Goal: Task Accomplishment & Management: Manage account settings

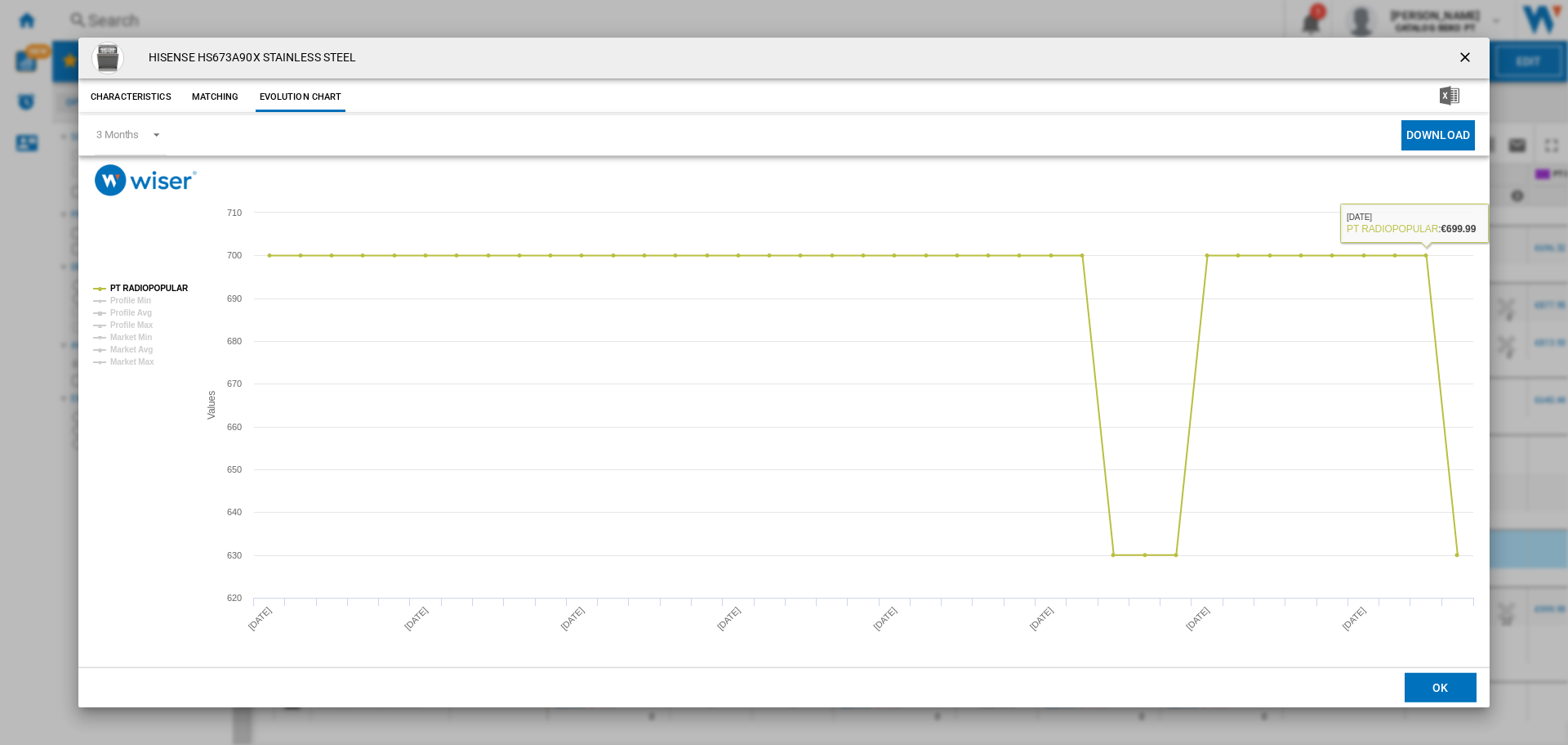
click at [1429, 691] on button "OK" at bounding box center [1441, 687] width 72 height 29
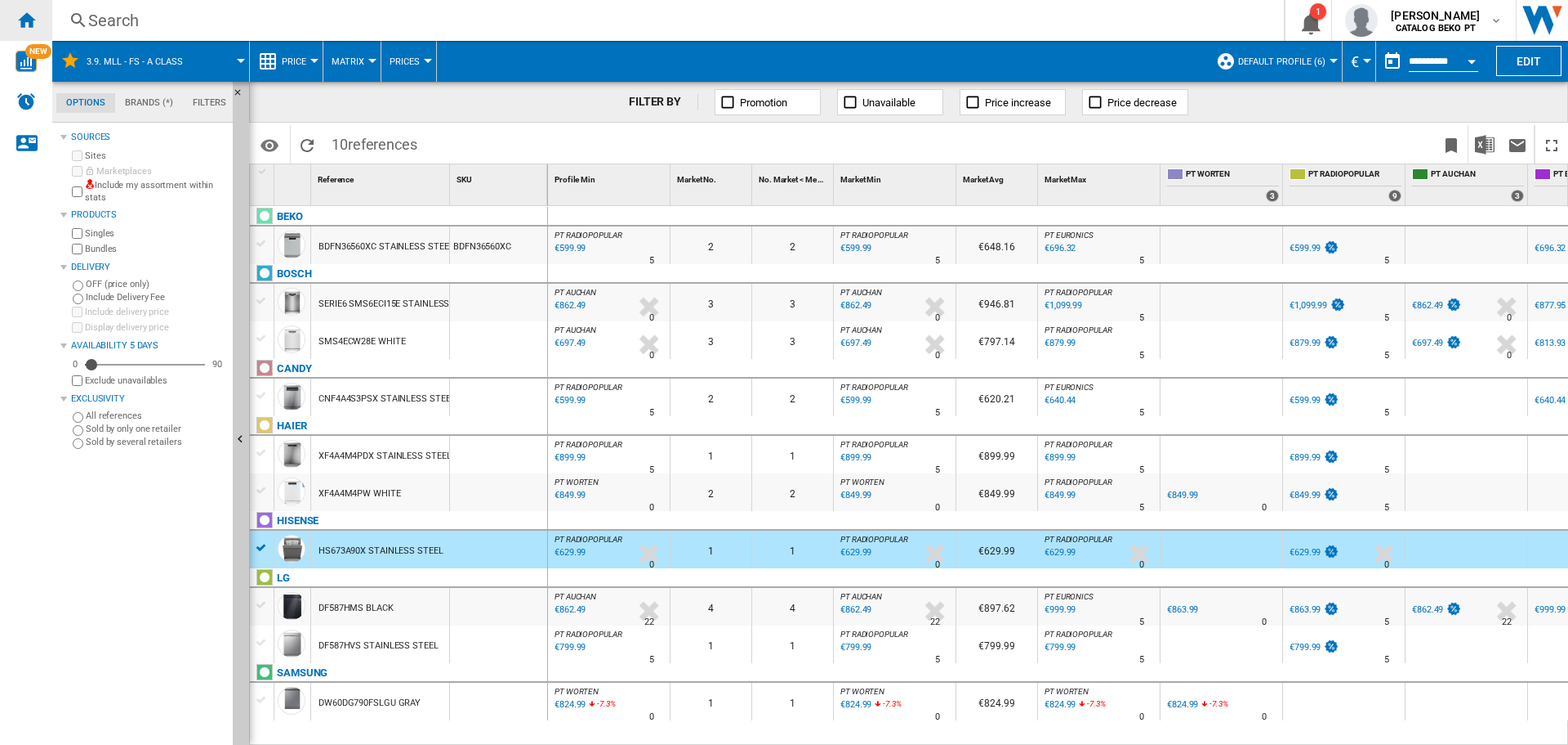
click at [32, 21] on ng-md-icon "Home" at bounding box center [26, 19] width 20 height 20
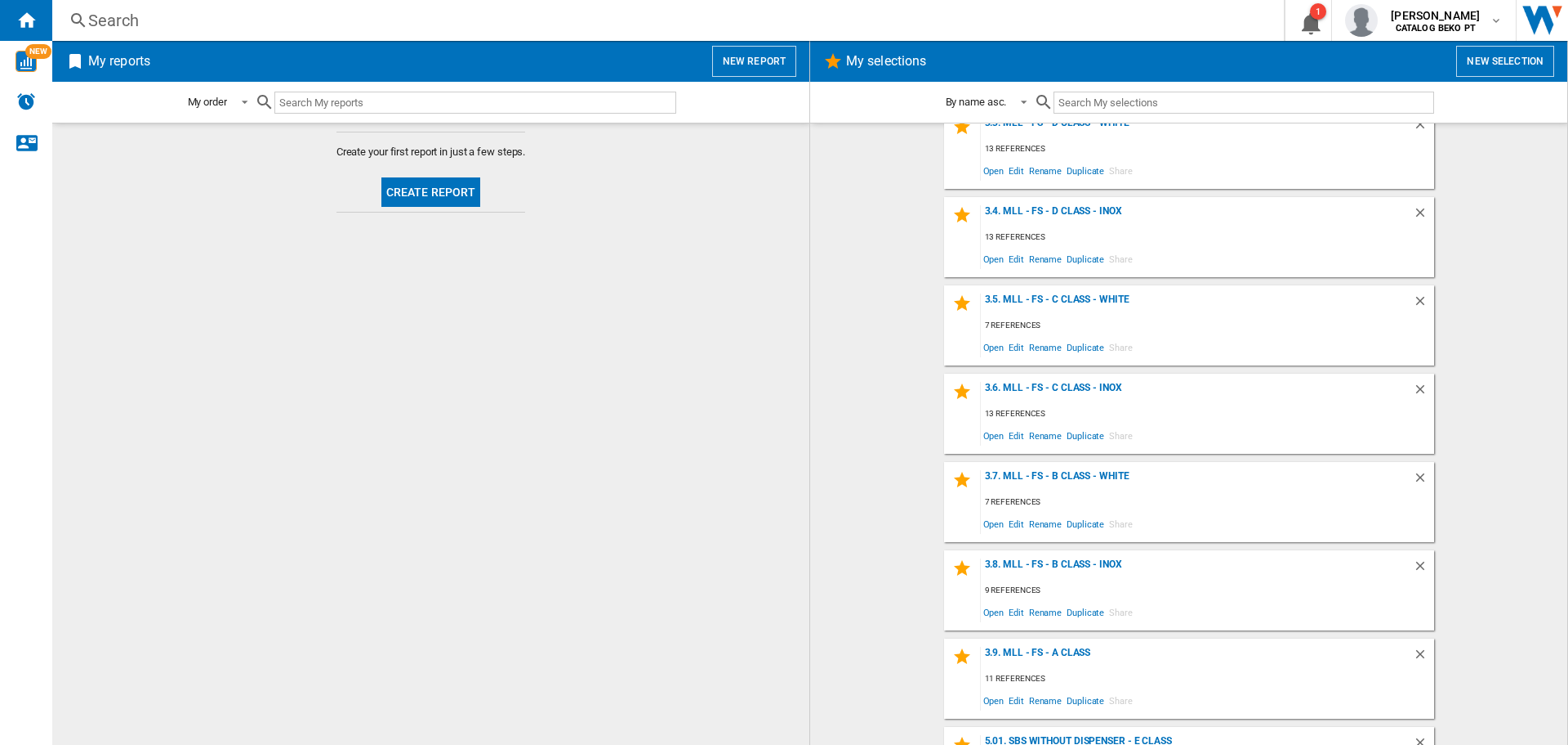
scroll to position [736, 0]
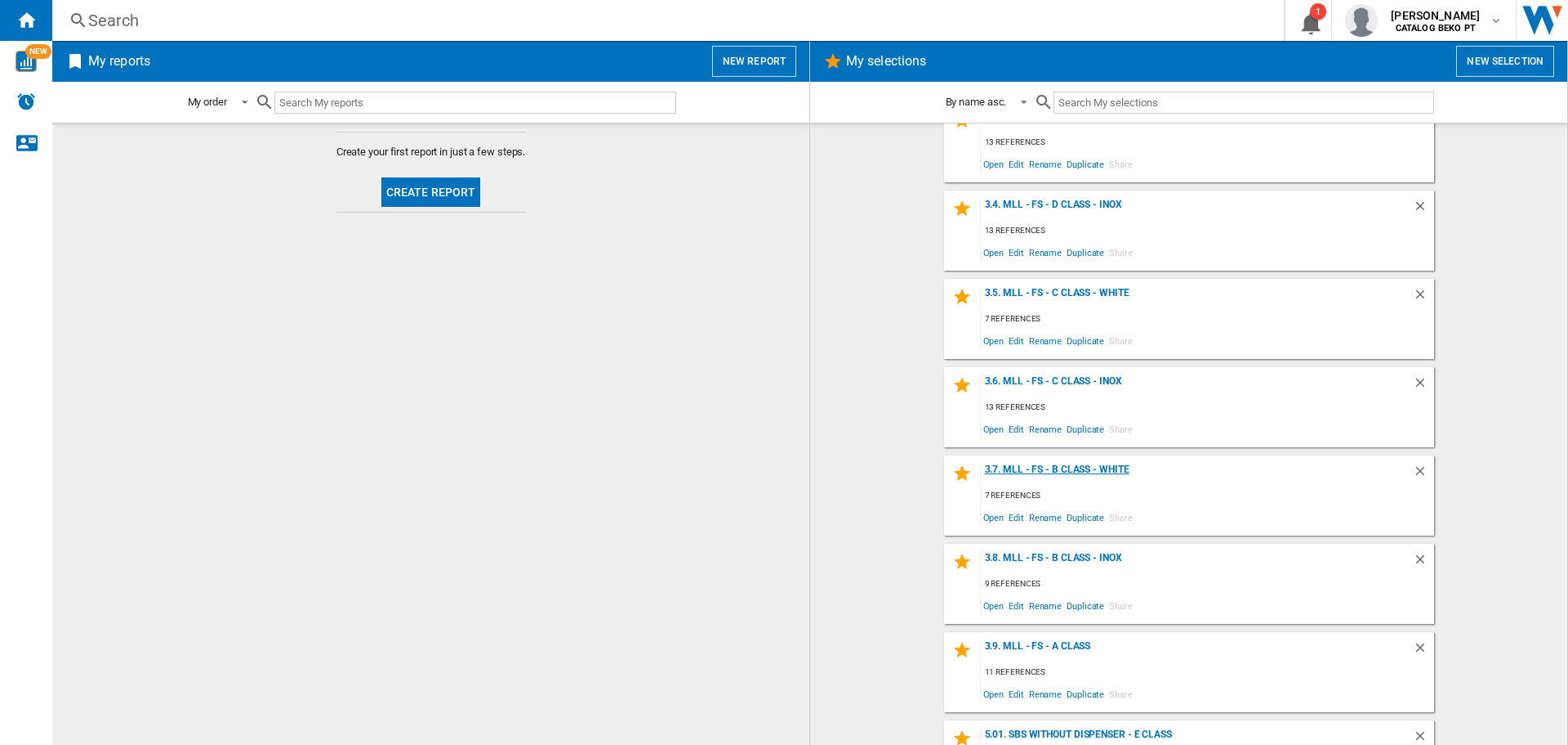
click at [1111, 465] on div "3.7. MLL - FS - B Class - White" at bounding box center [1197, 475] width 432 height 22
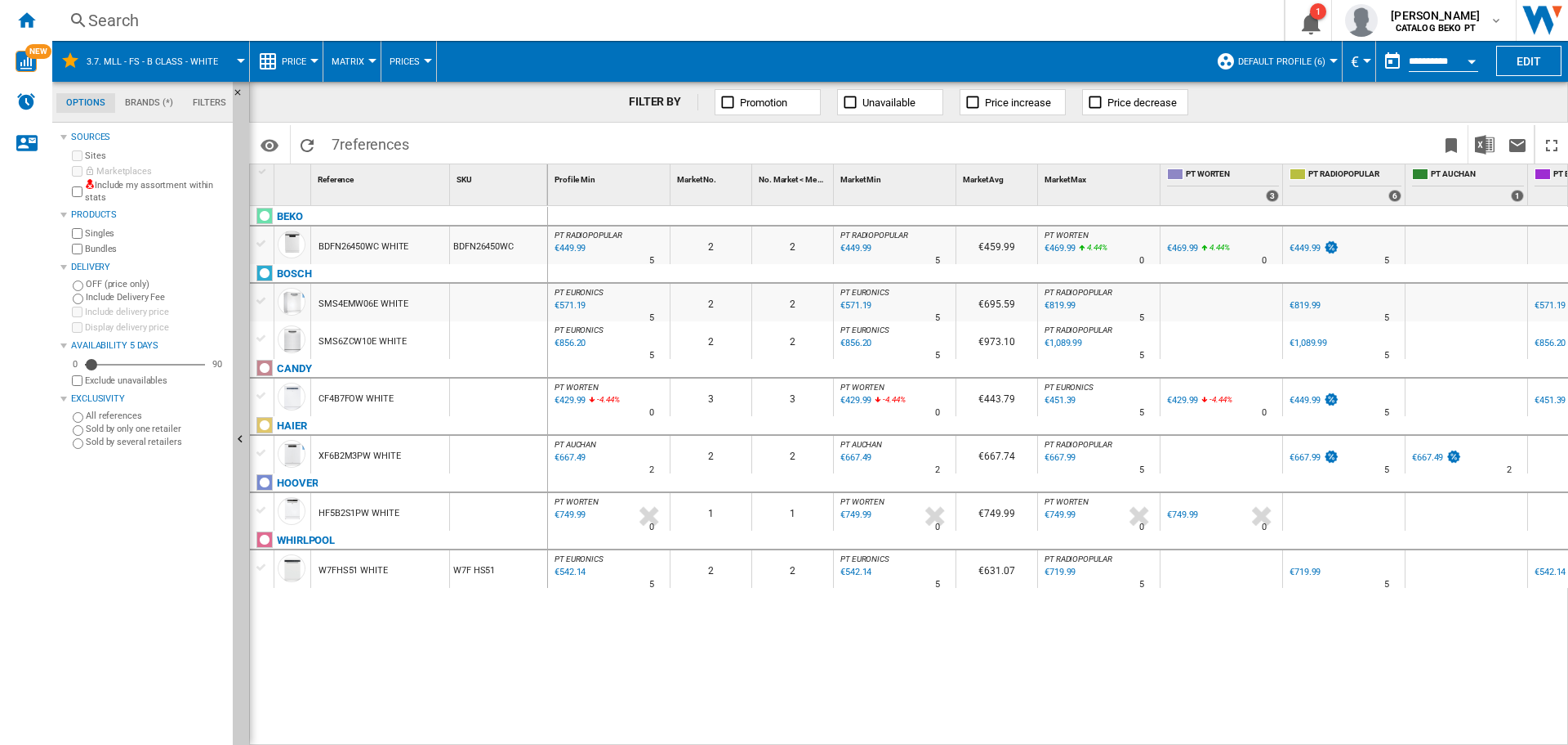
click at [262, 179] on div at bounding box center [262, 185] width 25 height 41
click at [262, 171] on div at bounding box center [263, 171] width 14 height 11
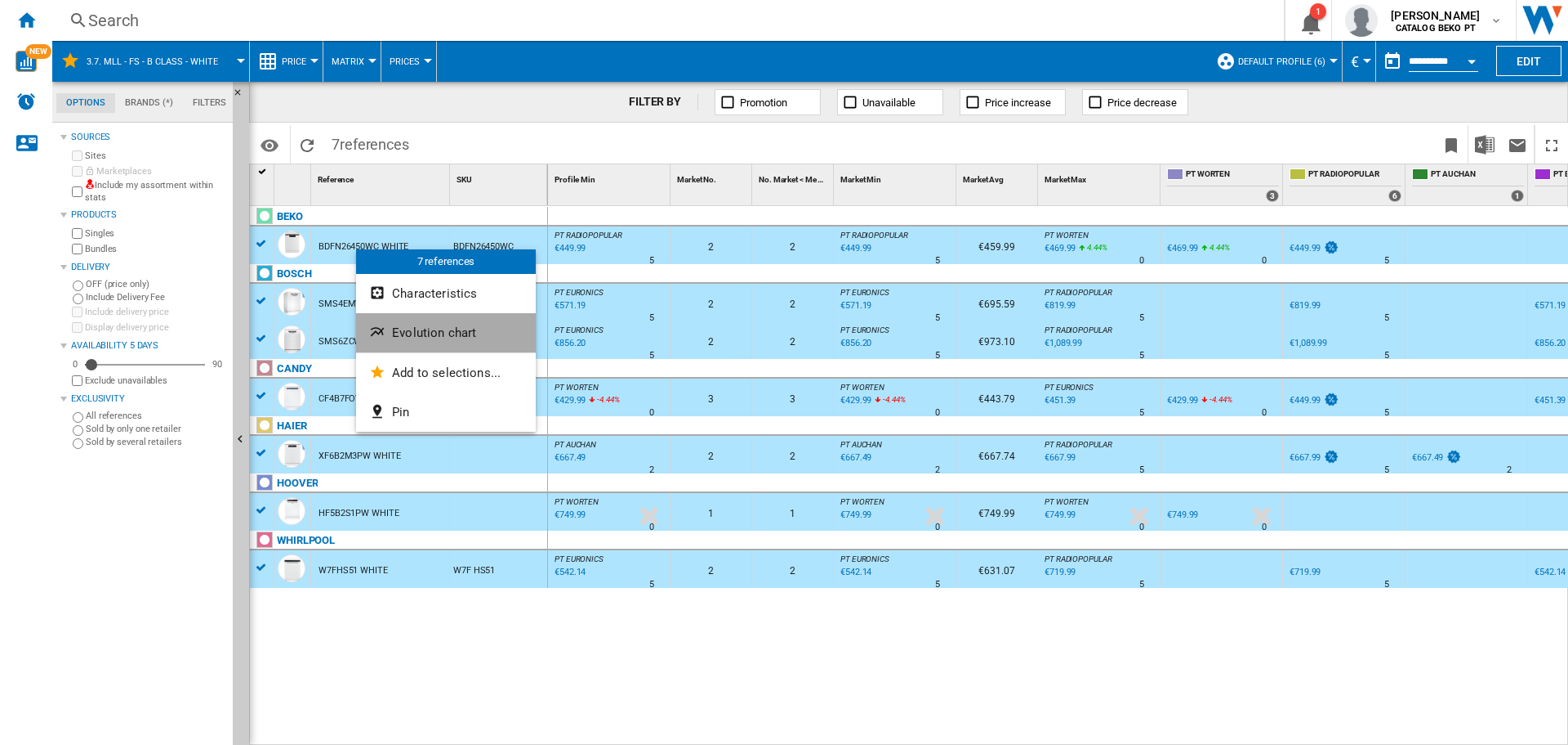
click at [425, 336] on span "Evolution chart" at bounding box center [434, 332] width 84 height 15
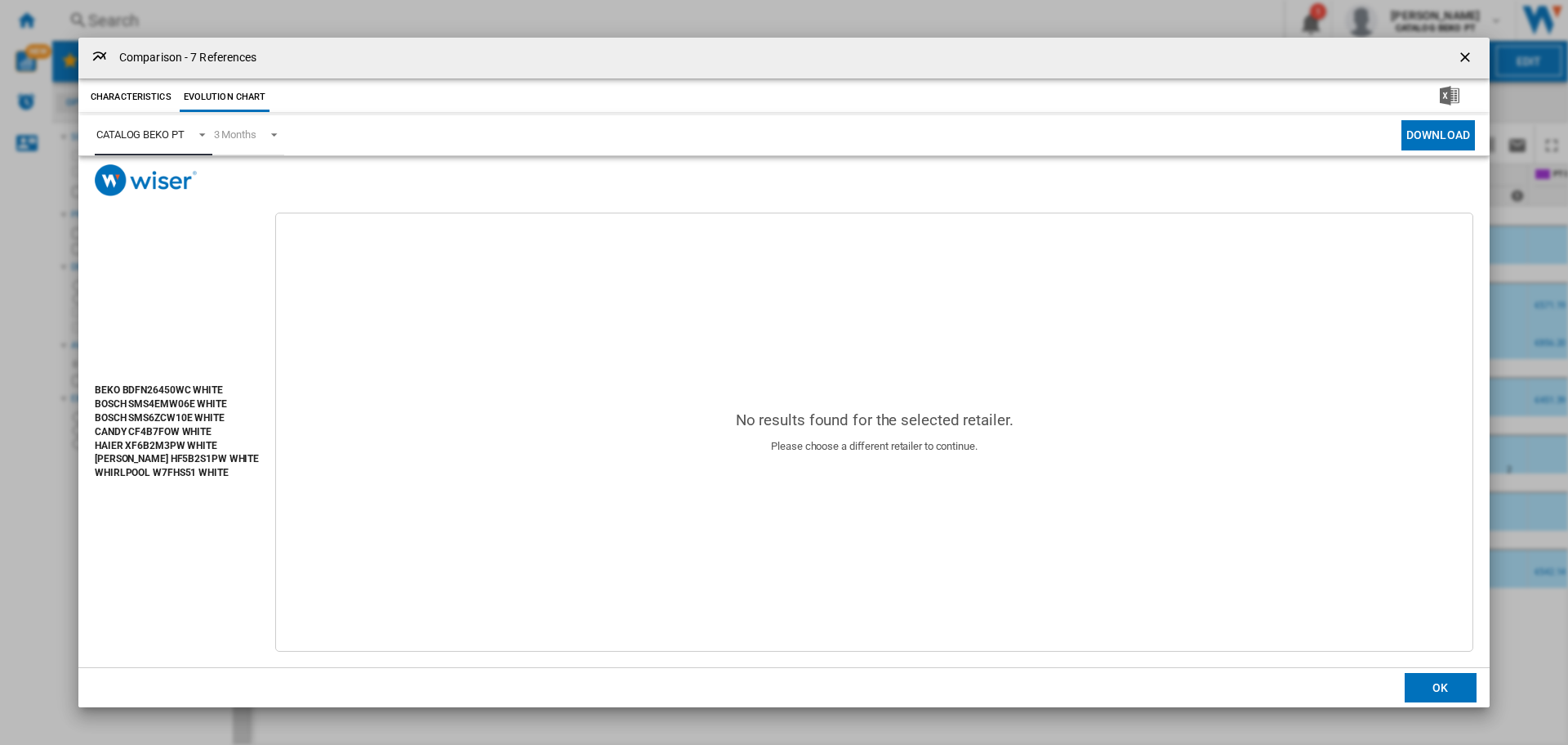
click at [167, 136] on div "CATALOG BEKO PT" at bounding box center [140, 135] width 88 height 12
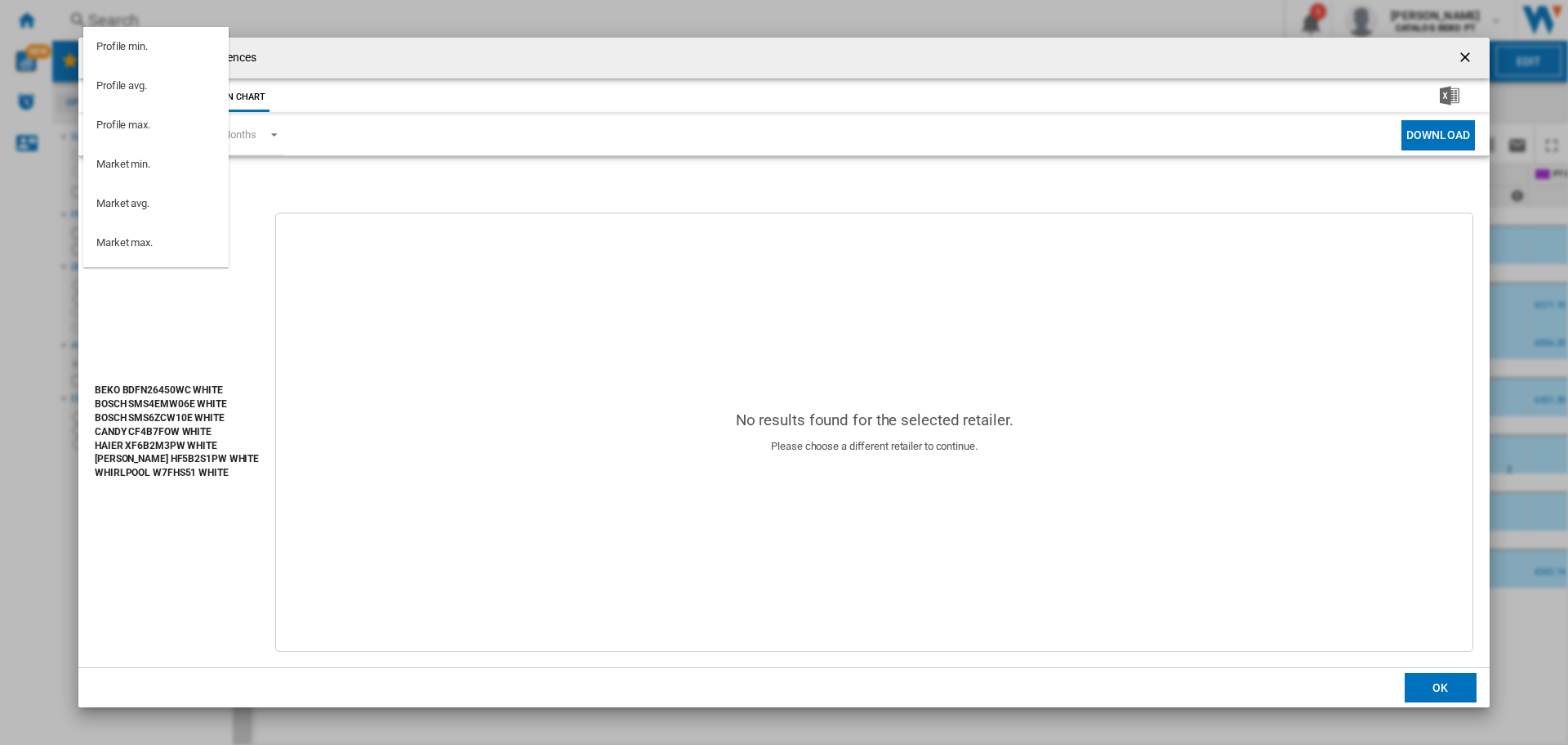
scroll to position [146, 0]
click at [170, 169] on md-option "PT WORTEN" at bounding box center [156, 175] width 146 height 39
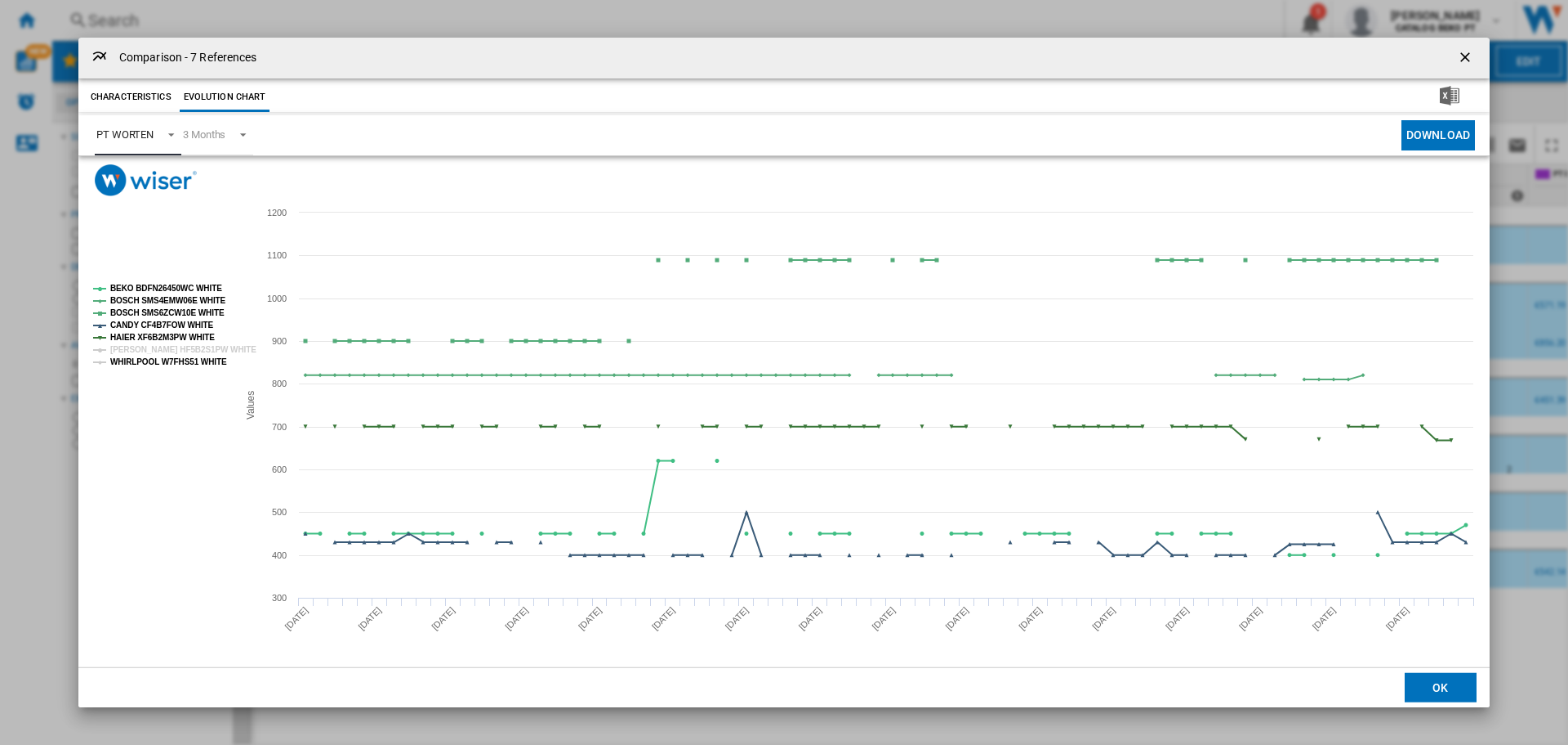
click at [118, 363] on tspan "WHIRLPOOL W7FHS51 WHITE" at bounding box center [169, 361] width 117 height 9
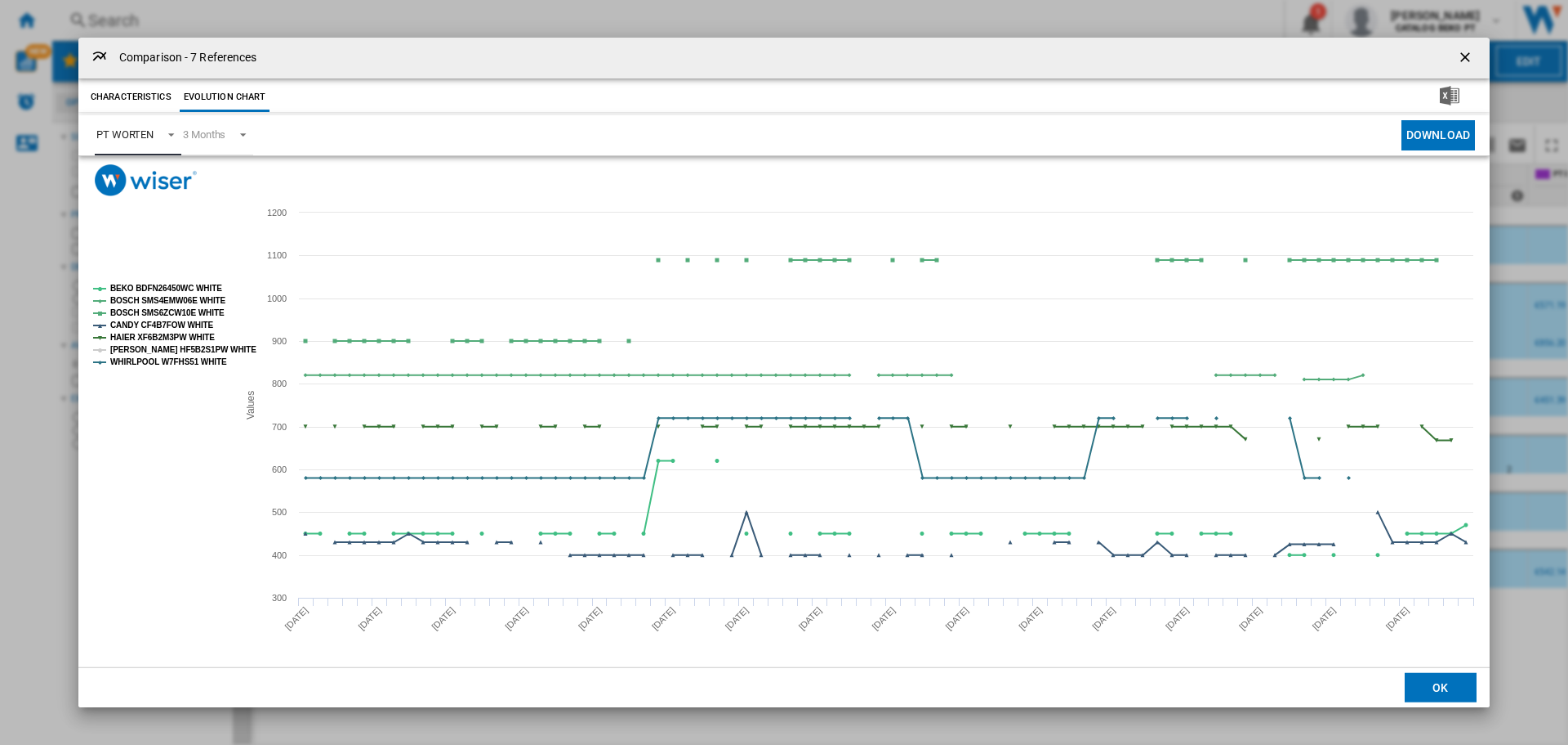
click at [121, 351] on tspan "[PERSON_NAME] HF5B2S1PW WHITE" at bounding box center [184, 349] width 146 height 9
click at [146, 291] on tspan "BEKO BDFN26450WC WHITE" at bounding box center [166, 288] width 112 height 9
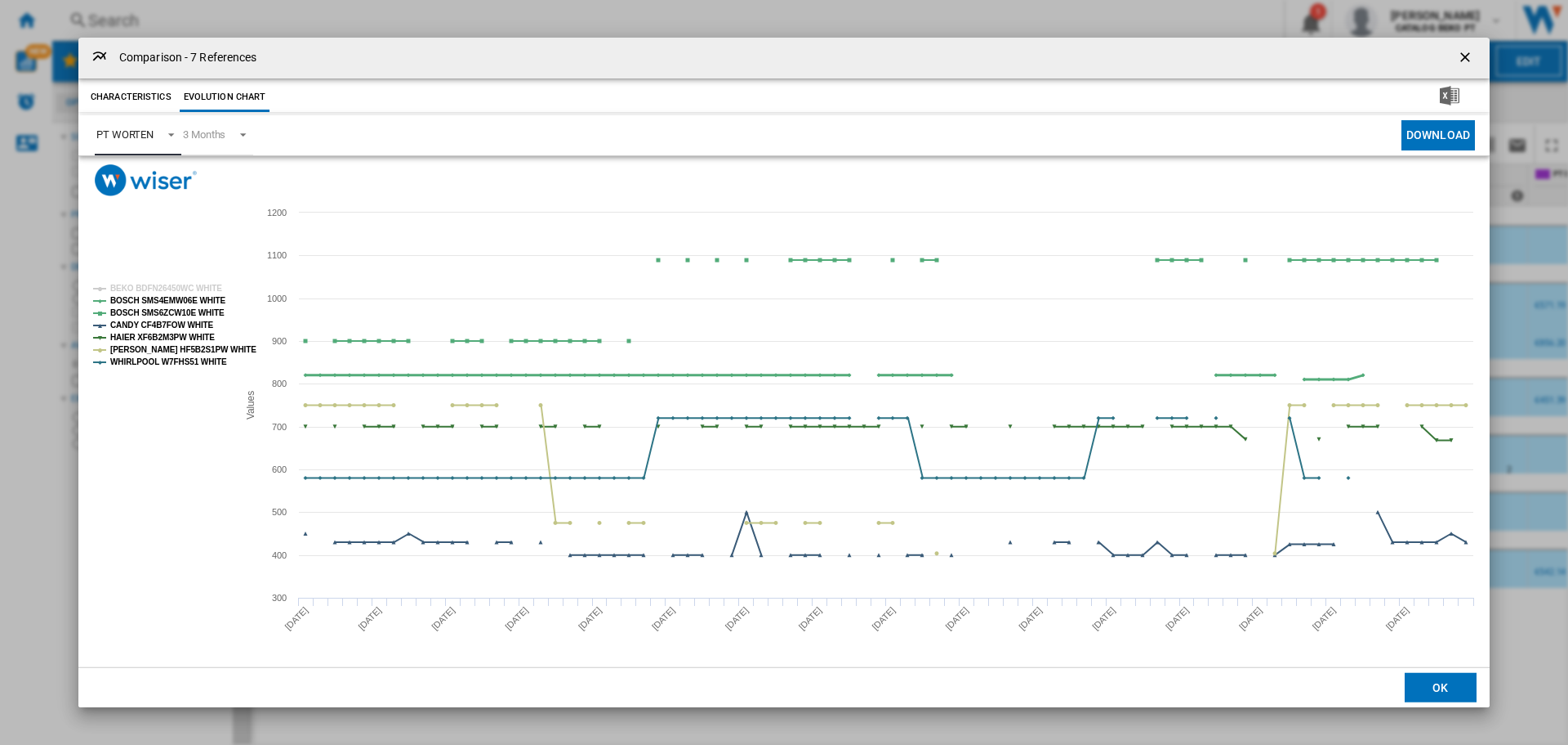
click at [143, 304] on tspan "BOSCH SMS4EMW06E WHITE" at bounding box center [168, 300] width 116 height 9
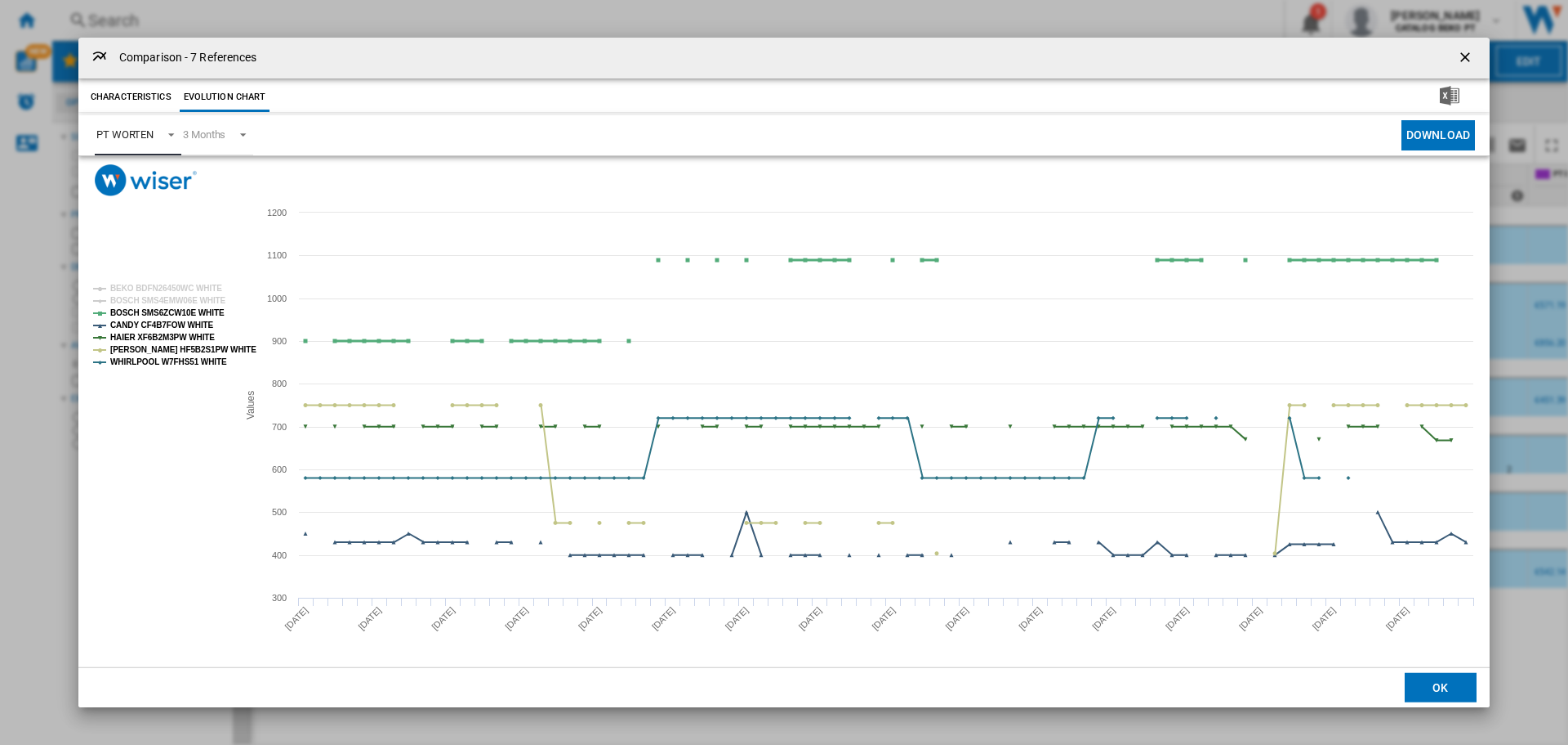
click at [139, 312] on tspan "BOSCH SMS6ZCW10E WHITE" at bounding box center [167, 312] width 114 height 9
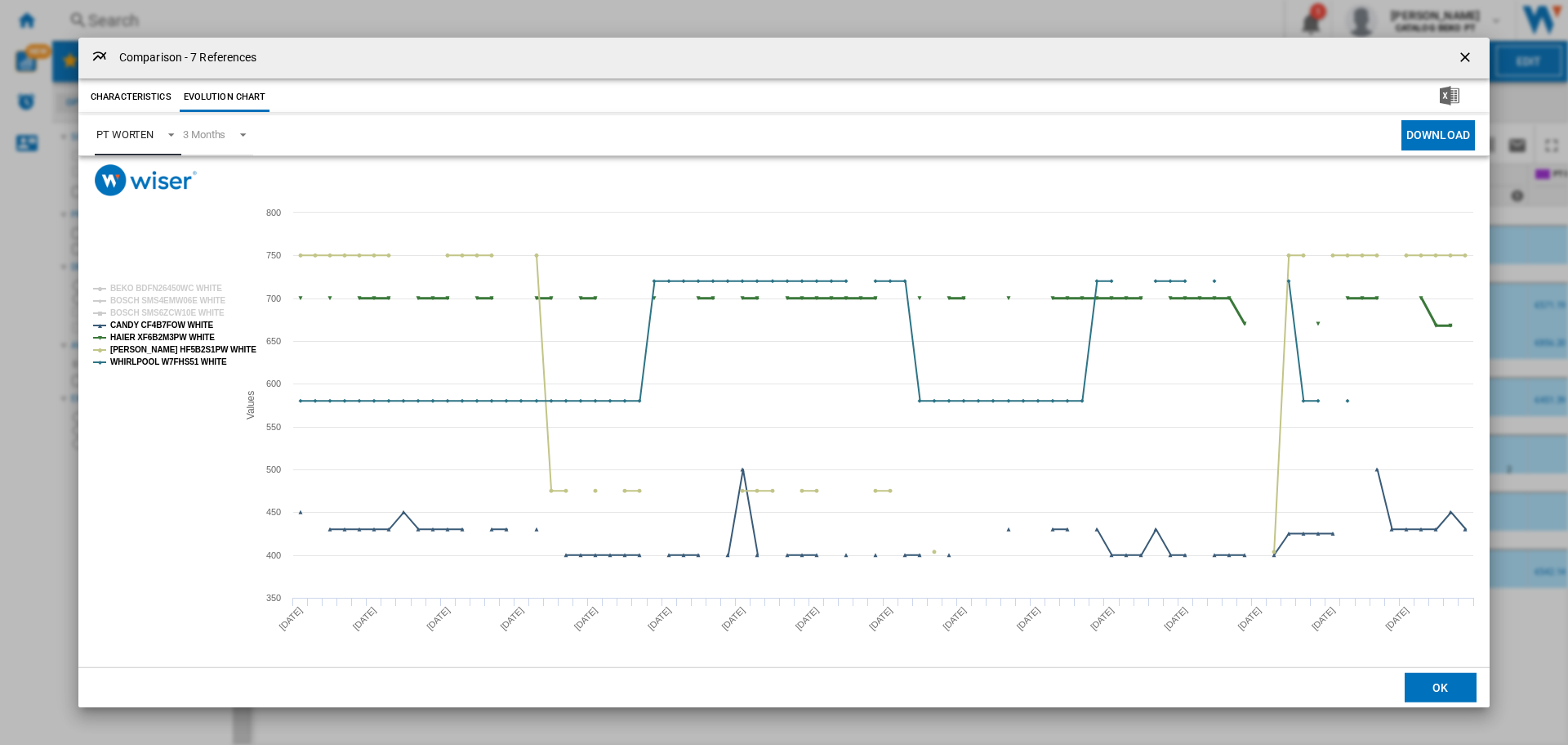
click at [137, 333] on tspan "HAIER XF6B2M3PW WHITE" at bounding box center [163, 337] width 105 height 9
click at [131, 348] on tspan "[PERSON_NAME] HF5B2S1PW WHITE" at bounding box center [184, 349] width 146 height 9
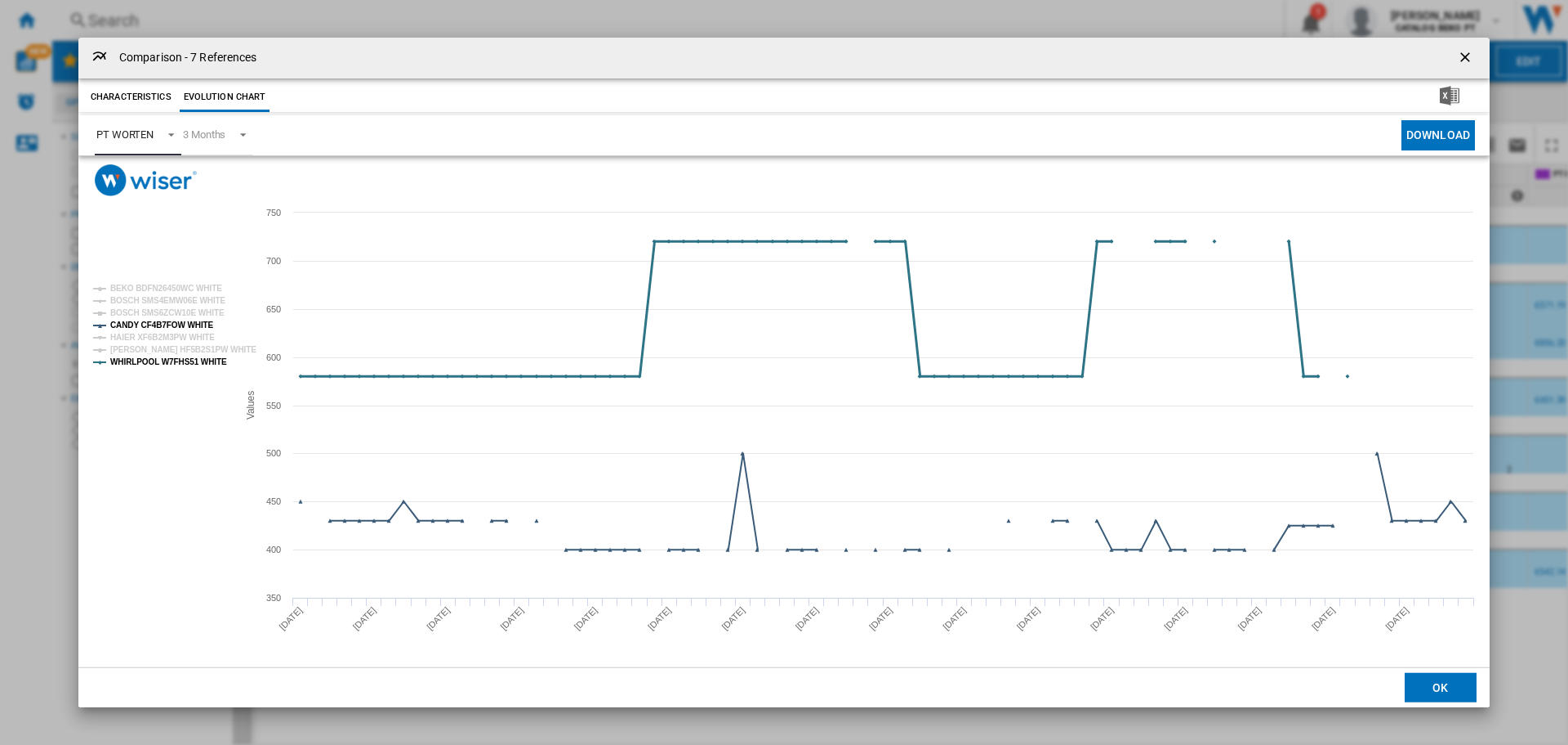
click at [135, 357] on tspan "WHIRLPOOL W7FHS51 WHITE" at bounding box center [169, 361] width 117 height 9
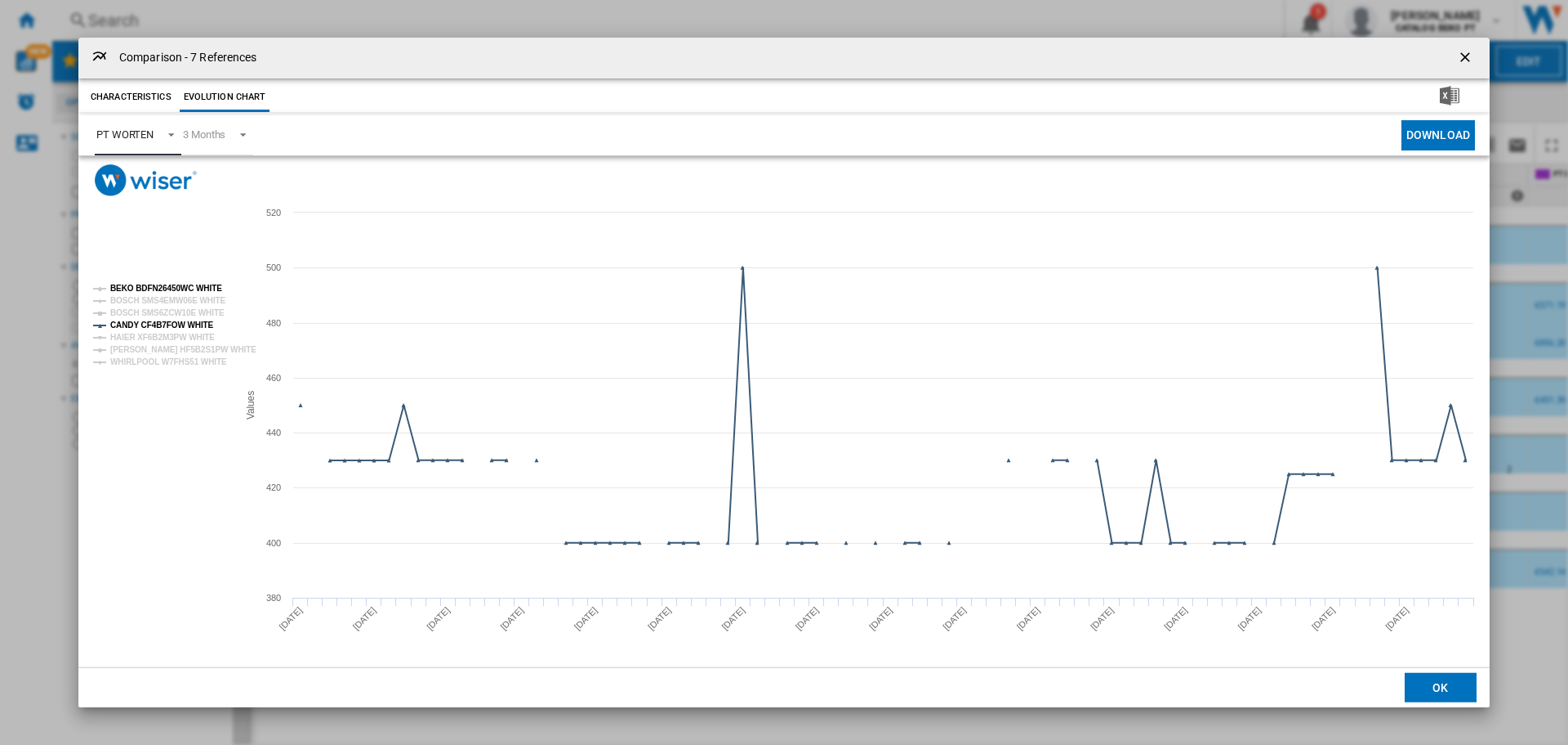
click at [142, 290] on tspan "BEKO BDFN26450WC WHITE" at bounding box center [166, 288] width 112 height 9
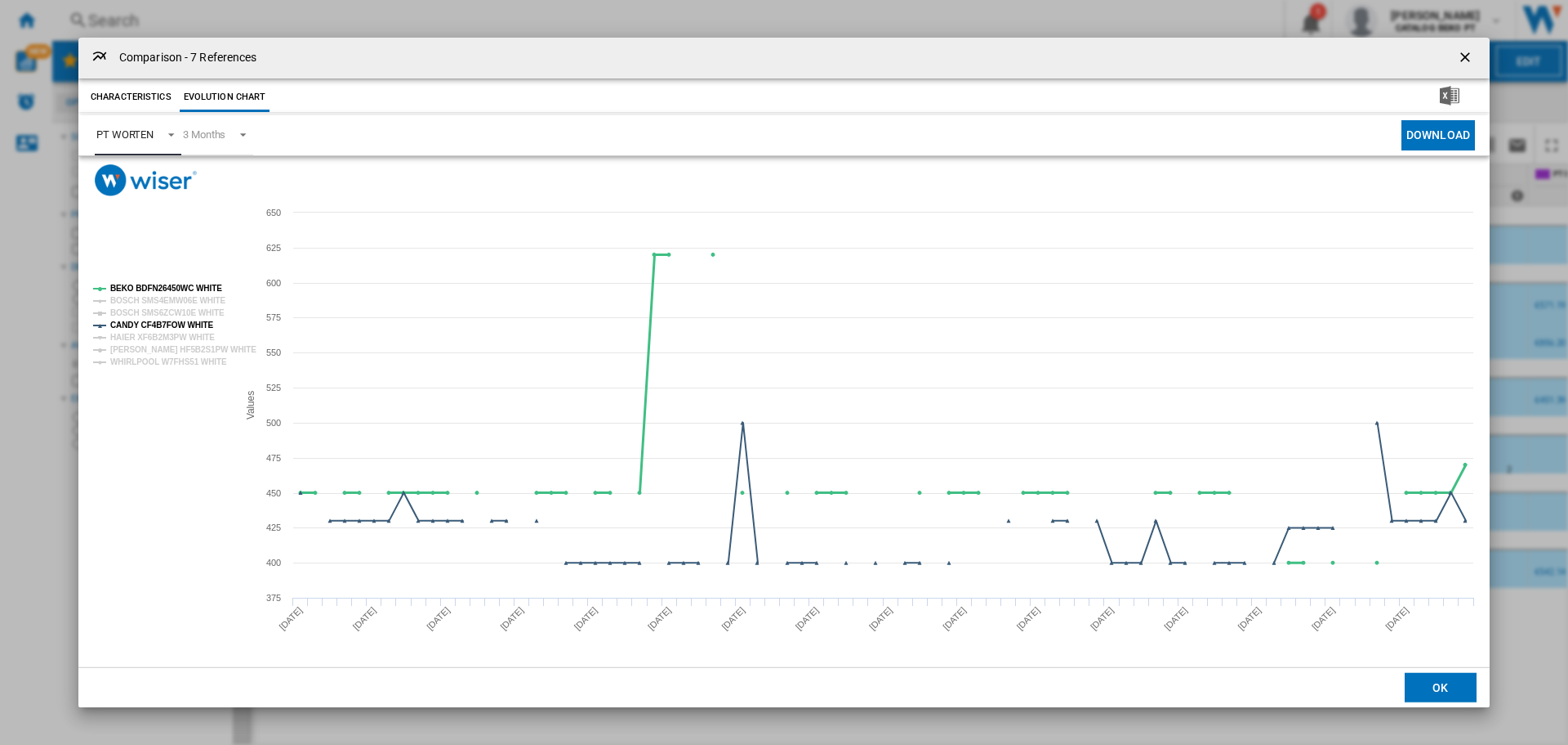
click at [179, 285] on tspan "BEKO BDFN26450WC WHITE" at bounding box center [166, 288] width 112 height 9
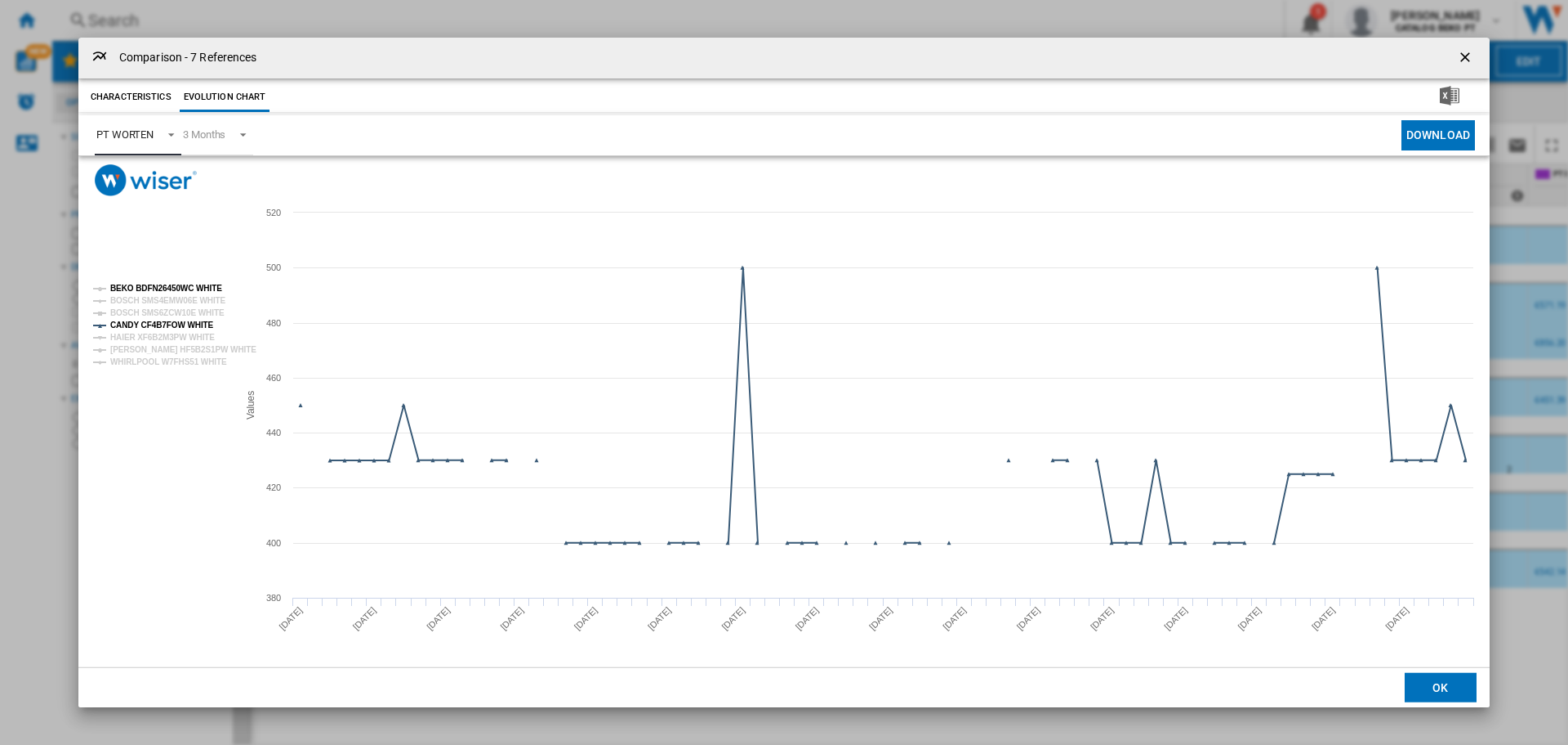
click at [152, 285] on tspan "BEKO BDFN26450WC WHITE" at bounding box center [166, 288] width 112 height 9
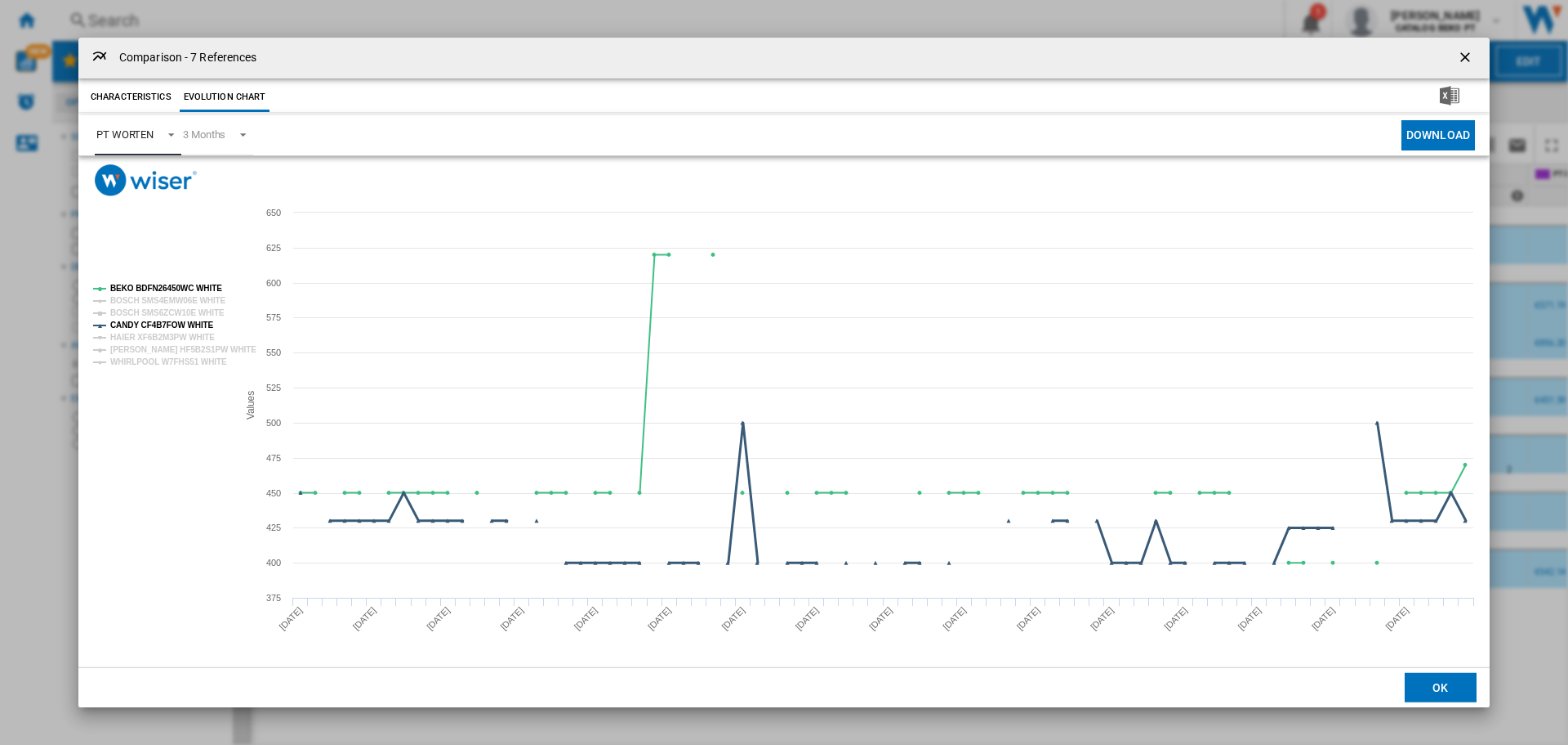
click at [148, 326] on tspan "CANDY CF4B7FOW WHITE" at bounding box center [162, 324] width 104 height 9
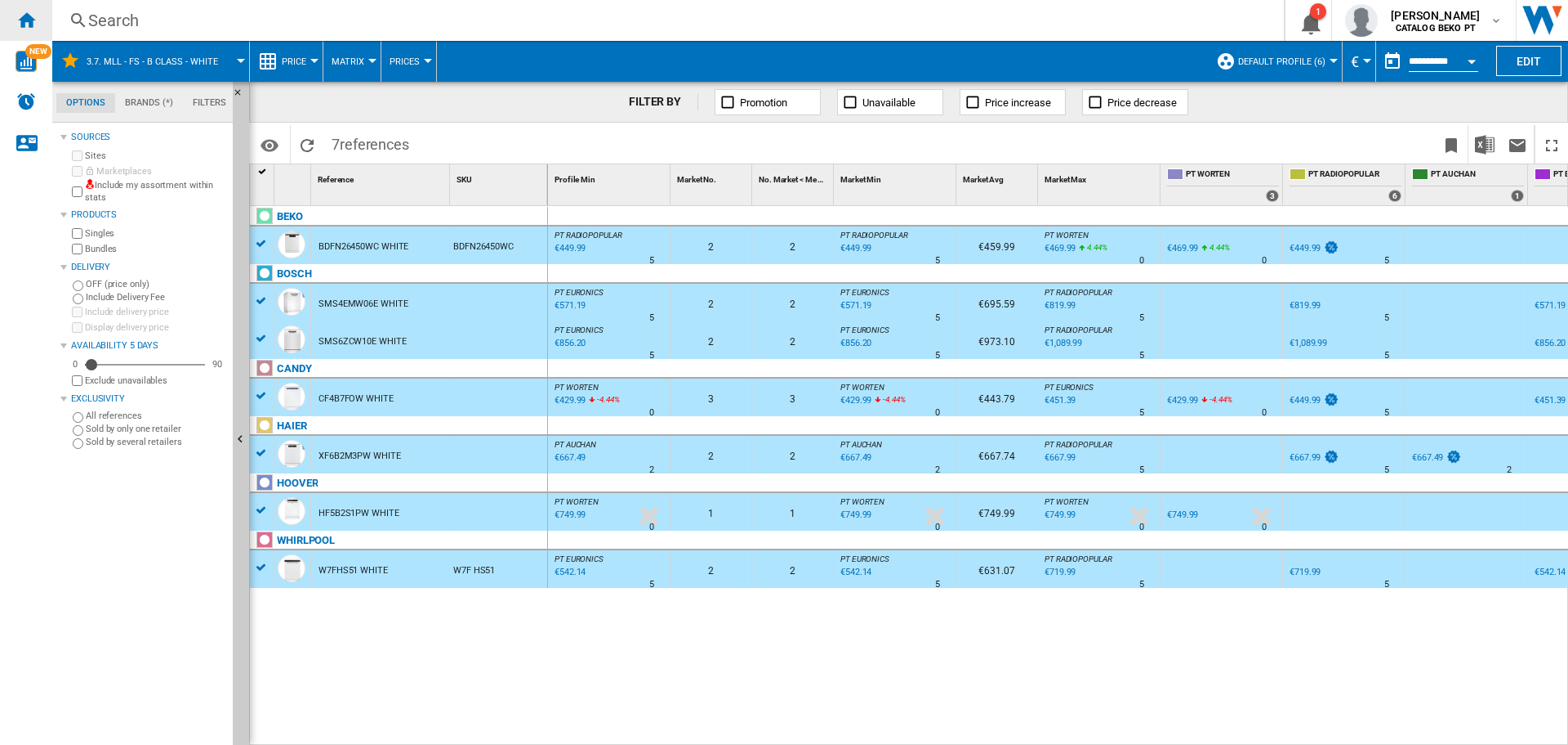
click at [24, 23] on ng-md-icon "Home" at bounding box center [26, 19] width 20 height 20
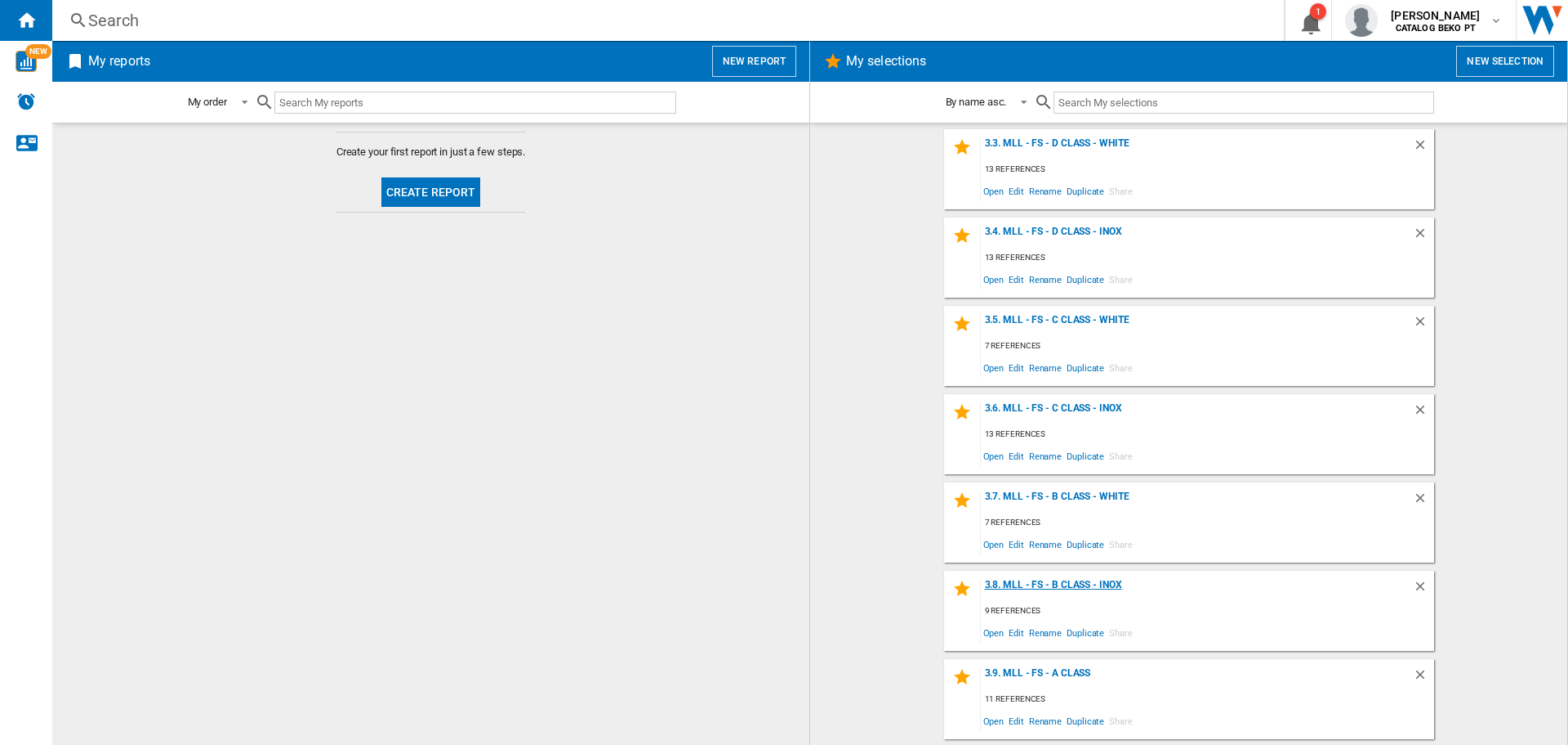
scroll to position [736, 0]
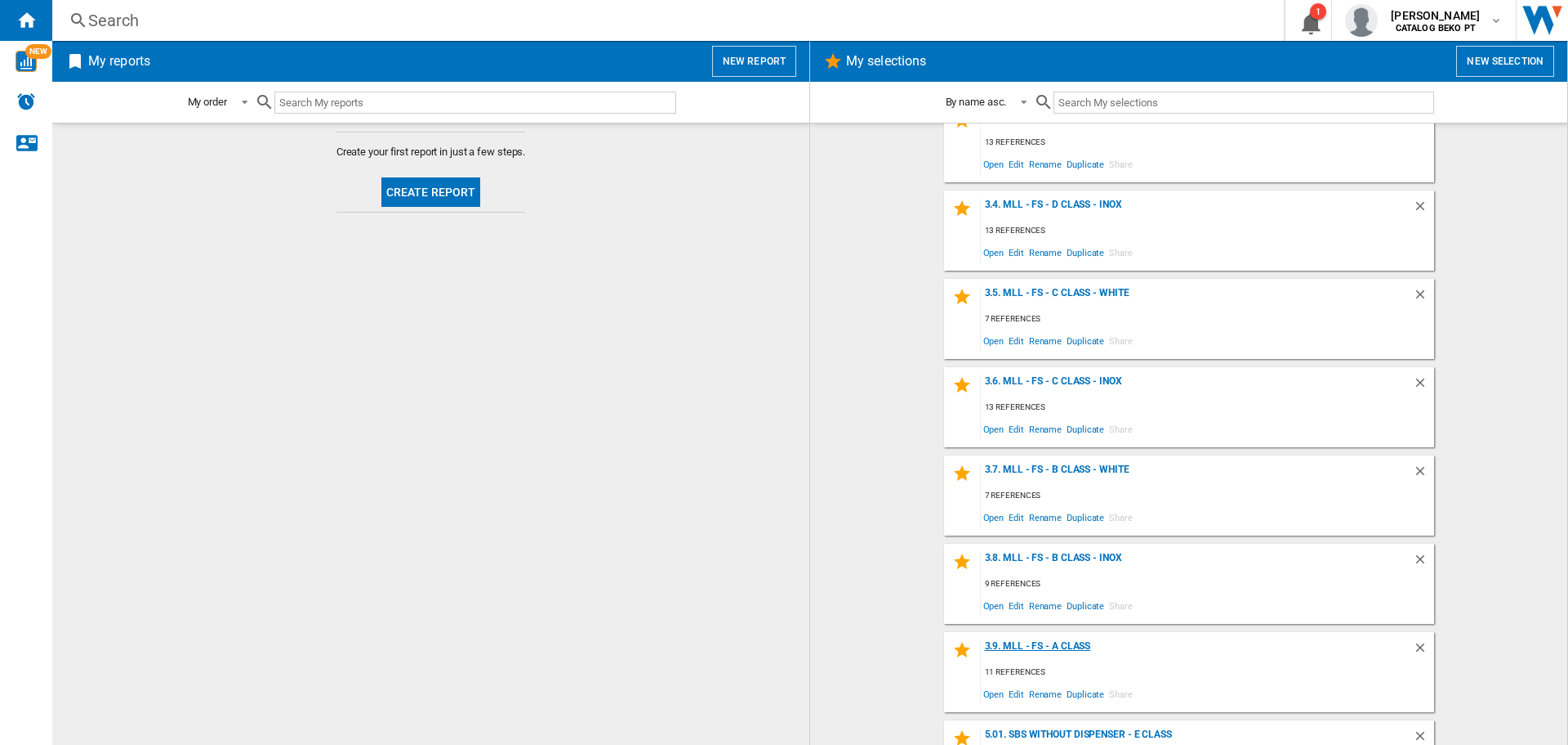
click at [1070, 646] on div "3.9. MLL - FS - A Class" at bounding box center [1197, 651] width 432 height 22
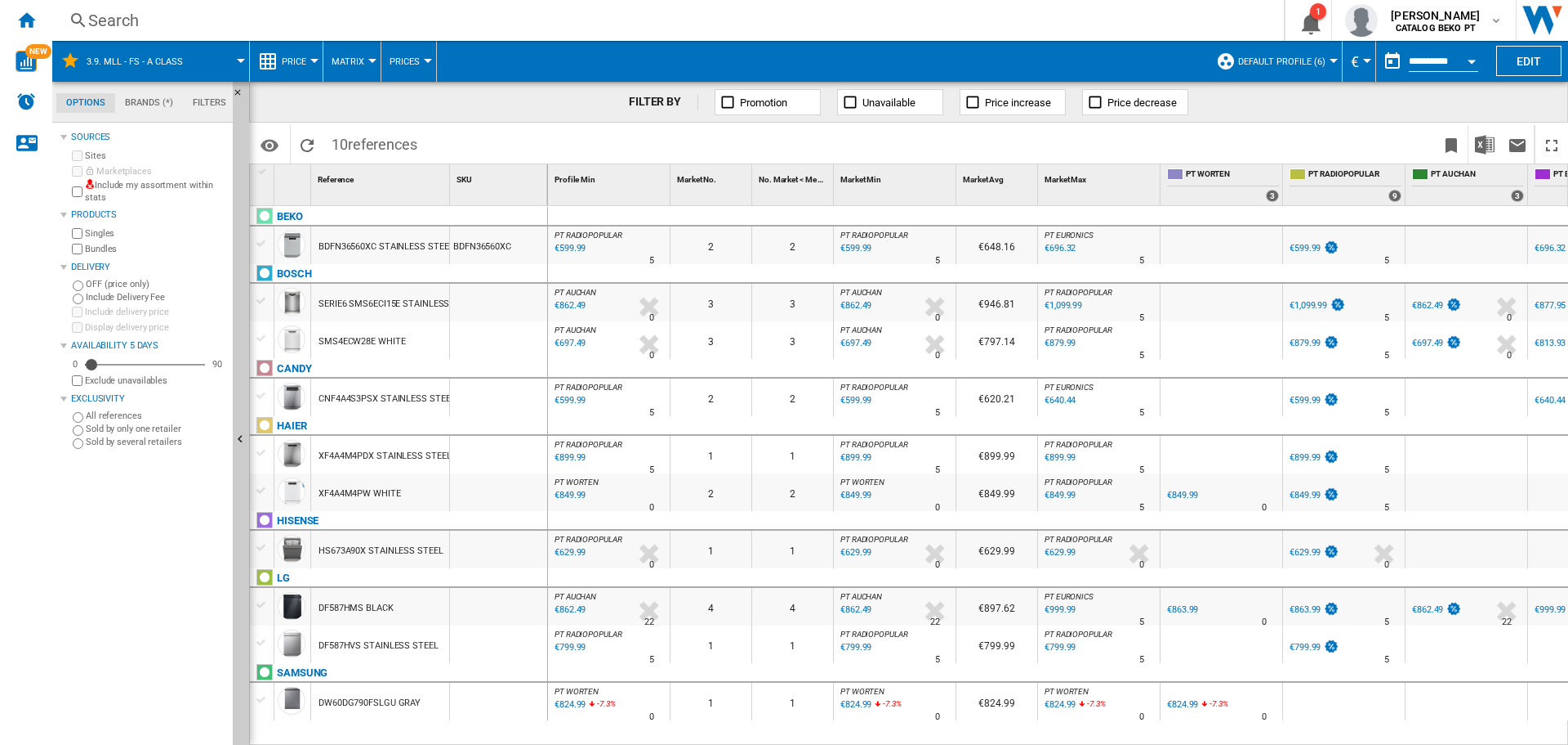
click at [264, 246] on div at bounding box center [262, 243] width 17 height 15
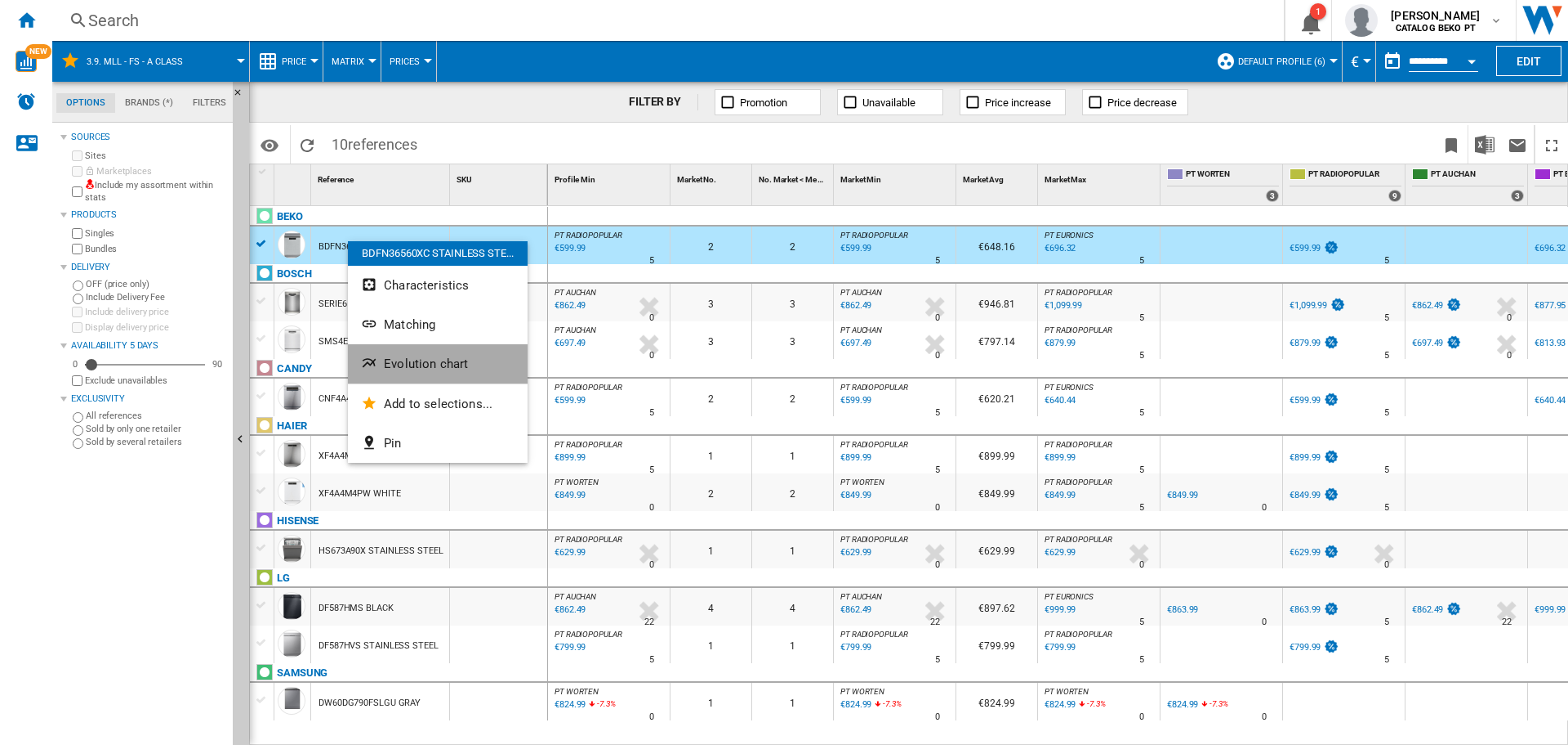
click at [408, 366] on span "Evolution chart" at bounding box center [426, 363] width 84 height 15
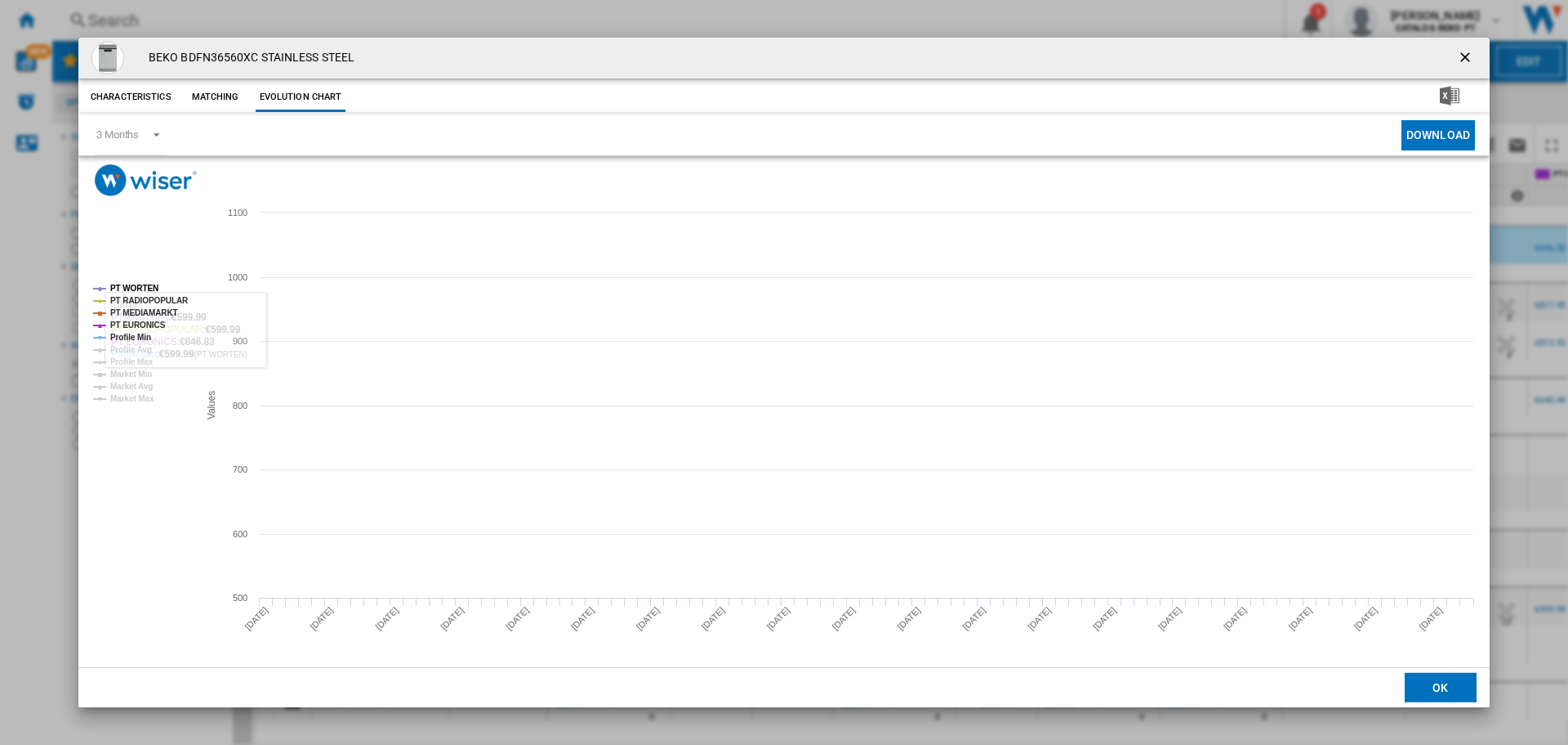
click at [110, 324] on rect "Product popup" at bounding box center [139, 343] width 105 height 131
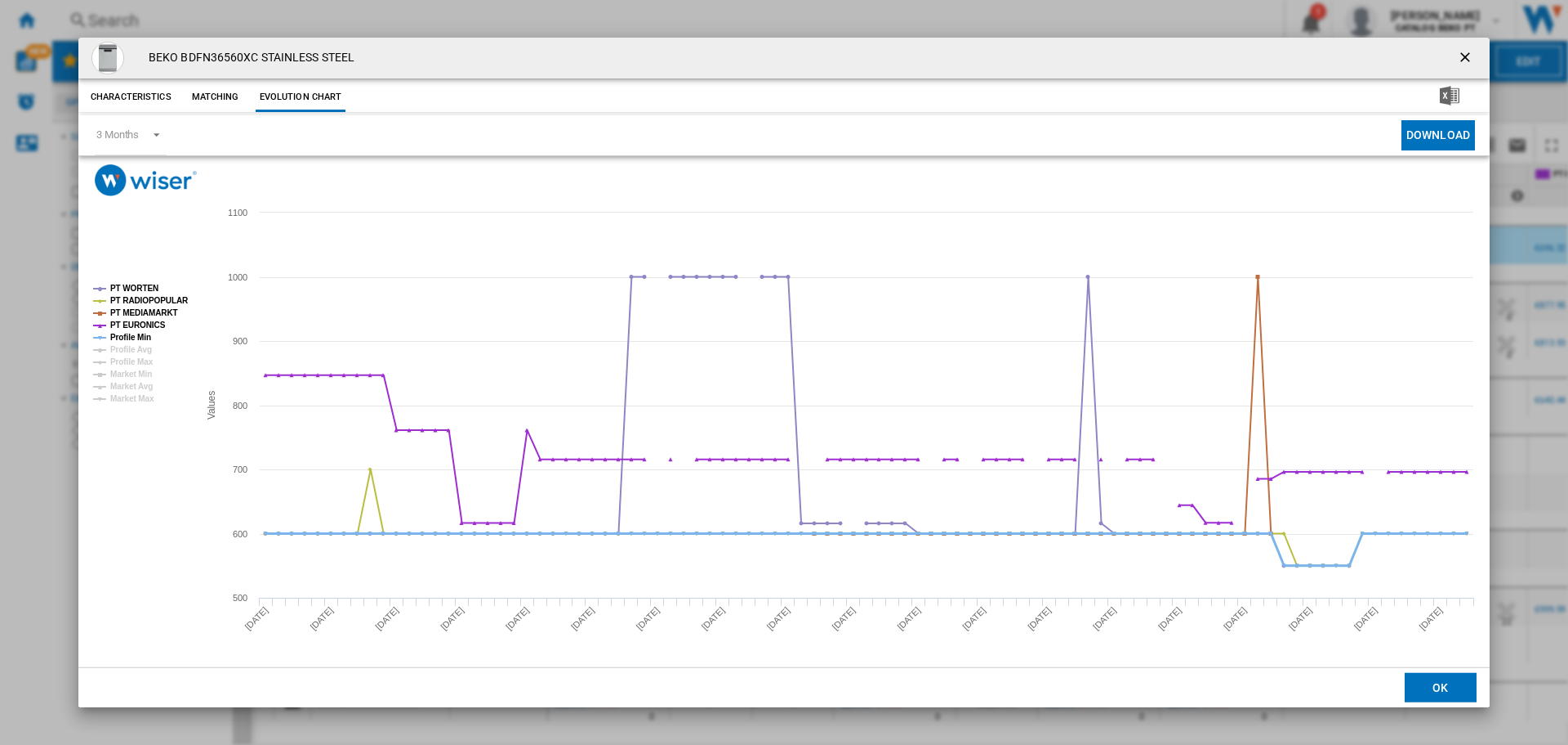
click at [126, 333] on tspan "Profile Min" at bounding box center [131, 337] width 41 height 9
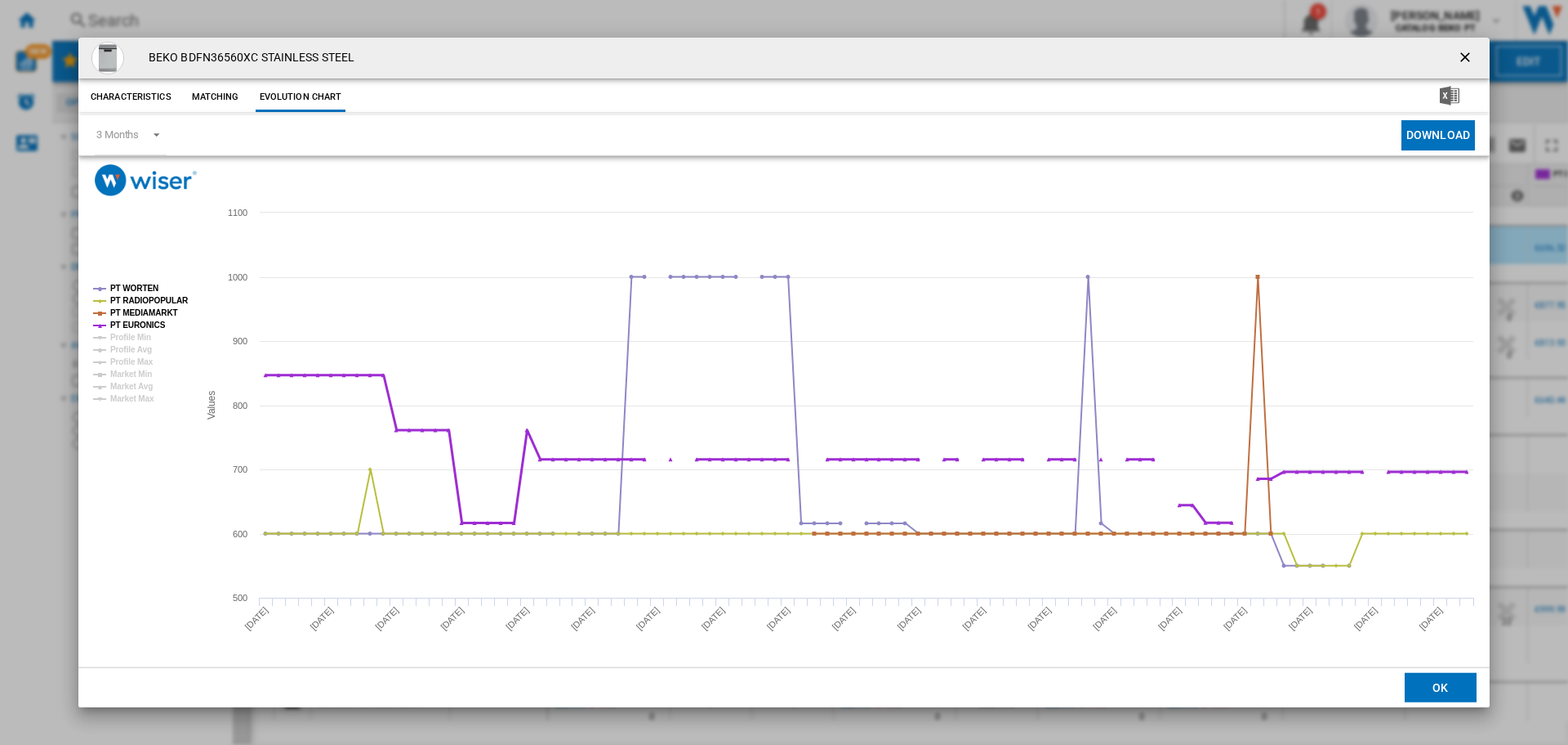
click at [132, 321] on tspan "PT EURONICS" at bounding box center [138, 324] width 56 height 9
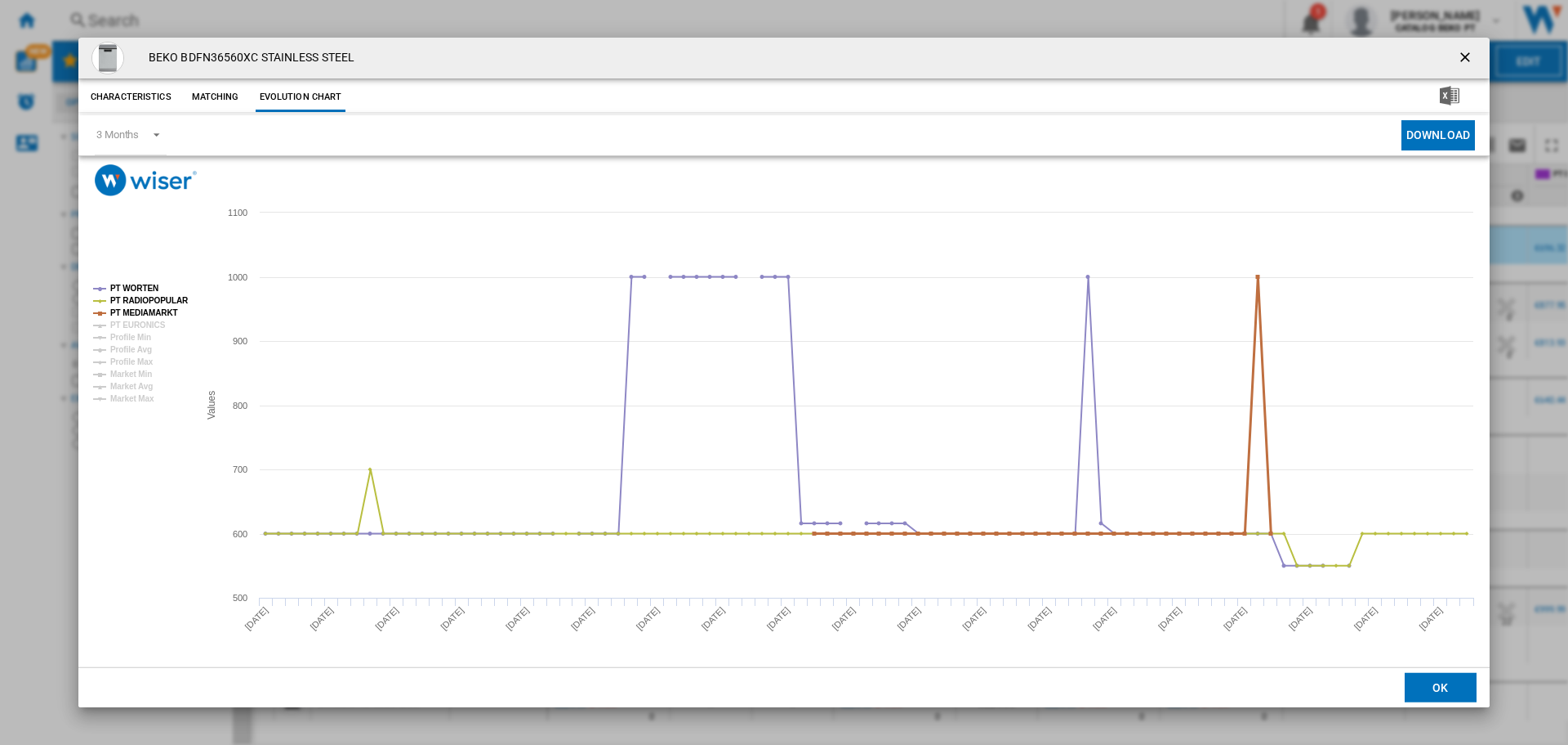
click at [132, 308] on tspan "PT MEDIAMARKT" at bounding box center [144, 312] width 68 height 9
click at [141, 296] on tspan "PT RADIOPOPULAR" at bounding box center [149, 300] width 78 height 9
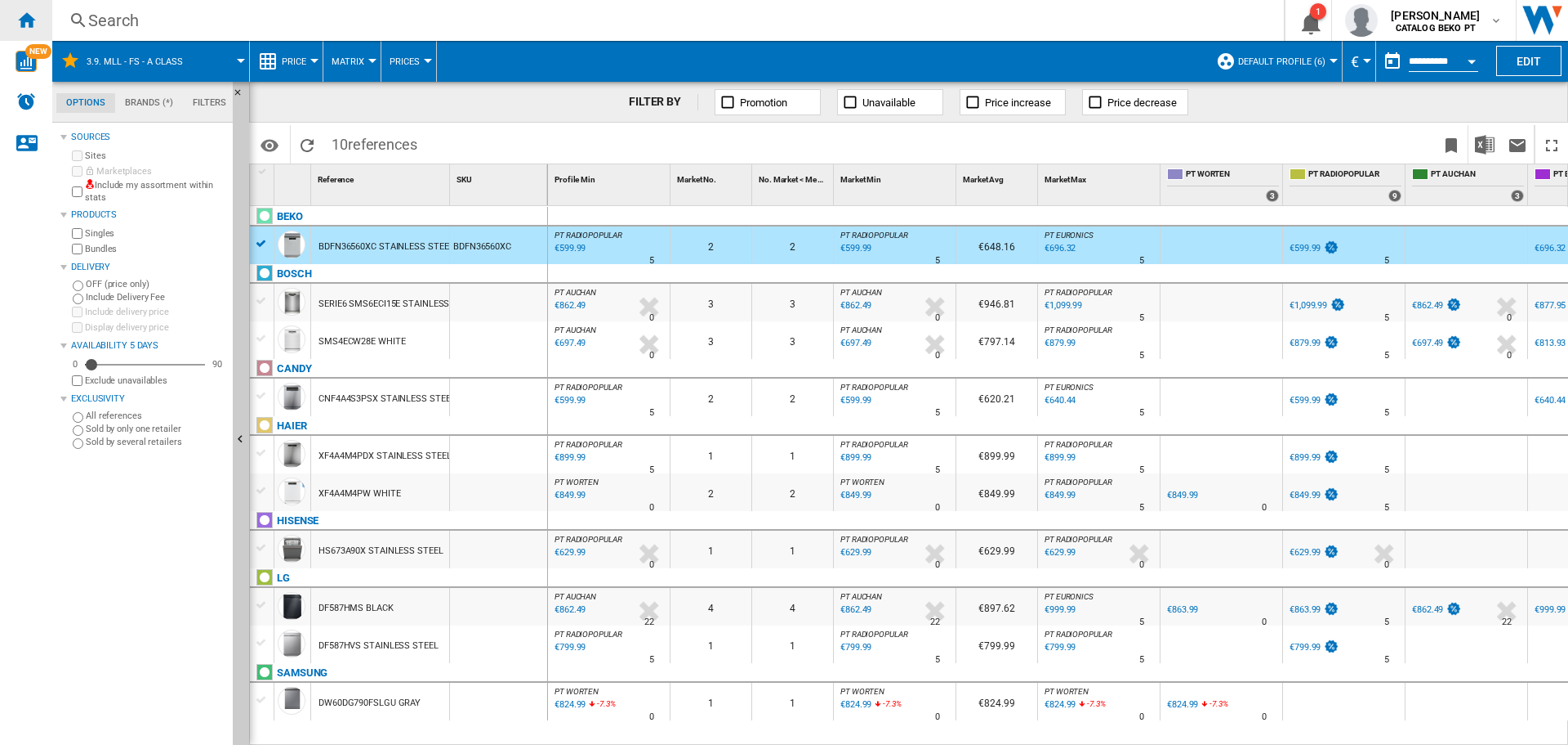
click at [24, 24] on ng-md-icon "Home" at bounding box center [26, 19] width 20 height 20
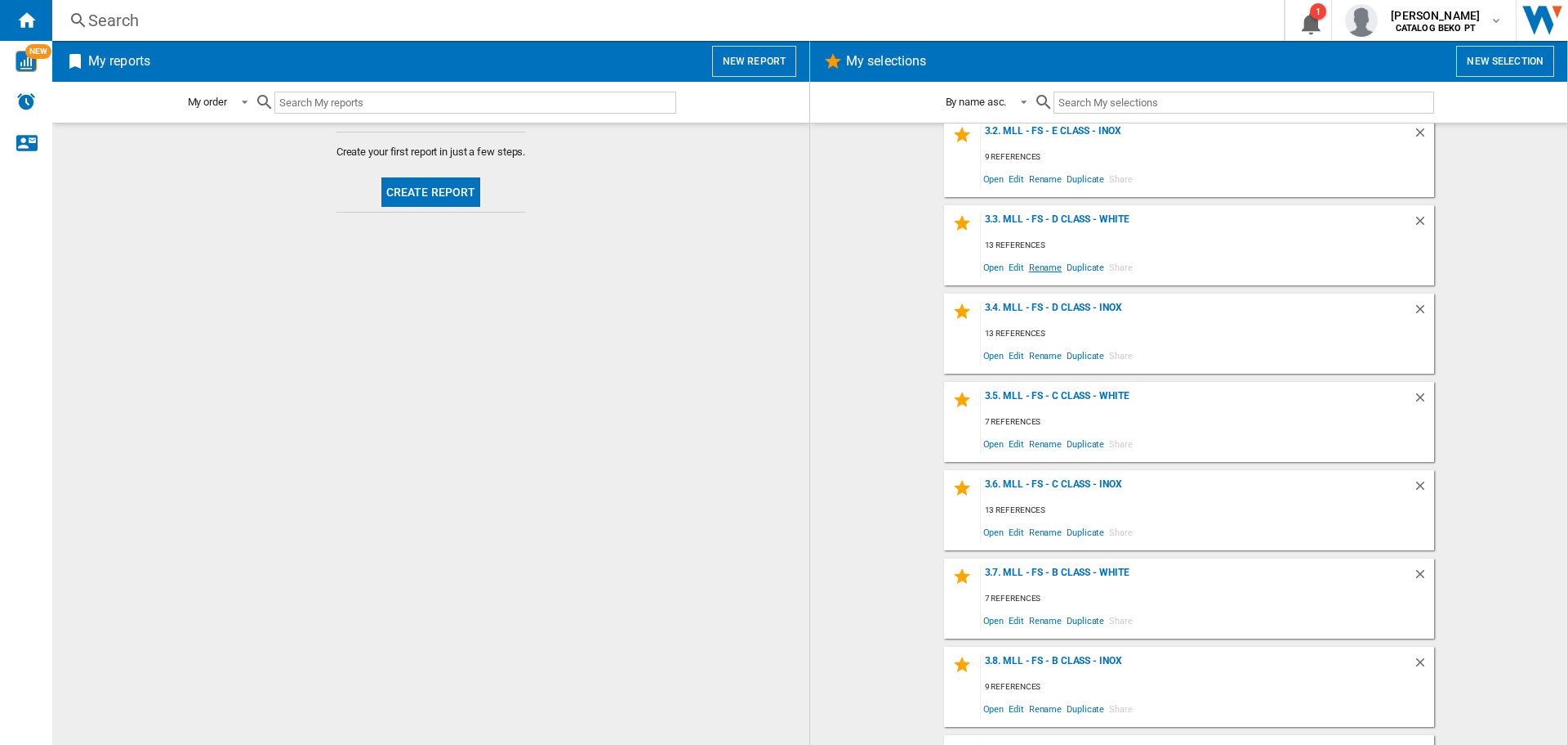
scroll to position [490, 0]
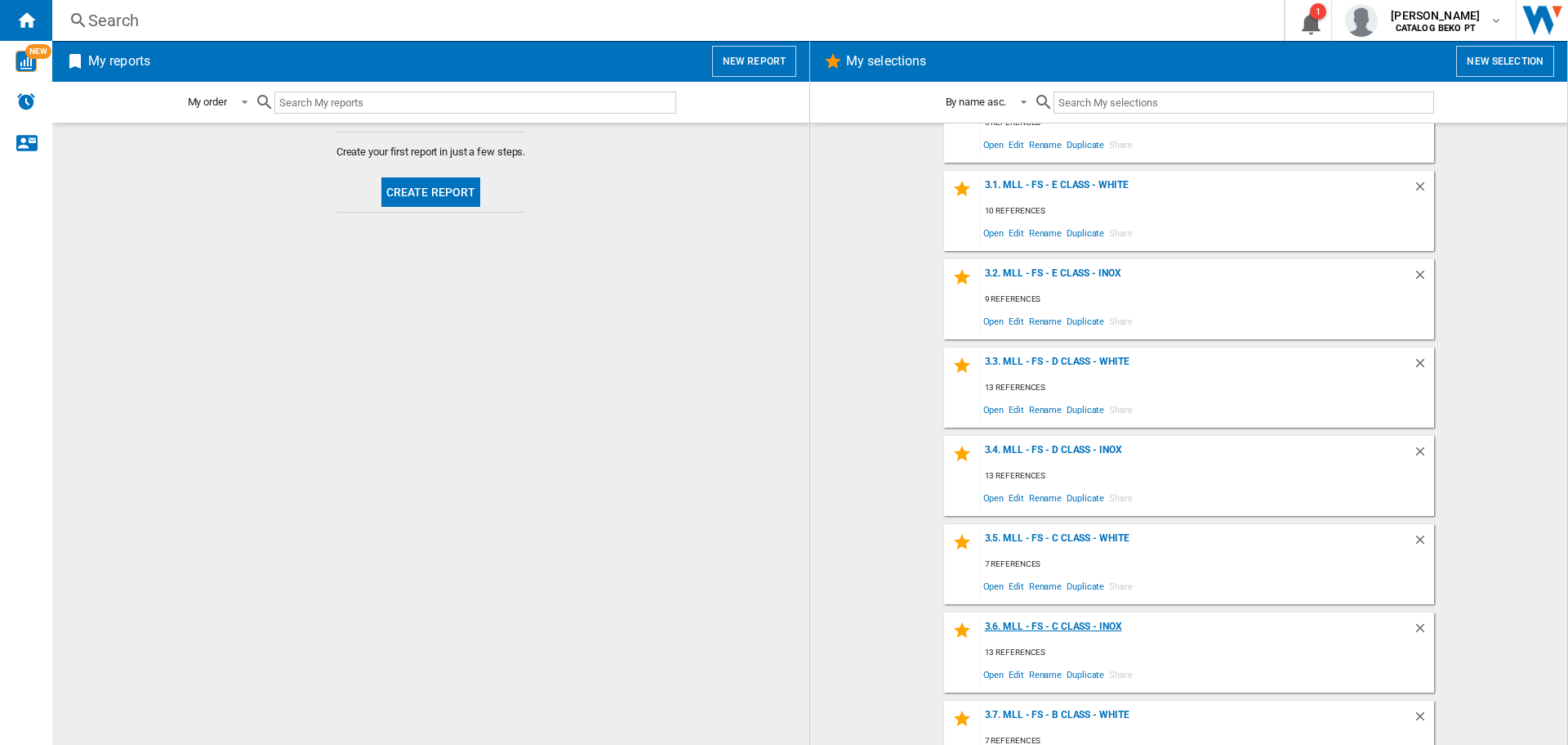
click at [1084, 625] on div "3.6. MLL - FS - C Class - Inox" at bounding box center [1197, 632] width 432 height 22
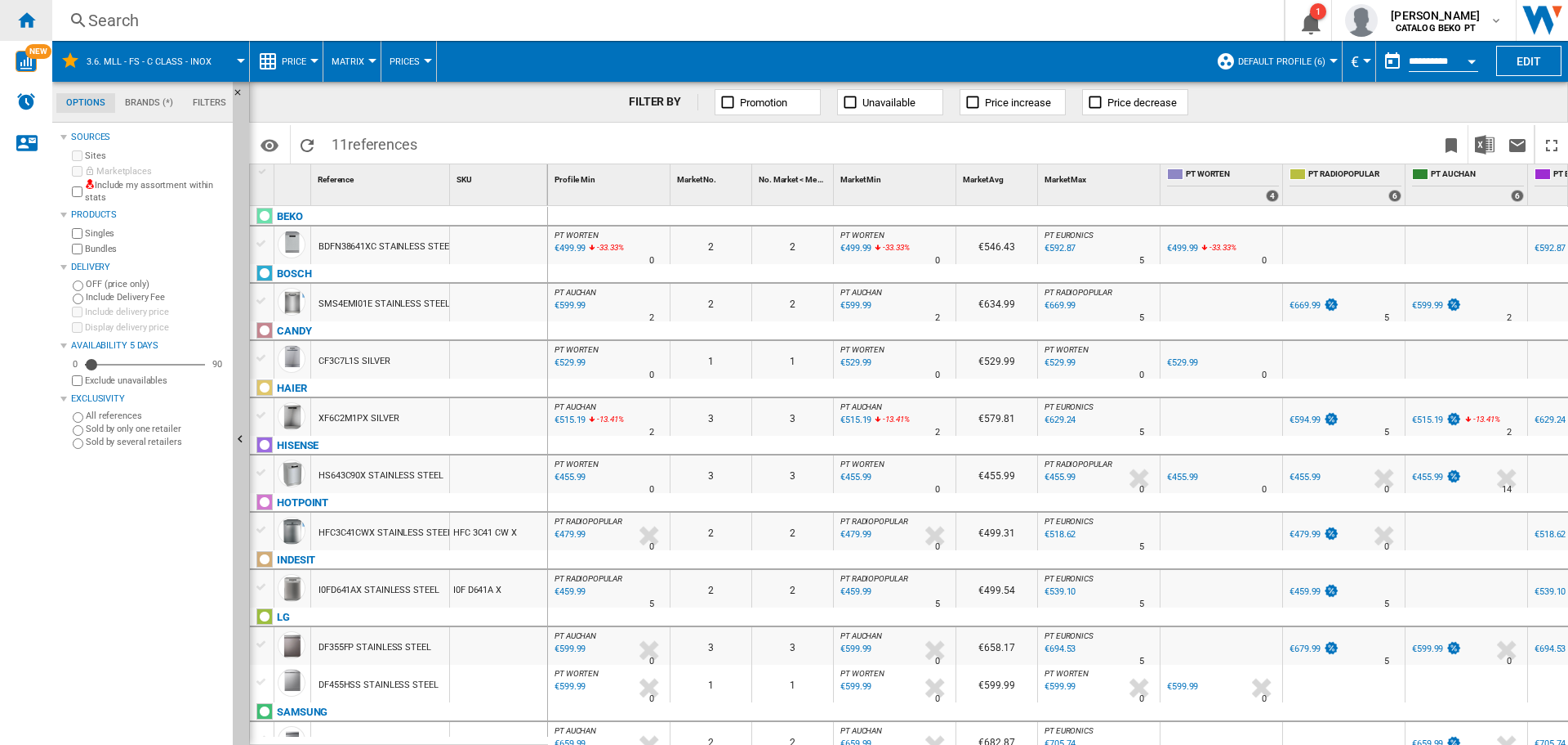
click at [25, 19] on ng-md-icon "Home" at bounding box center [26, 19] width 20 height 20
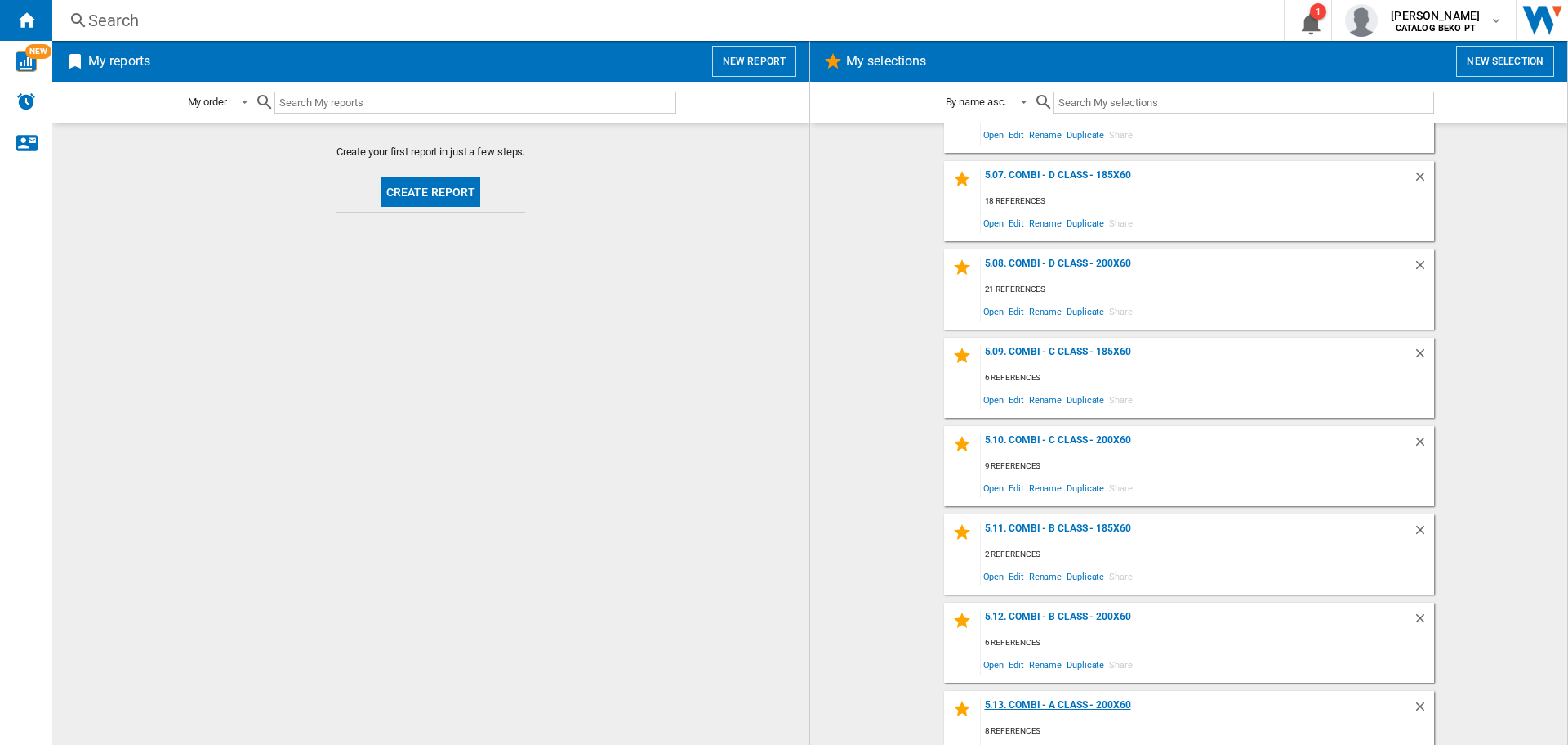
scroll to position [1939, 0]
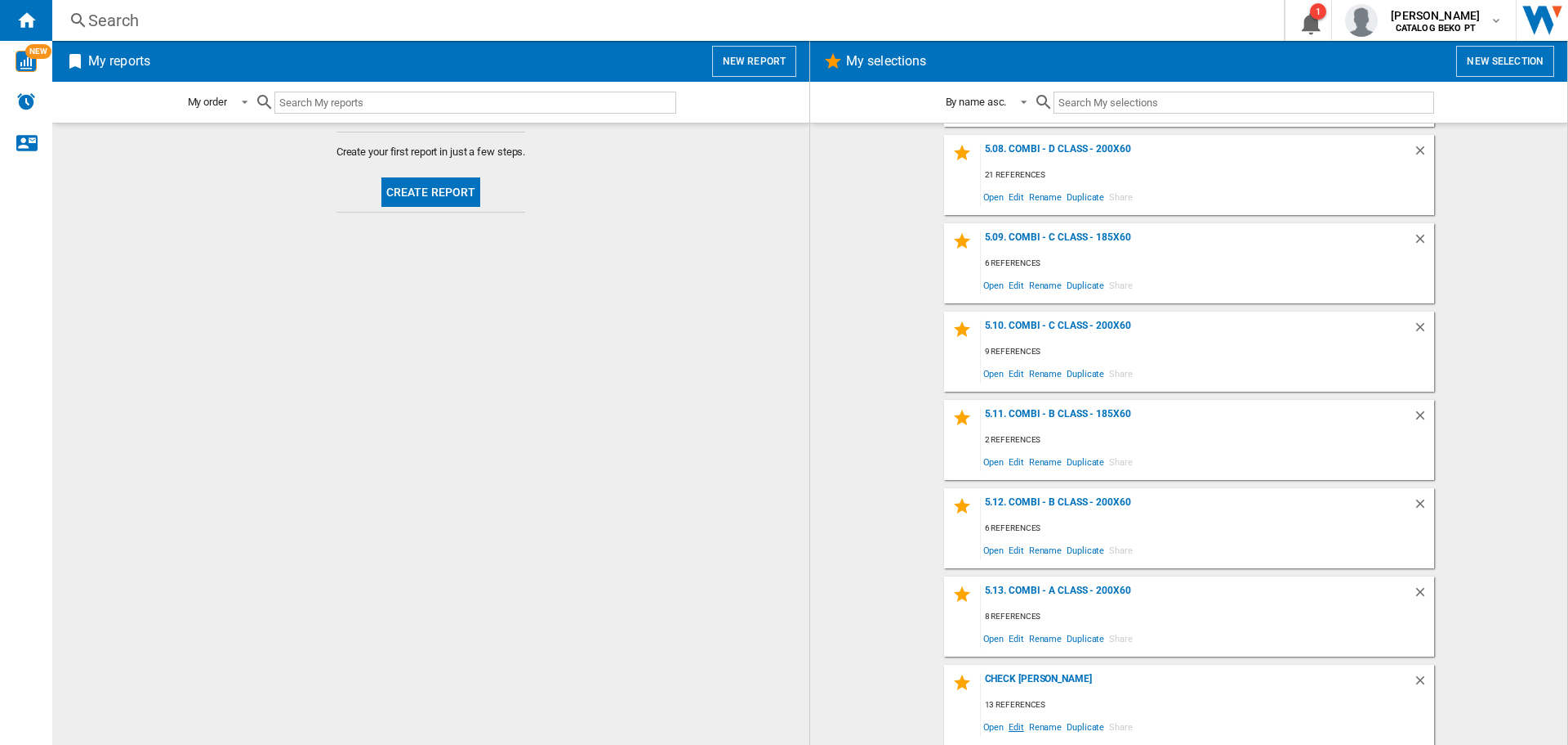
click at [1010, 724] on span "Edit" at bounding box center [1016, 726] width 21 height 22
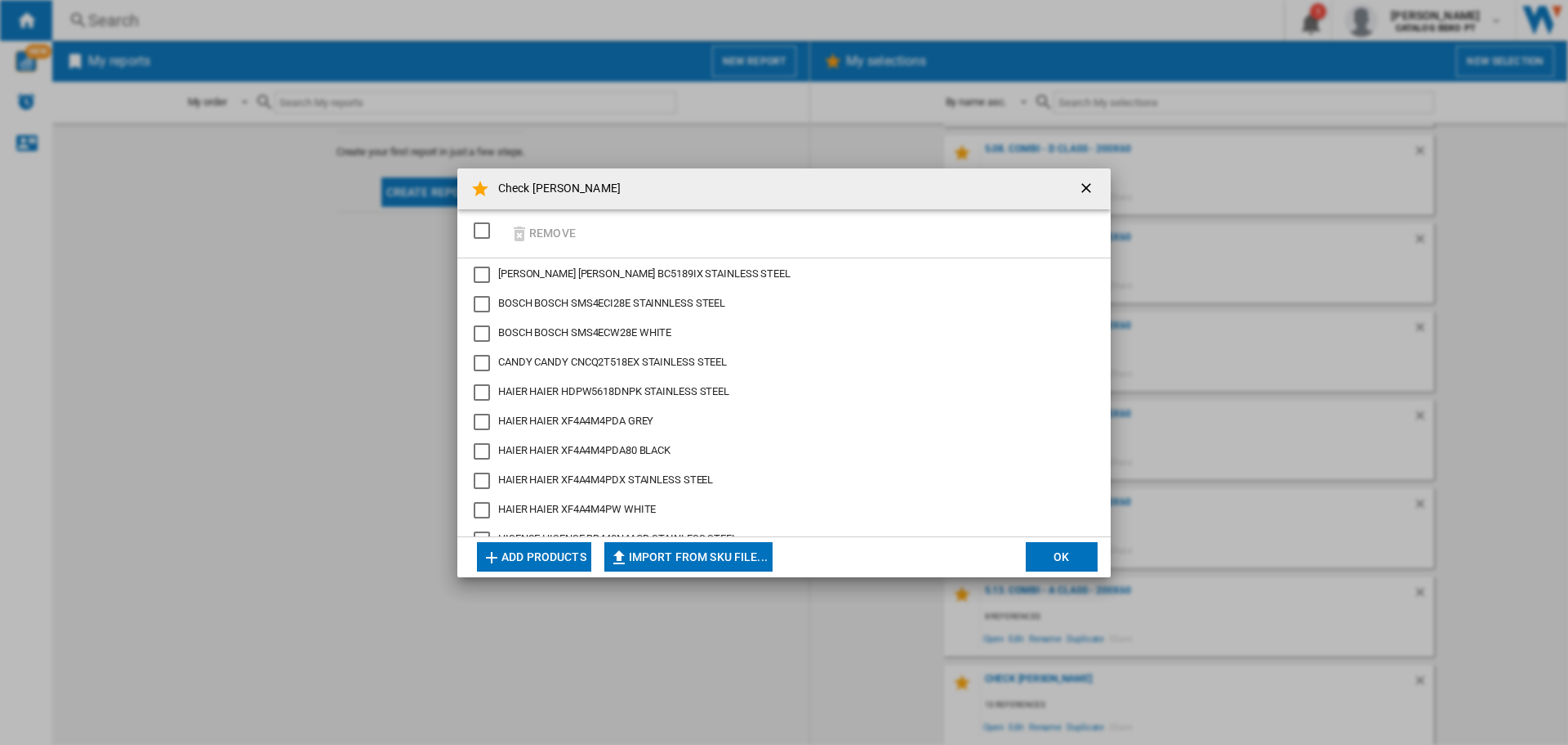
click at [479, 239] on div "SELECTIONS.EDITION_POPUP.SELECT_DESELECT" at bounding box center [481, 230] width 16 height 16
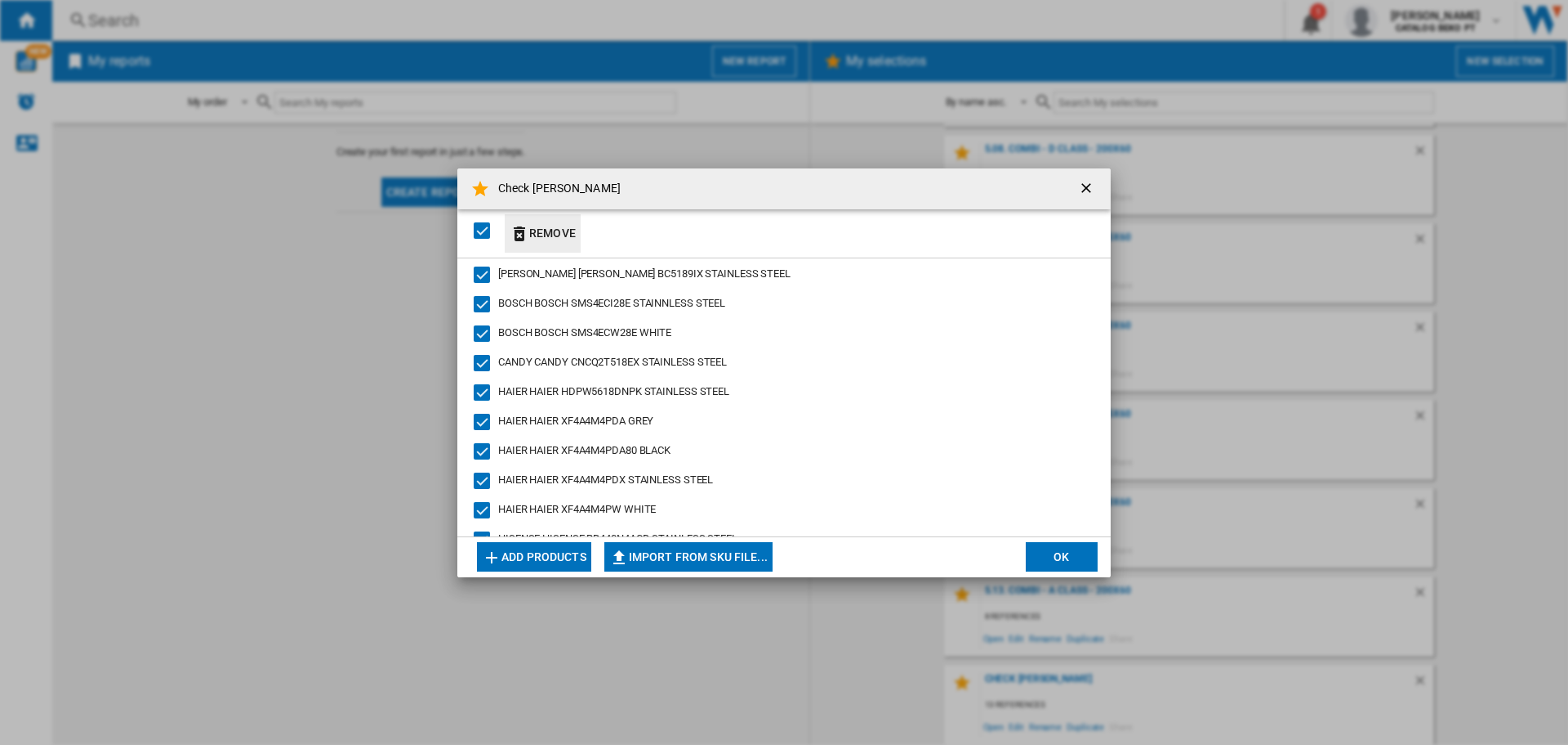
click at [534, 239] on button "Remove" at bounding box center [543, 233] width 76 height 39
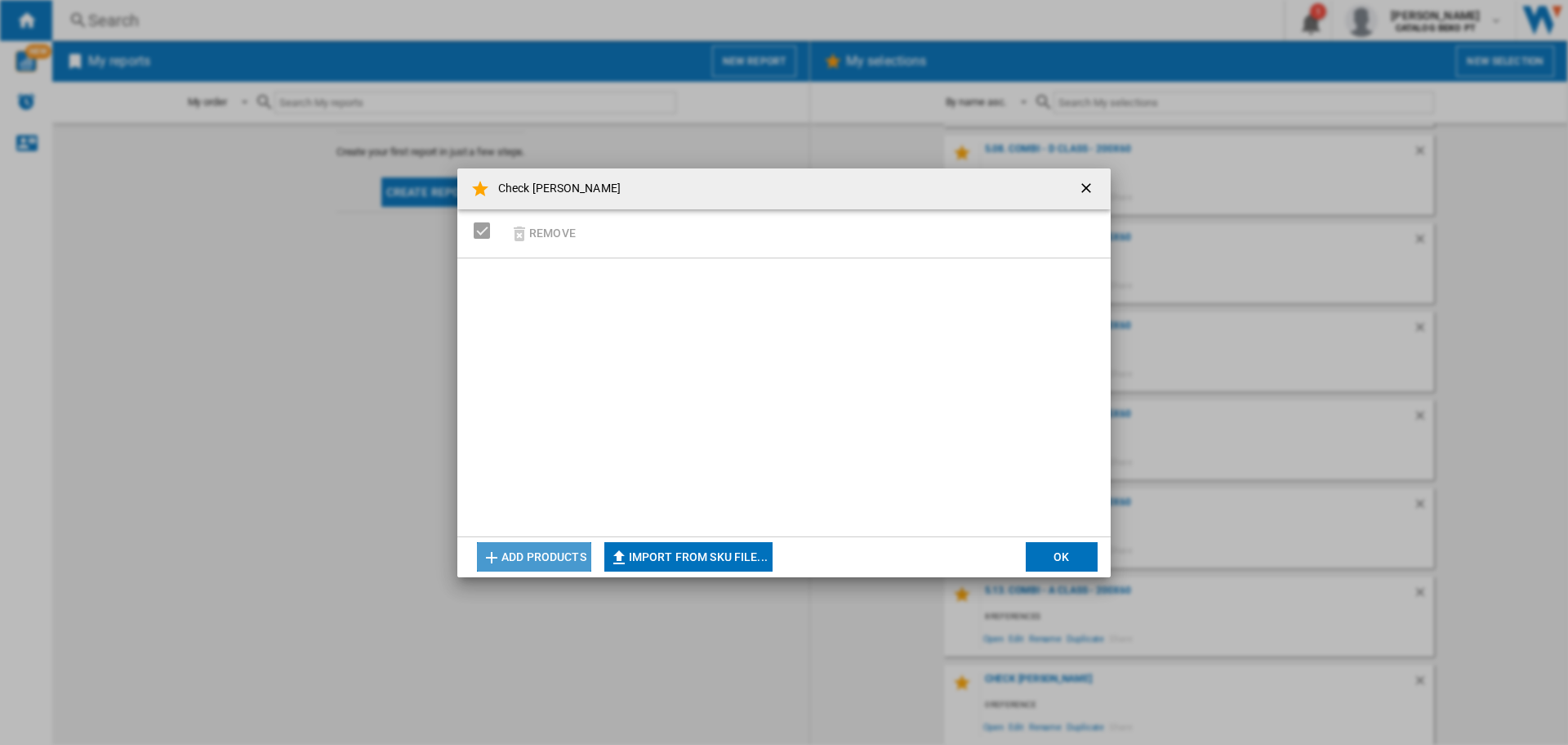
click at [534, 552] on button "Add products" at bounding box center [534, 556] width 114 height 29
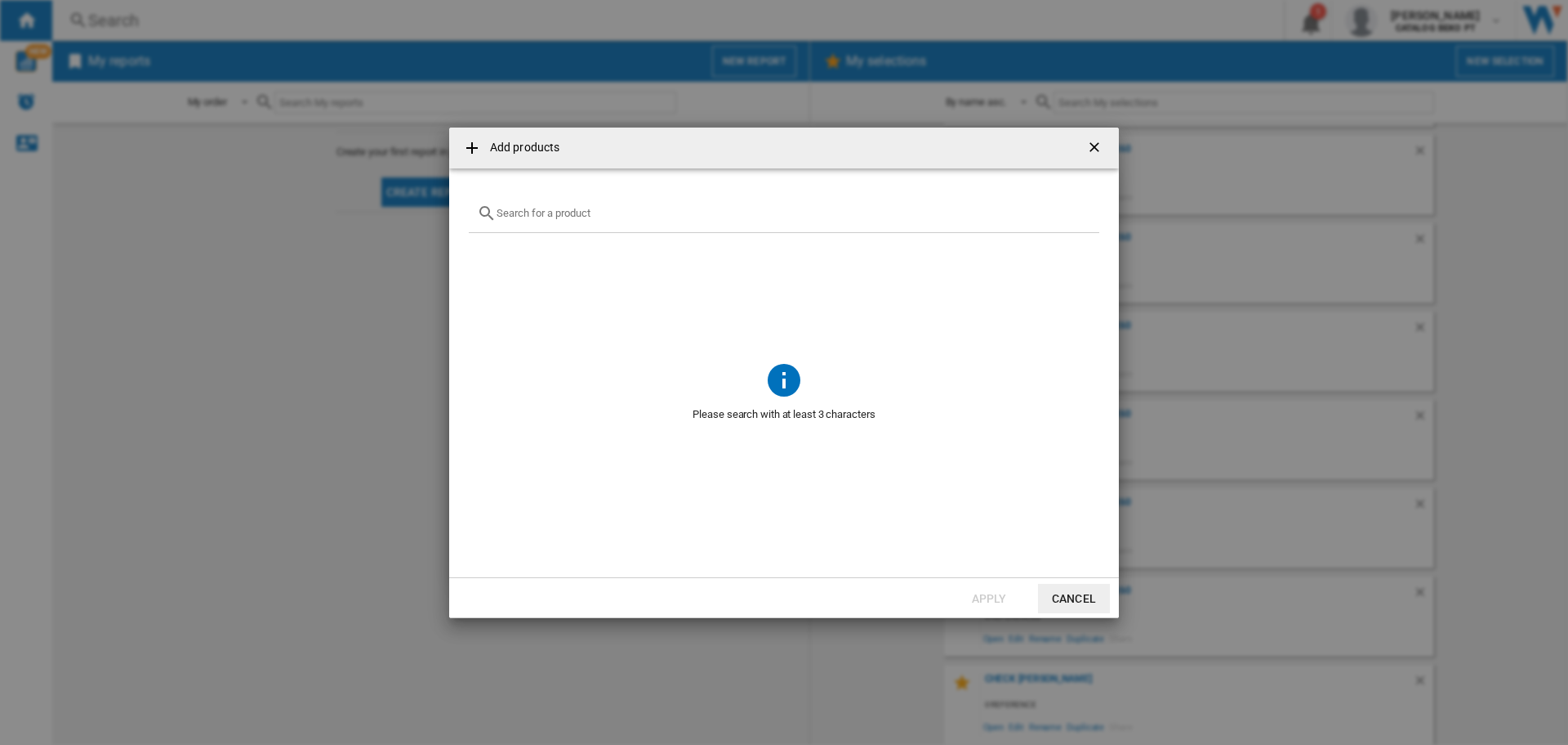
click at [519, 210] on input "text" at bounding box center [793, 213] width 594 height 12
paste input "BDW9995 IX"
type input "[PERSON_NAME] BDW9995IX"
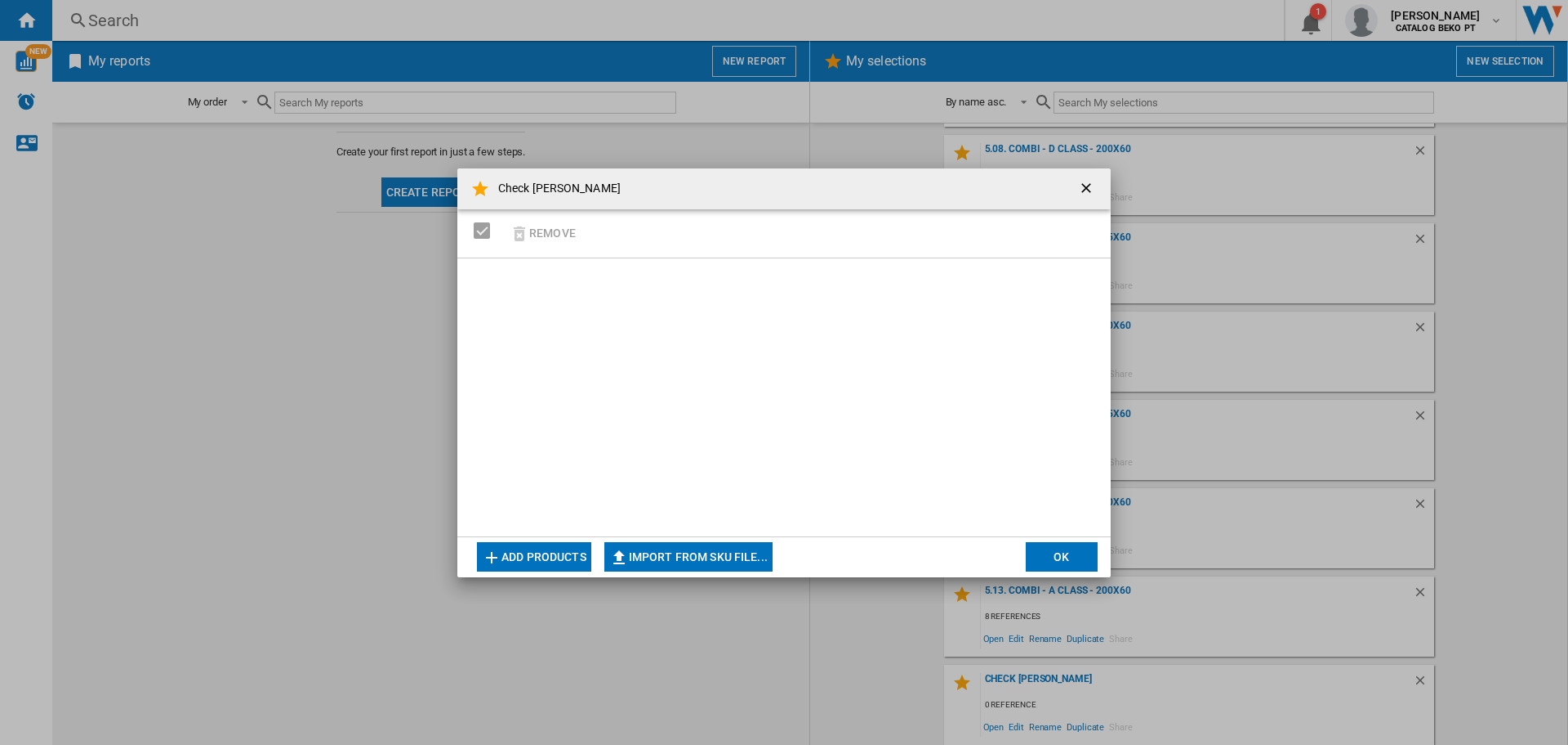
click at [560, 548] on button "Add products" at bounding box center [534, 556] width 114 height 29
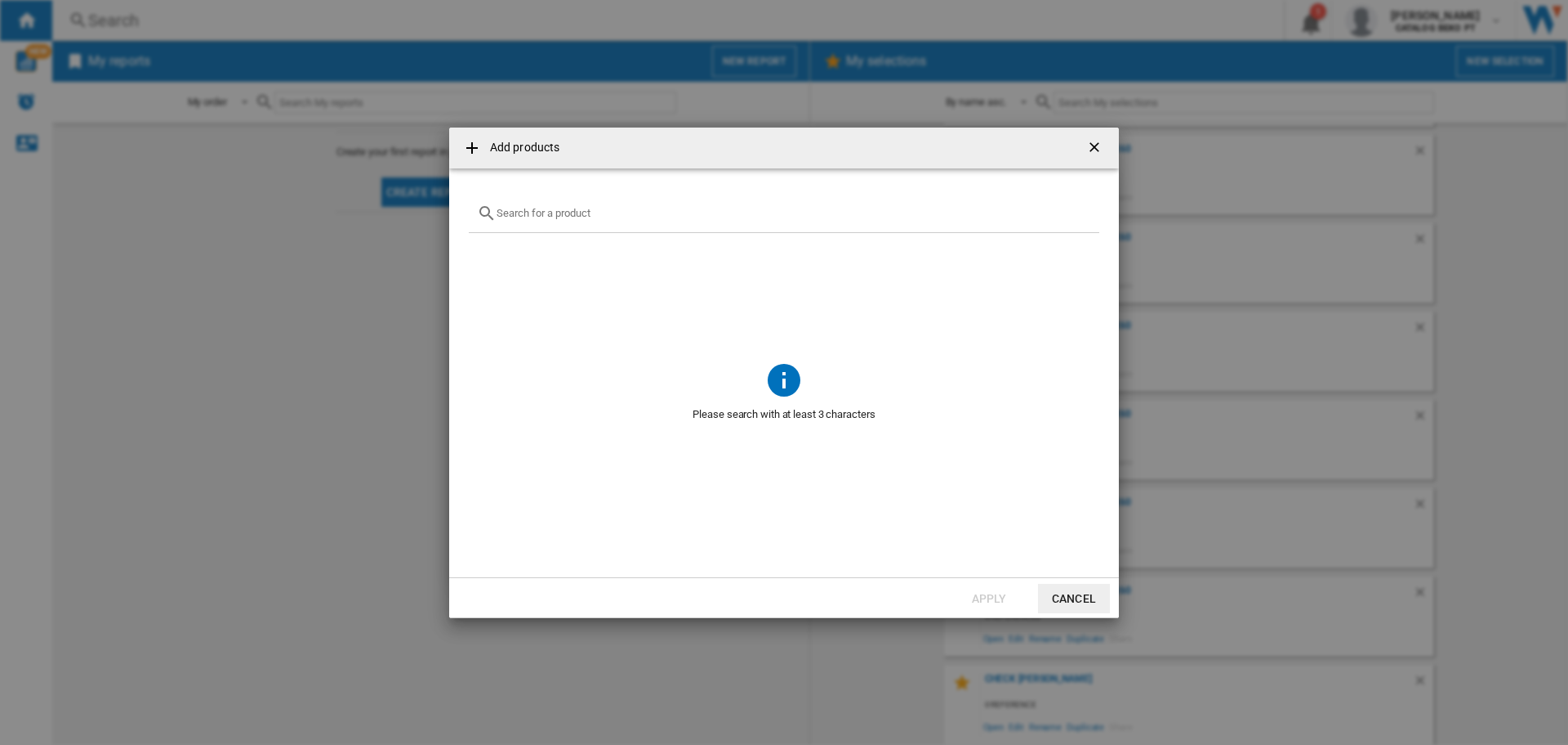
click at [541, 214] on input "Add products ..." at bounding box center [793, 213] width 594 height 12
paste input "BDW9995 WH"
type input "BDW99"
drag, startPoint x: 542, startPoint y: 215, endPoint x: 473, endPoint y: 214, distance: 69.0
click at [473, 214] on div "BDW99" at bounding box center [784, 214] width 630 height 39
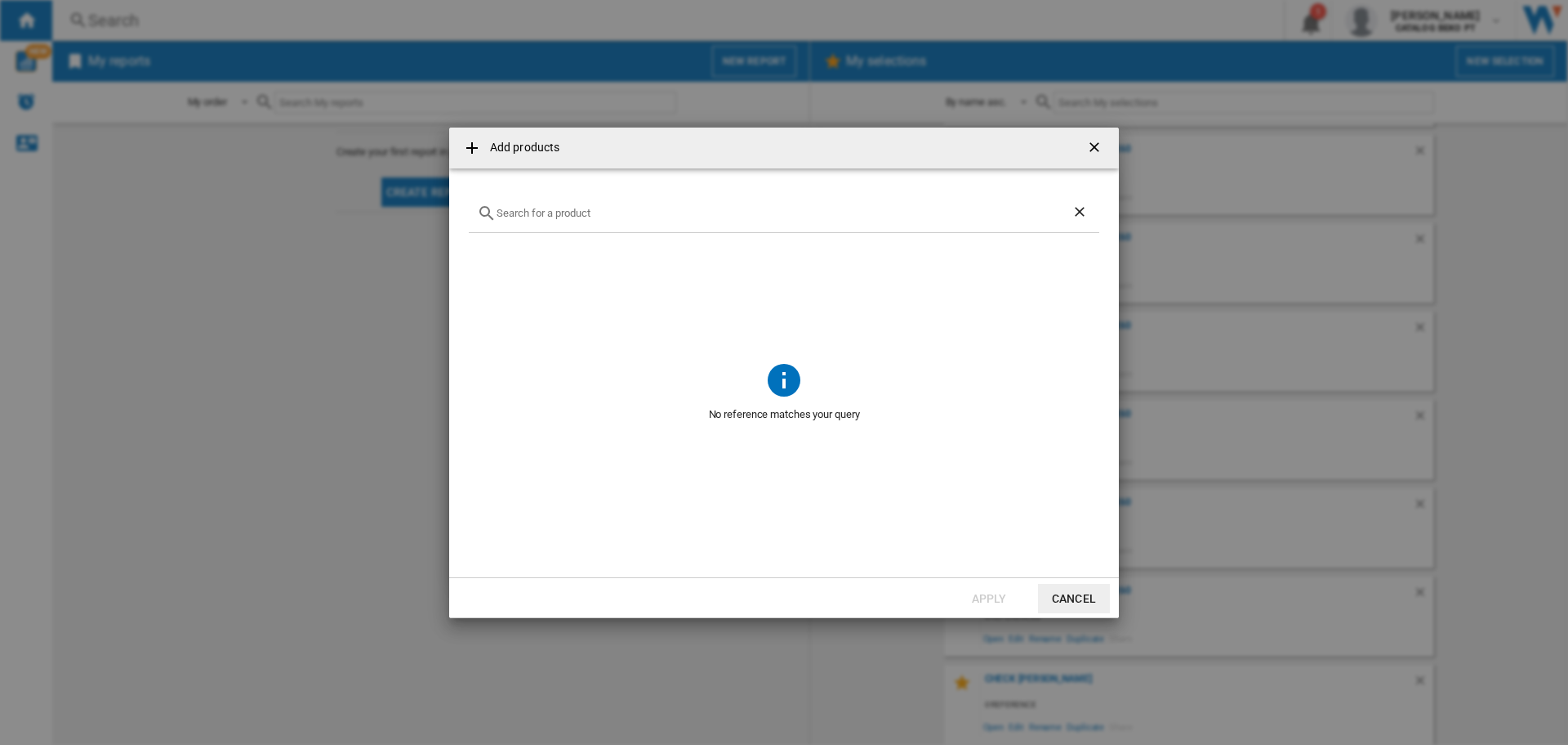
paste input "BDW9995 WH"
type input "BDW9995WH"
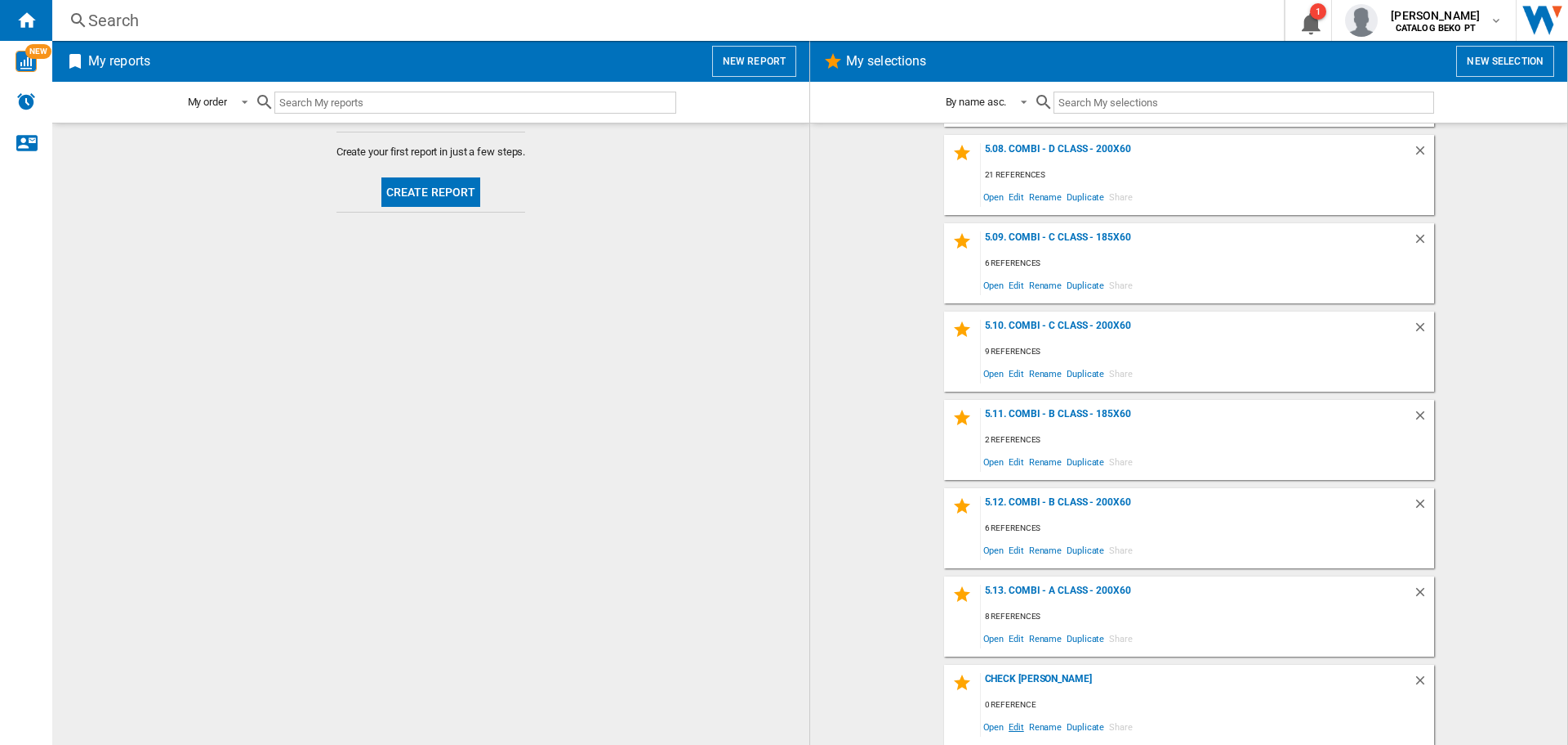
click at [1013, 724] on span "Edit" at bounding box center [1016, 726] width 21 height 22
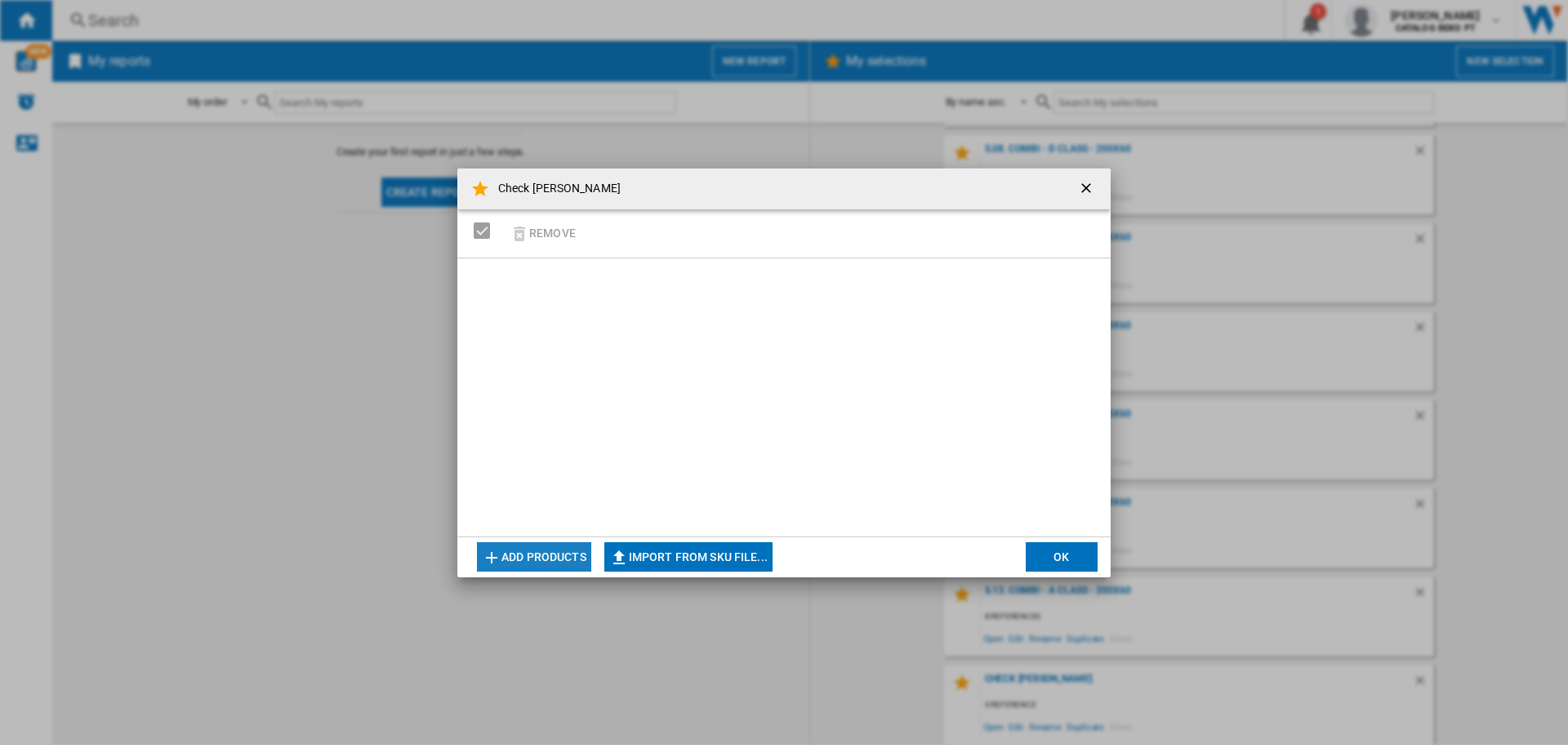
click at [541, 556] on button "Add products" at bounding box center [534, 556] width 114 height 29
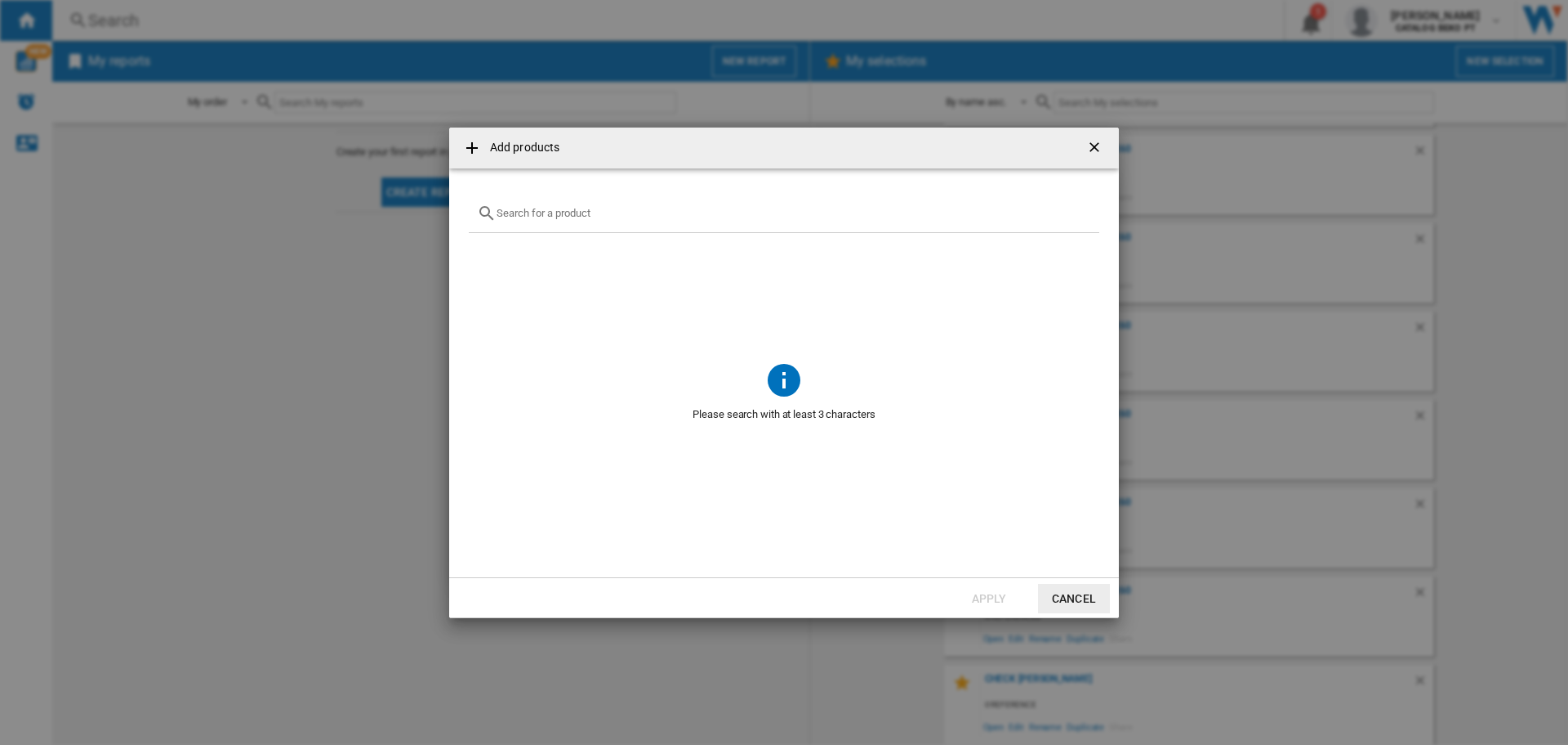
click at [517, 209] on input "Add products ..." at bounding box center [793, 213] width 594 height 12
paste input "BDW9995 IX"
click at [540, 214] on input "BDW9995 IX" at bounding box center [784, 213] width 575 height 12
type input "BDW9995IX"
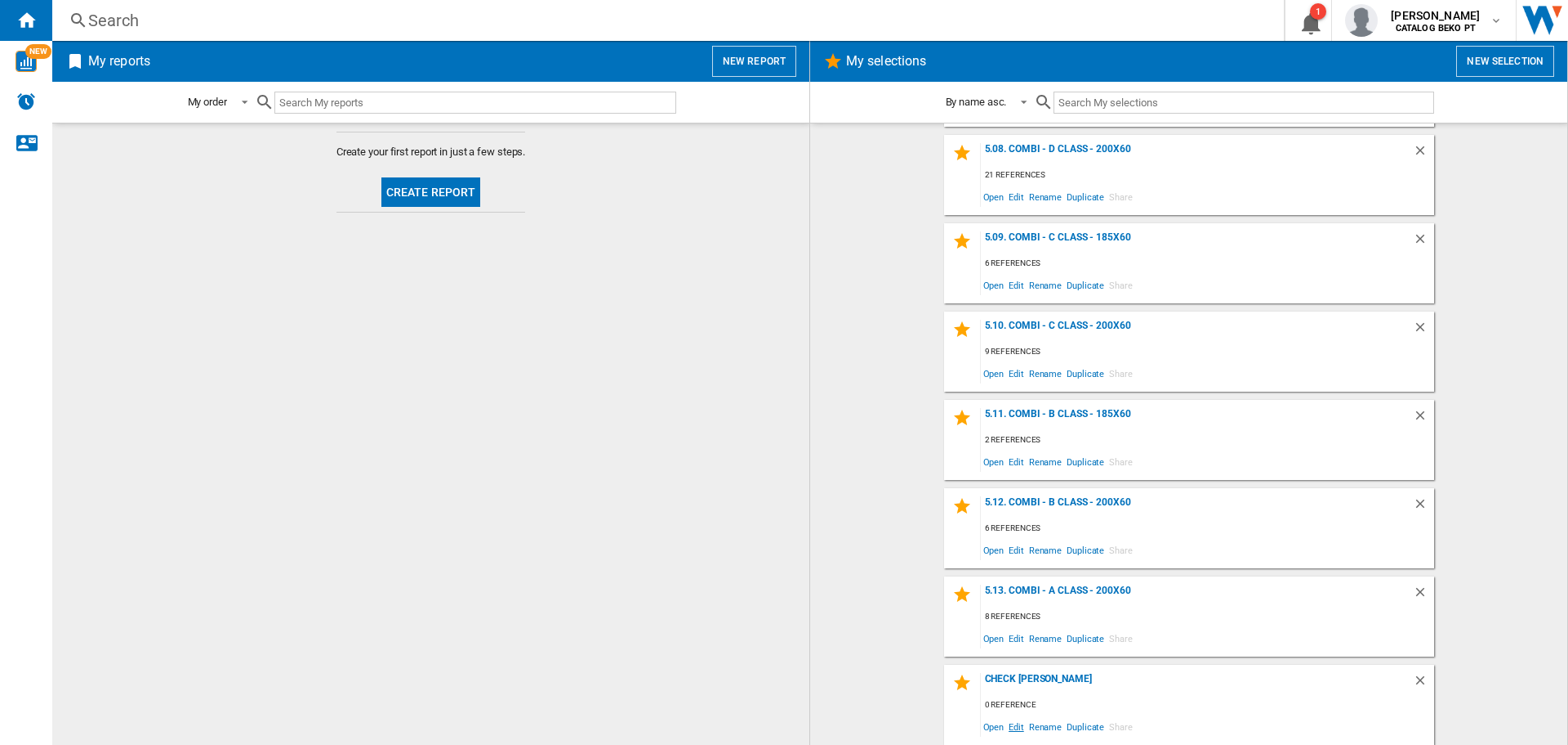
click at [1013, 728] on span "Edit" at bounding box center [1016, 726] width 21 height 22
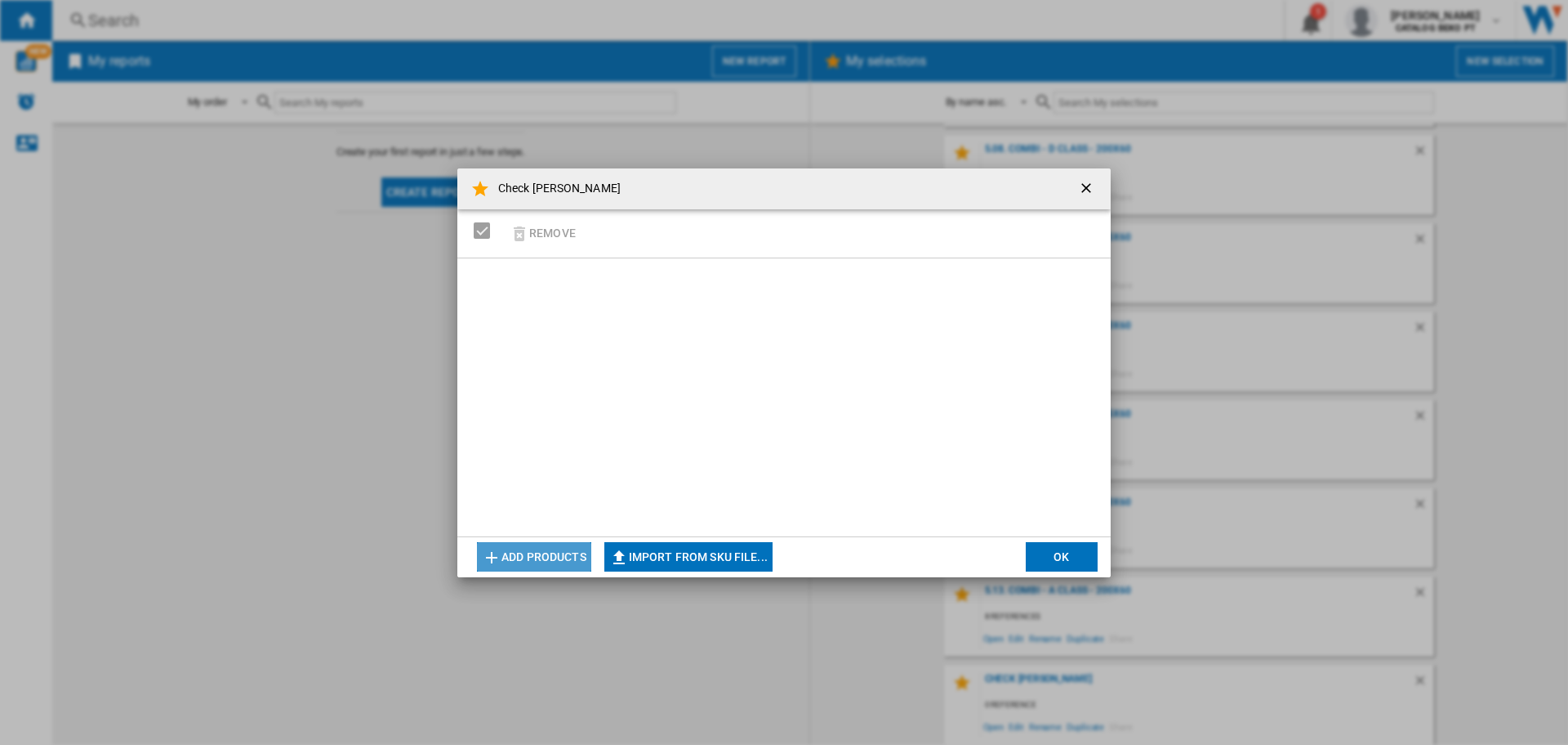
click at [533, 556] on button "Add products" at bounding box center [534, 556] width 114 height 29
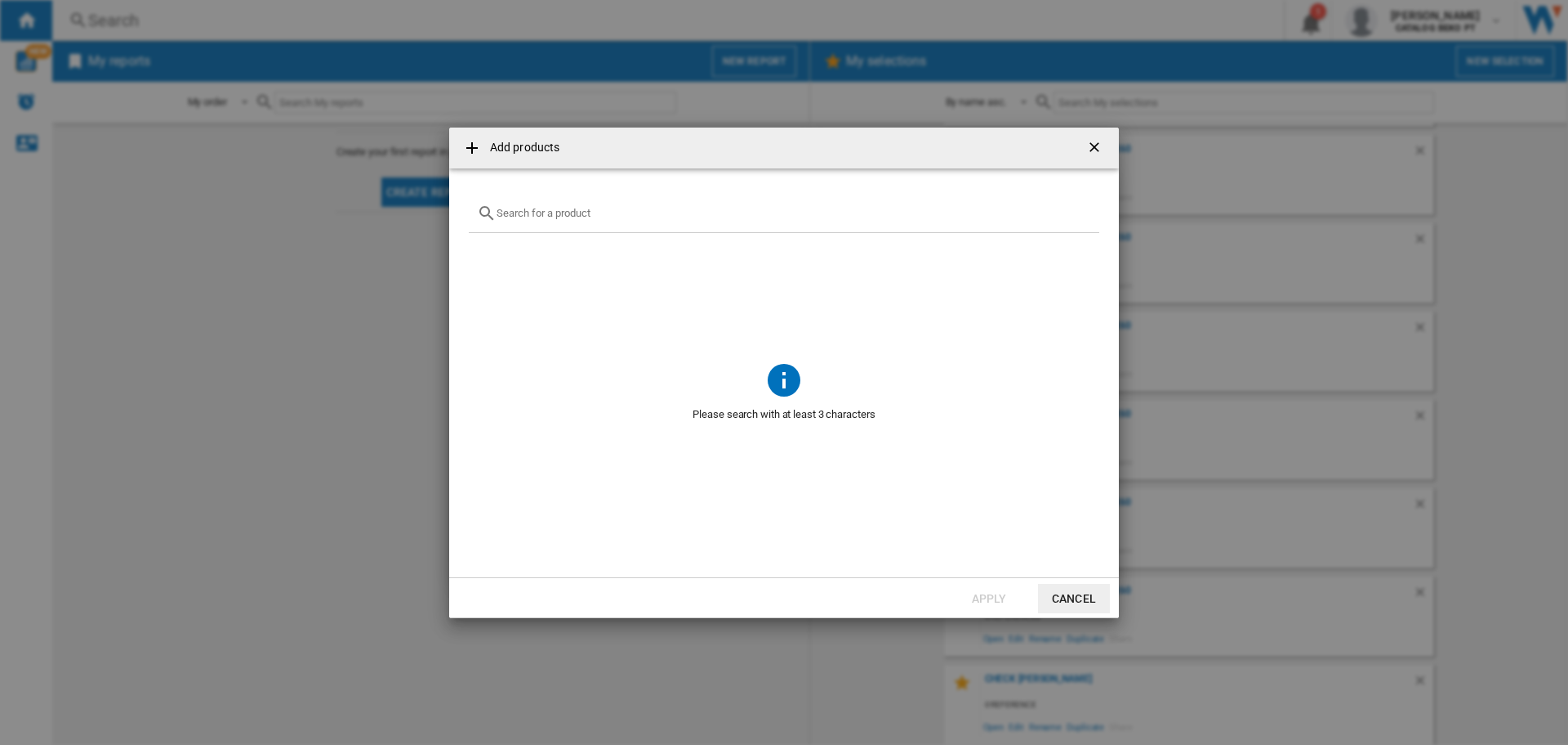
click at [516, 215] on input "Add products ..." at bounding box center [793, 213] width 594 height 12
paste input "CF 3C7L1W 1"
type input "CF3C7L1W"
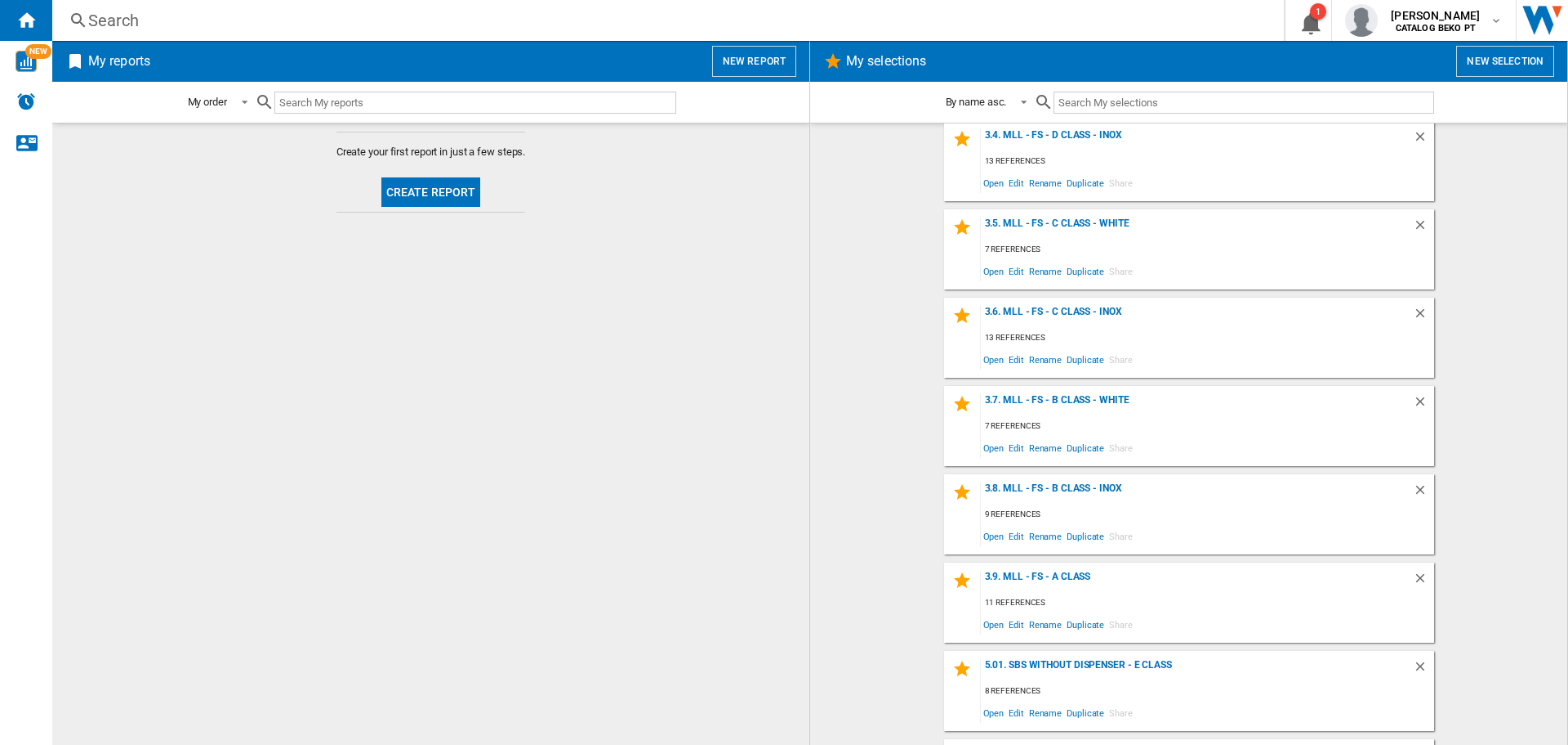
scroll to position [795, 0]
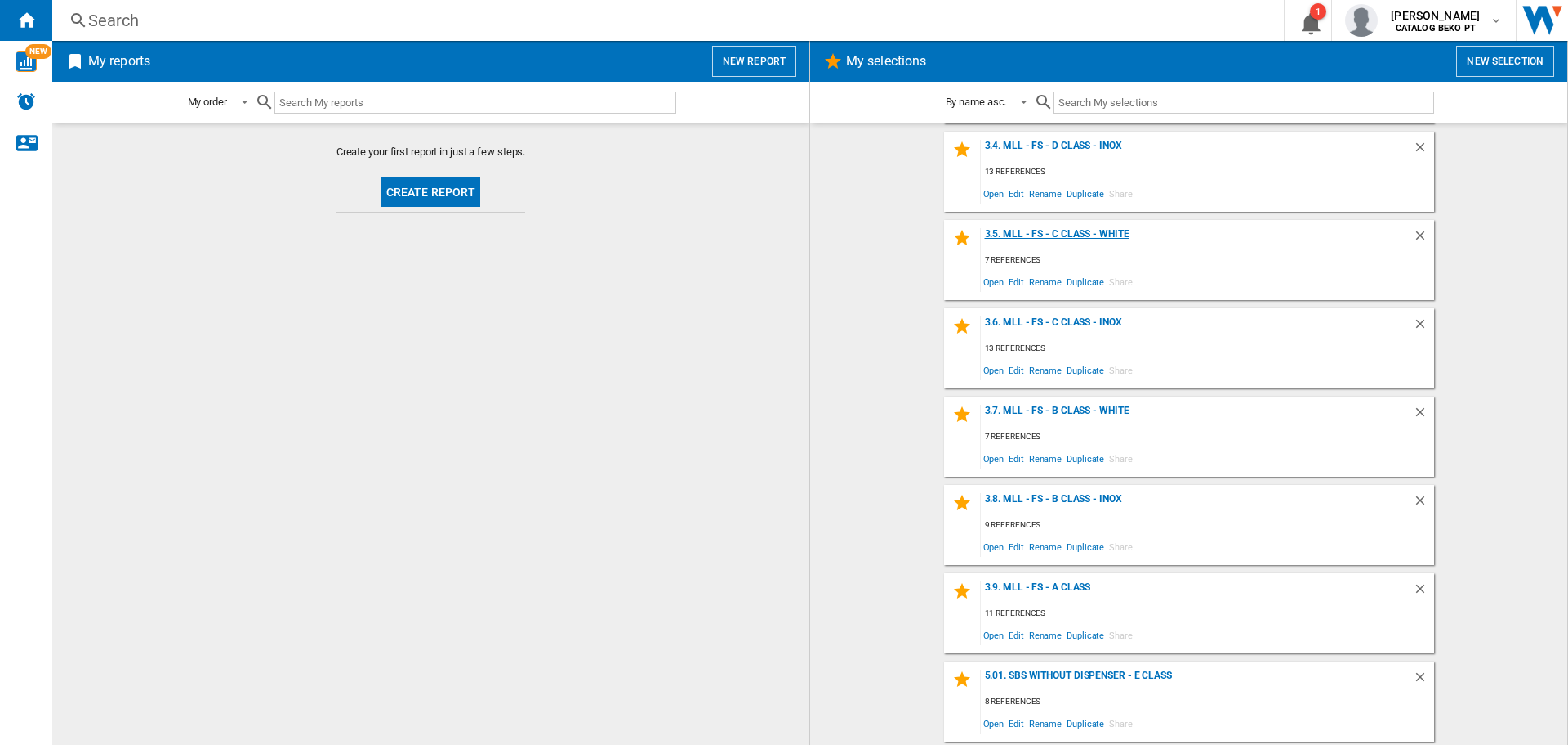
click at [1078, 233] on div "3.5. MLL - FS - C Class - White" at bounding box center [1197, 239] width 432 height 22
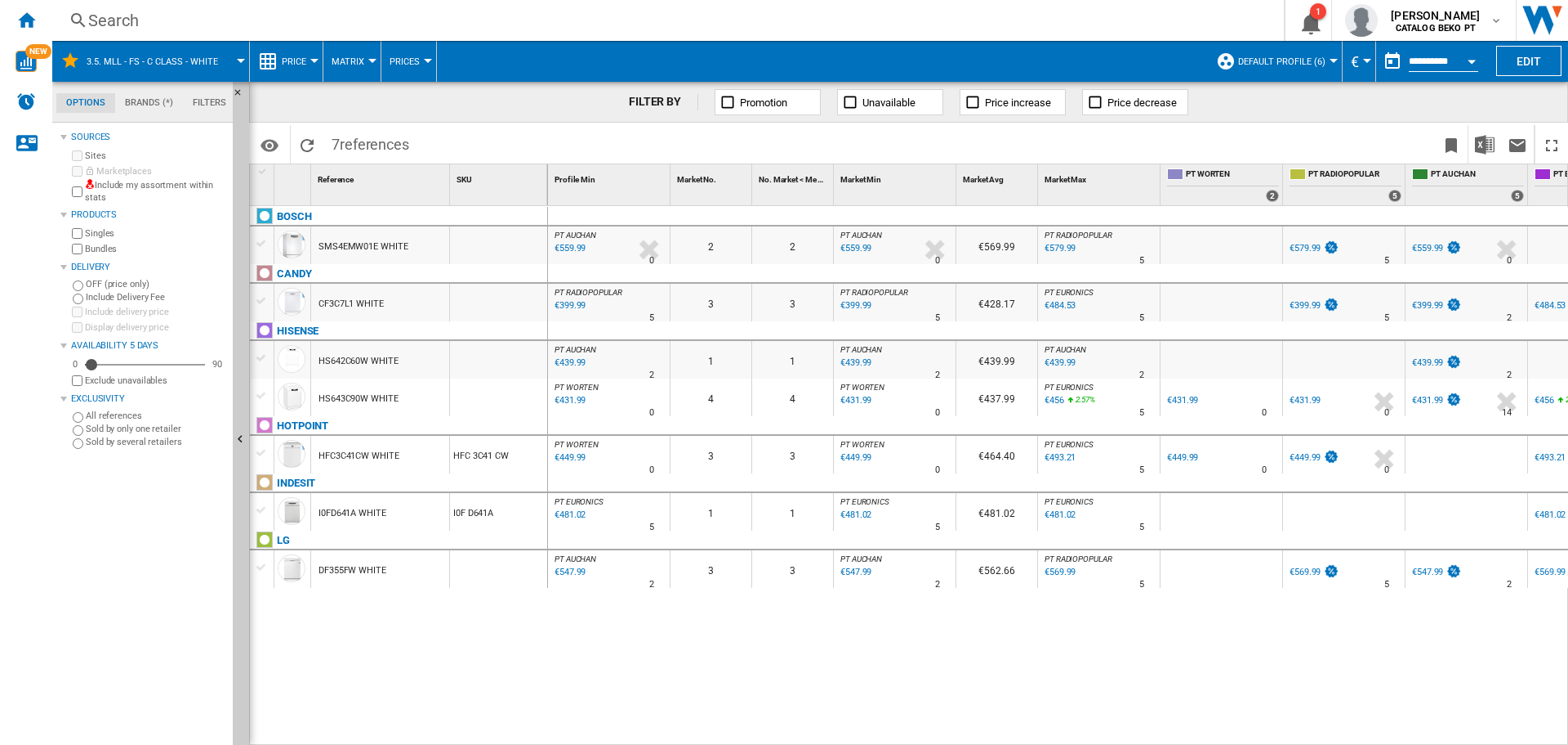
click at [360, 305] on div "CF3C7L1 WHITE" at bounding box center [351, 304] width 65 height 38
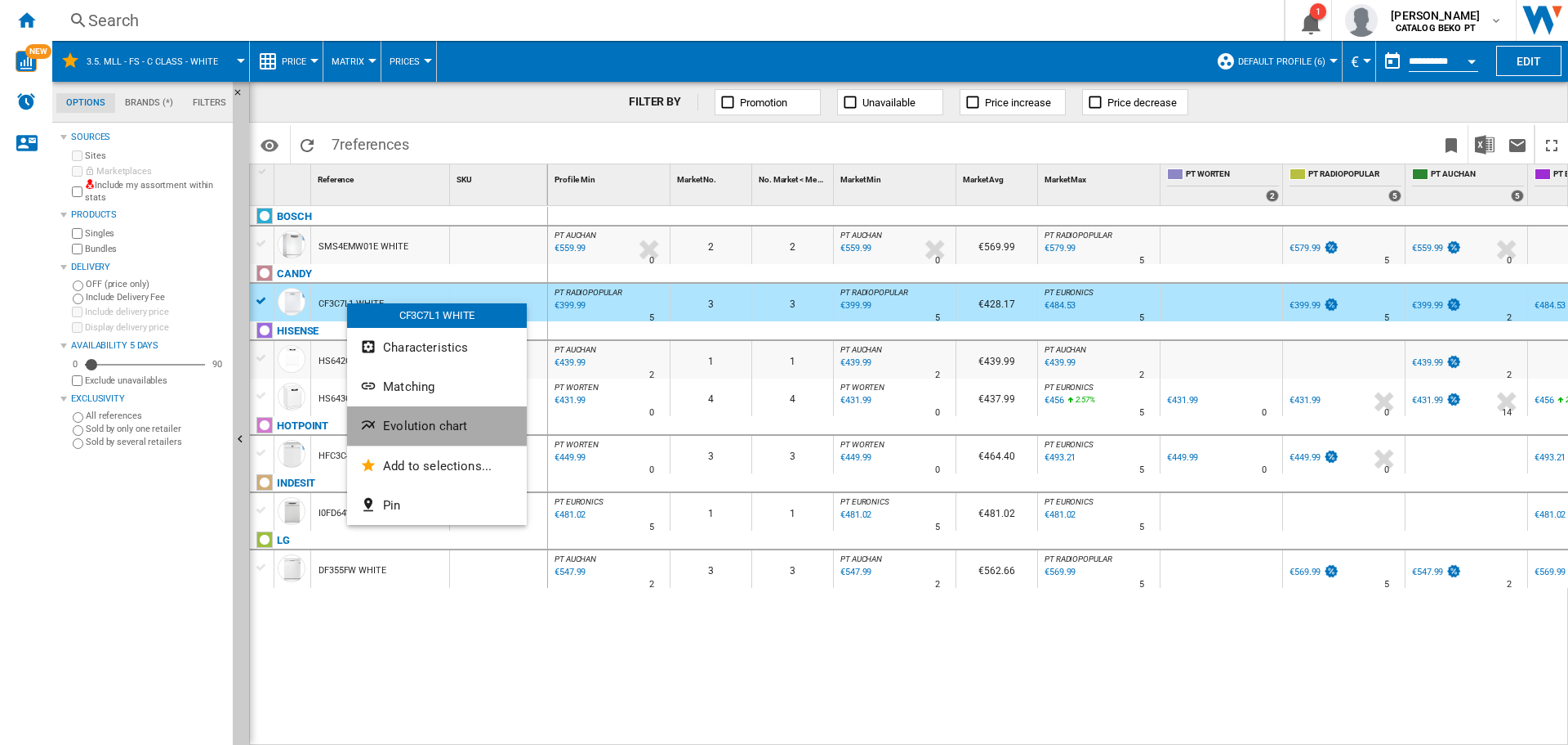
click at [429, 423] on span "Evolution chart" at bounding box center [425, 426] width 84 height 15
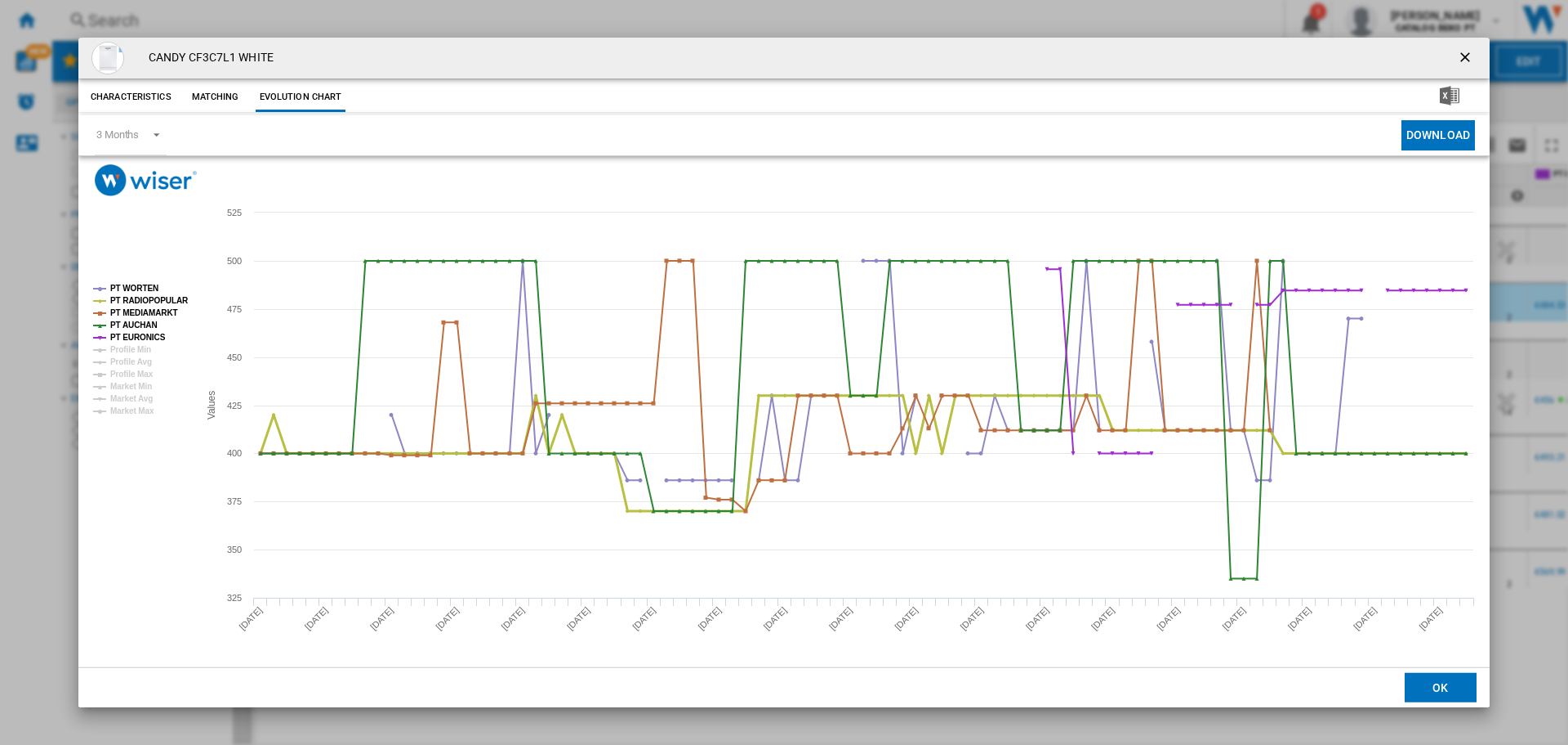
drag, startPoint x: 144, startPoint y: 300, endPoint x: 140, endPoint y: 312, distance: 12.6
click at [142, 300] on tspan "PT RADIOPOPULAR" at bounding box center [149, 300] width 78 height 9
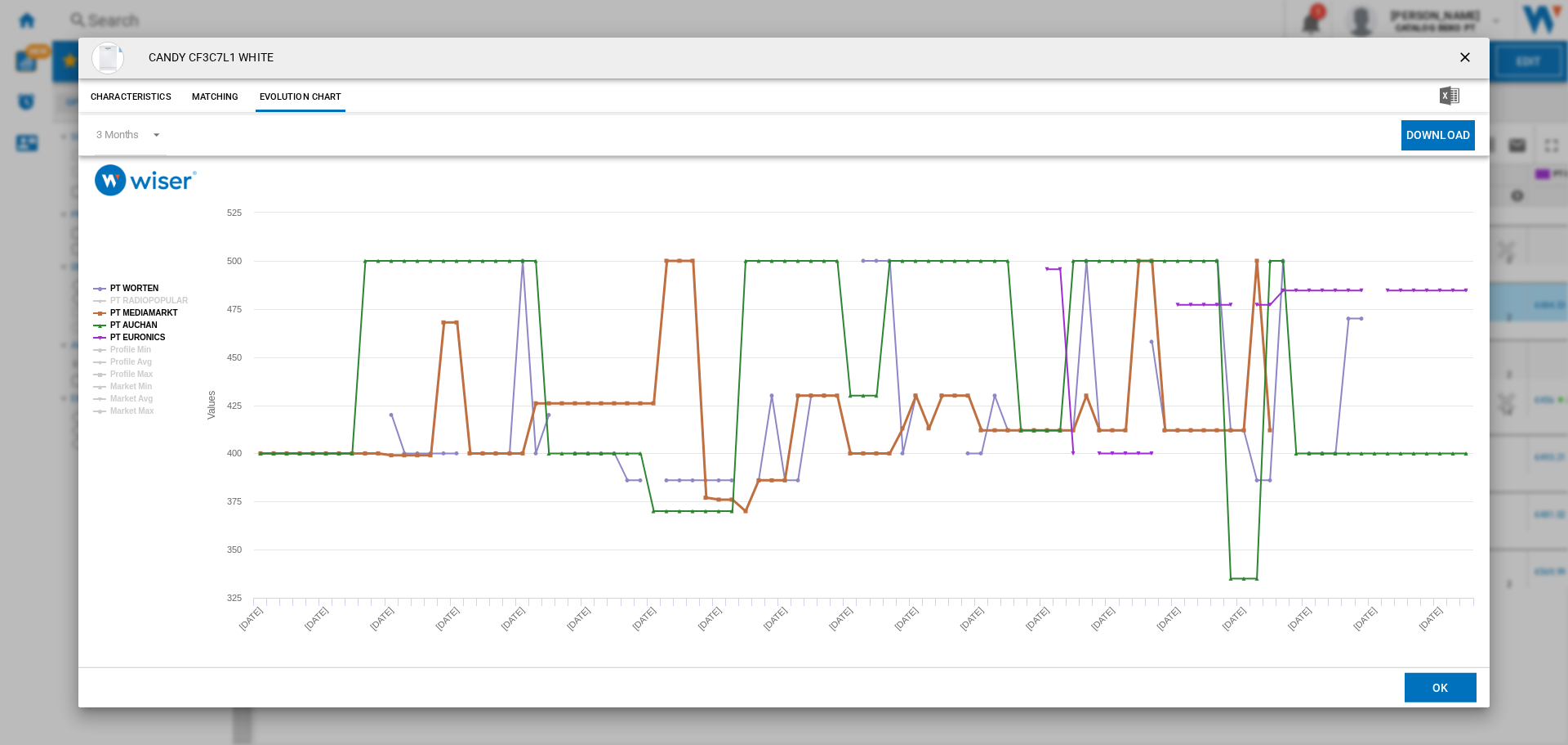
click at [141, 312] on tspan "PT MEDIAMARKT" at bounding box center [144, 312] width 68 height 9
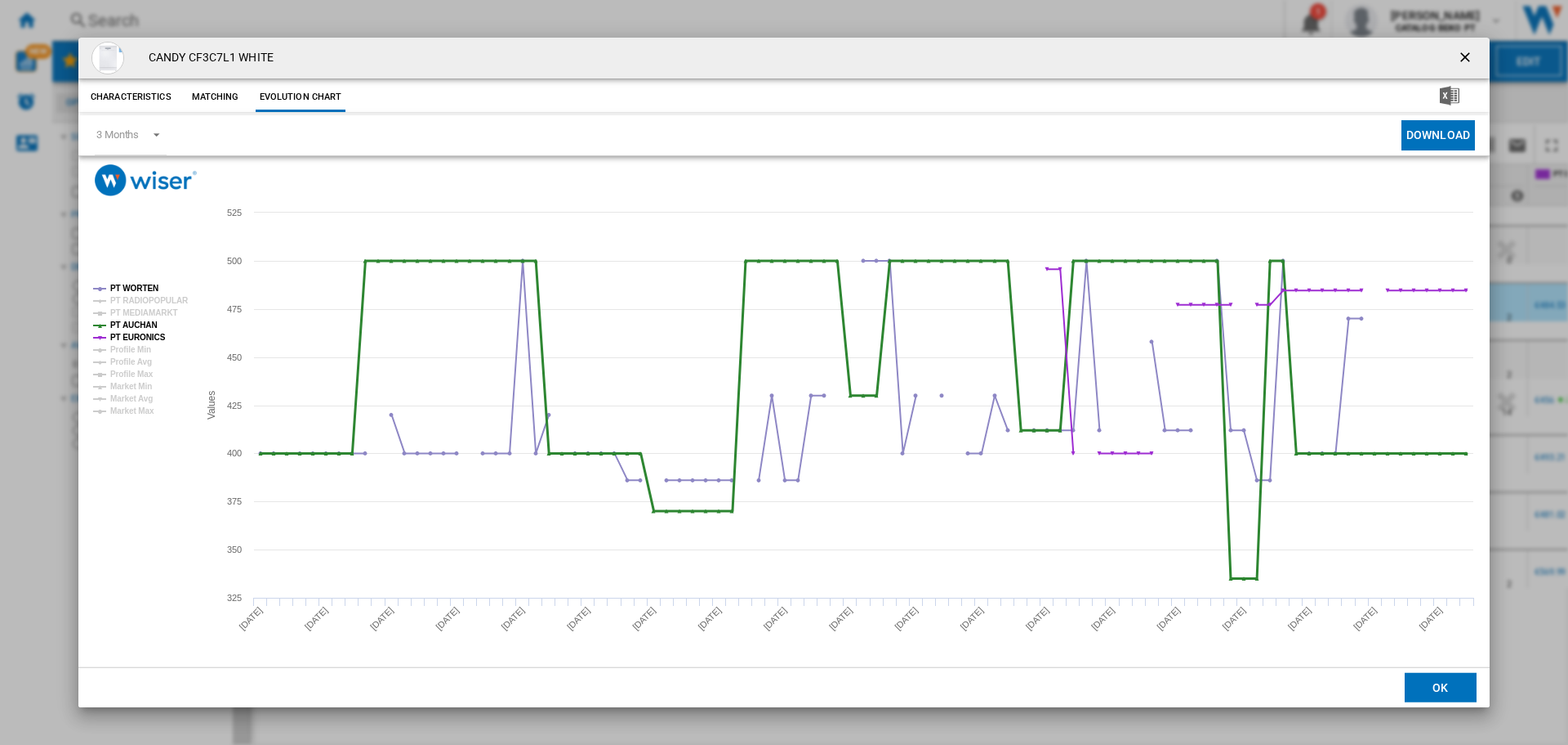
click at [139, 324] on tspan "PT AUCHAN" at bounding box center [134, 324] width 47 height 9
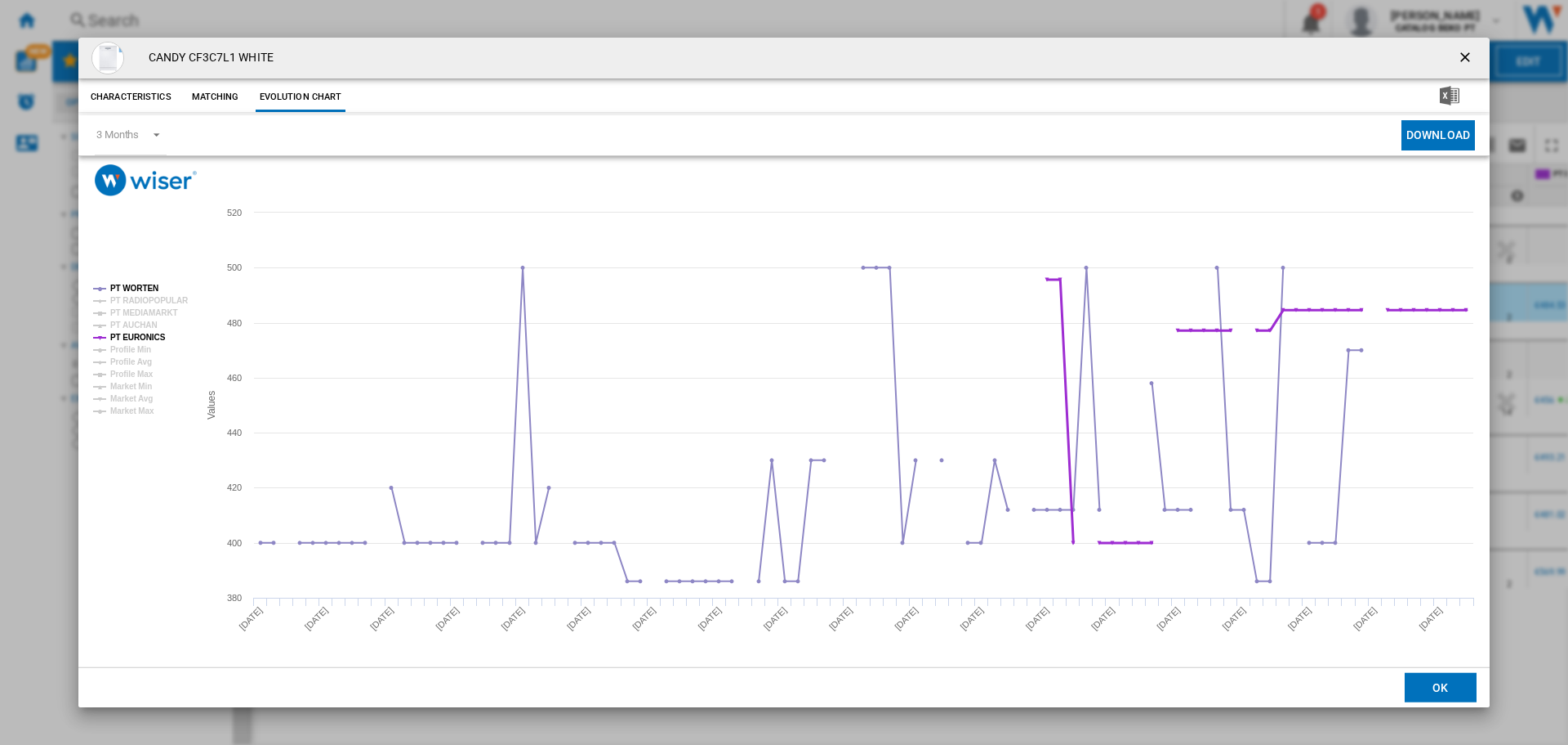
click at [138, 334] on tspan "PT EURONICS" at bounding box center [138, 337] width 56 height 9
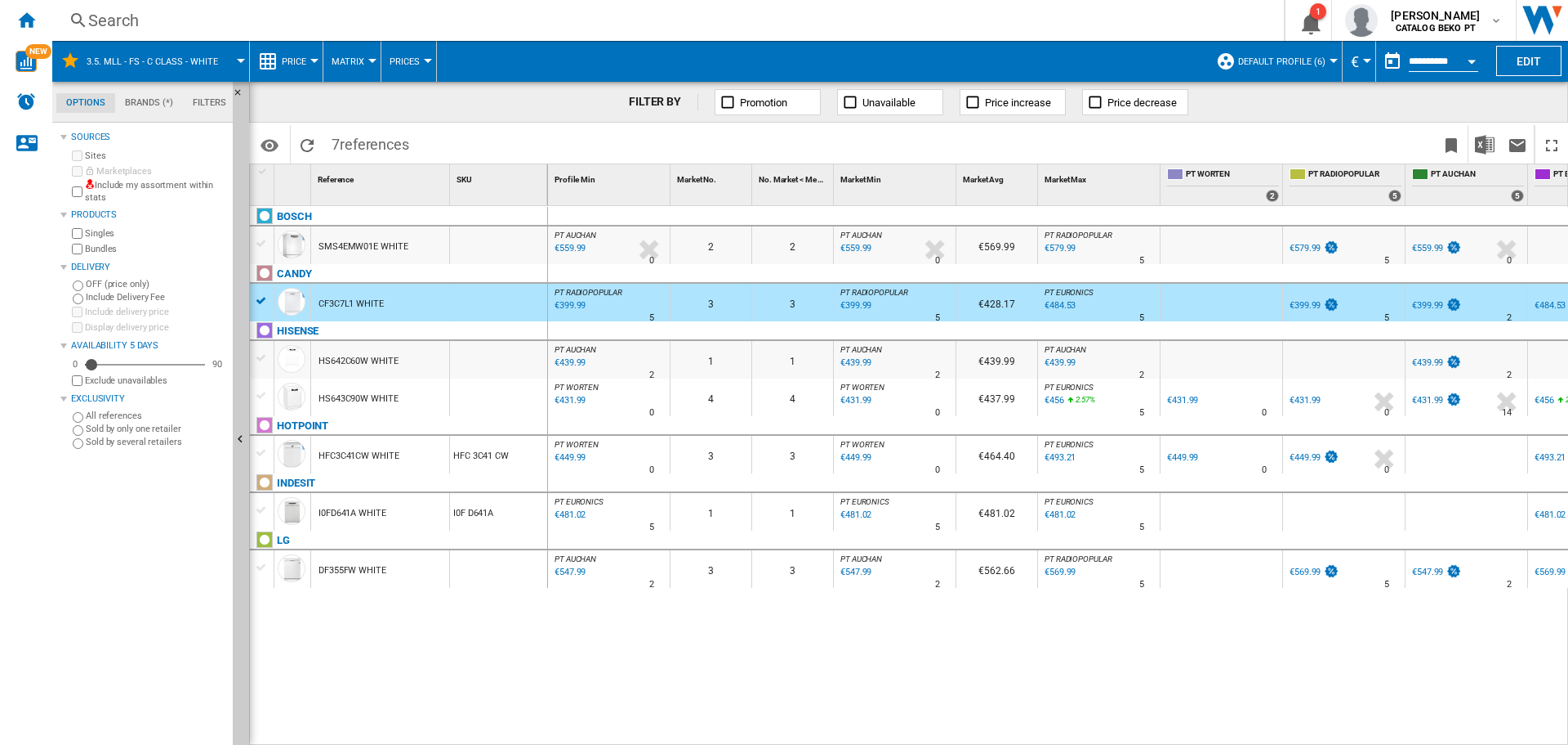
click at [565, 303] on div "€399.99" at bounding box center [569, 306] width 33 height 16
click at [567, 304] on div "€399.99" at bounding box center [569, 306] width 33 height 16
click at [858, 401] on div "€431.99" at bounding box center [854, 400] width 33 height 16
click at [259, 394] on div at bounding box center [262, 395] width 17 height 15
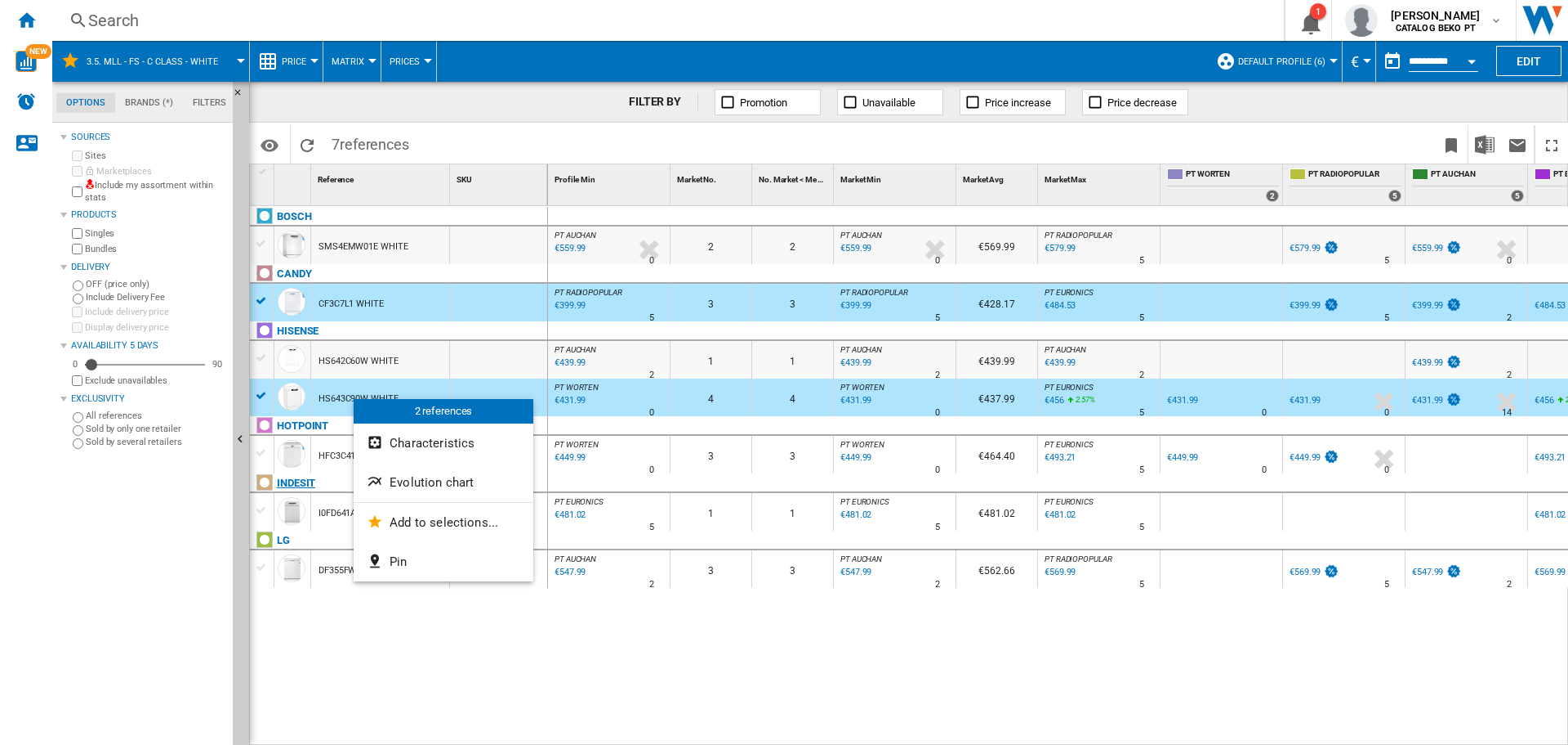
click at [426, 477] on span "Evolution chart" at bounding box center [431, 482] width 84 height 15
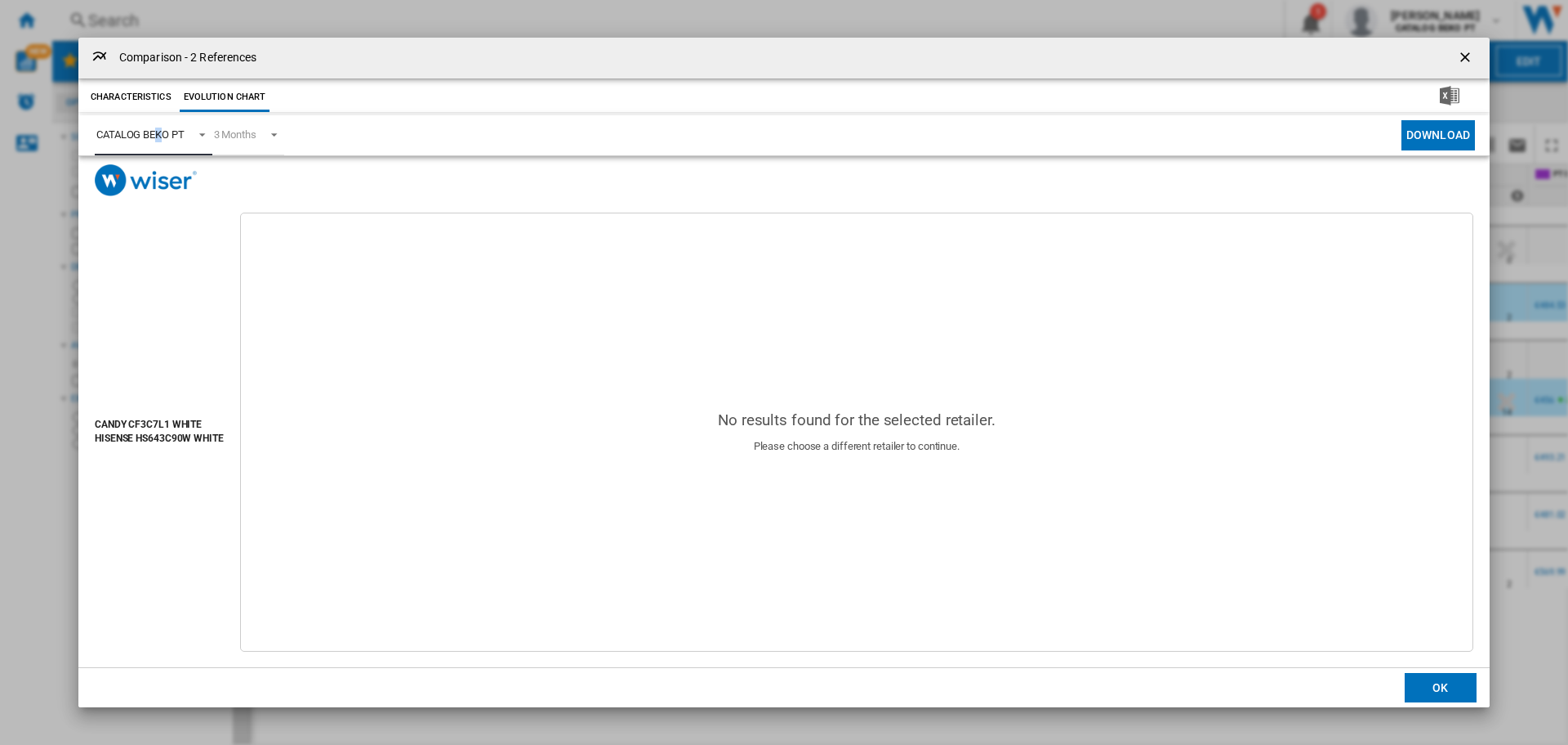
click at [160, 141] on span "CATALOG BEKO PT" at bounding box center [140, 135] width 88 height 15
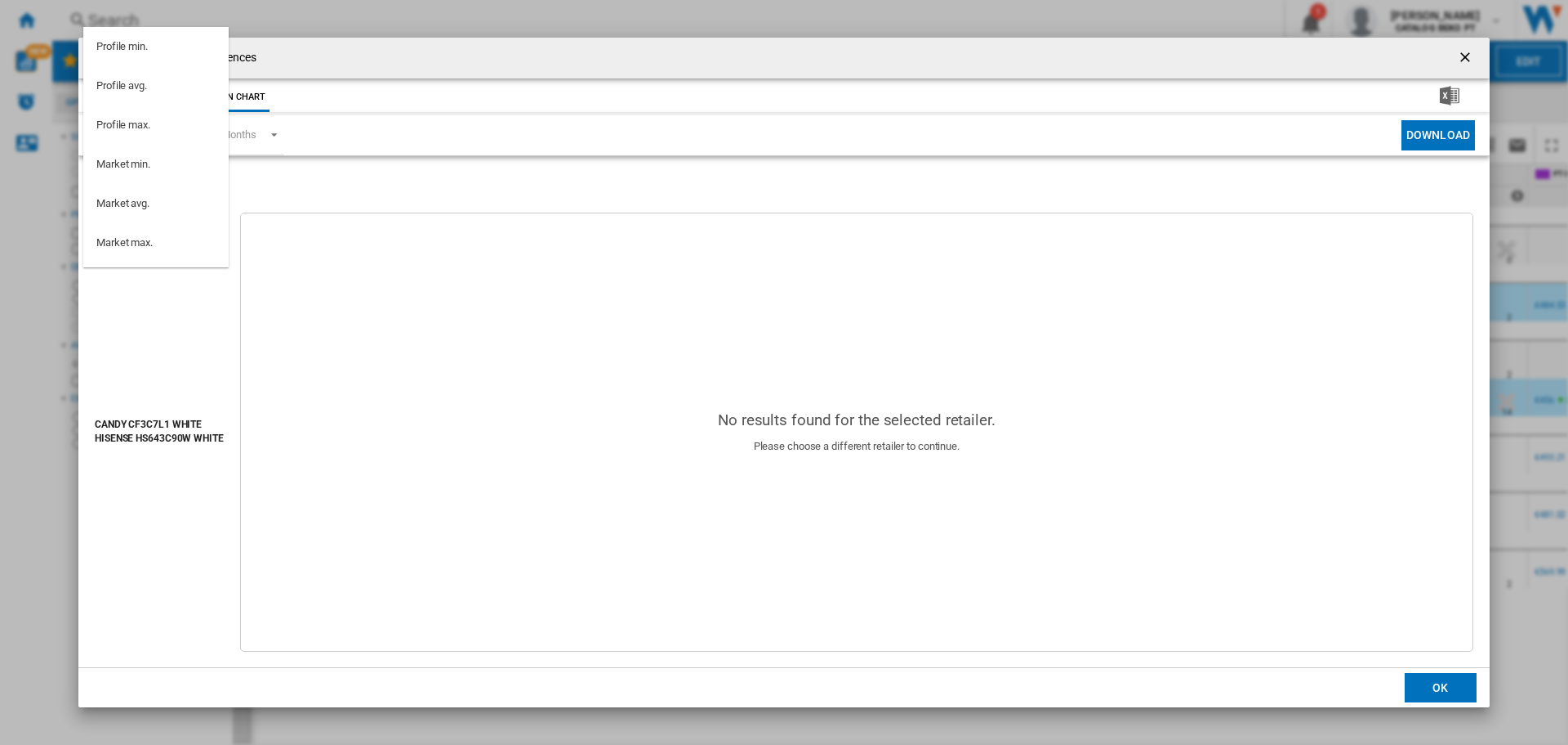
scroll to position [146, 0]
click at [172, 178] on md-option "PT WORTEN" at bounding box center [156, 175] width 146 height 39
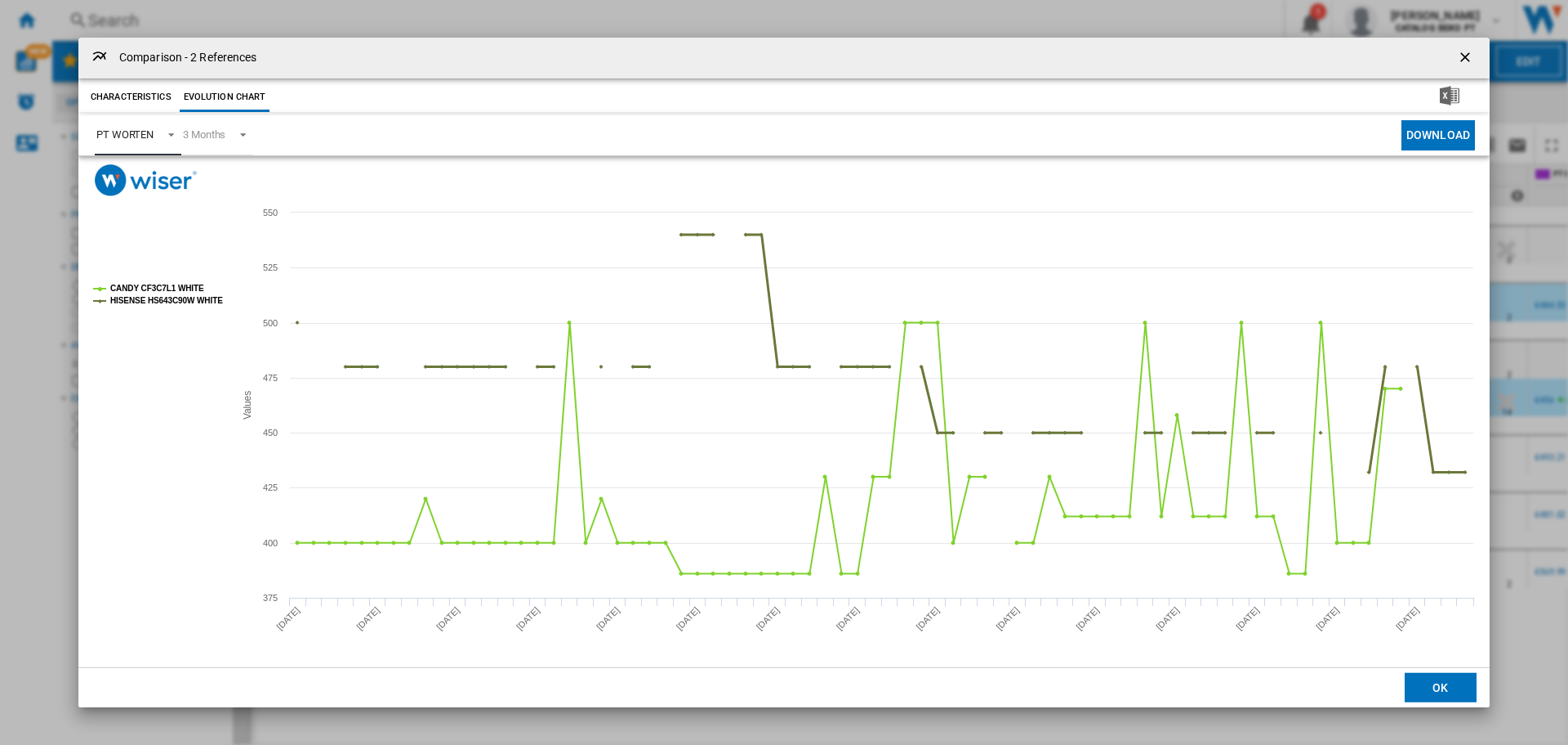
click at [152, 303] on tspan "HISENSE HS643C90W WHITE" at bounding box center [166, 300] width 112 height 9
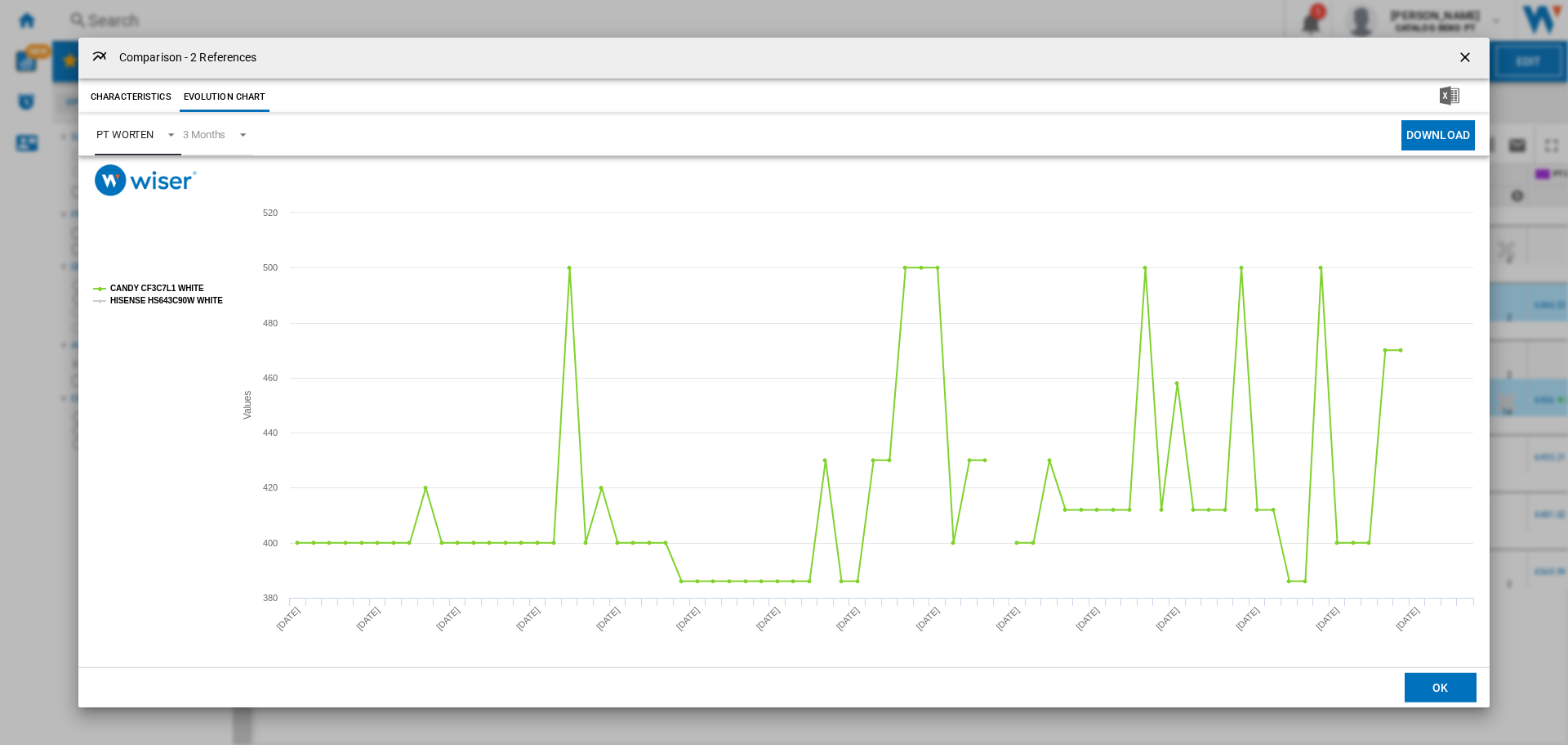
click at [172, 301] on tspan "HISENSE HS643C90W WHITE" at bounding box center [166, 300] width 112 height 9
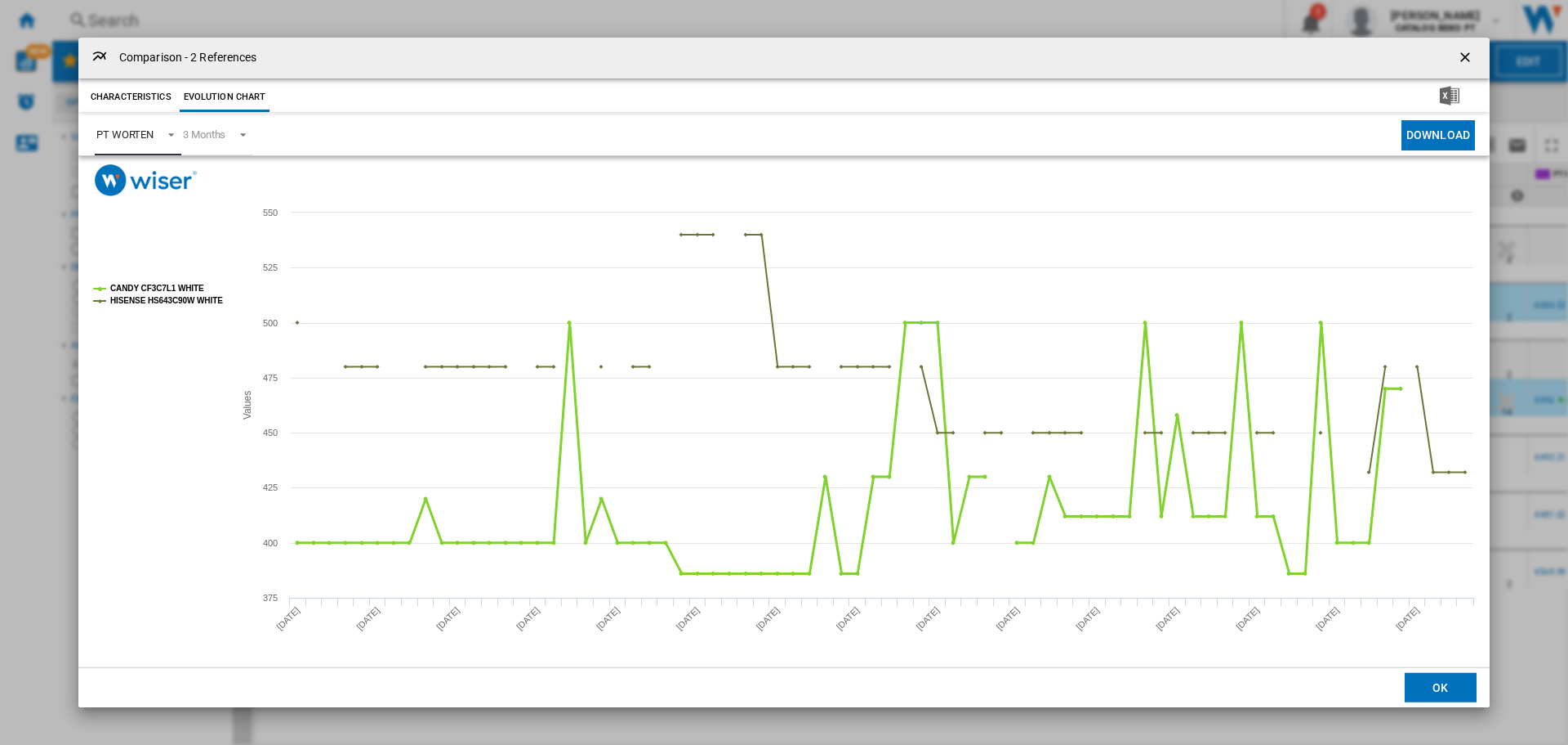
click at [178, 283] on tspan "CANDY CF3C7L1 WHITE" at bounding box center [158, 288] width 94 height 9
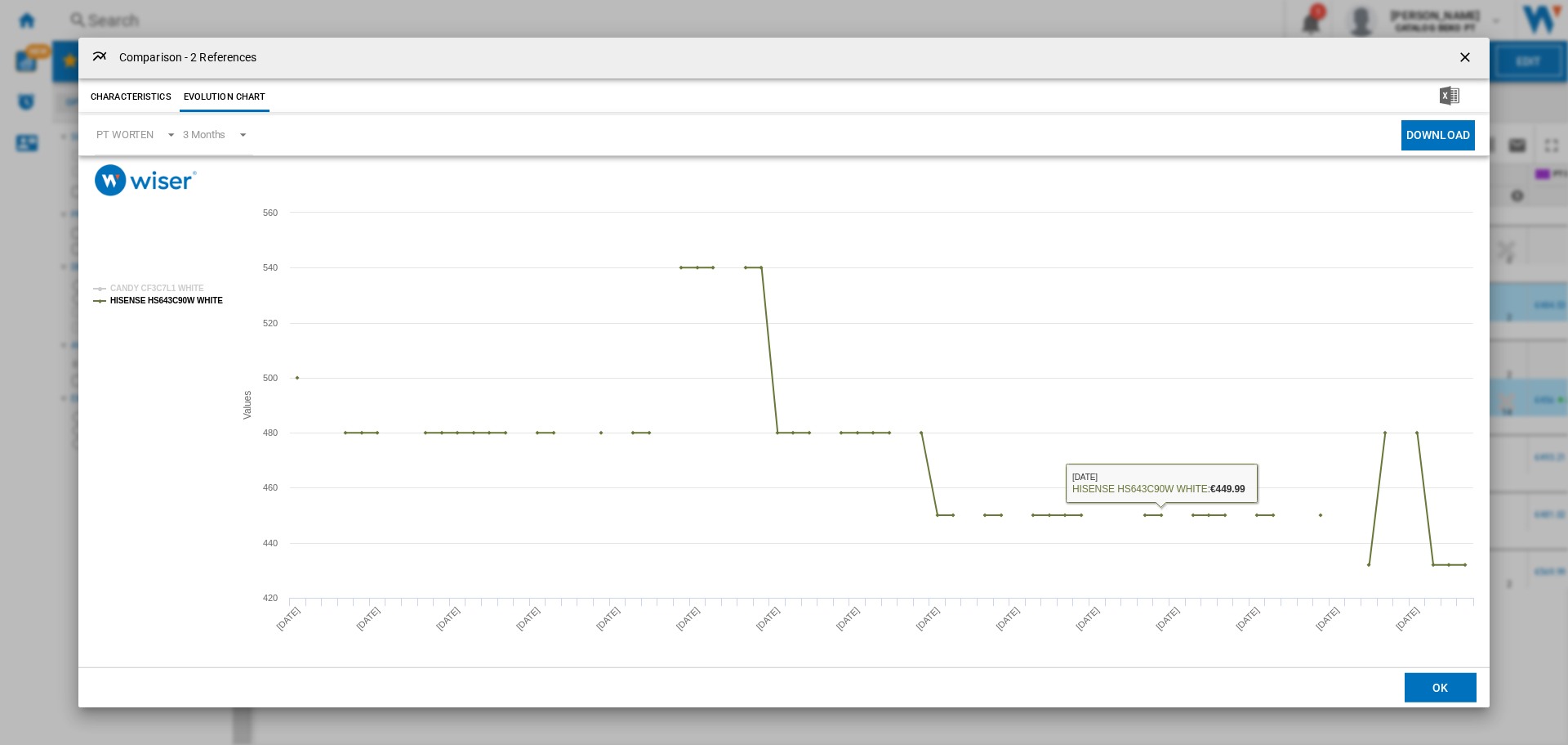
click at [1456, 693] on button "OK" at bounding box center [1441, 687] width 72 height 29
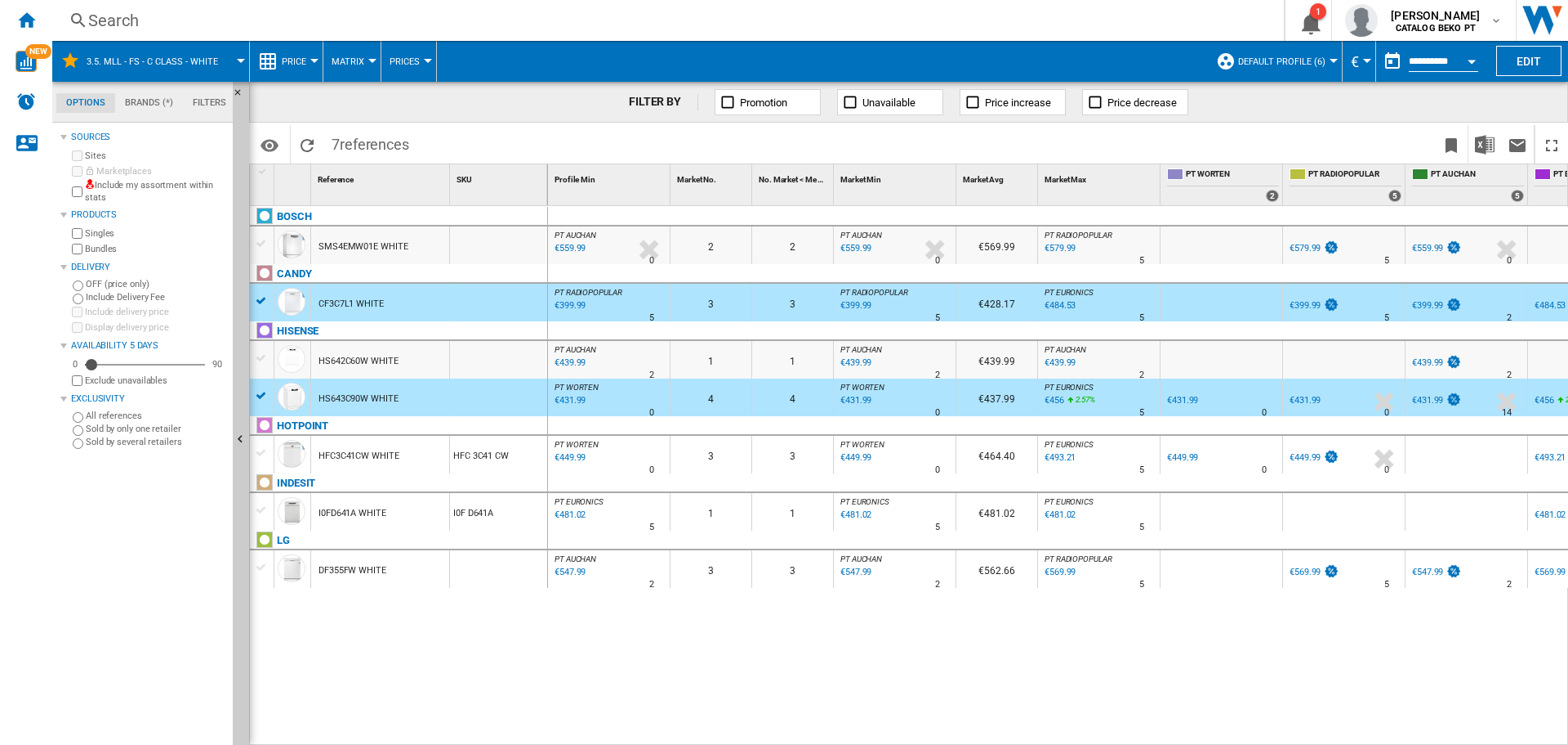
click at [560, 400] on div "€431.99" at bounding box center [569, 400] width 33 height 16
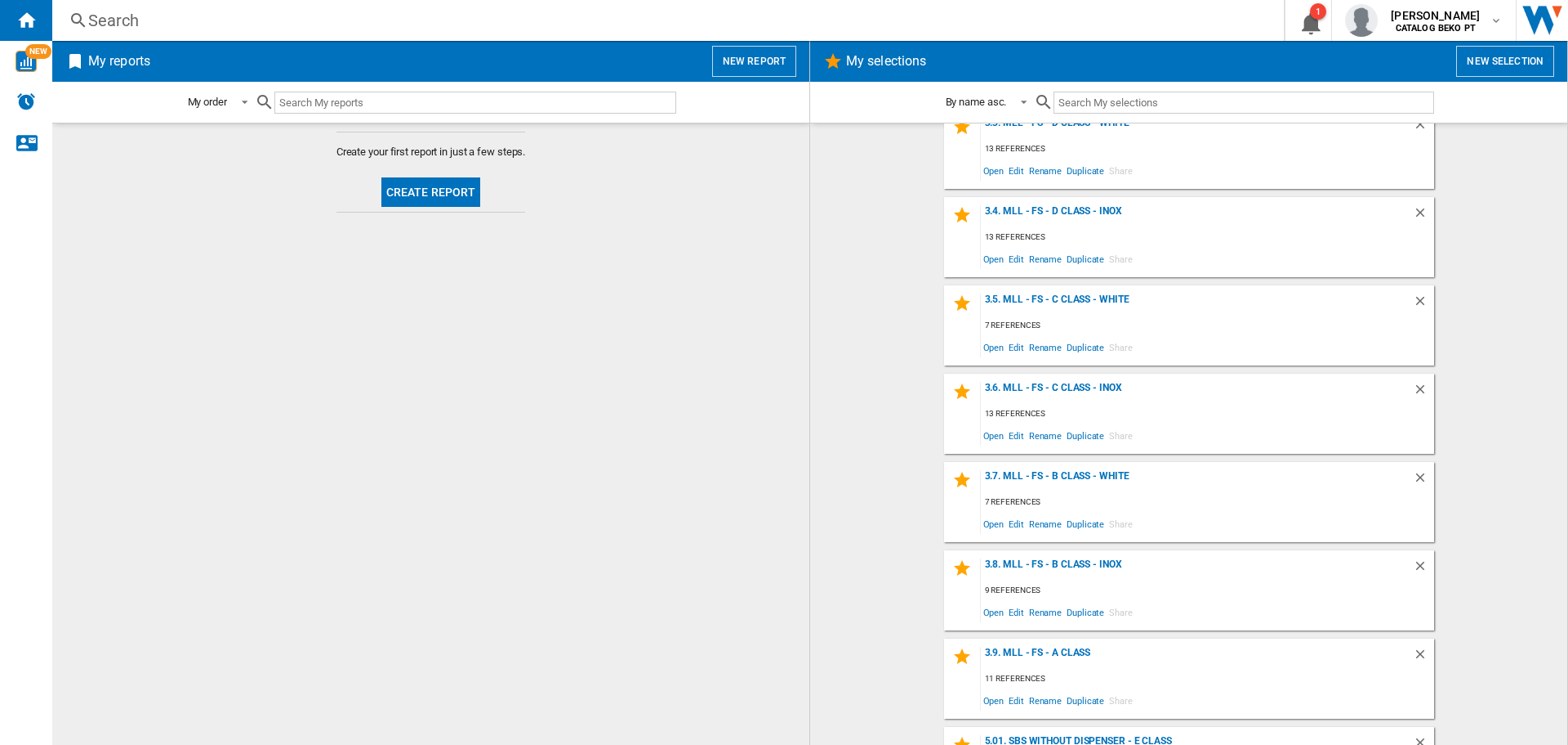
scroll to position [654, 0]
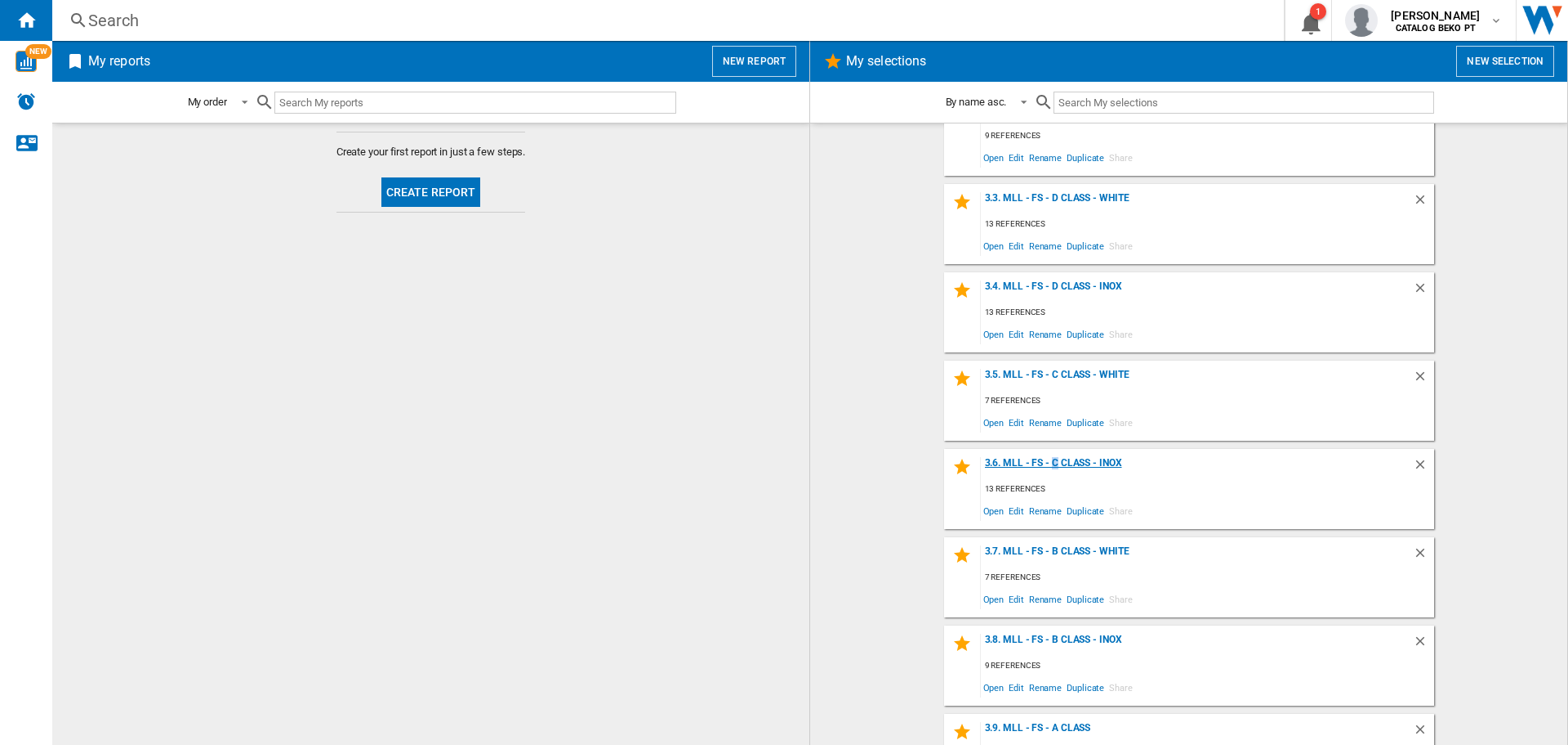
click at [1047, 464] on div "3.6. MLL - FS - C Class - Inox" at bounding box center [1197, 468] width 432 height 22
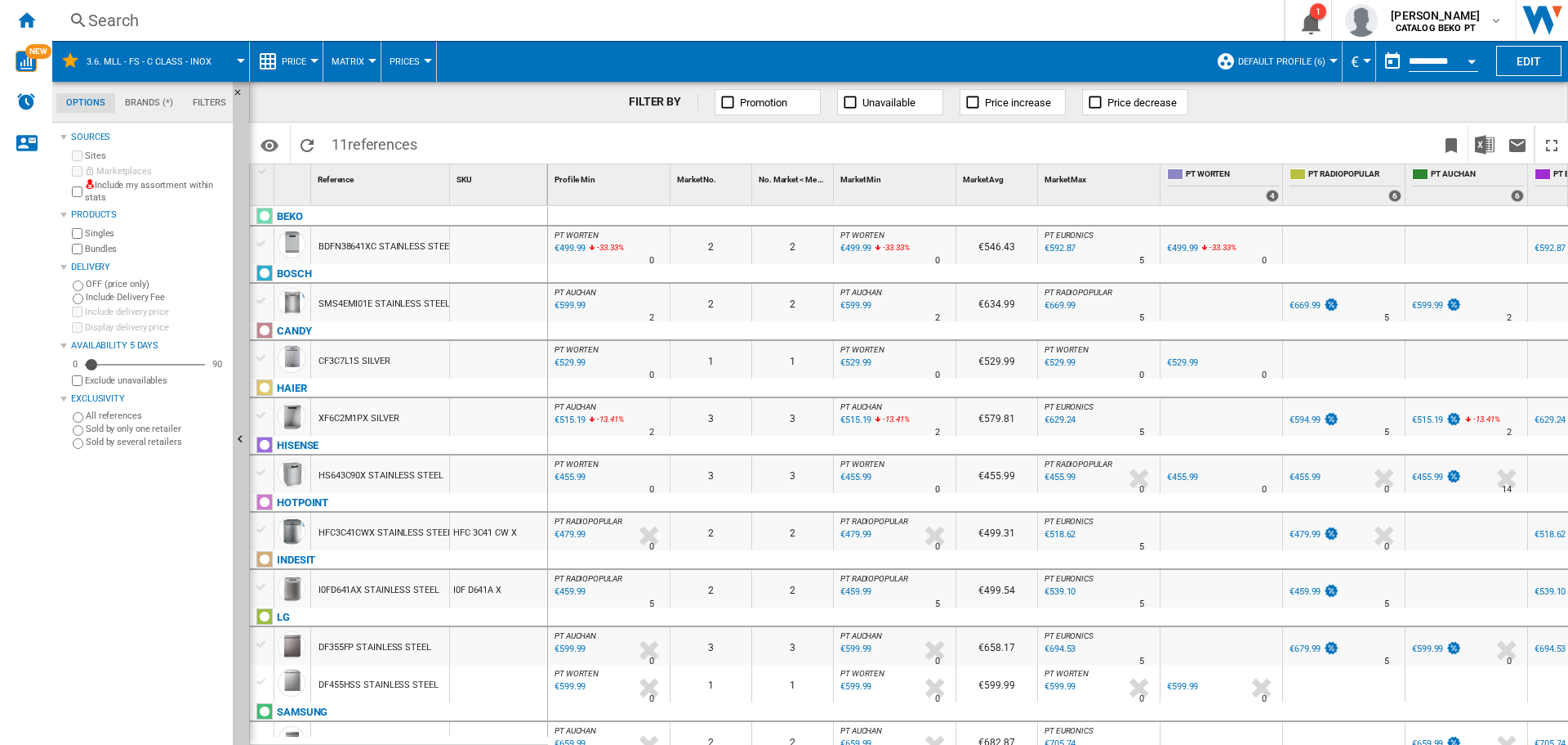
click at [254, 415] on div at bounding box center [262, 415] width 17 height 15
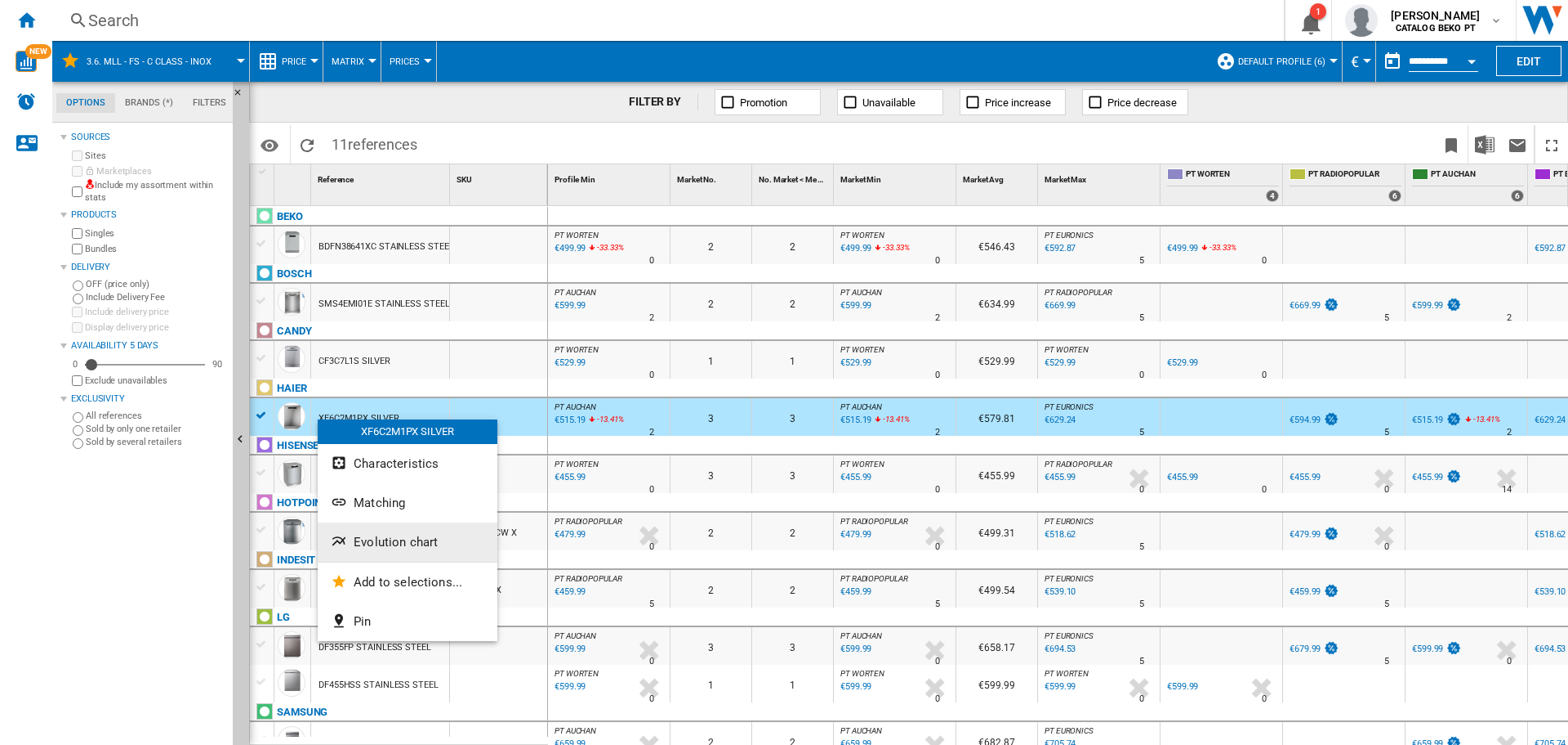
click at [387, 532] on button "Evolution chart" at bounding box center [407, 542] width 179 height 39
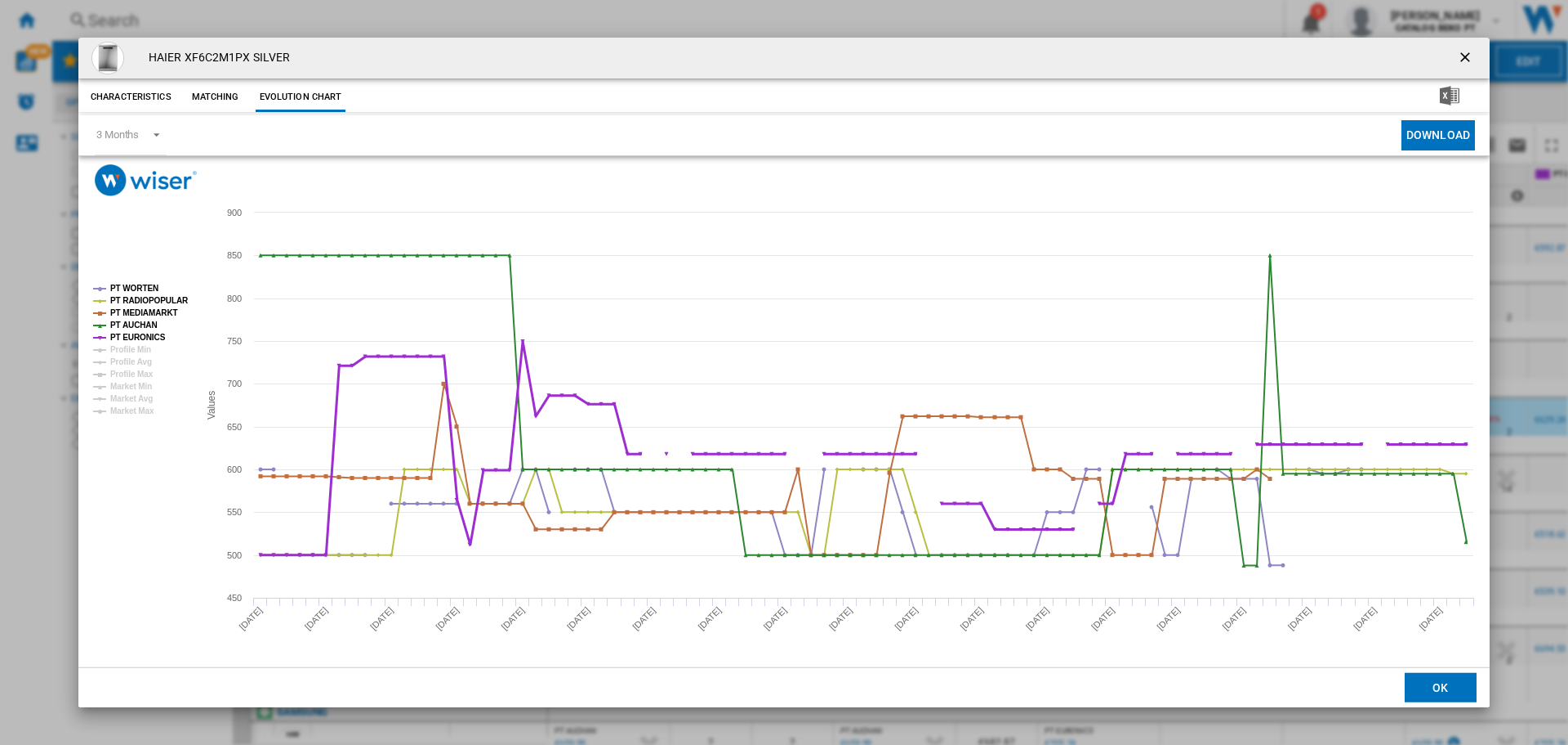
click at [121, 334] on tspan "PT EURONICS" at bounding box center [138, 337] width 56 height 9
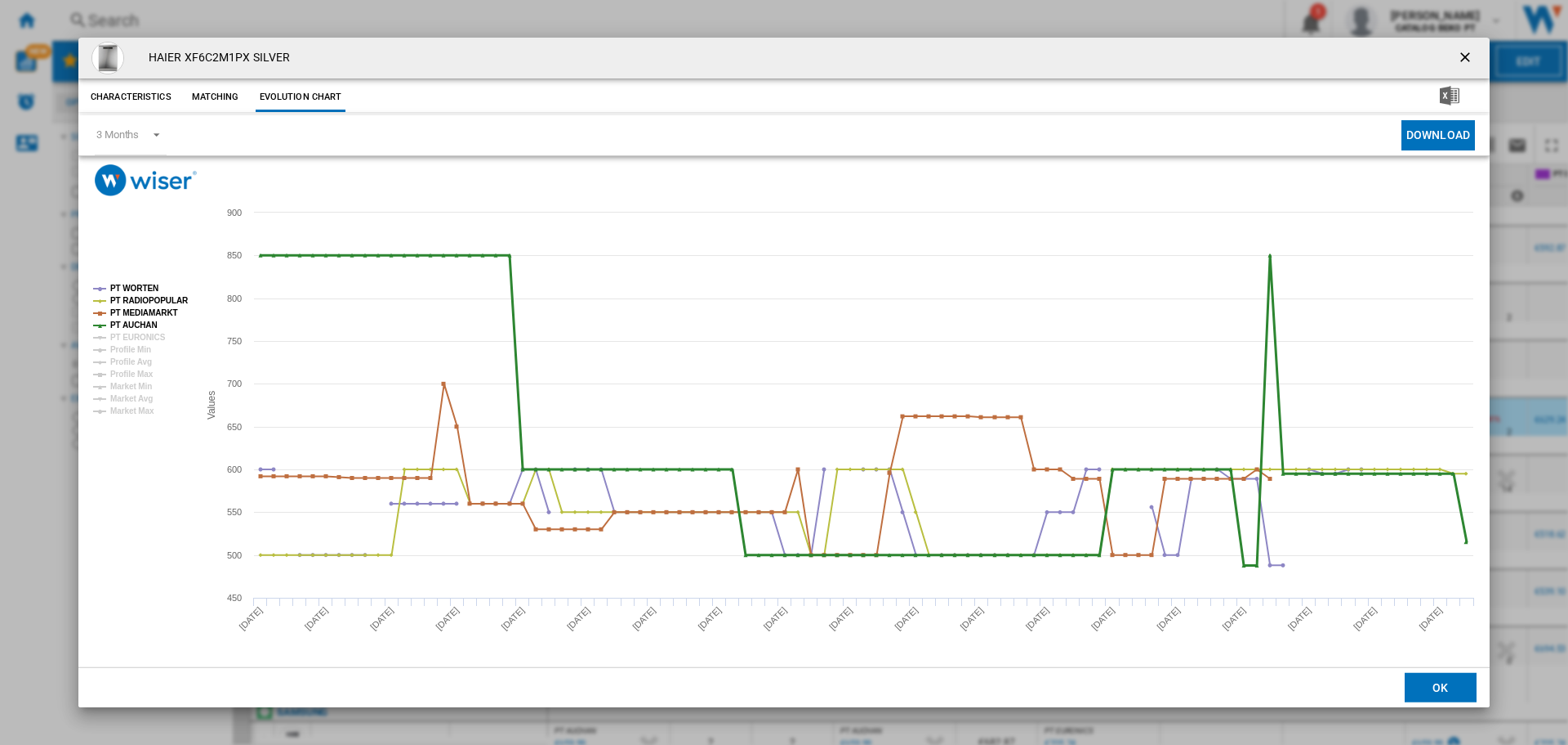
click at [125, 324] on tspan "PT AUCHAN" at bounding box center [134, 324] width 47 height 9
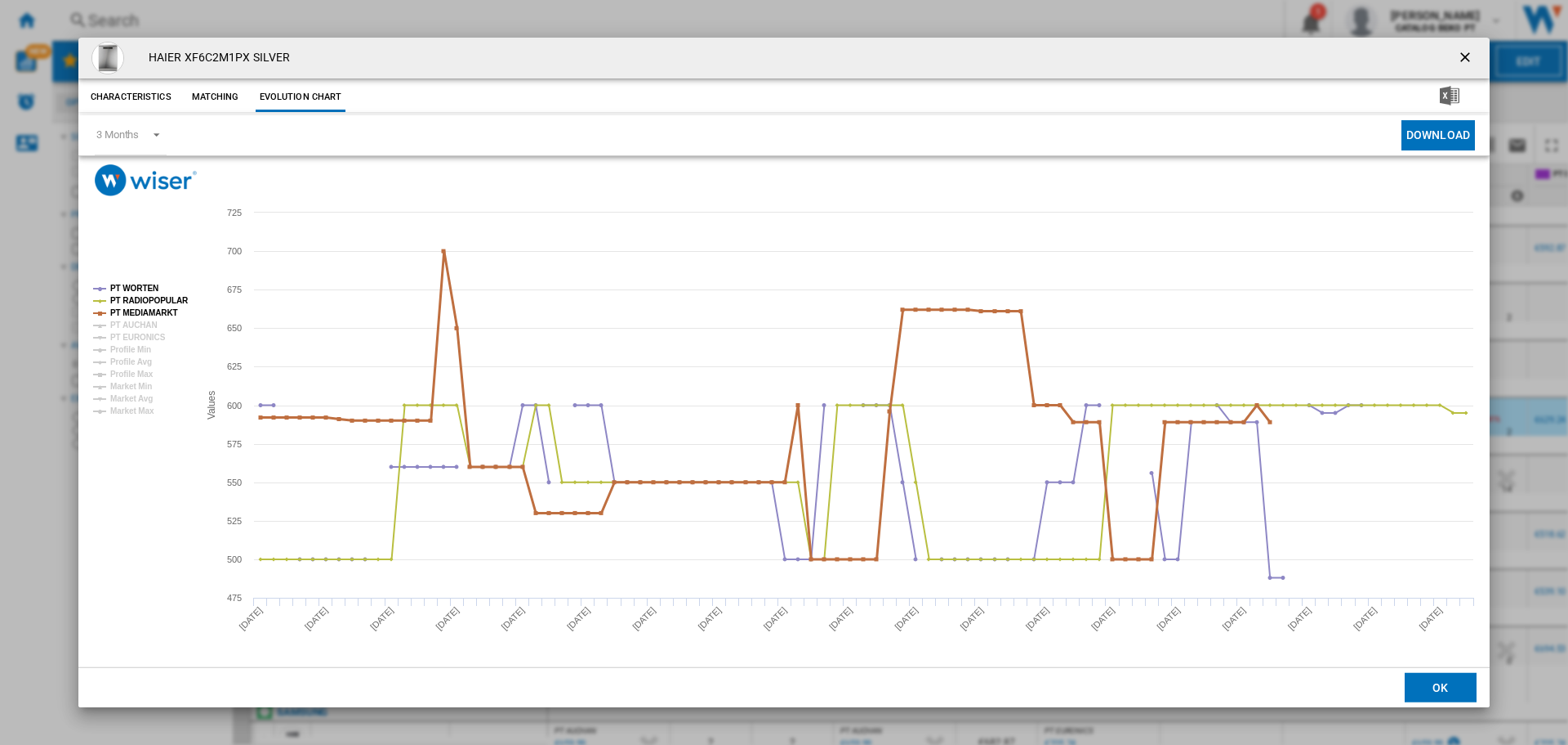
click at [134, 308] on tspan "PT MEDIAMARKT" at bounding box center [144, 312] width 68 height 9
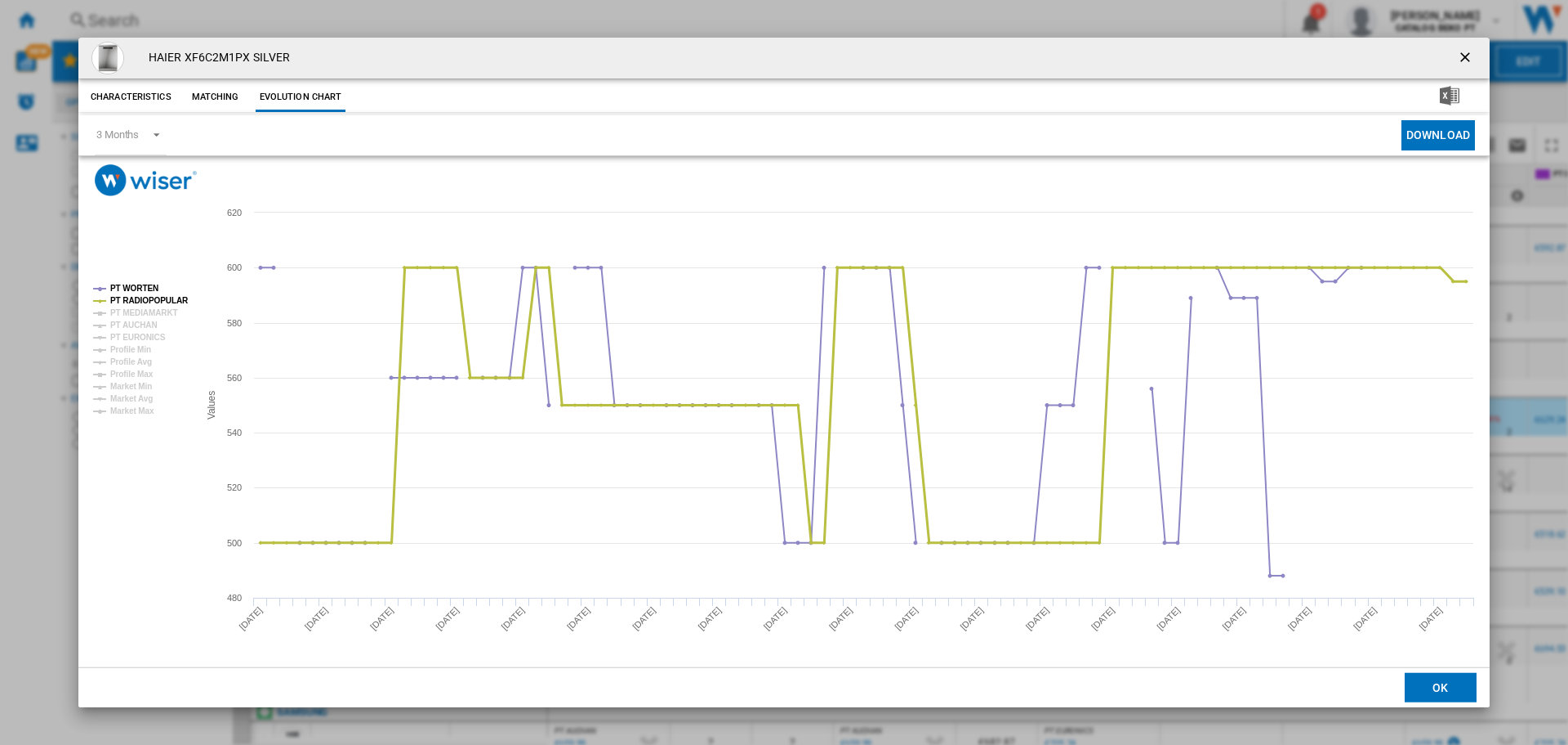
click at [145, 296] on tspan "PT RADIOPOPULAR" at bounding box center [149, 300] width 78 height 9
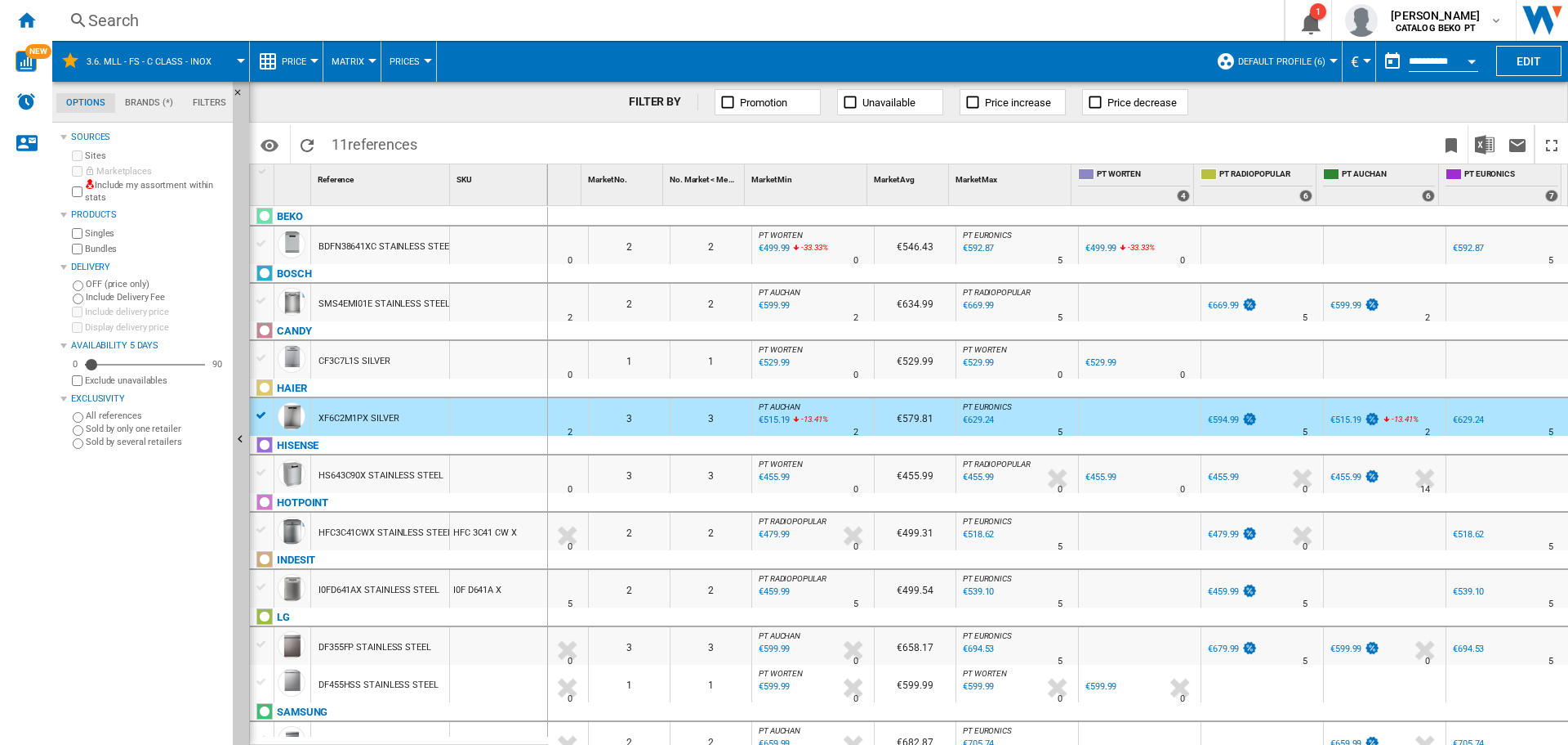
scroll to position [0, 91]
click at [1341, 417] on div "€515.19" at bounding box center [1346, 420] width 31 height 10
click at [977, 683] on div "€599.99" at bounding box center [977, 686] width 33 height 16
click at [36, 23] on div "Home" at bounding box center [26, 21] width 52 height 41
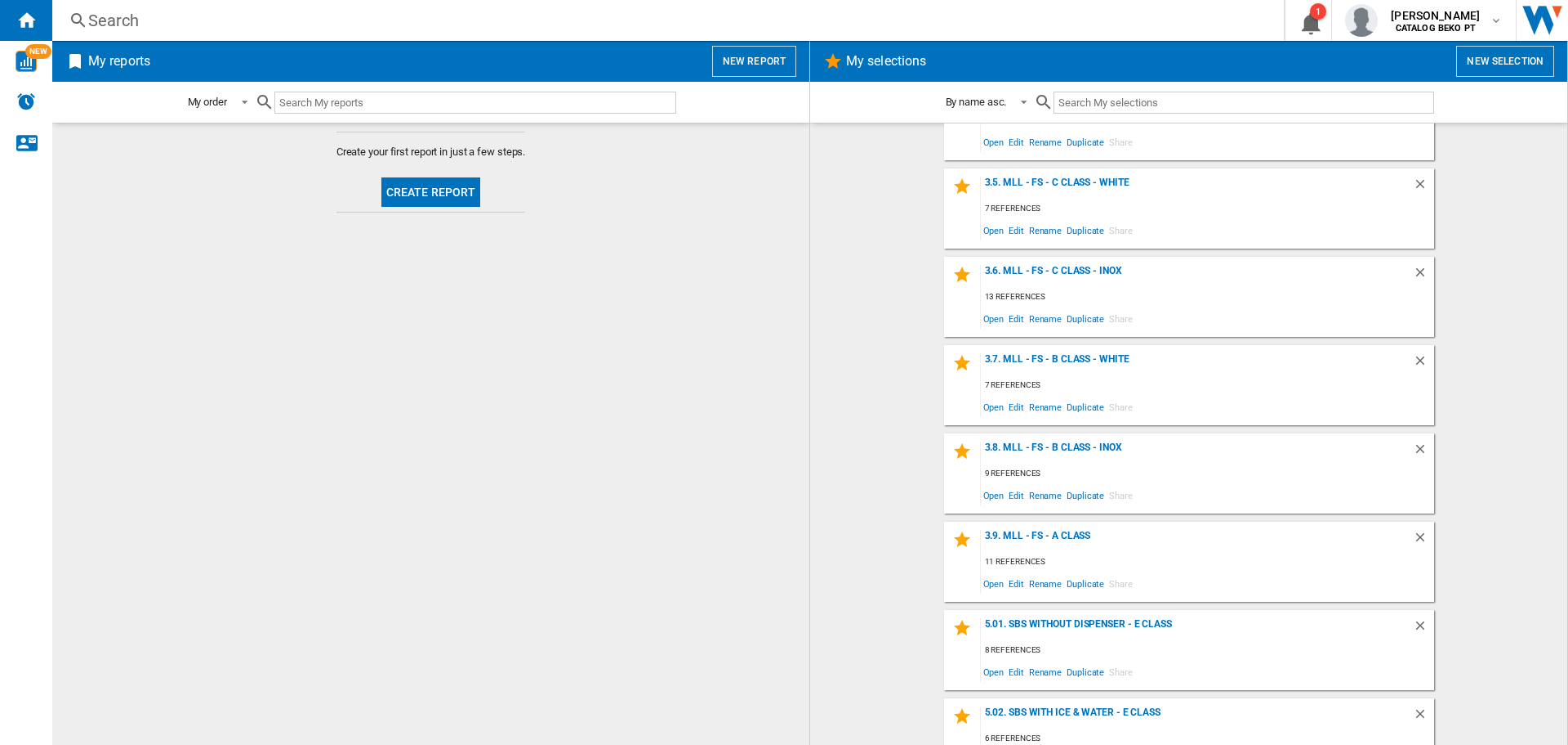
scroll to position [817, 0]
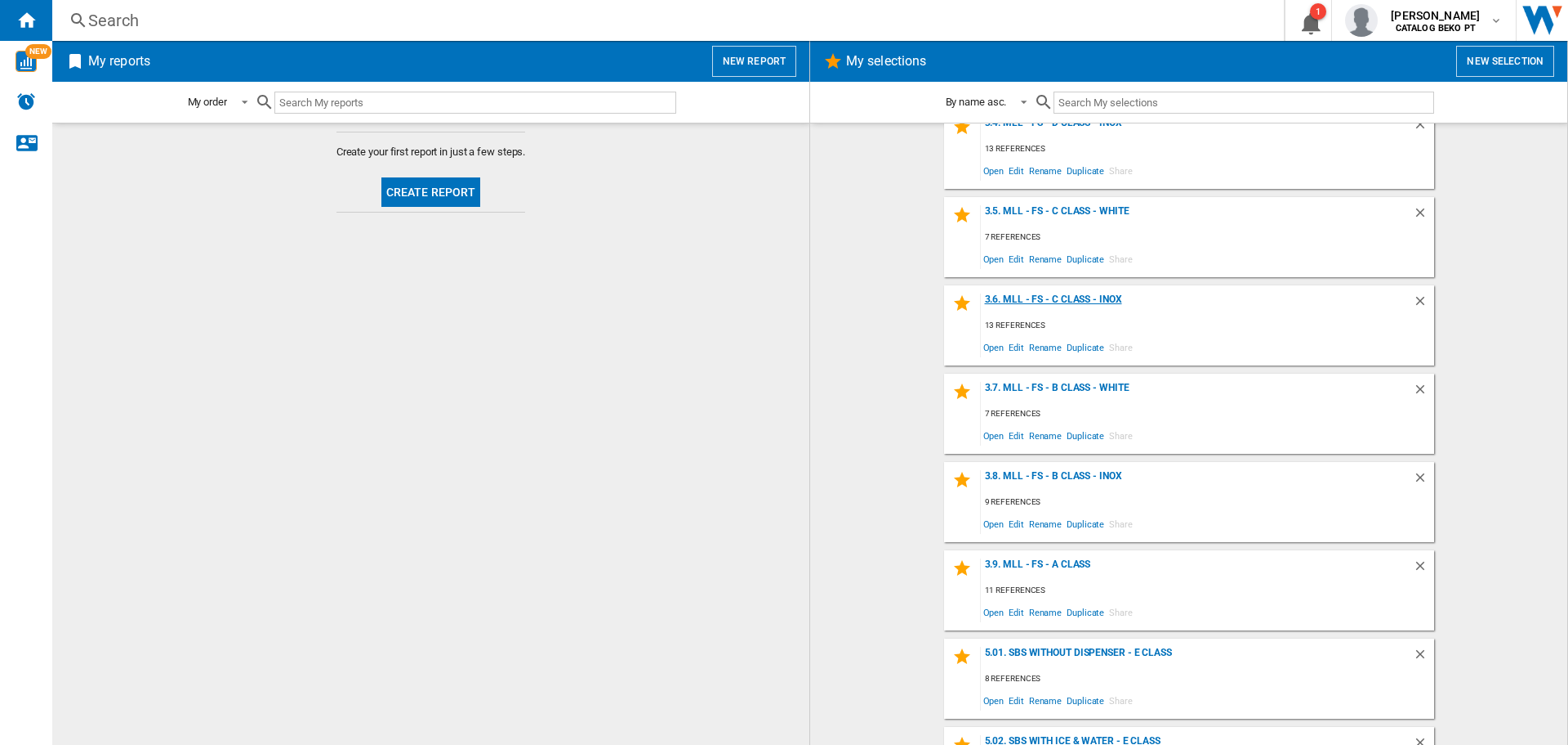
click at [1087, 298] on div "3.6. MLL - FS - C Class - Inox" at bounding box center [1197, 305] width 432 height 22
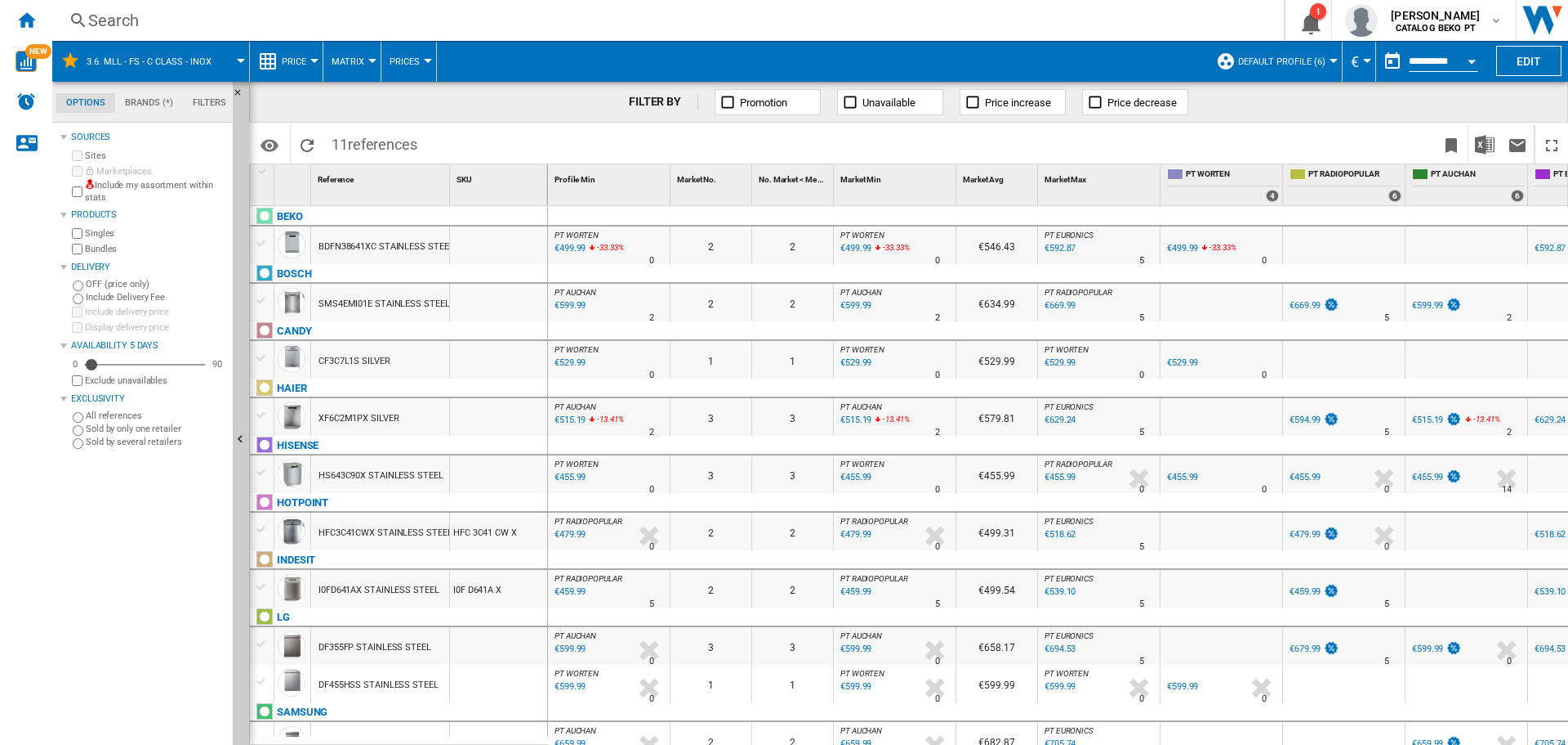
click at [561, 359] on div "€529.99" at bounding box center [569, 362] width 33 height 16
click at [259, 356] on div at bounding box center [262, 358] width 17 height 15
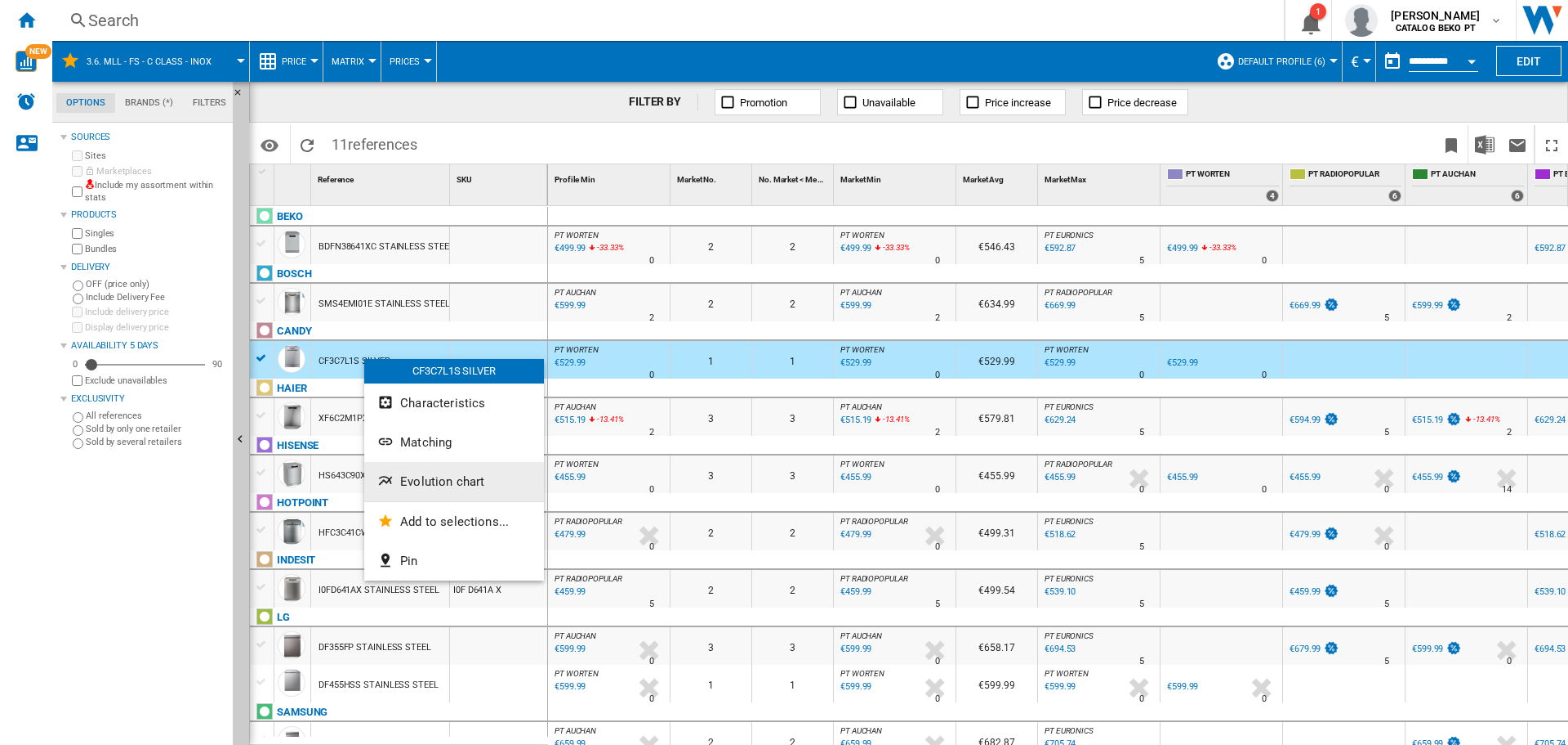
click at [462, 473] on button "Evolution chart" at bounding box center [454, 482] width 179 height 39
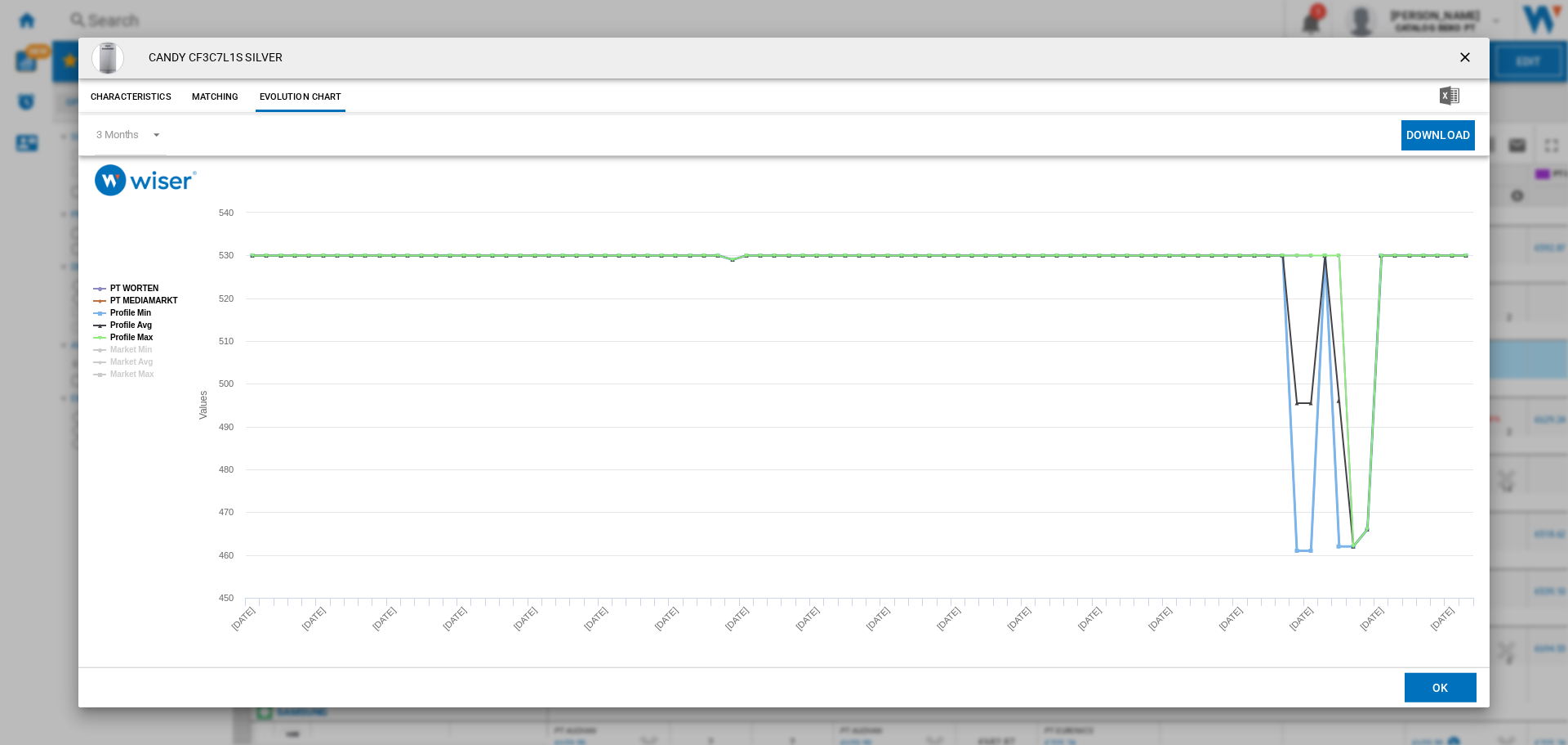
click at [141, 308] on tspan "Profile Min" at bounding box center [131, 312] width 41 height 9
click at [139, 296] on tspan "PT MEDIAMARKT" at bounding box center [144, 300] width 68 height 9
click at [136, 312] on tspan "Profile Min" at bounding box center [131, 312] width 41 height 9
click at [133, 326] on tspan "Profile Avg" at bounding box center [131, 324] width 42 height 9
click at [135, 312] on tspan "Profile Min" at bounding box center [131, 312] width 41 height 9
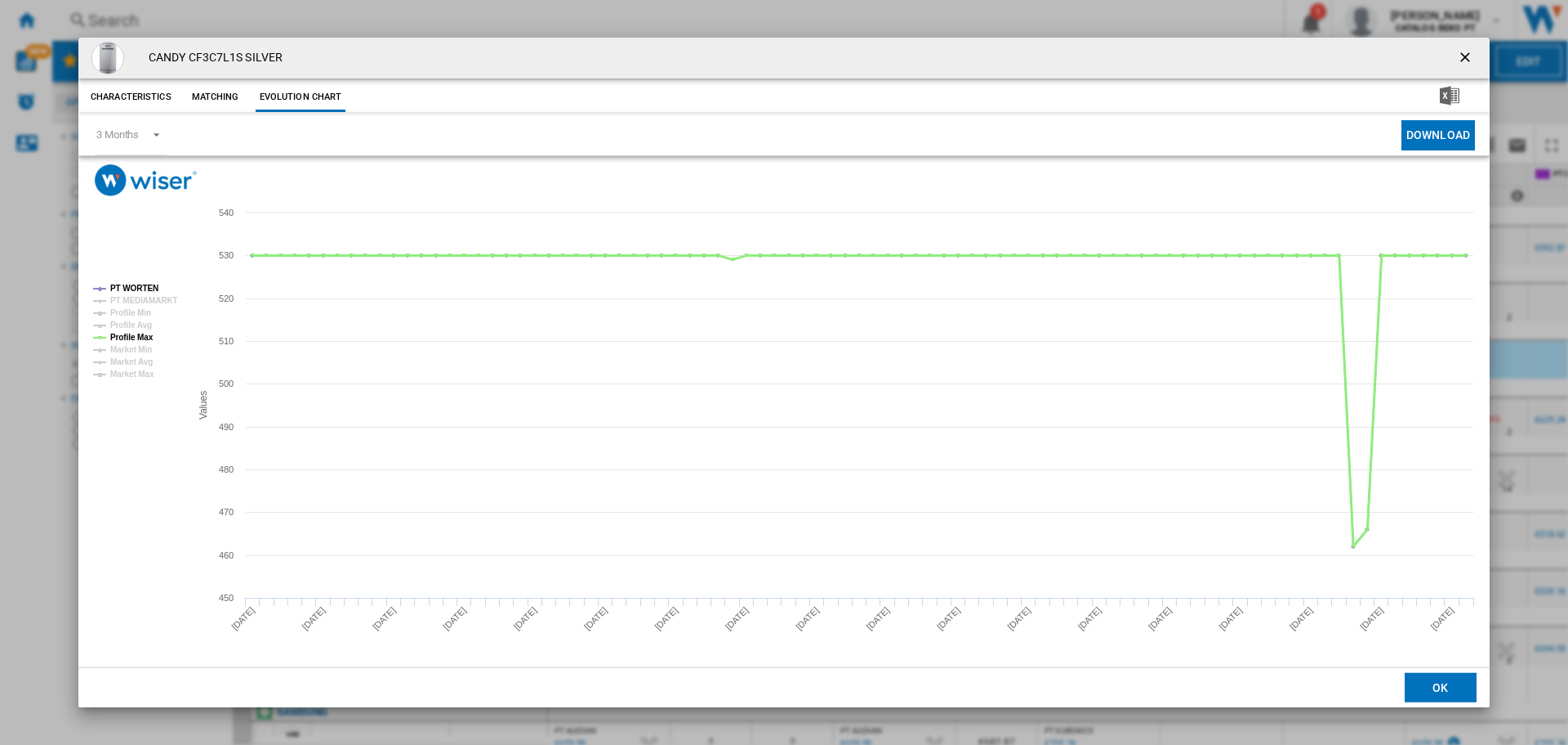
click at [133, 333] on tspan "Profile Max" at bounding box center [132, 337] width 43 height 9
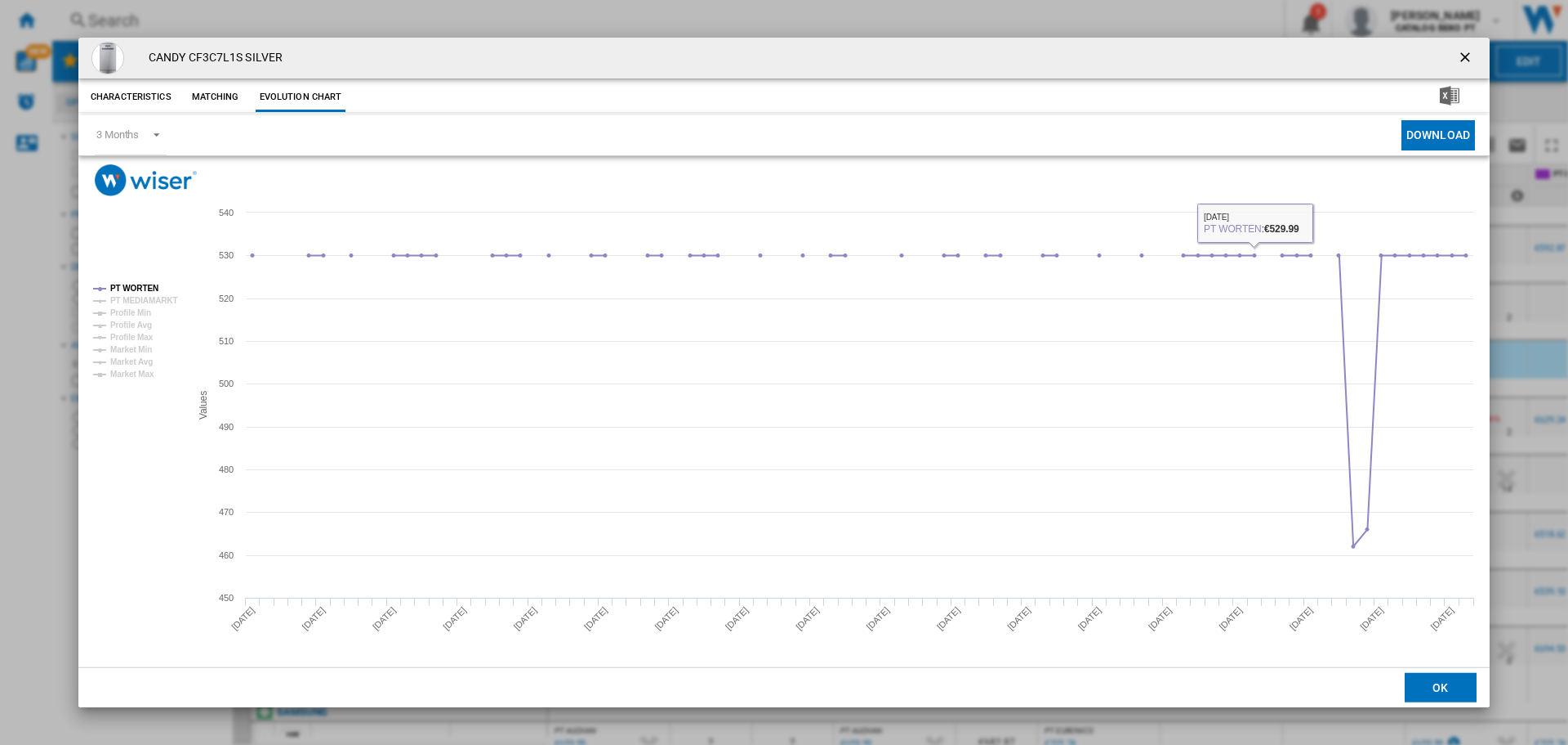
click at [1445, 695] on button "OK" at bounding box center [1441, 687] width 72 height 29
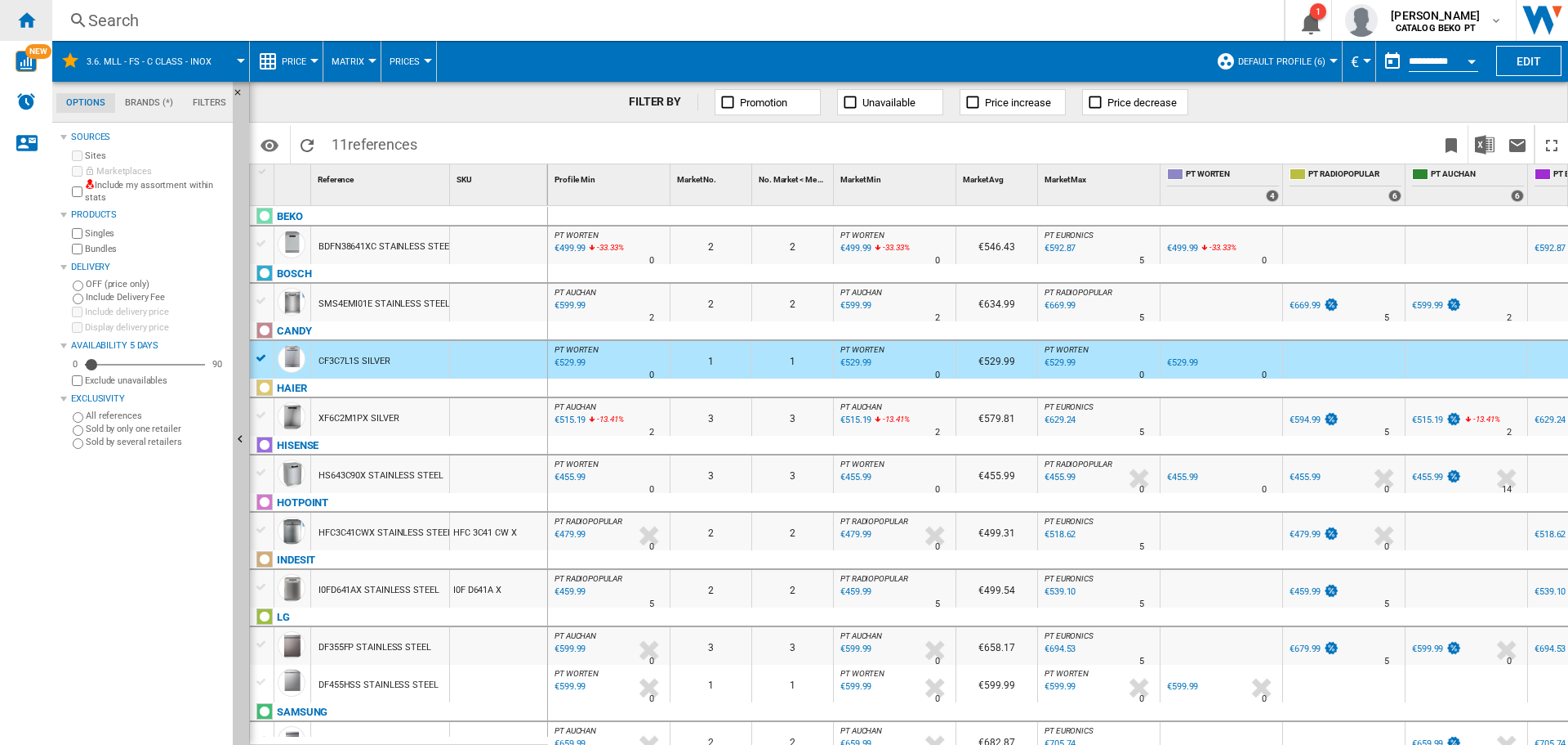
click at [27, 20] on ng-md-icon "Home" at bounding box center [26, 19] width 20 height 20
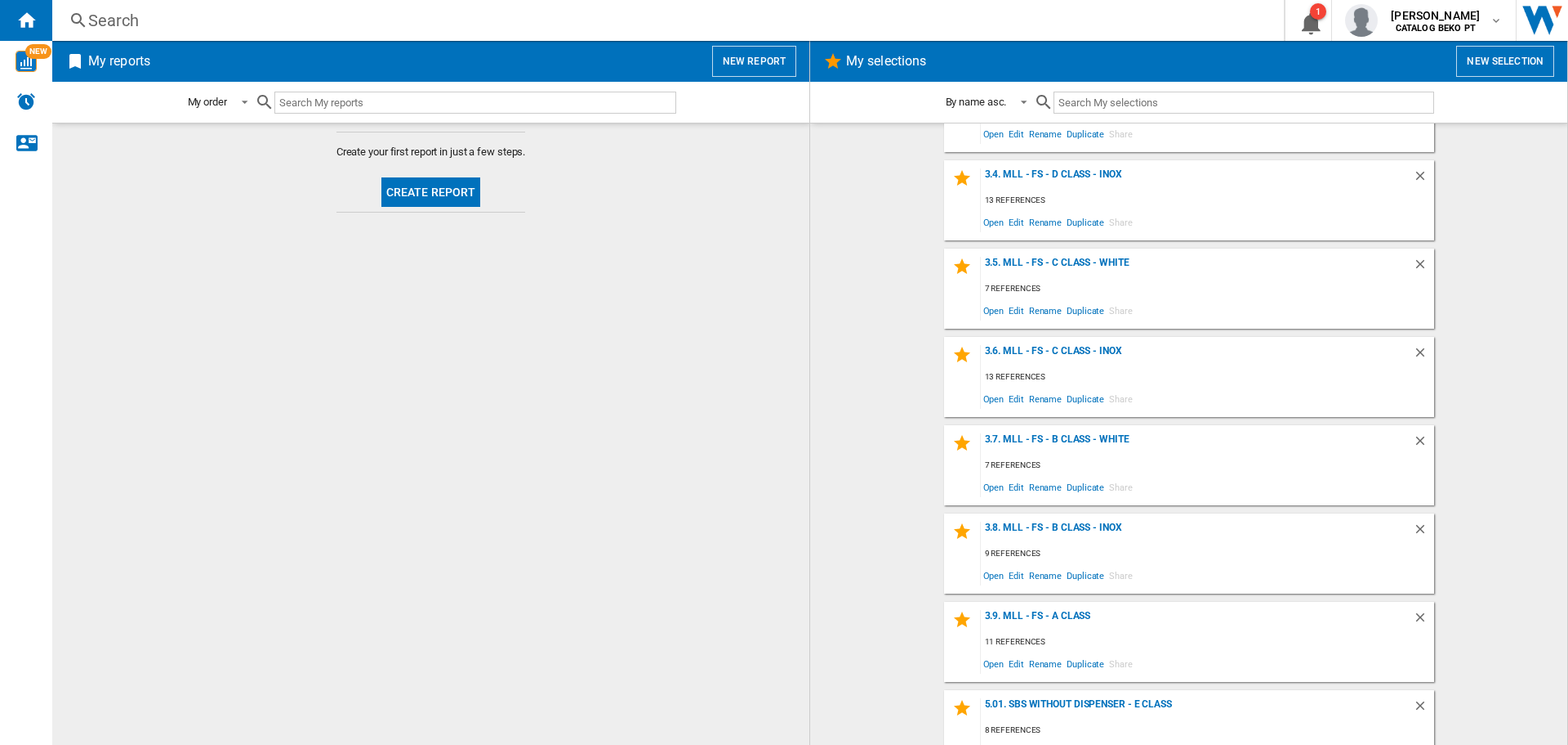
scroll to position [817, 0]
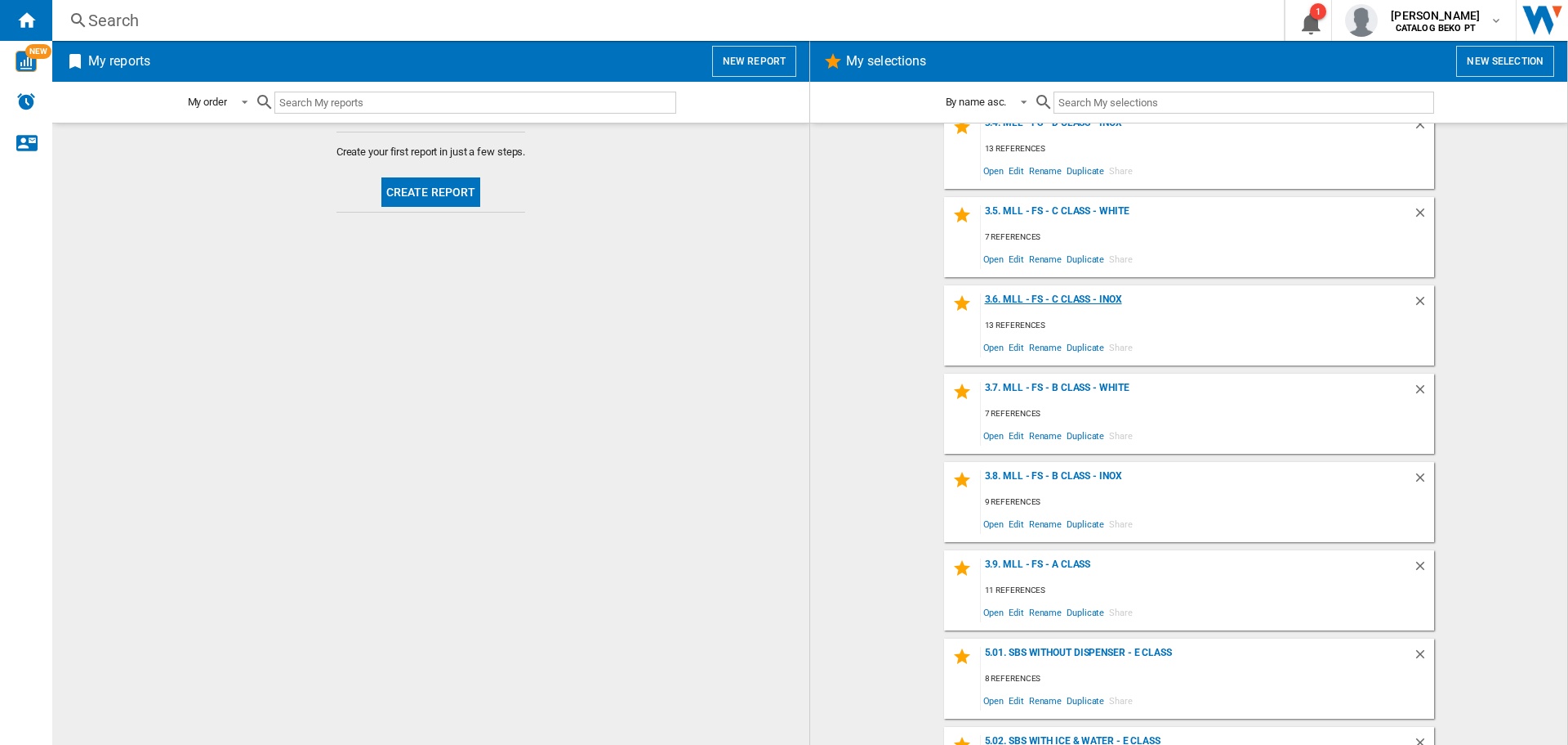
click at [1103, 300] on div "3.6. MLL - FS - C Class - Inox" at bounding box center [1197, 305] width 432 height 22
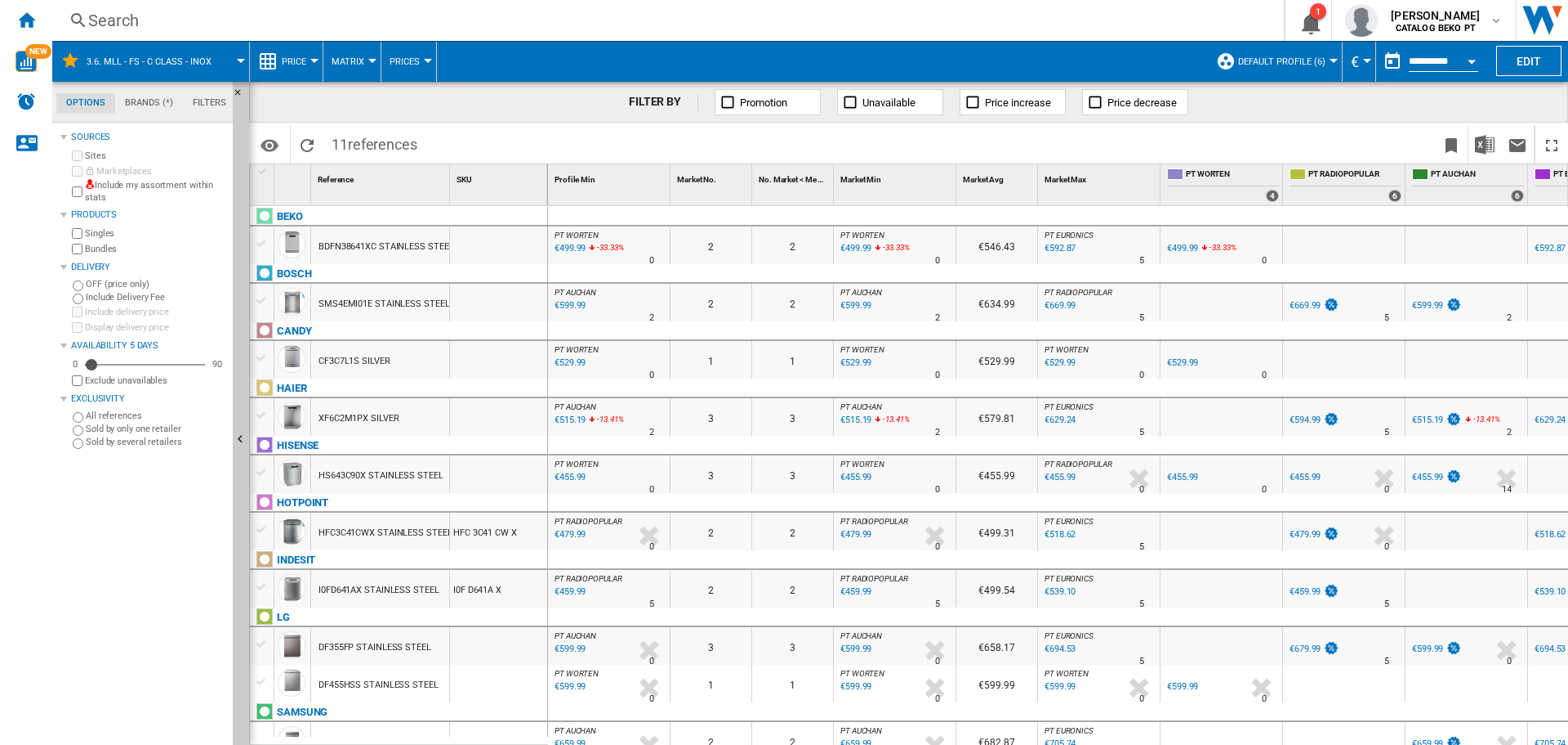
click at [571, 477] on div "€455.99" at bounding box center [569, 477] width 33 height 16
click at [28, 14] on ng-md-icon "Home" at bounding box center [26, 19] width 20 height 20
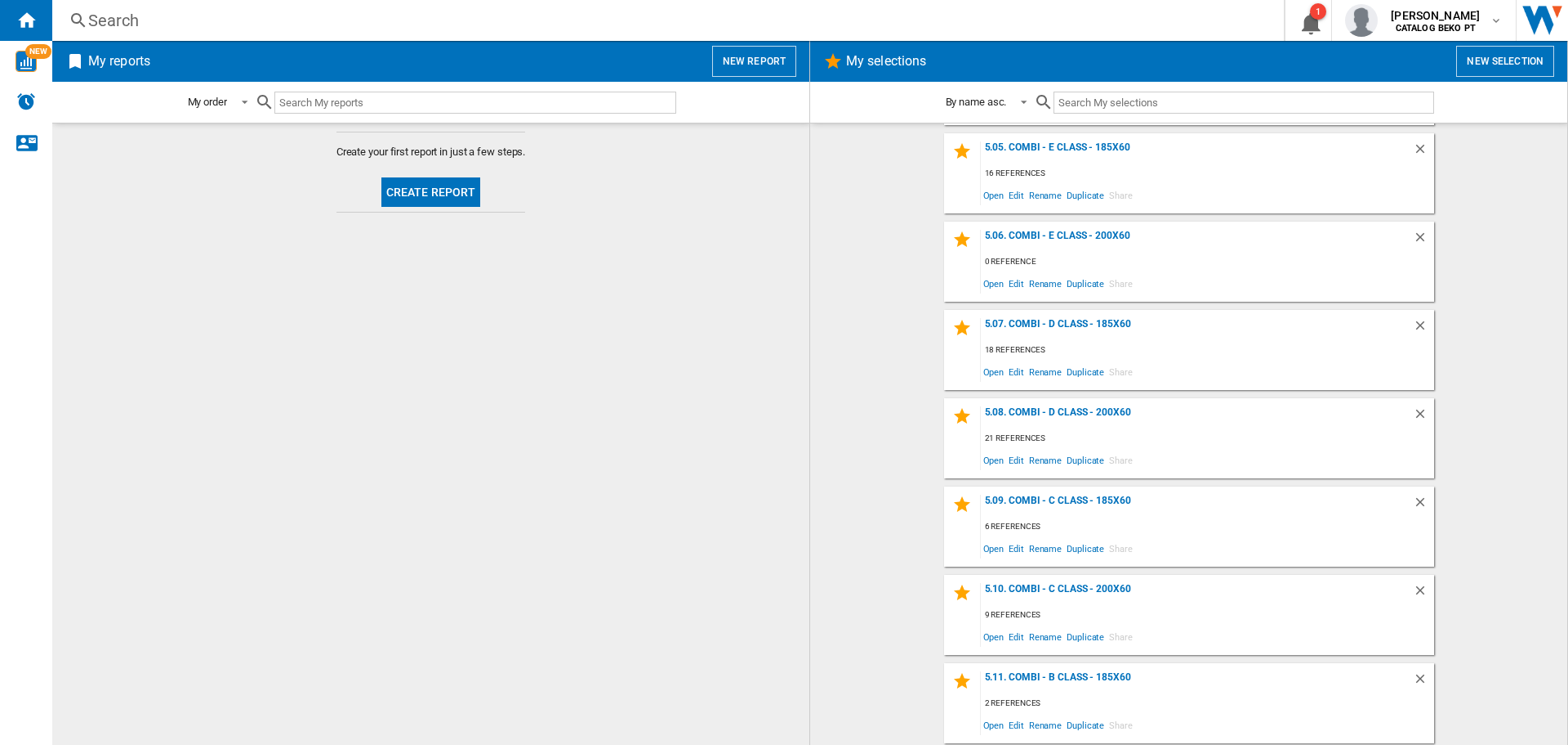
scroll to position [1939, 0]
click at [1015, 728] on span "Edit" at bounding box center [1016, 726] width 21 height 22
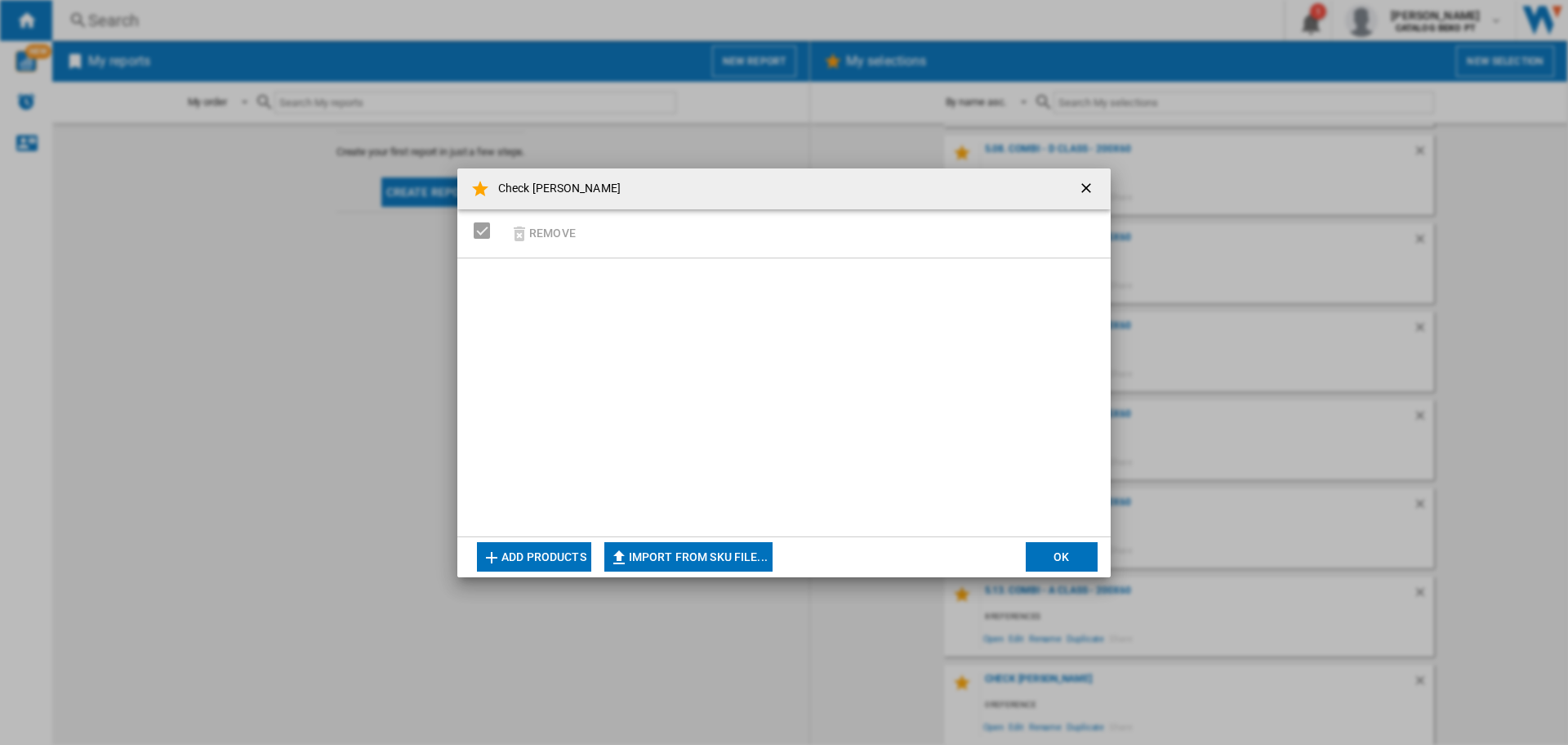
click at [525, 563] on button "Add products" at bounding box center [534, 556] width 114 height 29
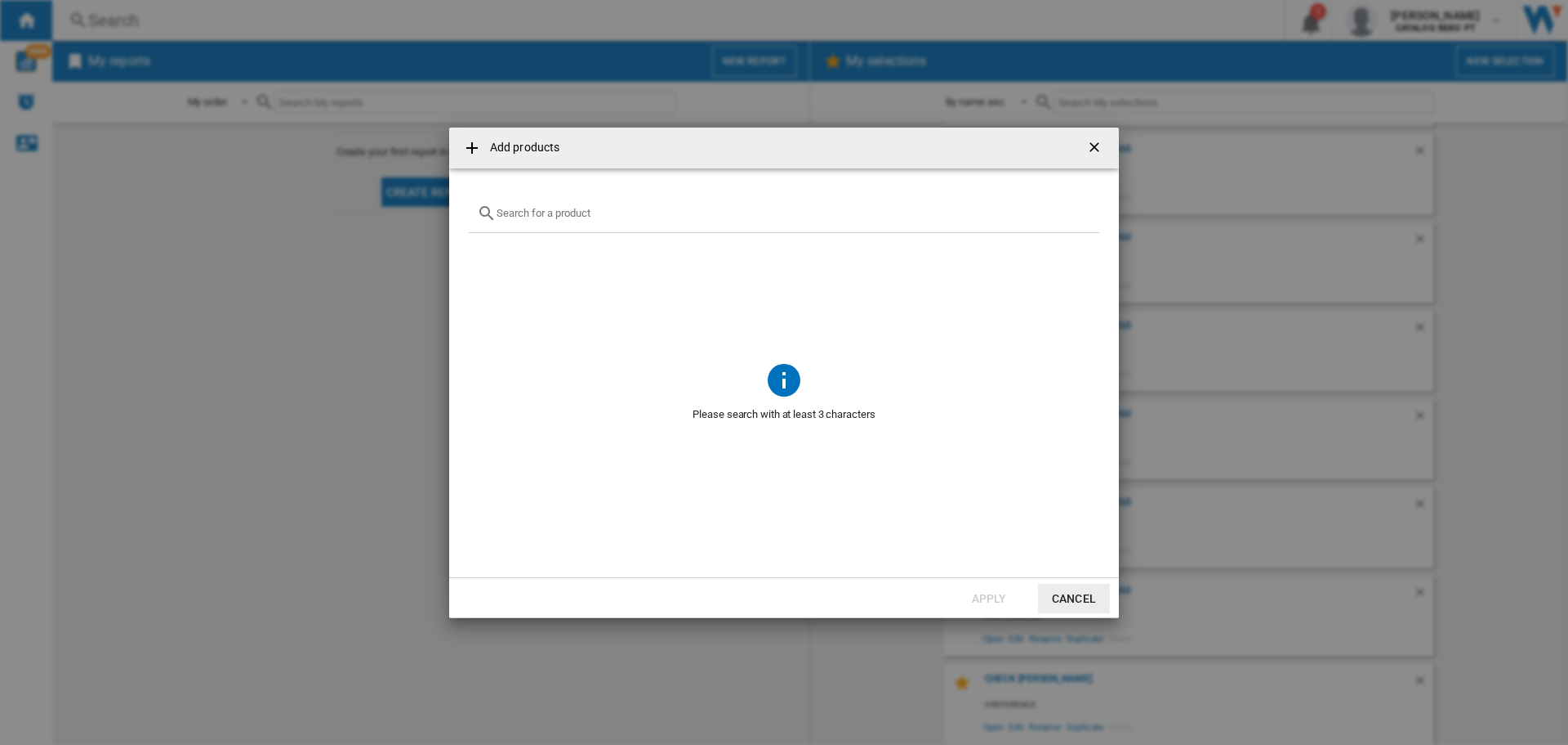
click at [541, 216] on input "Add products ..." at bounding box center [793, 213] width 594 height 12
paste input "BDW5296"
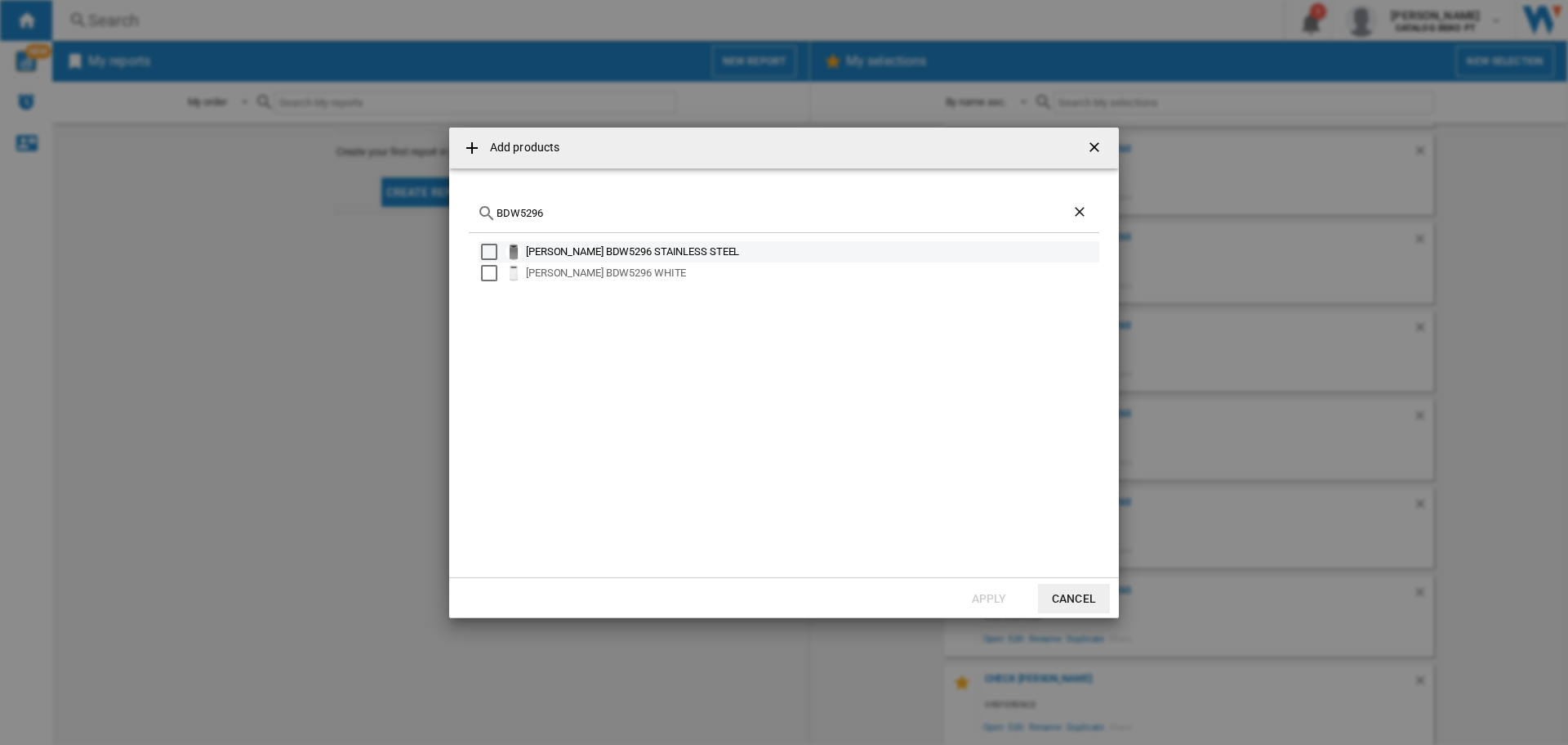
type input "BDW5296"
click at [491, 251] on div "Select" at bounding box center [489, 251] width 16 height 16
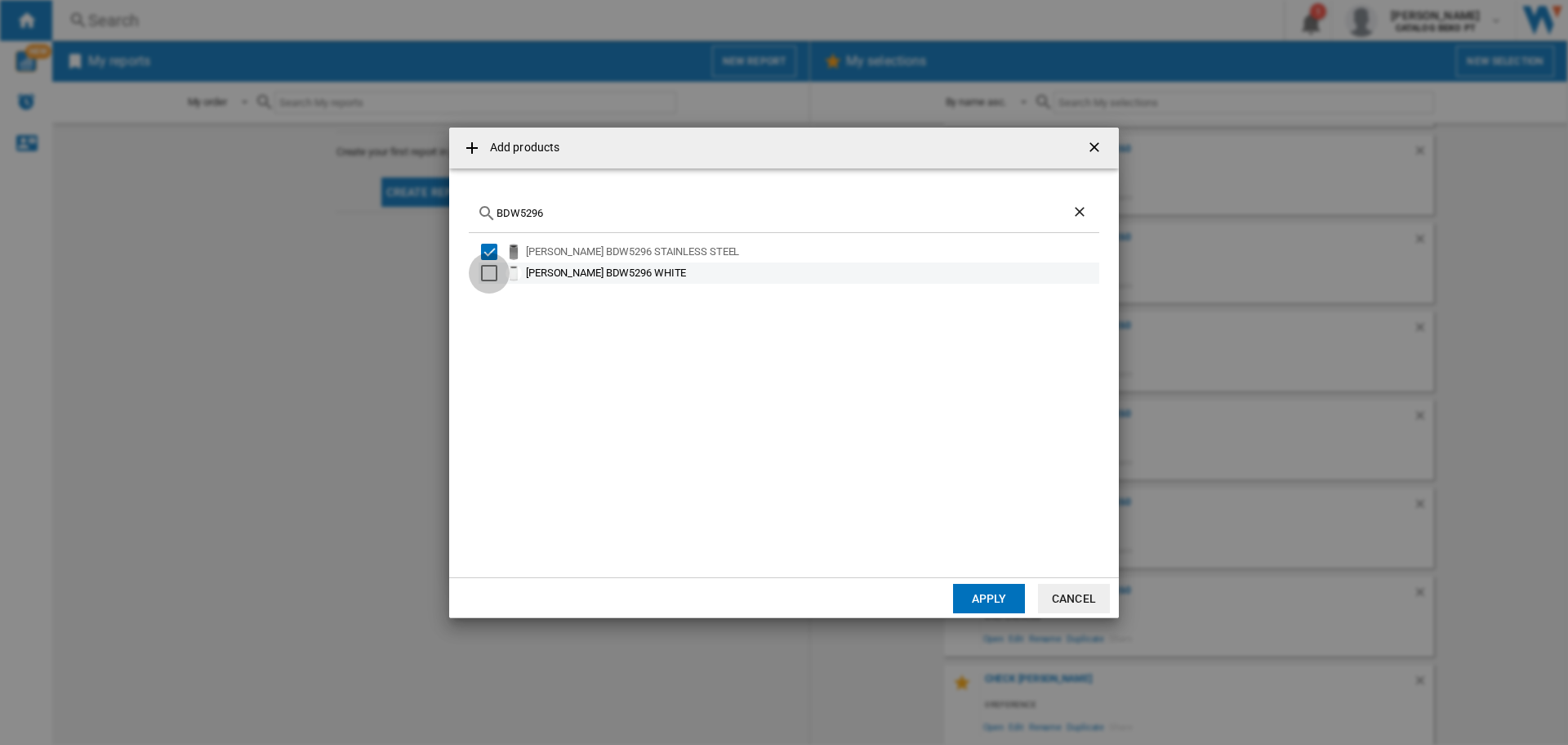
click at [490, 272] on div "Select" at bounding box center [489, 273] width 16 height 16
click at [992, 593] on button "Apply" at bounding box center [989, 598] width 72 height 29
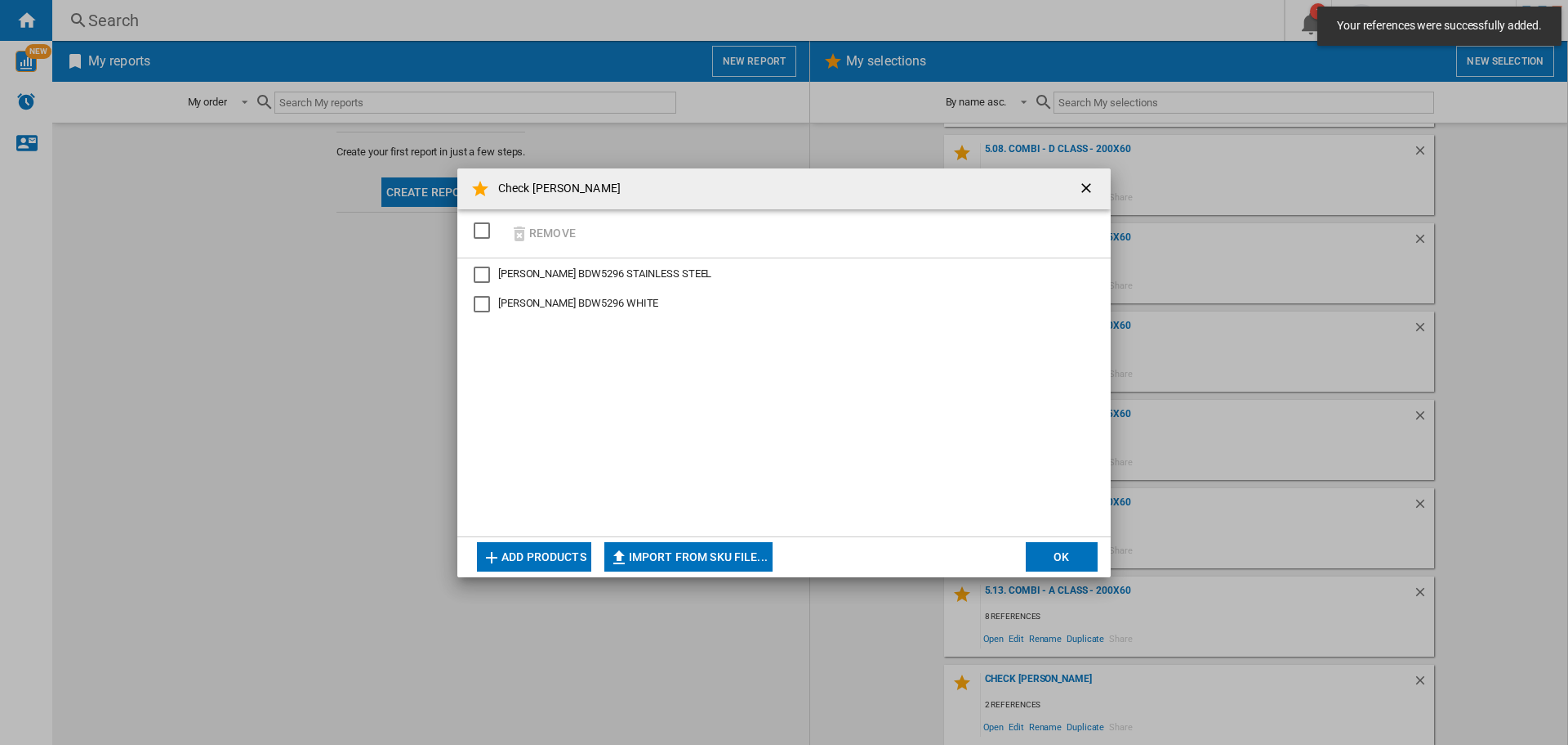
click at [1037, 556] on button "OK" at bounding box center [1062, 556] width 72 height 29
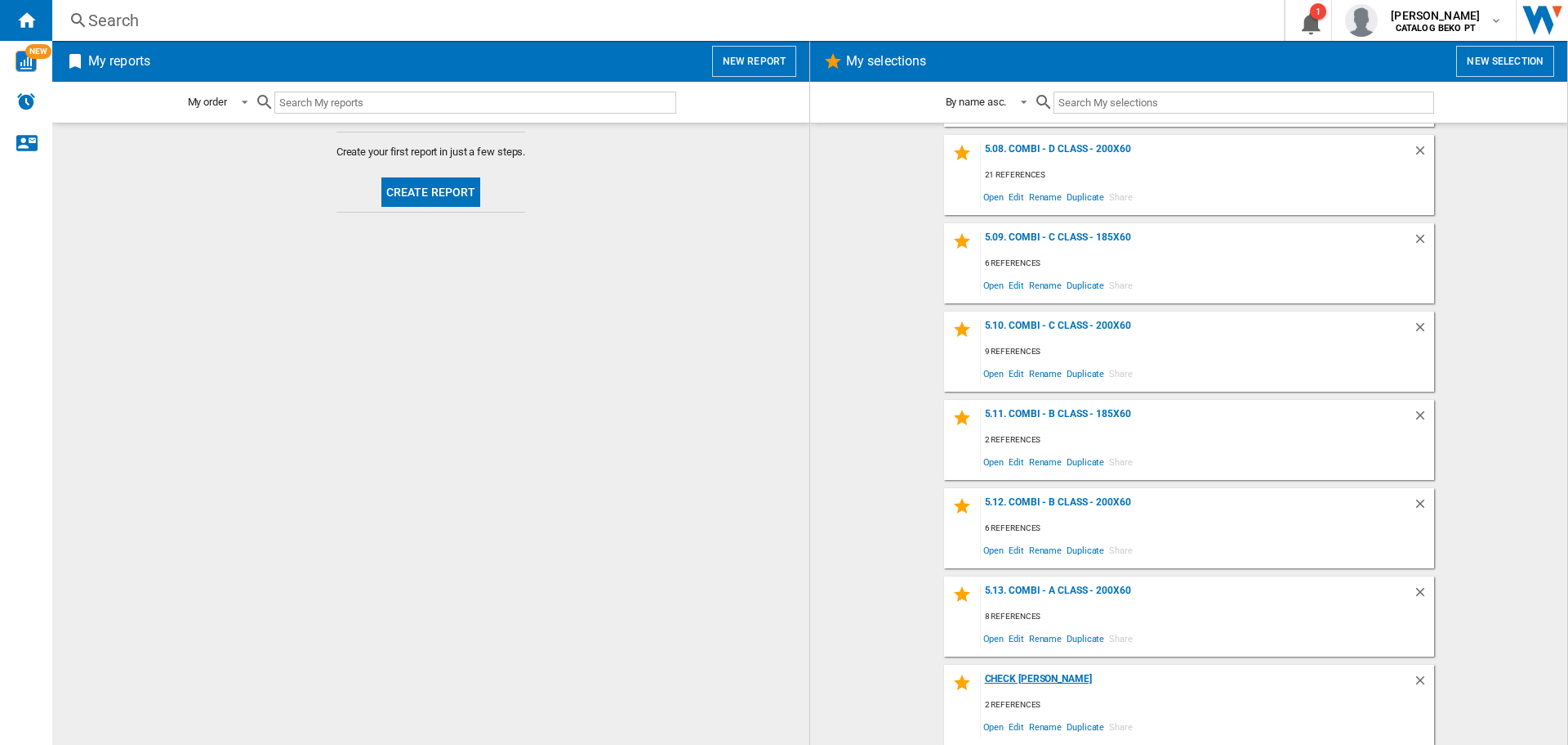
click at [1025, 681] on div "Check [PERSON_NAME]" at bounding box center [1197, 684] width 432 height 22
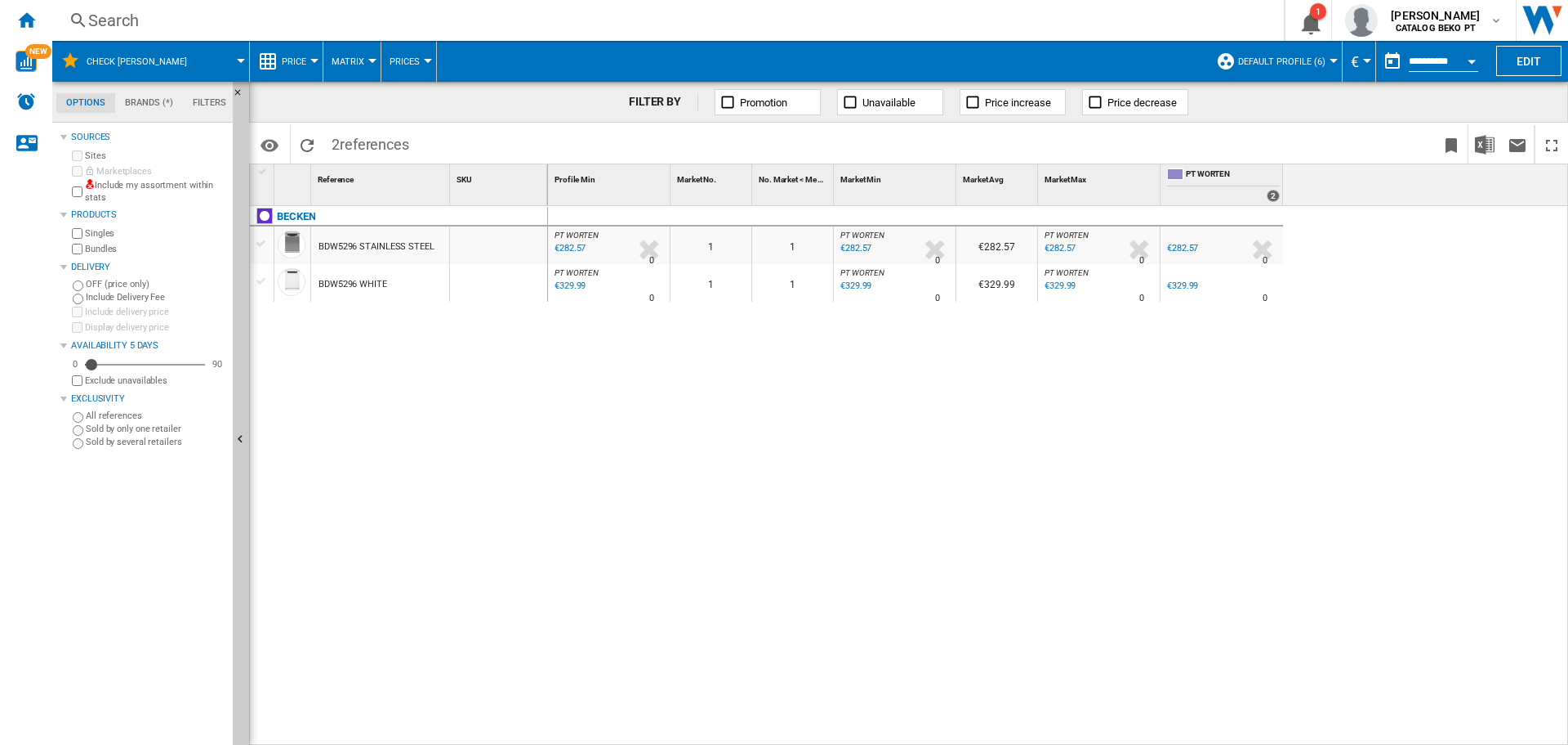
drag, startPoint x: 265, startPoint y: 234, endPoint x: 262, endPoint y: 274, distance: 40.1
click at [266, 236] on div "[PERSON_NAME] BDW5296 STAINLESS STEEL BDW5296 WHITE" at bounding box center [399, 251] width 299 height 92
click at [260, 274] on div at bounding box center [262, 281] width 17 height 15
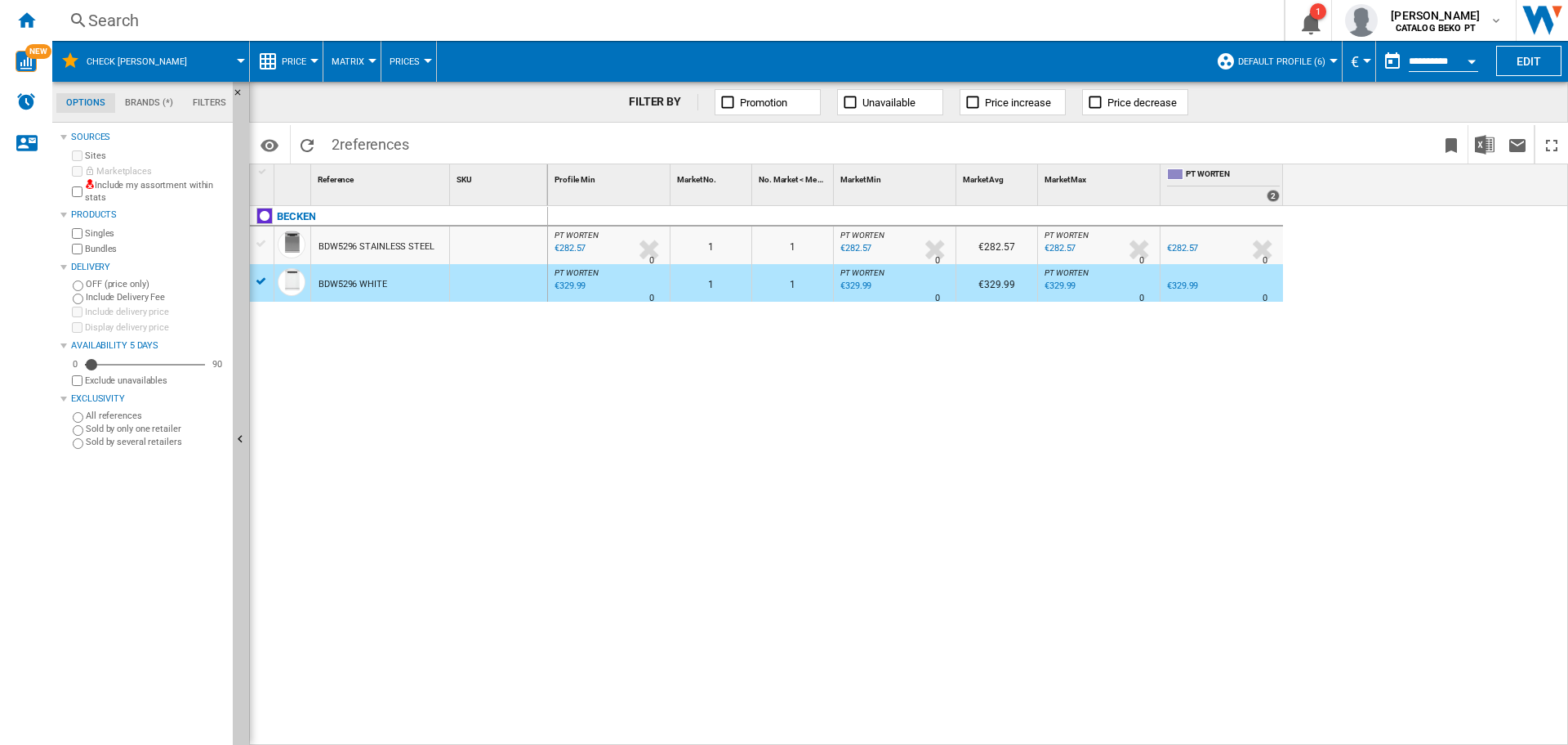
click at [264, 248] on div at bounding box center [262, 243] width 17 height 15
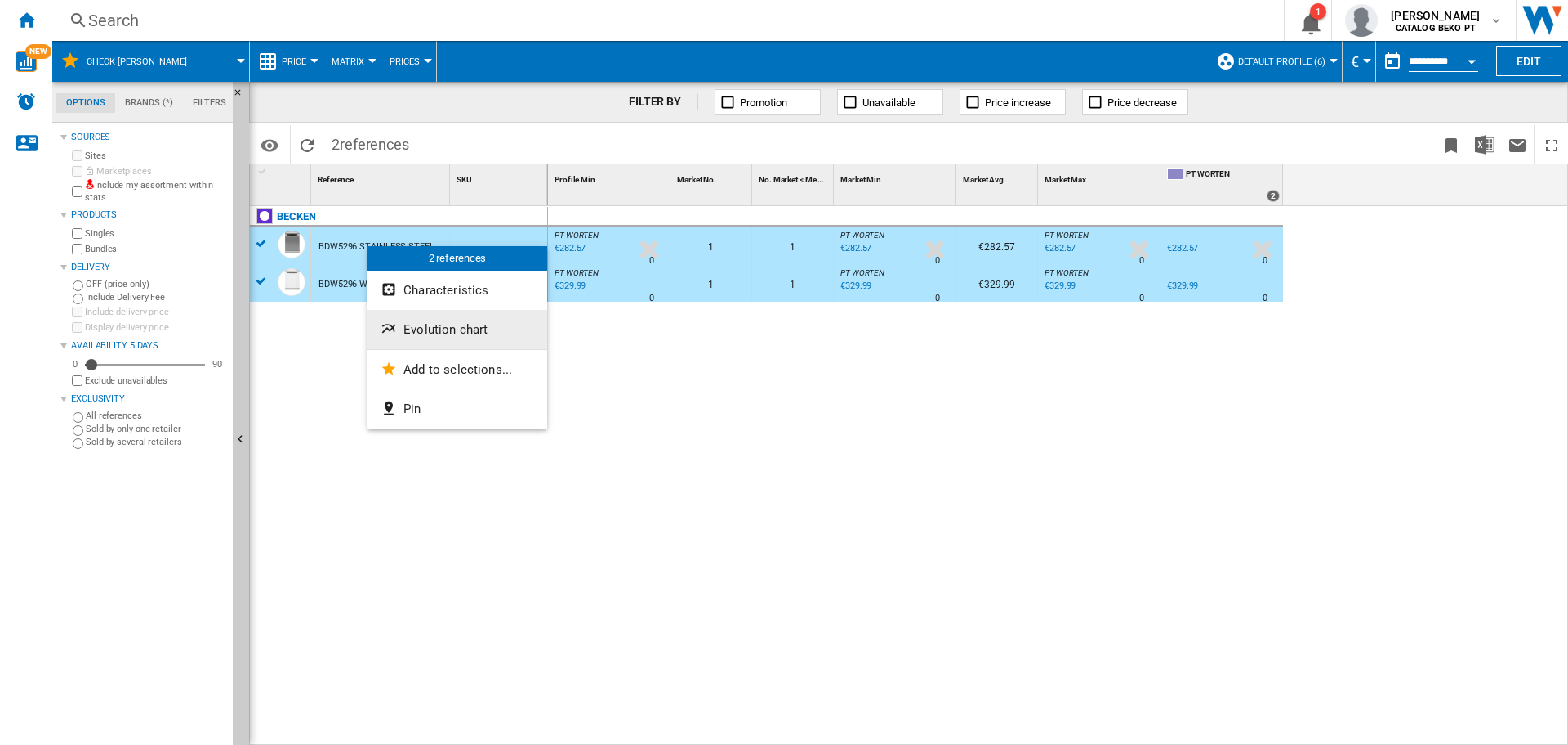
click at [444, 326] on span "Evolution chart" at bounding box center [445, 329] width 84 height 15
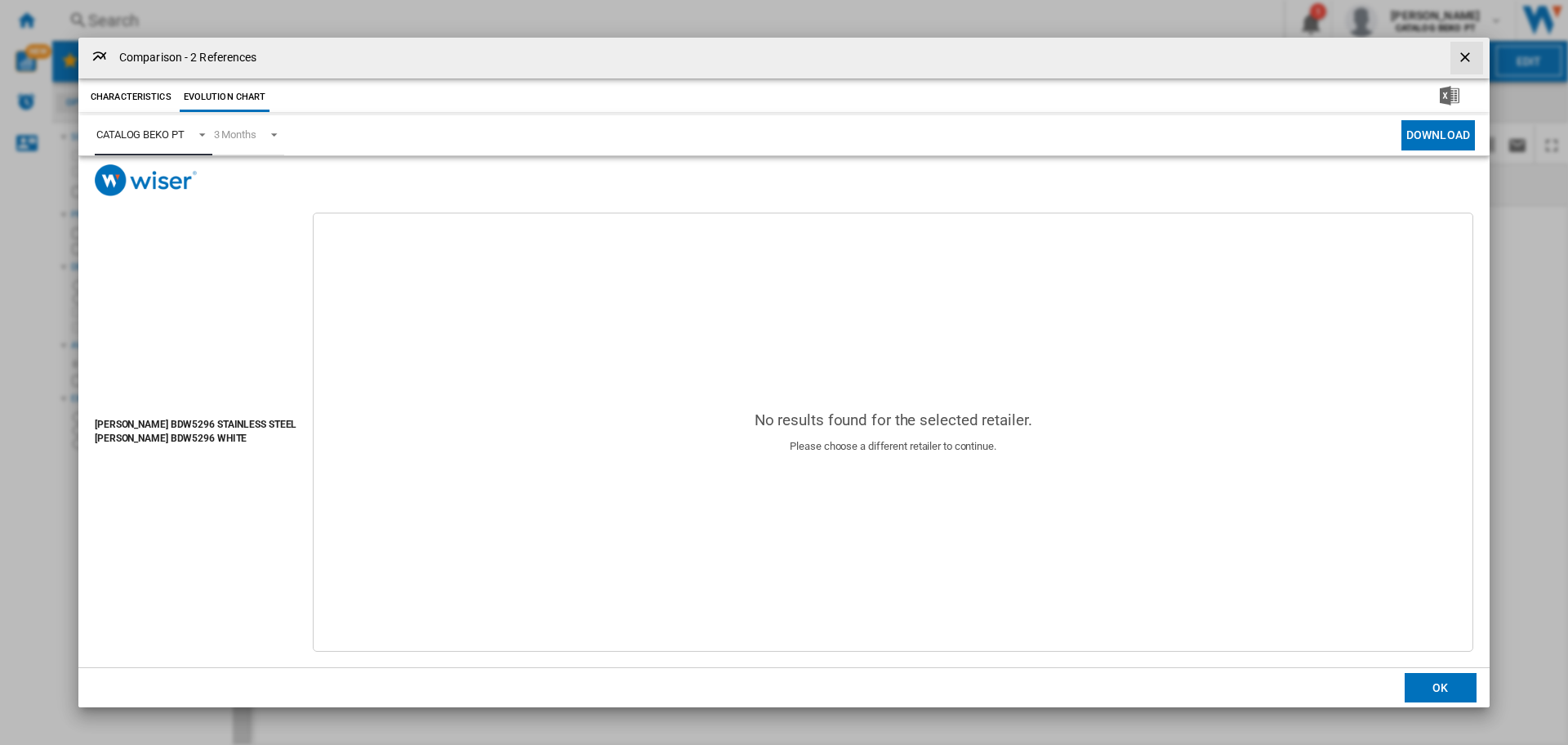
click at [148, 136] on div "CATALOG BEKO PT" at bounding box center [140, 135] width 88 height 12
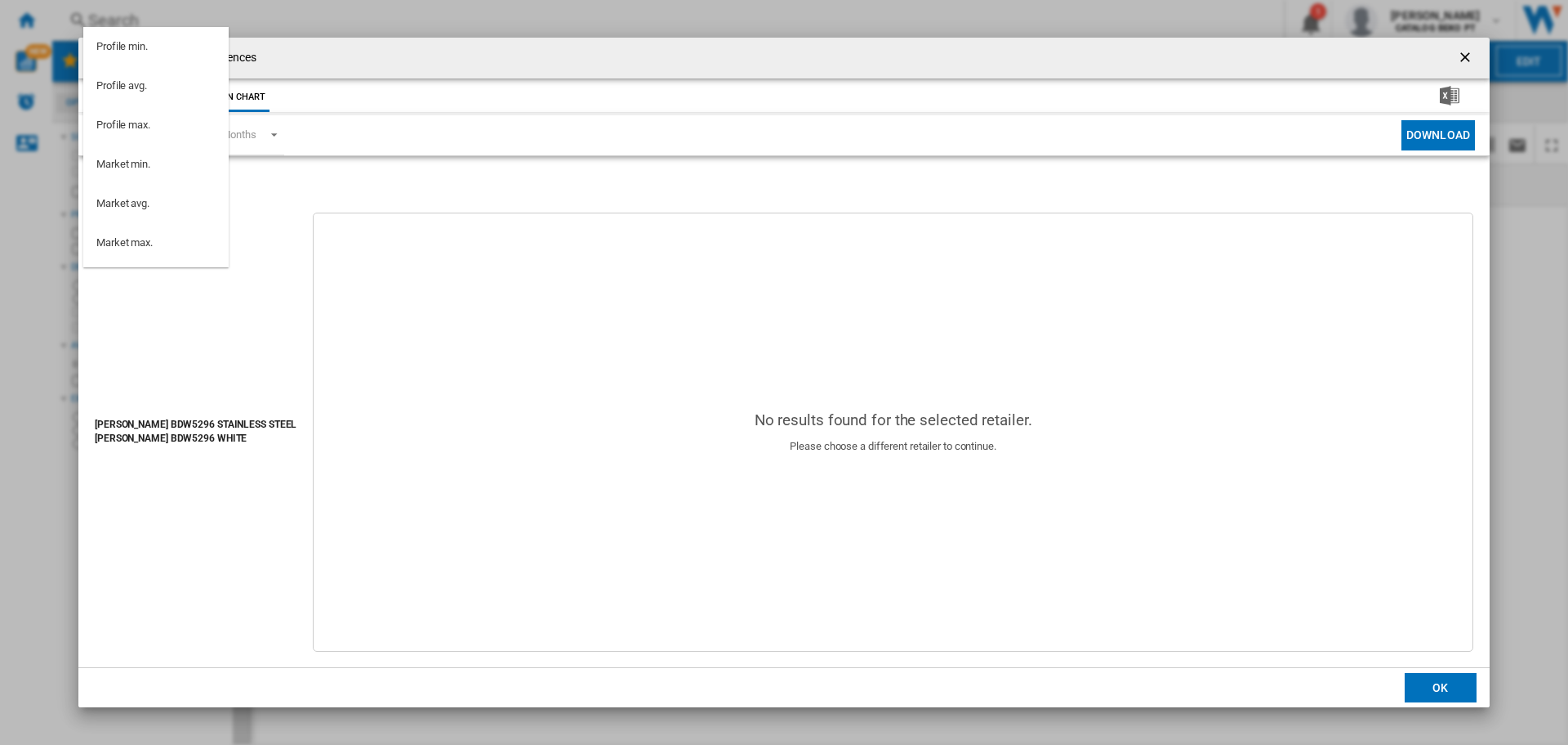
scroll to position [146, 0]
click at [149, 171] on div "PT WORTEN" at bounding box center [124, 174] width 57 height 15
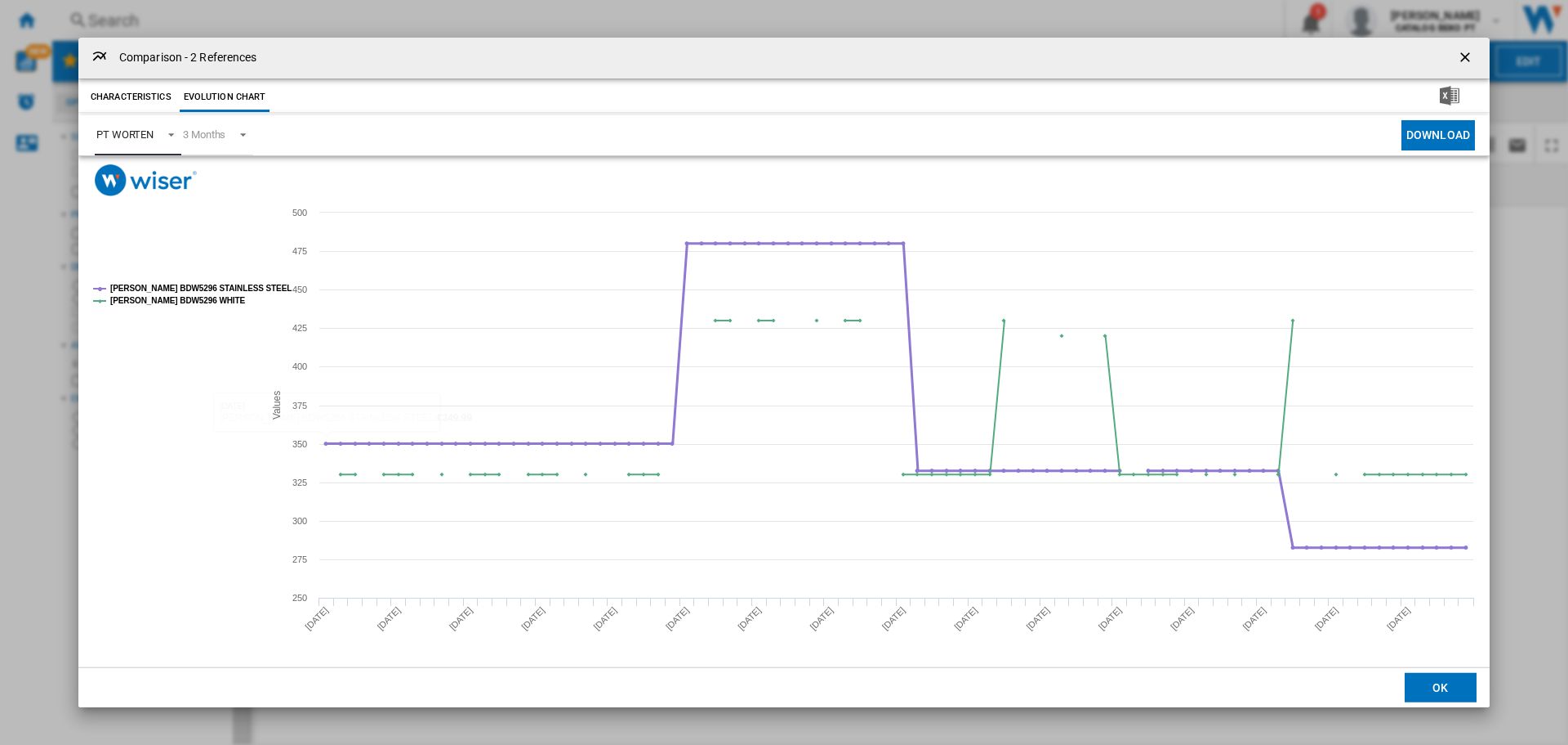
click at [203, 281] on rect "Product popup" at bounding box center [172, 294] width 171 height 33
click at [220, 284] on tspan "[PERSON_NAME] BDW5296 STAINLESS STEEL" at bounding box center [201, 288] width 181 height 9
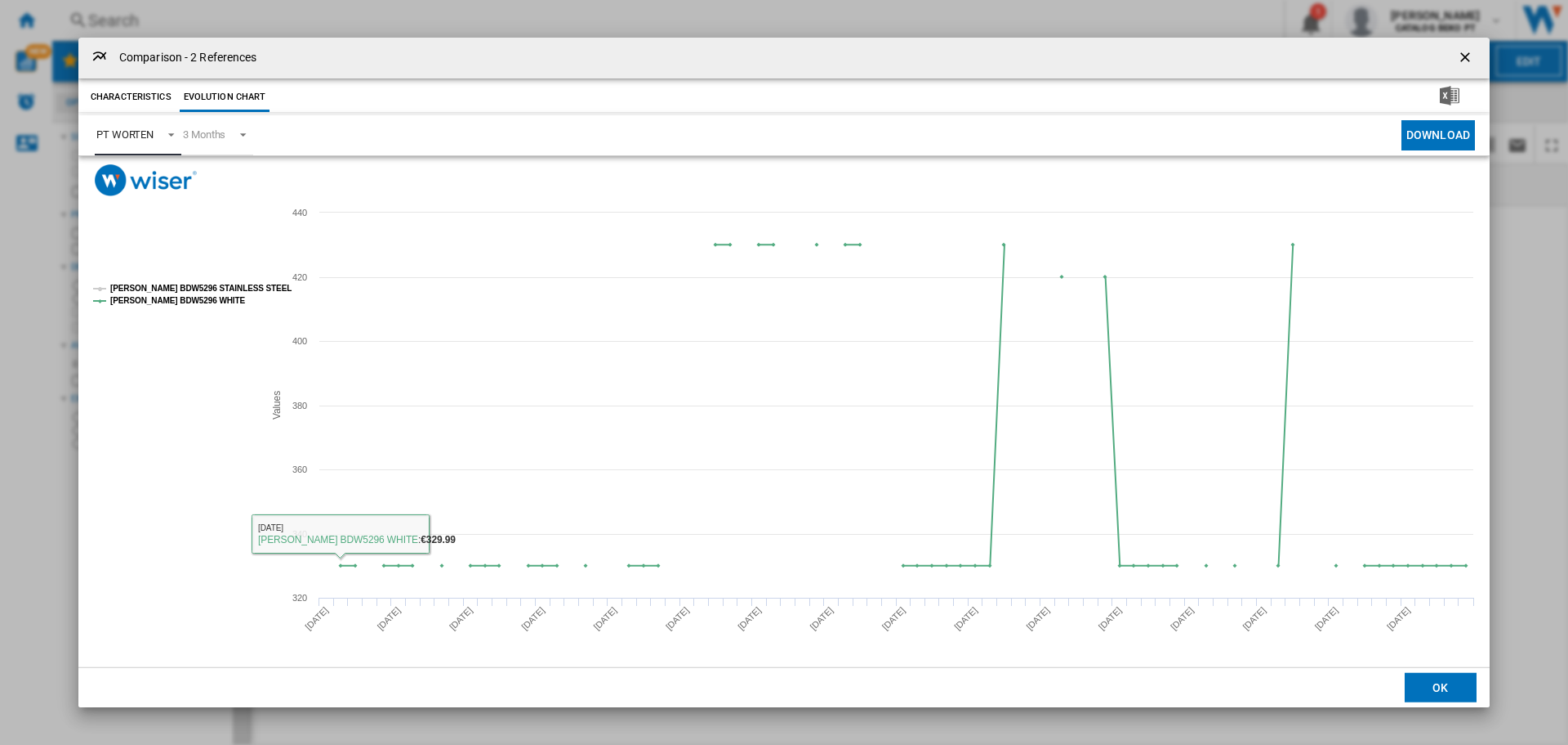
click at [226, 290] on tspan "[PERSON_NAME] BDW5296 STAINLESS STEEL" at bounding box center [201, 288] width 181 height 9
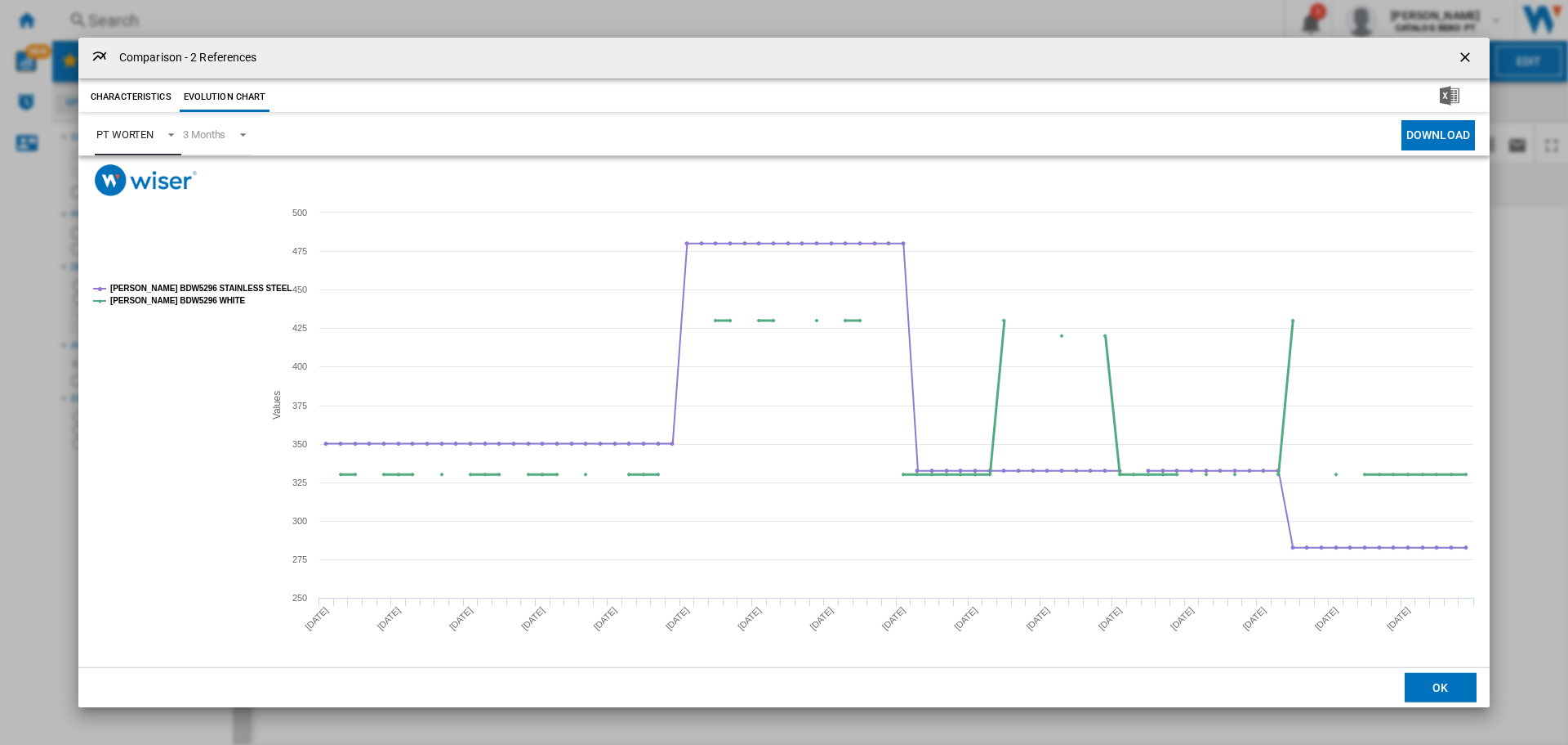
click at [132, 300] on tspan "[PERSON_NAME] BDW5296 WHITE" at bounding box center [178, 300] width 136 height 9
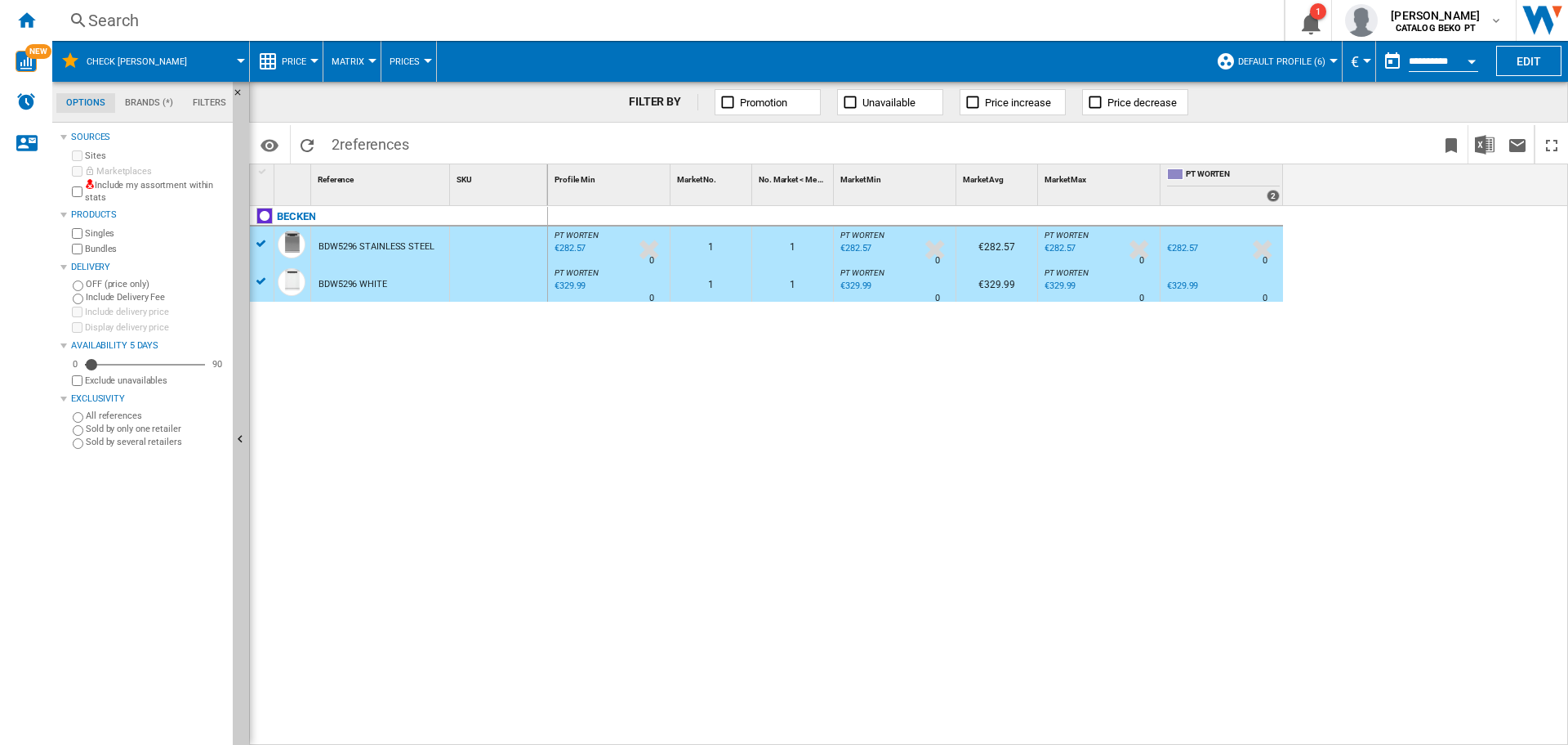
click at [578, 245] on div "€282.57" at bounding box center [569, 248] width 33 height 16
click at [573, 285] on div "€329.99" at bounding box center [569, 286] width 33 height 16
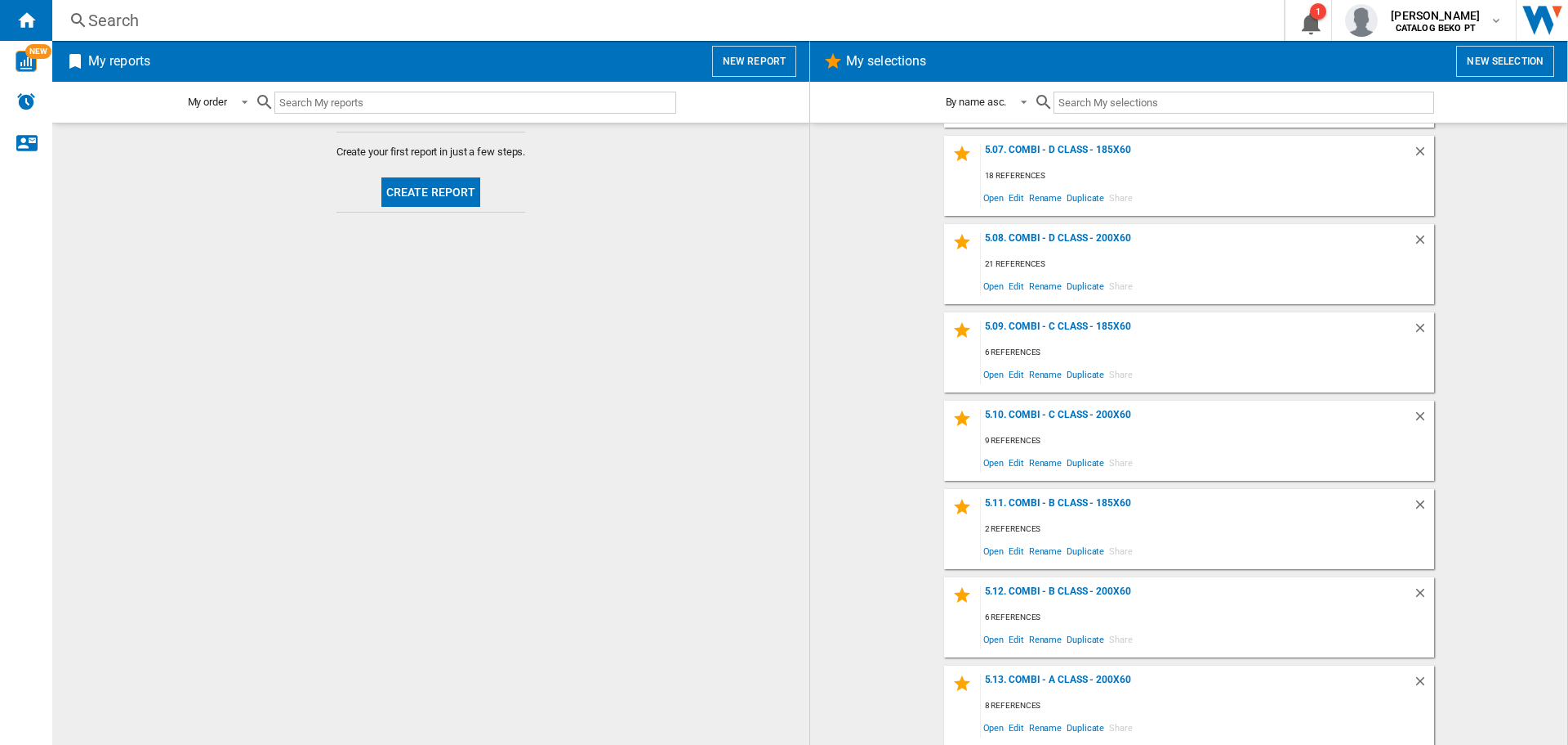
scroll to position [1939, 0]
click at [1006, 728] on span "Edit" at bounding box center [1016, 726] width 21 height 22
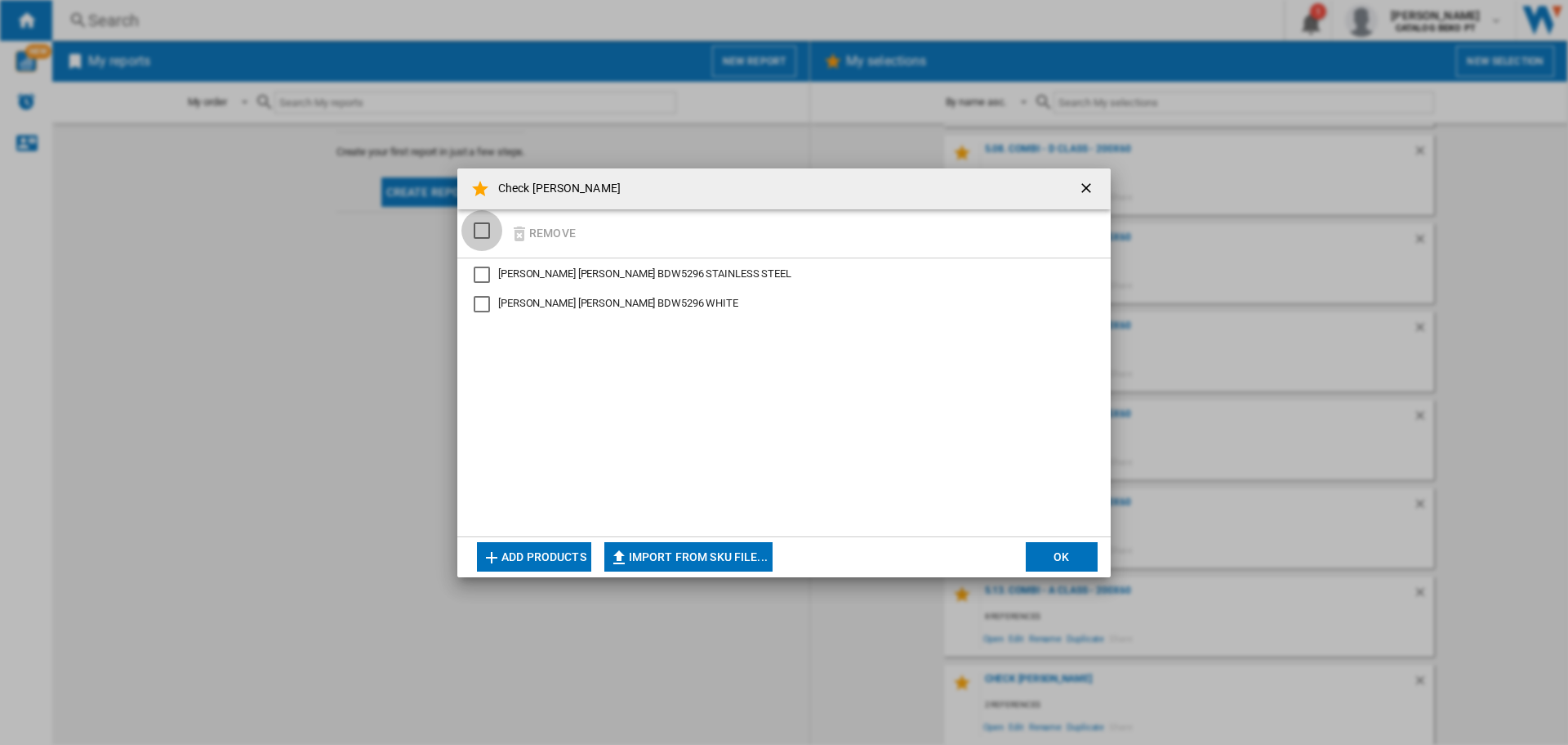
click at [475, 231] on div "SELECTIONS.EDITION_POPUP.SELECT_DESELECT" at bounding box center [481, 230] width 16 height 16
click at [539, 231] on button "Remove" at bounding box center [543, 233] width 76 height 39
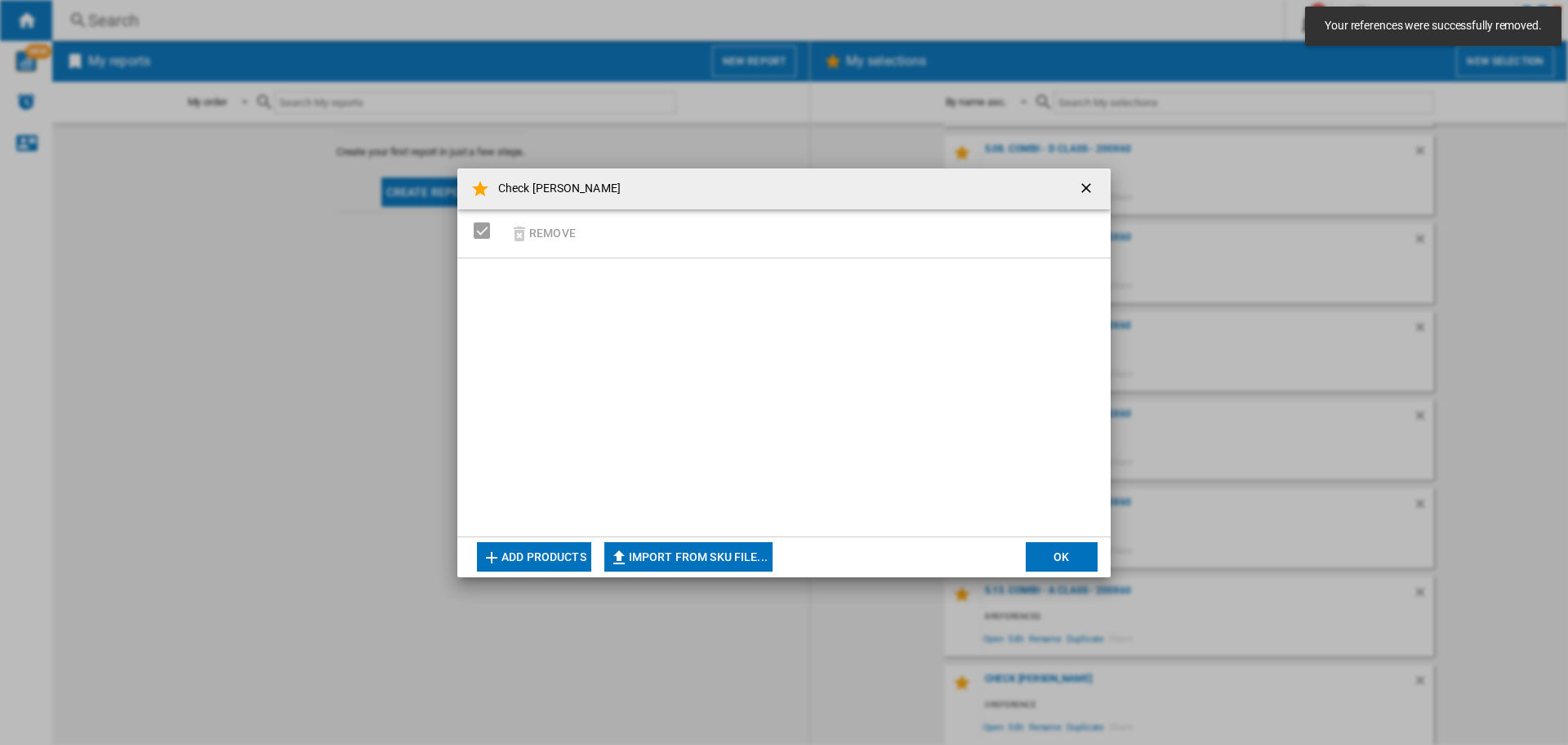
click at [552, 552] on button "Add products" at bounding box center [534, 556] width 114 height 29
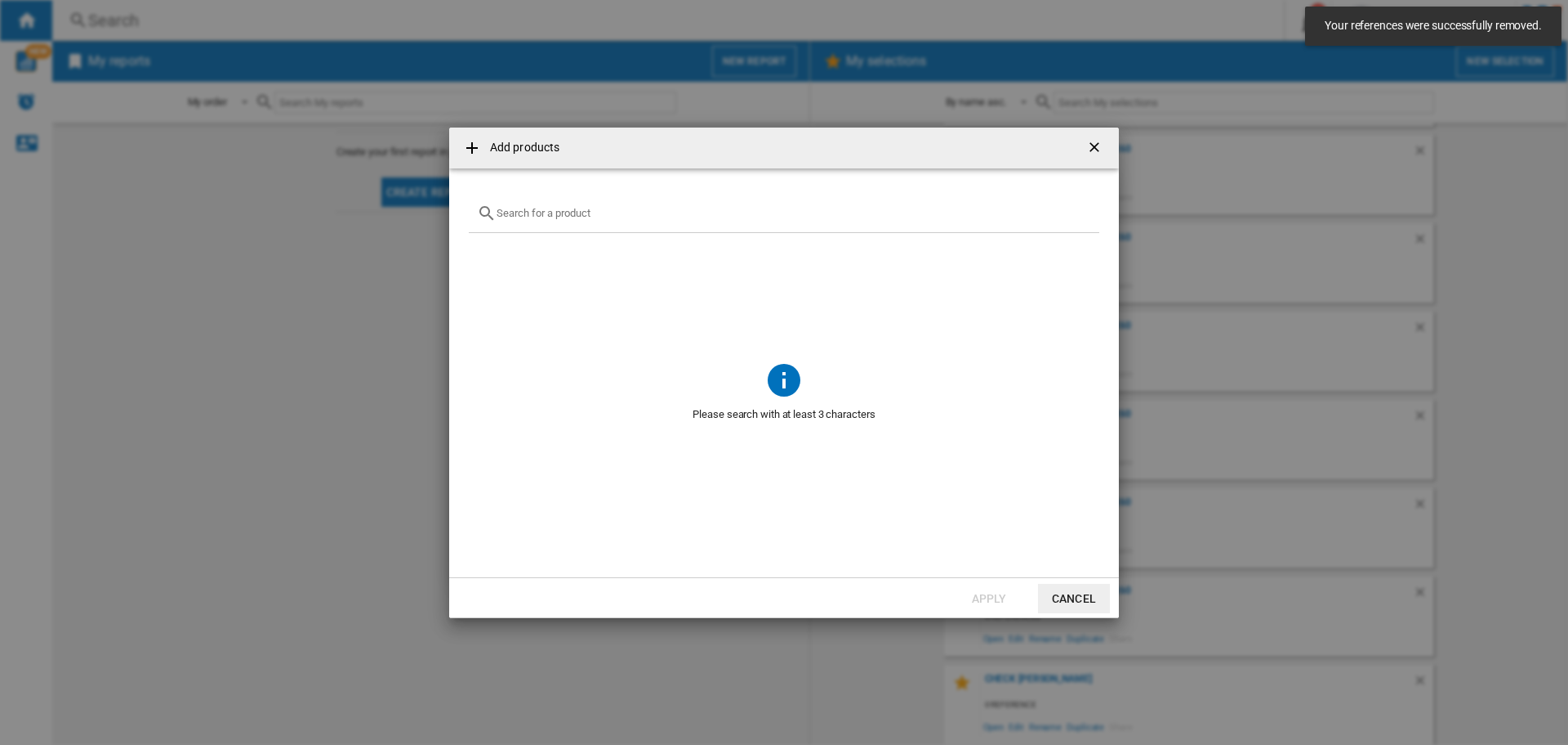
click at [549, 218] on input "Add products ..." at bounding box center [793, 213] width 594 height 12
paste input "HS623D10X"
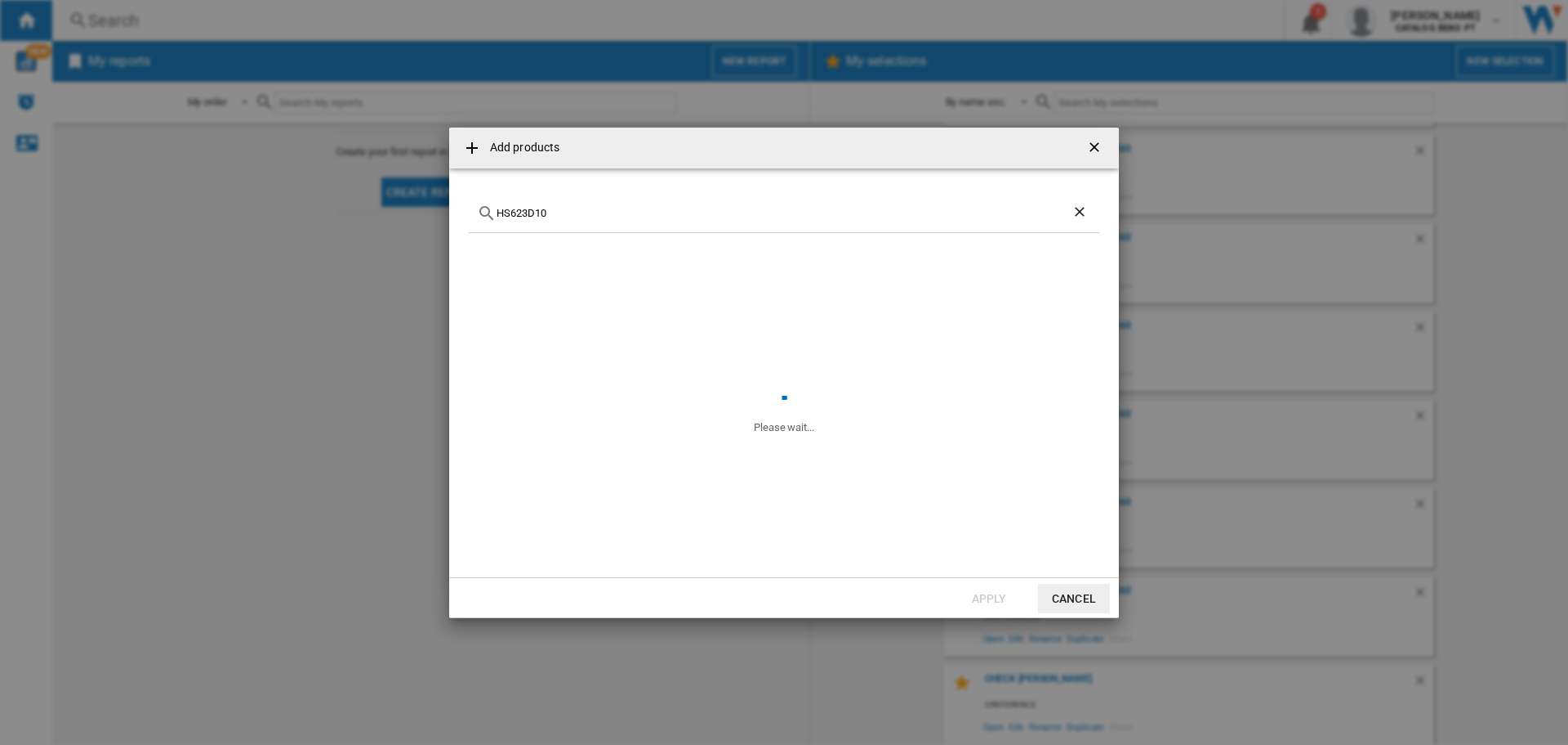
type input "HS623D10"
click at [487, 248] on div "Select" at bounding box center [489, 251] width 16 height 16
click at [488, 271] on div "Select" at bounding box center [489, 273] width 16 height 16
click at [1001, 606] on button "Apply" at bounding box center [989, 598] width 72 height 29
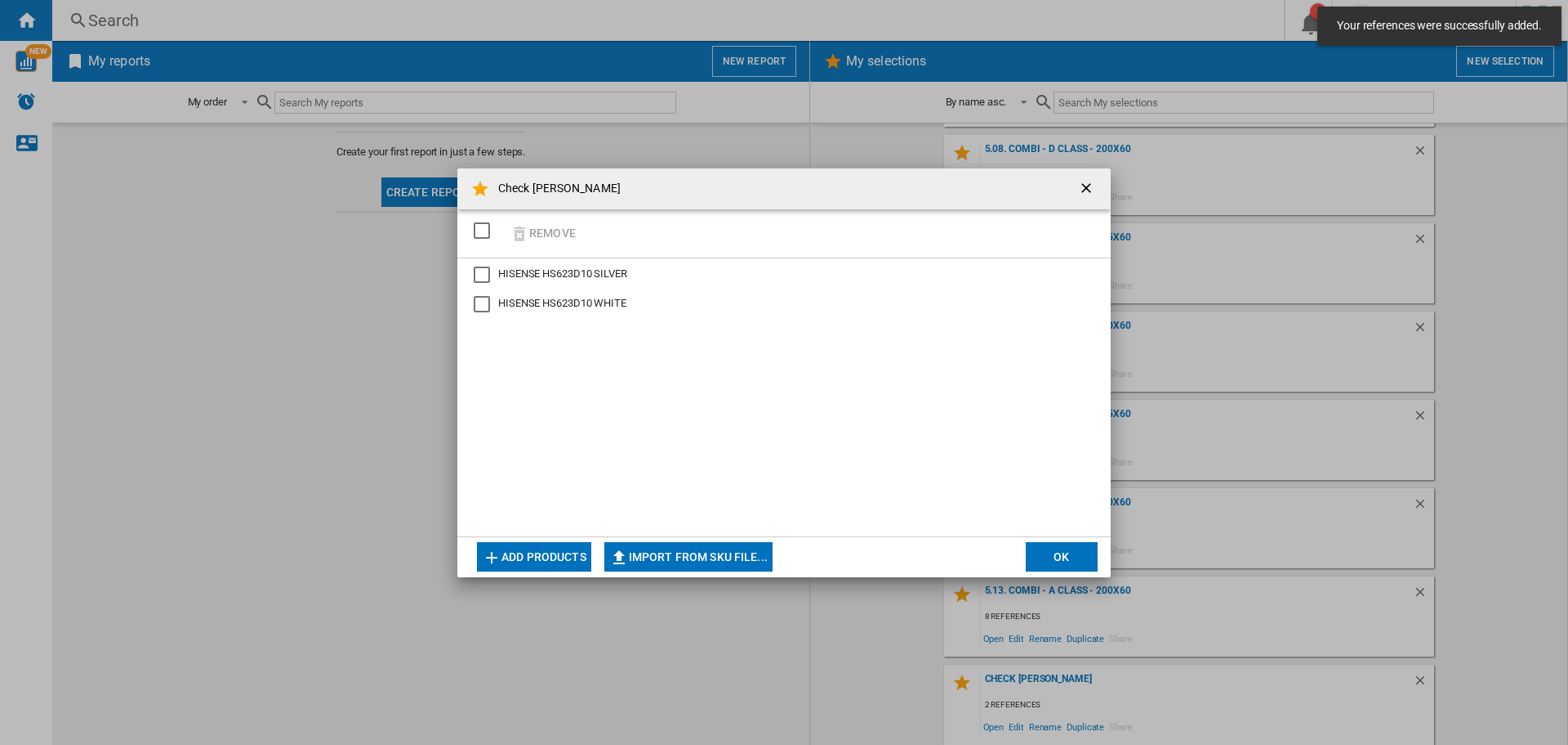
click at [1048, 551] on button "OK" at bounding box center [1062, 556] width 72 height 29
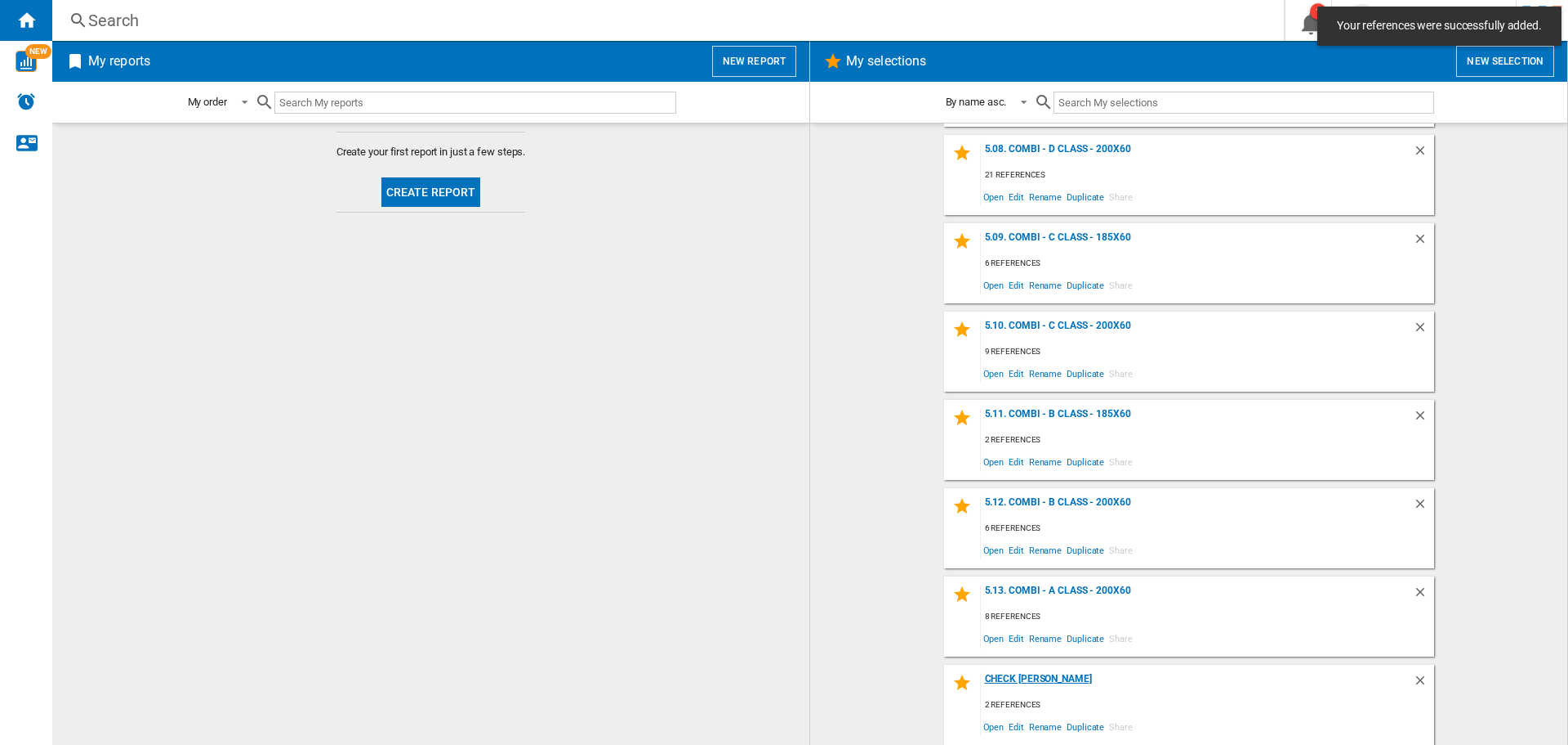
click at [999, 676] on div "Check [PERSON_NAME]" at bounding box center [1197, 684] width 432 height 22
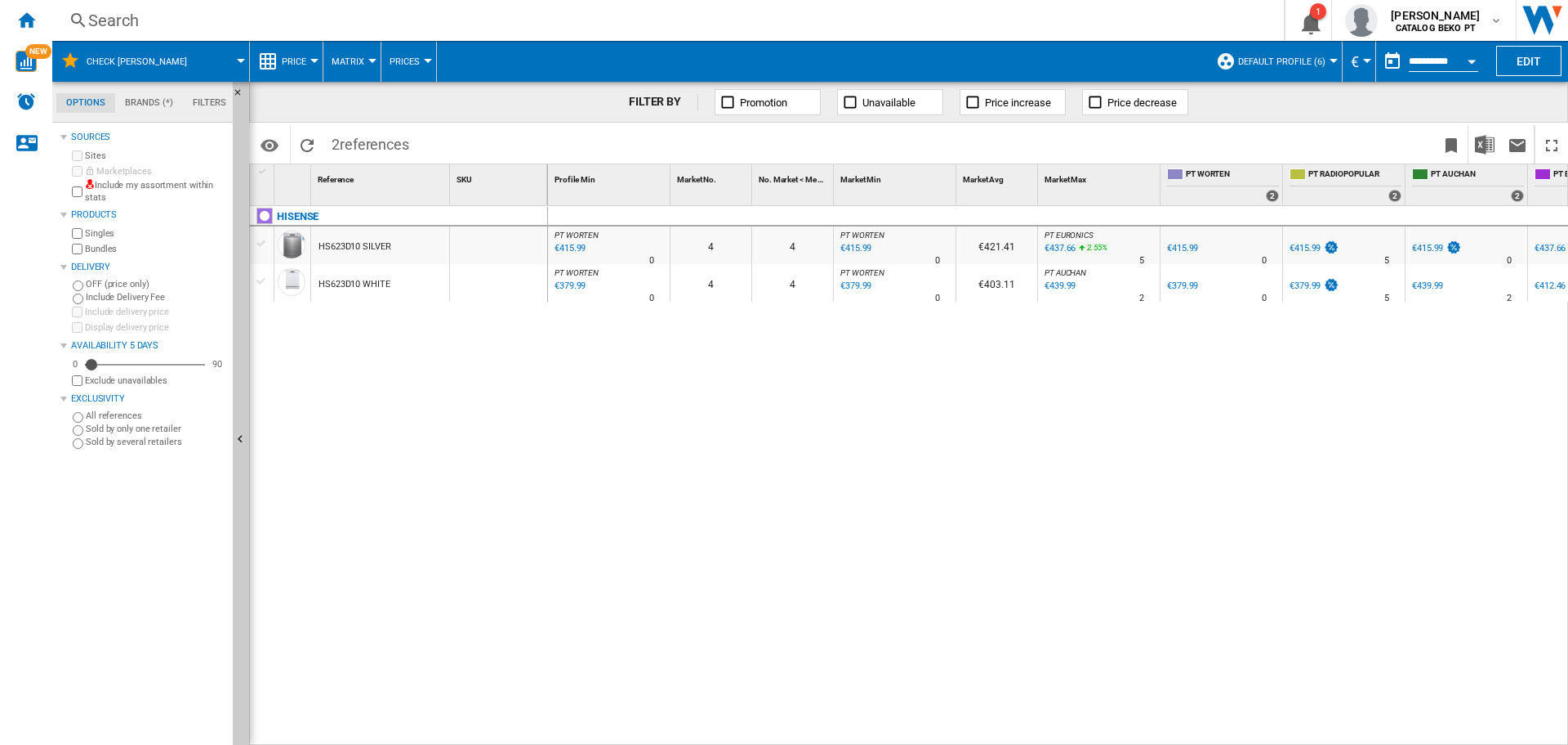
drag, startPoint x: 261, startPoint y: 246, endPoint x: 262, endPoint y: 268, distance: 22.0
click at [261, 247] on div at bounding box center [262, 243] width 17 height 15
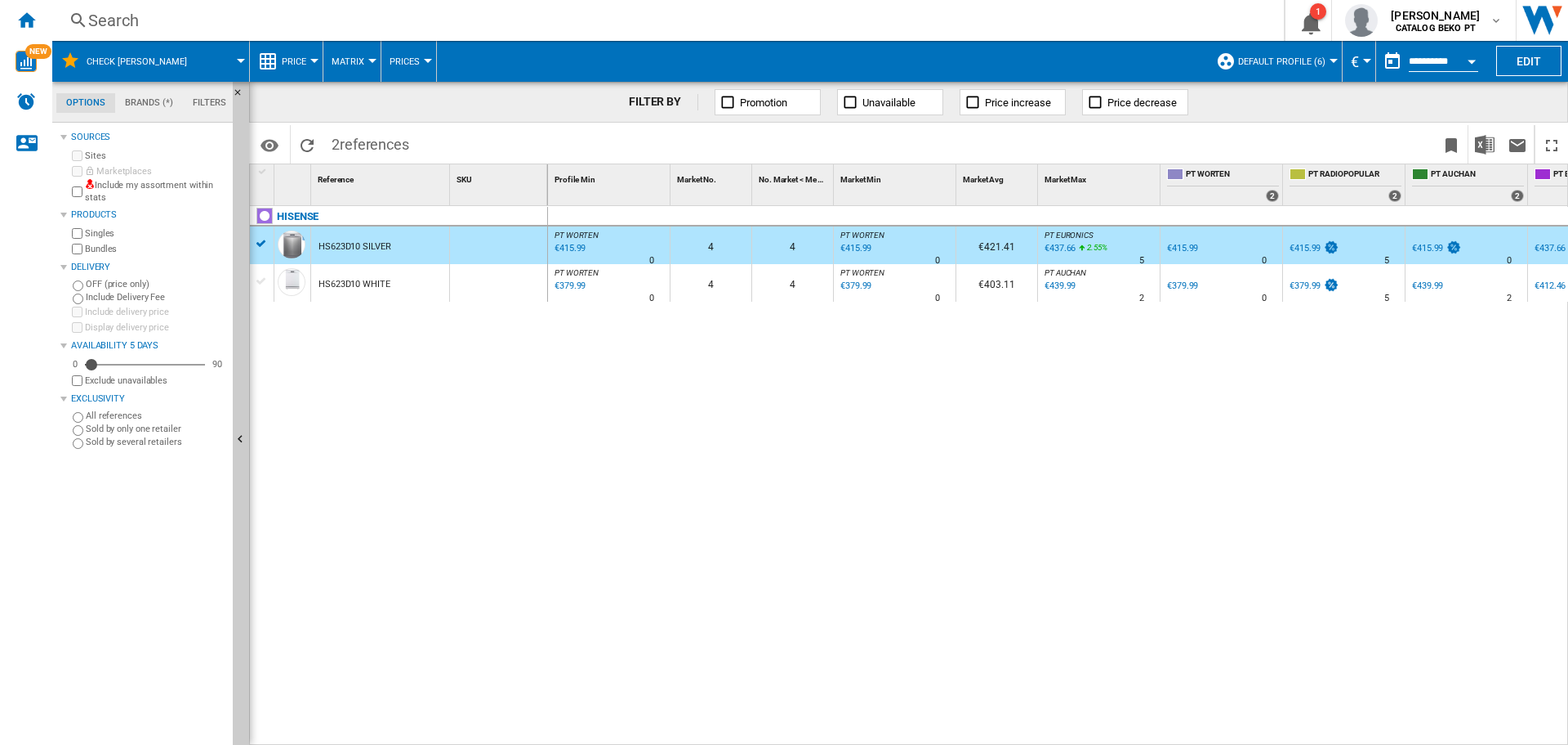
click at [264, 286] on div at bounding box center [262, 281] width 17 height 15
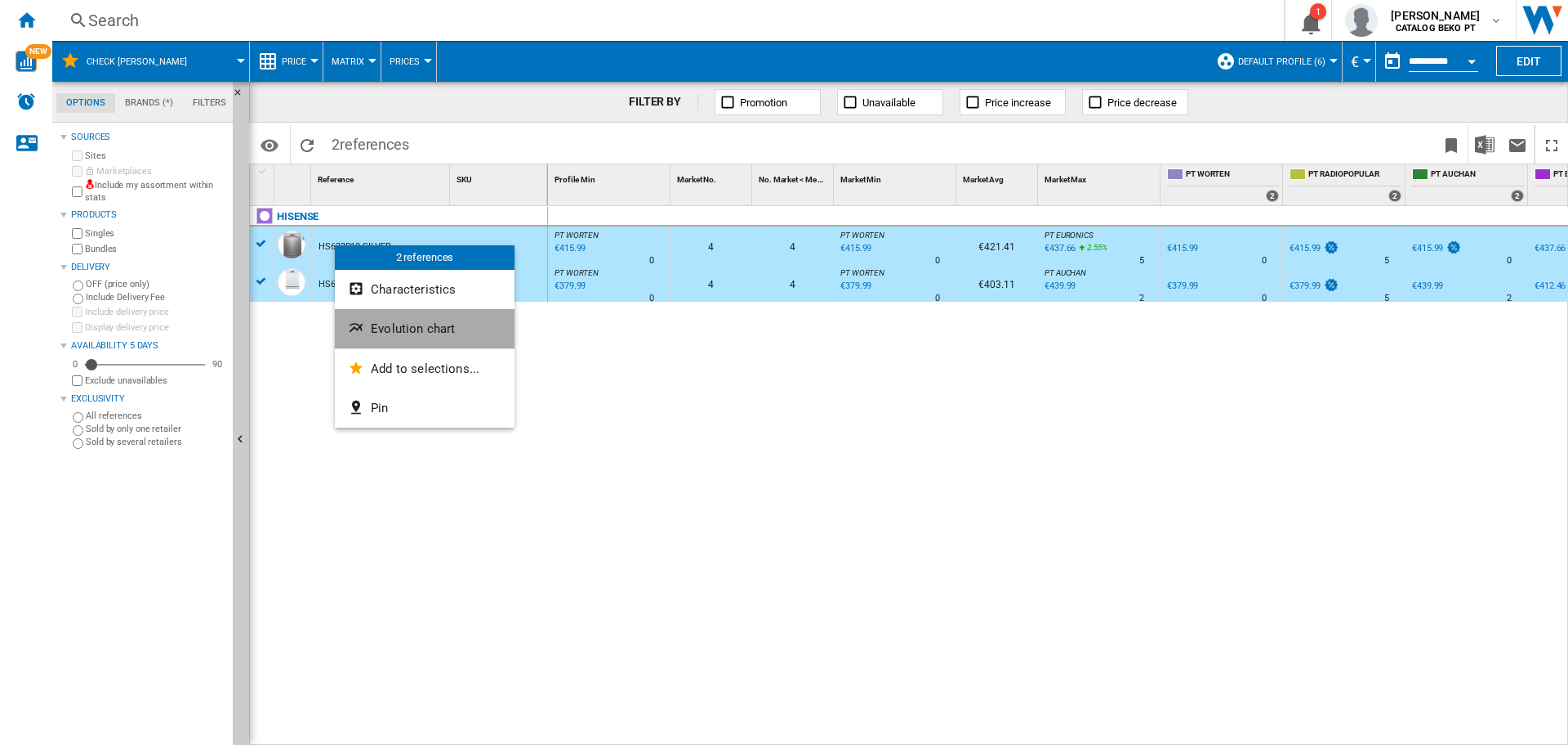
click at [401, 320] on button "Evolution chart" at bounding box center [424, 329] width 179 height 39
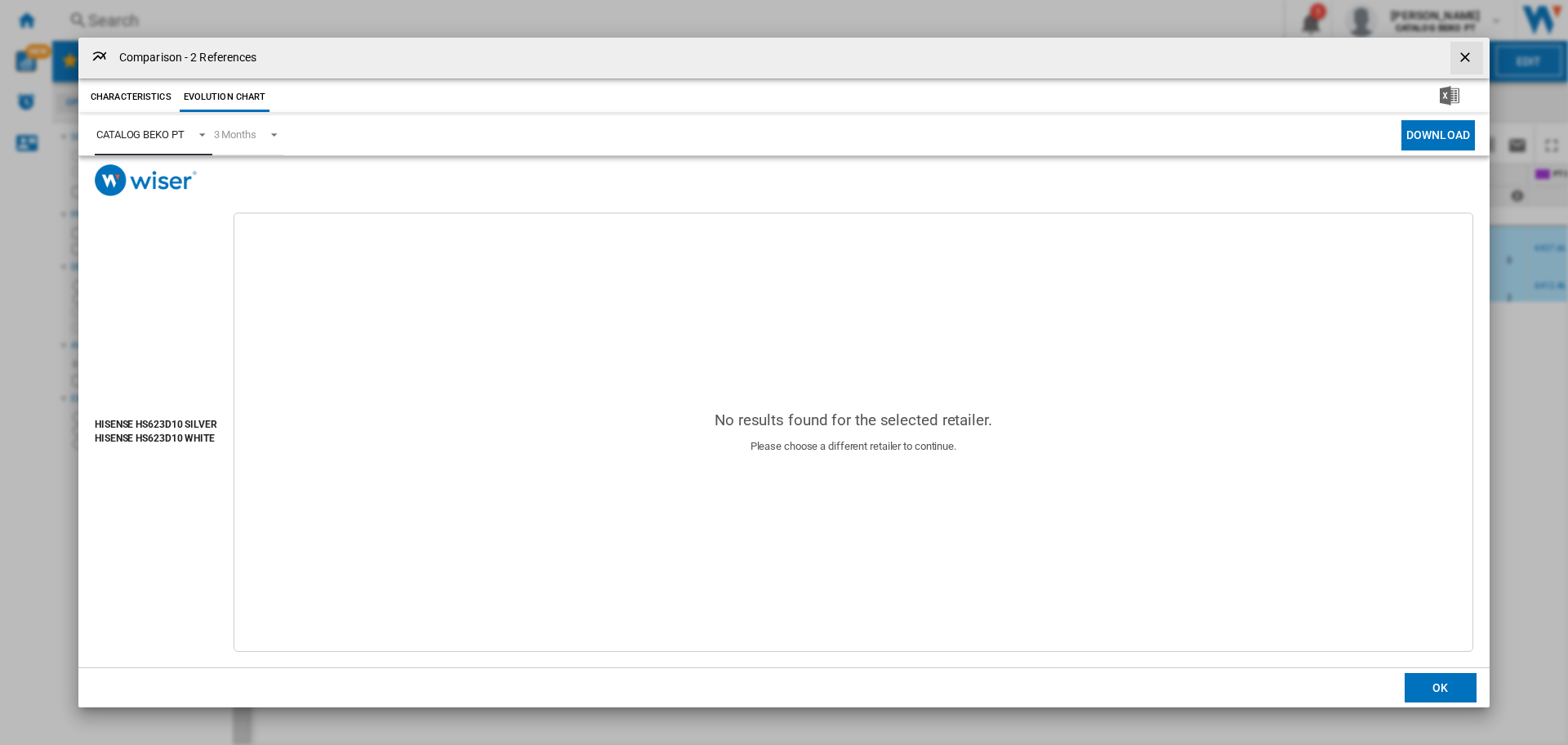
click at [159, 140] on div "CATALOG BEKO PT" at bounding box center [140, 135] width 88 height 12
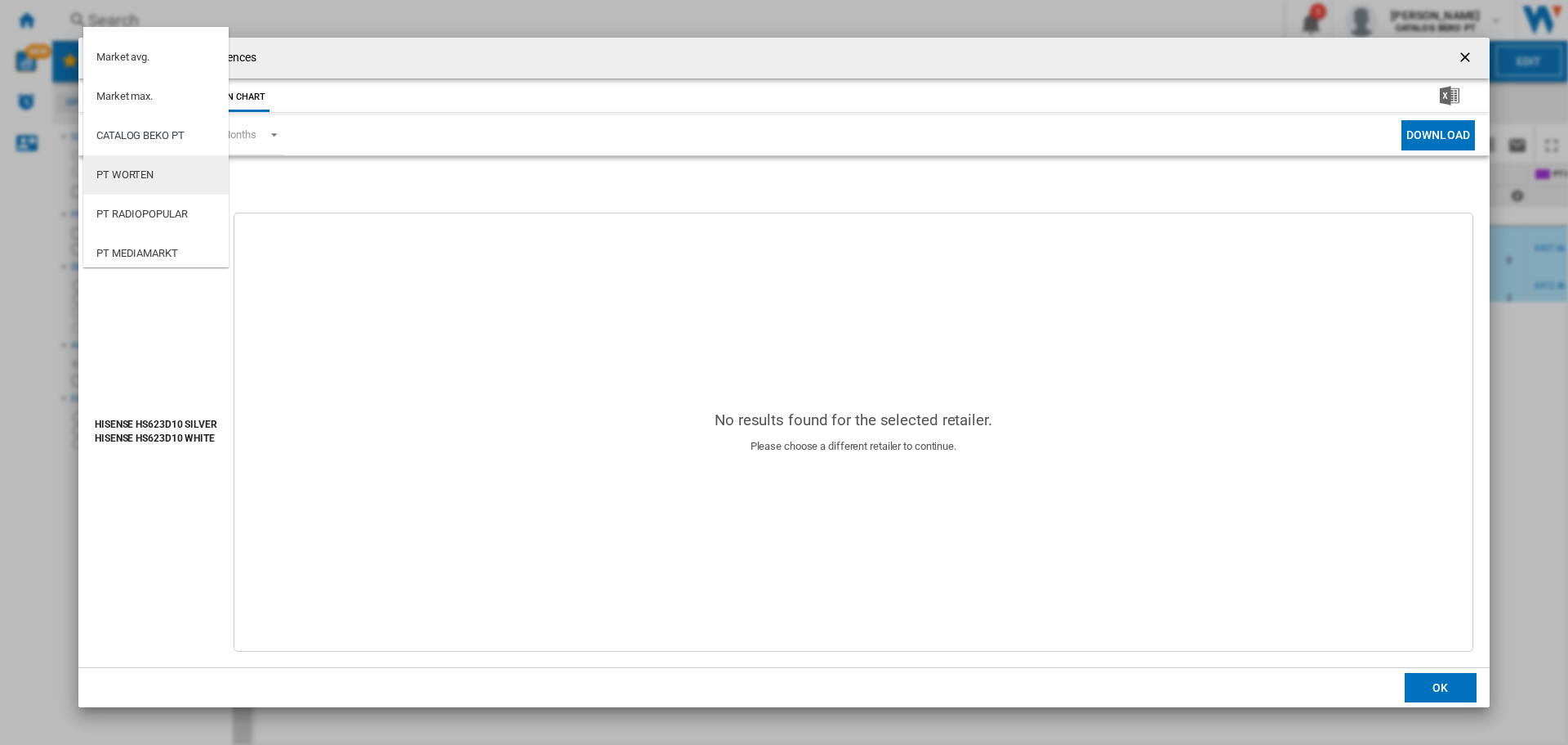
click at [162, 164] on md-option "PT WORTEN" at bounding box center [156, 175] width 146 height 39
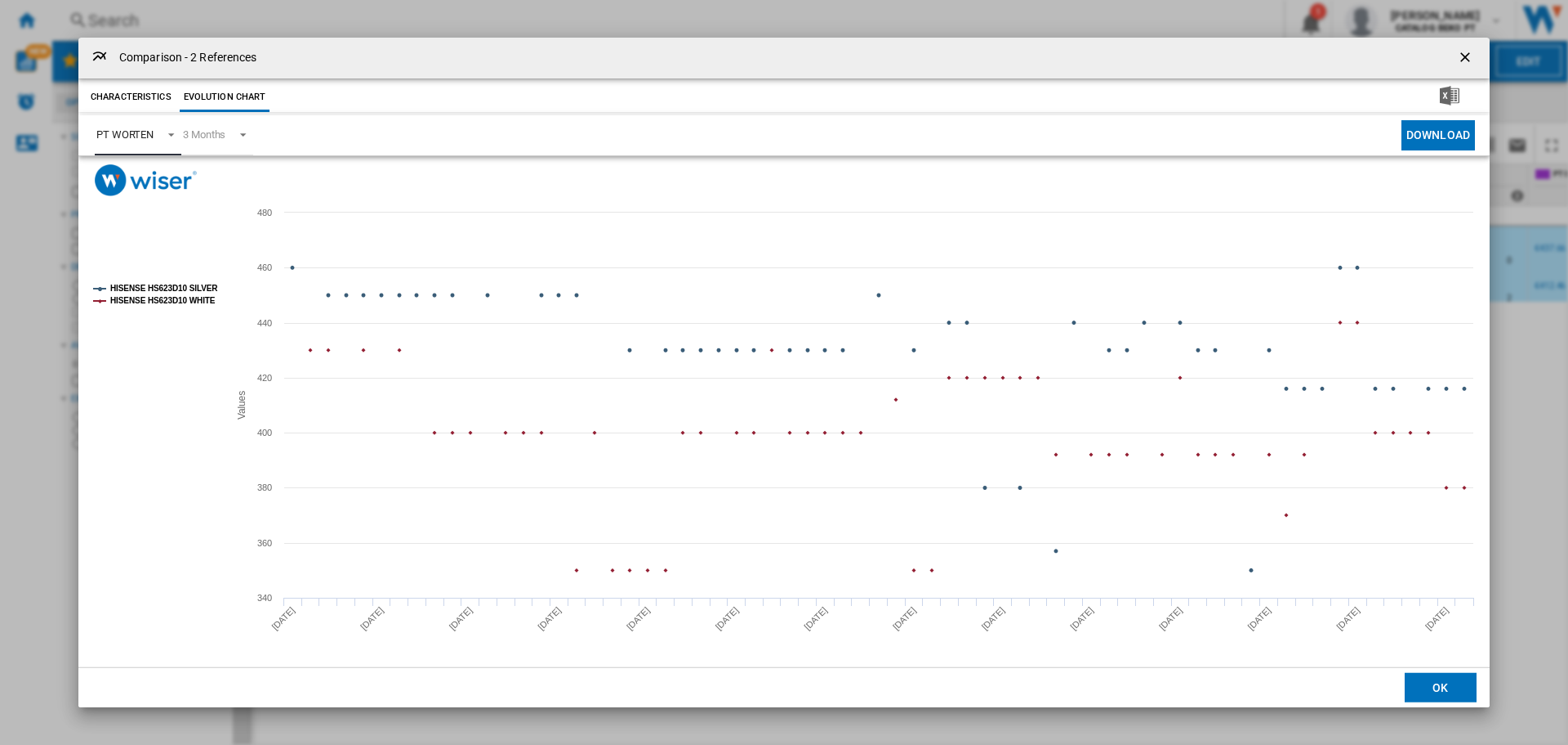
click at [167, 284] on tspan "HISENSE HS623D10 SILVER" at bounding box center [165, 288] width 108 height 9
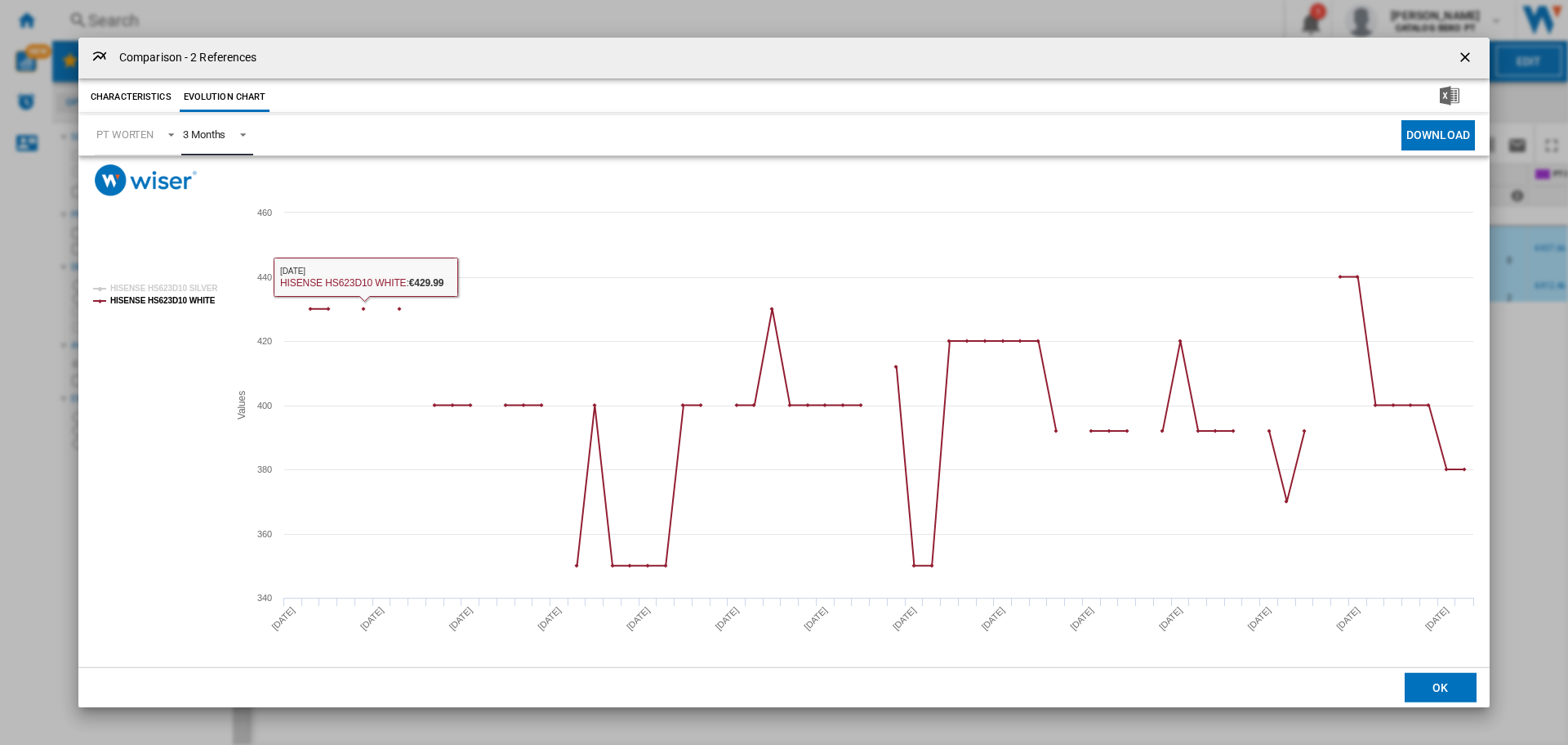
click at [203, 125] on md-select-value "3 Months" at bounding box center [217, 135] width 72 height 40
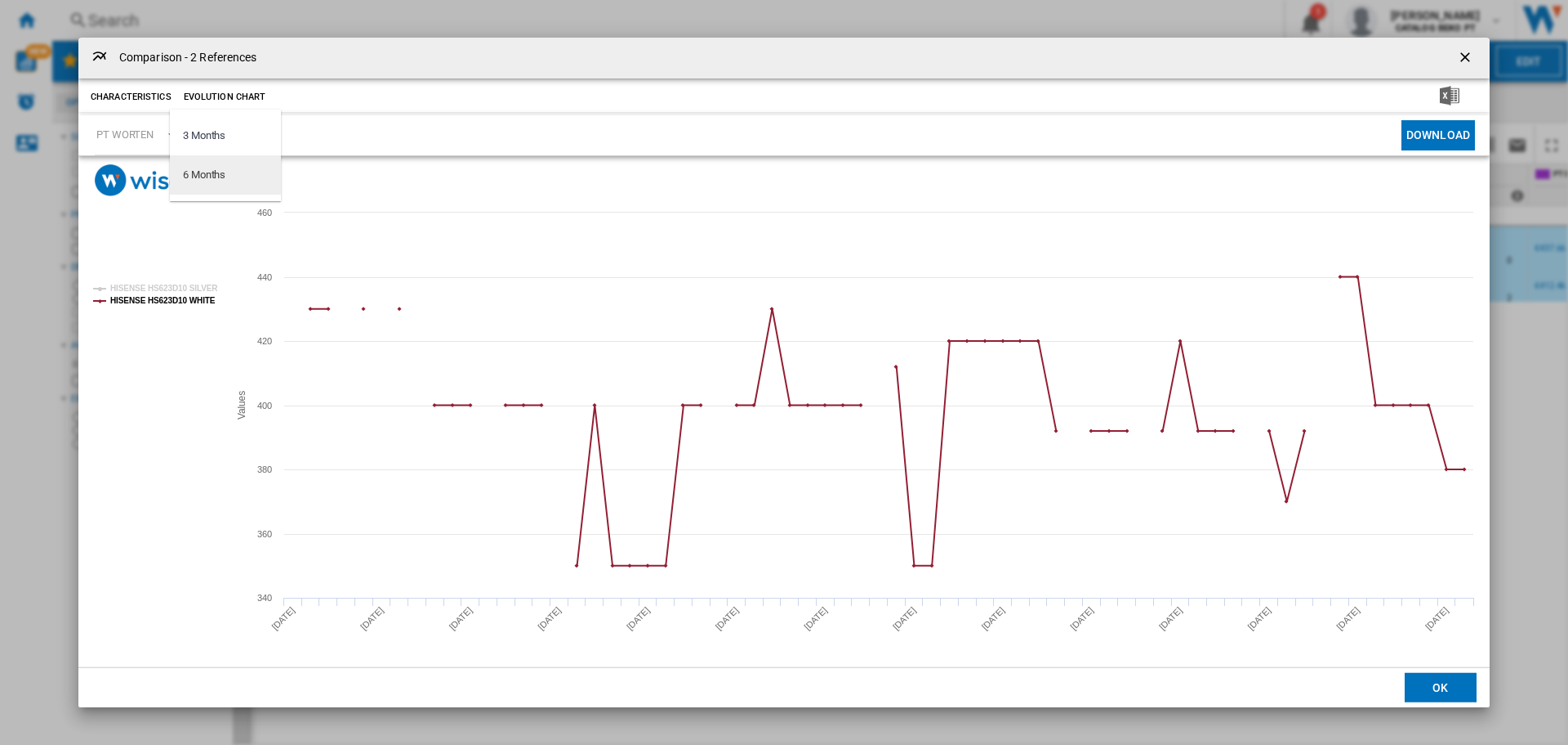
click at [219, 173] on div "6 Months" at bounding box center [204, 174] width 43 height 15
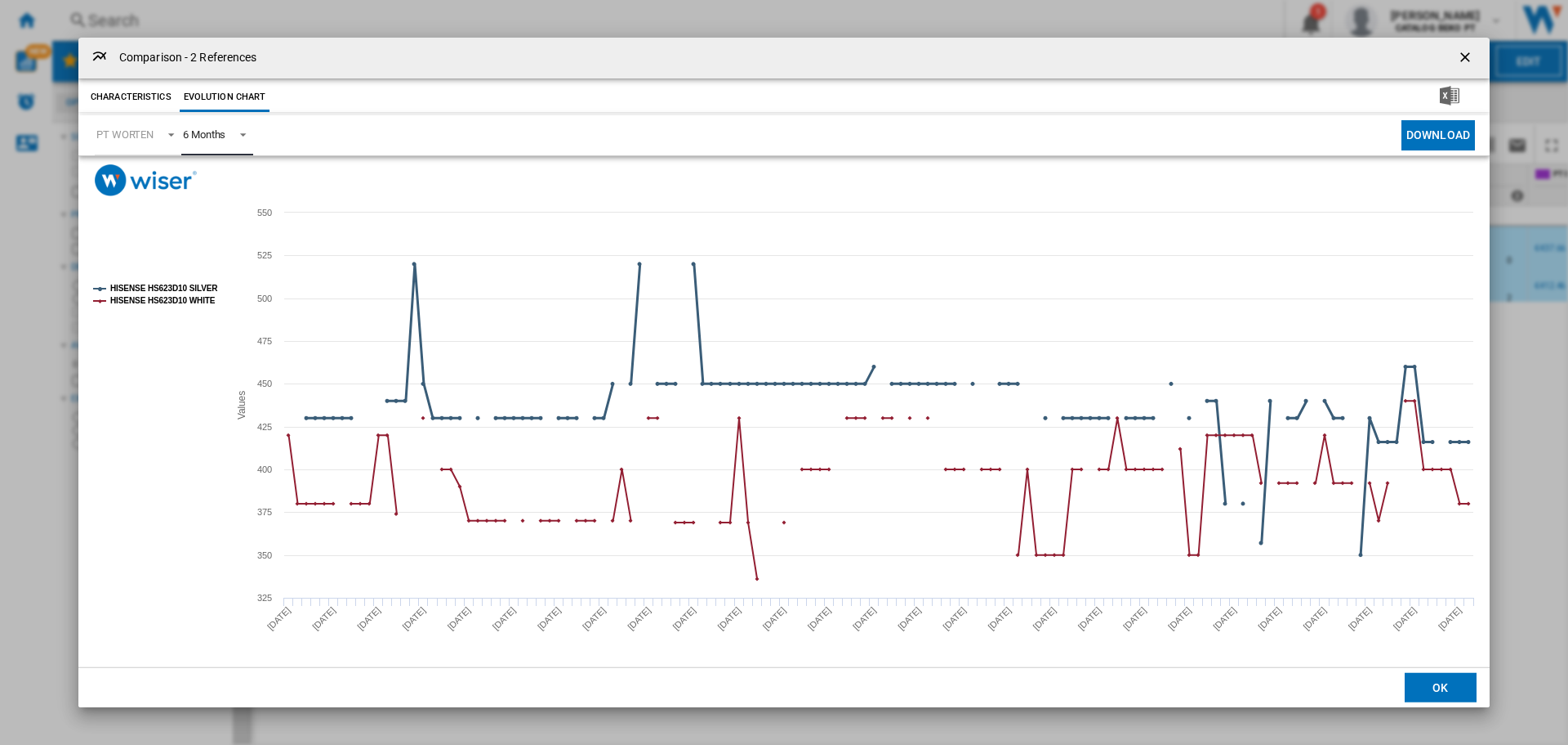
click at [194, 288] on tspan "HISENSE HS623D10 SILVER" at bounding box center [165, 288] width 108 height 9
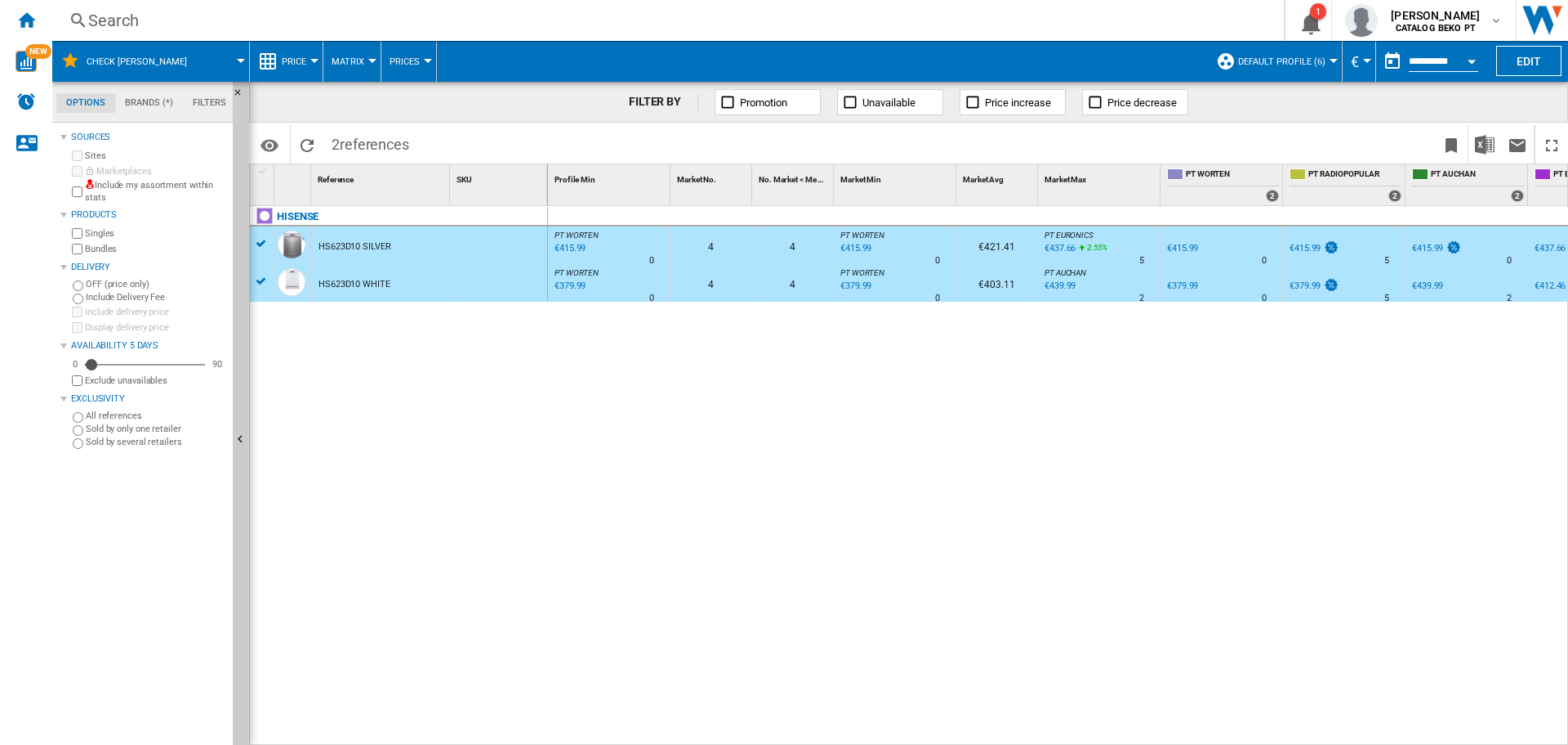
click at [575, 284] on div "€379.99" at bounding box center [569, 286] width 33 height 16
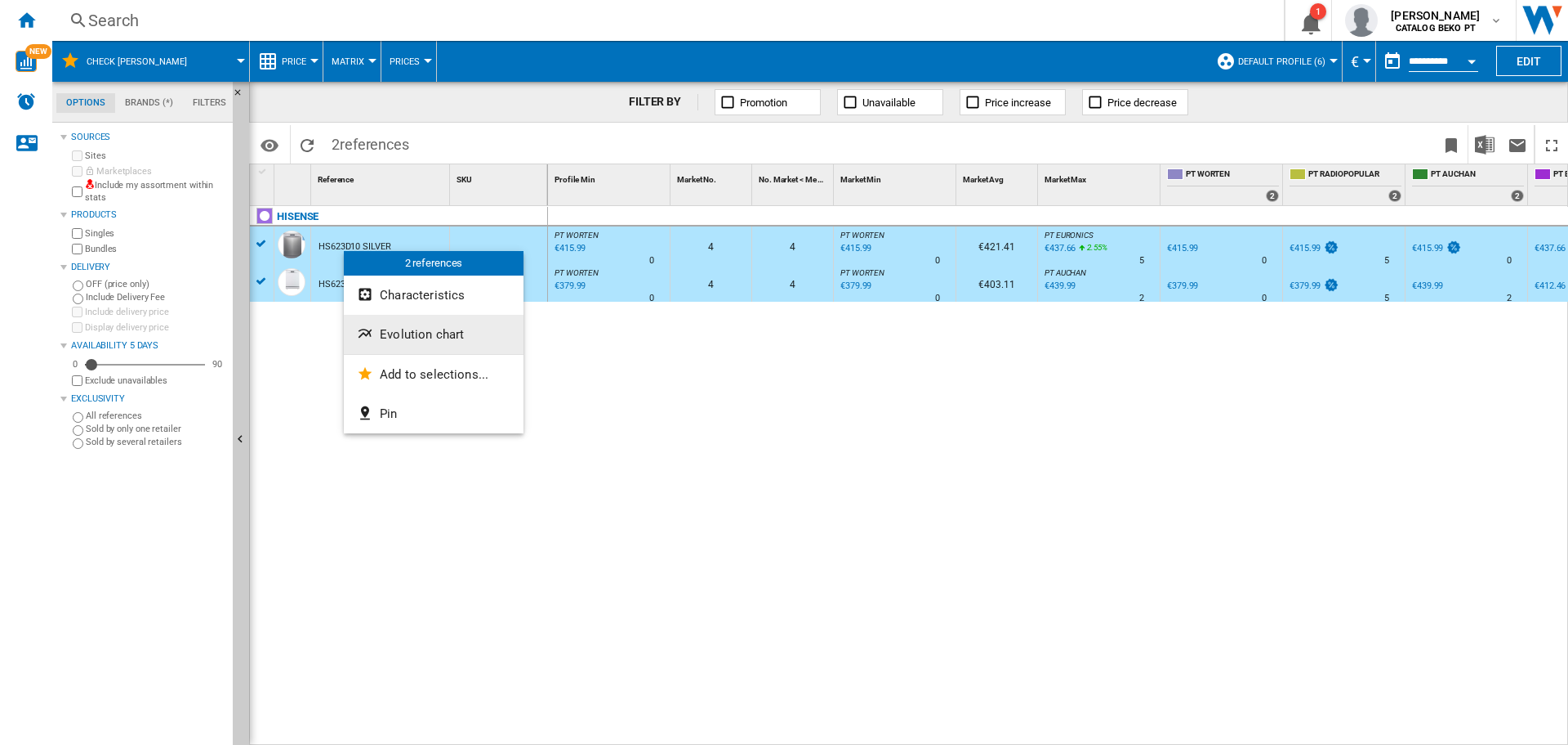
click at [405, 341] on span "Evolution chart" at bounding box center [422, 334] width 84 height 15
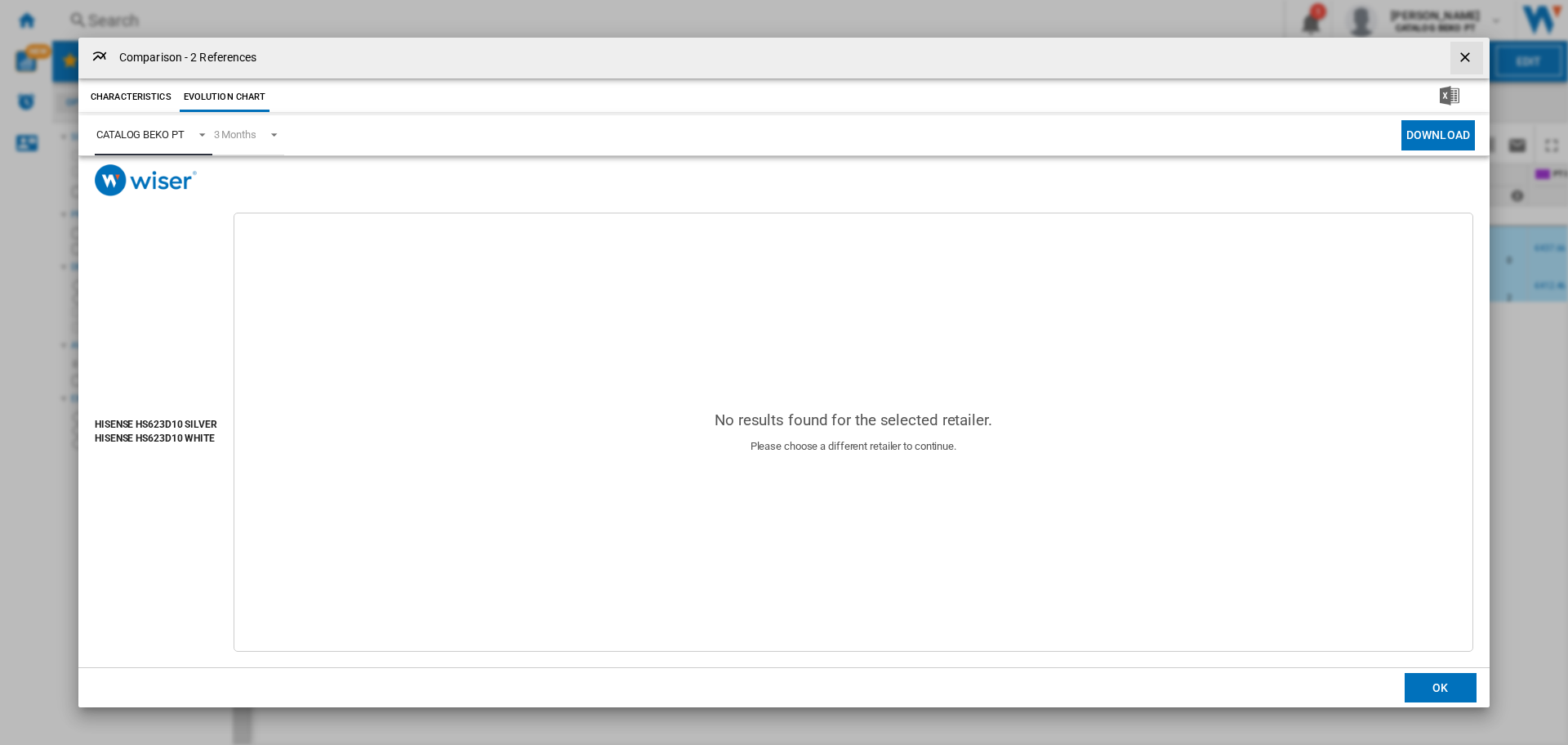
click at [164, 130] on div "CATALOG BEKO PT" at bounding box center [140, 135] width 88 height 12
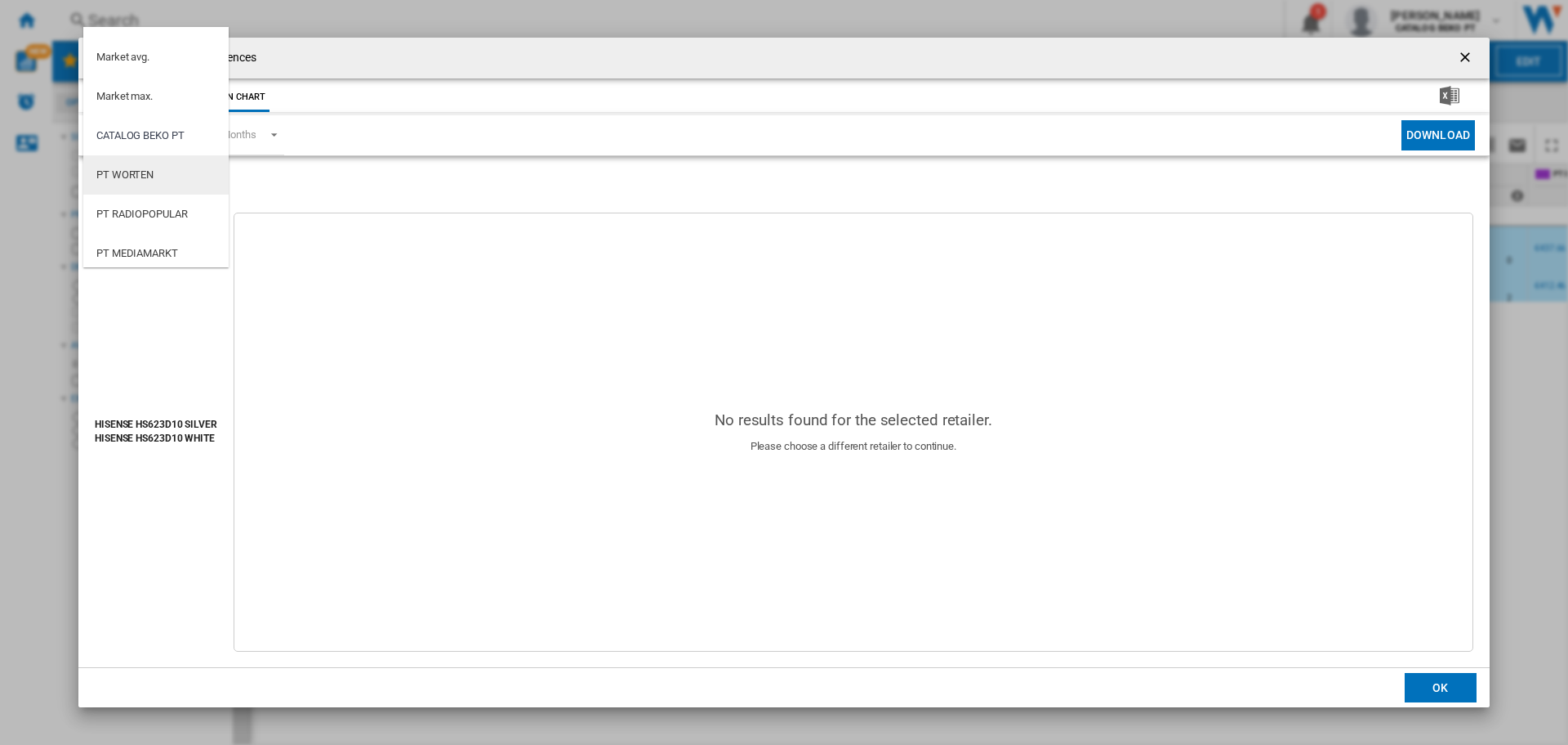
click at [163, 180] on md-option "PT WORTEN" at bounding box center [156, 175] width 146 height 39
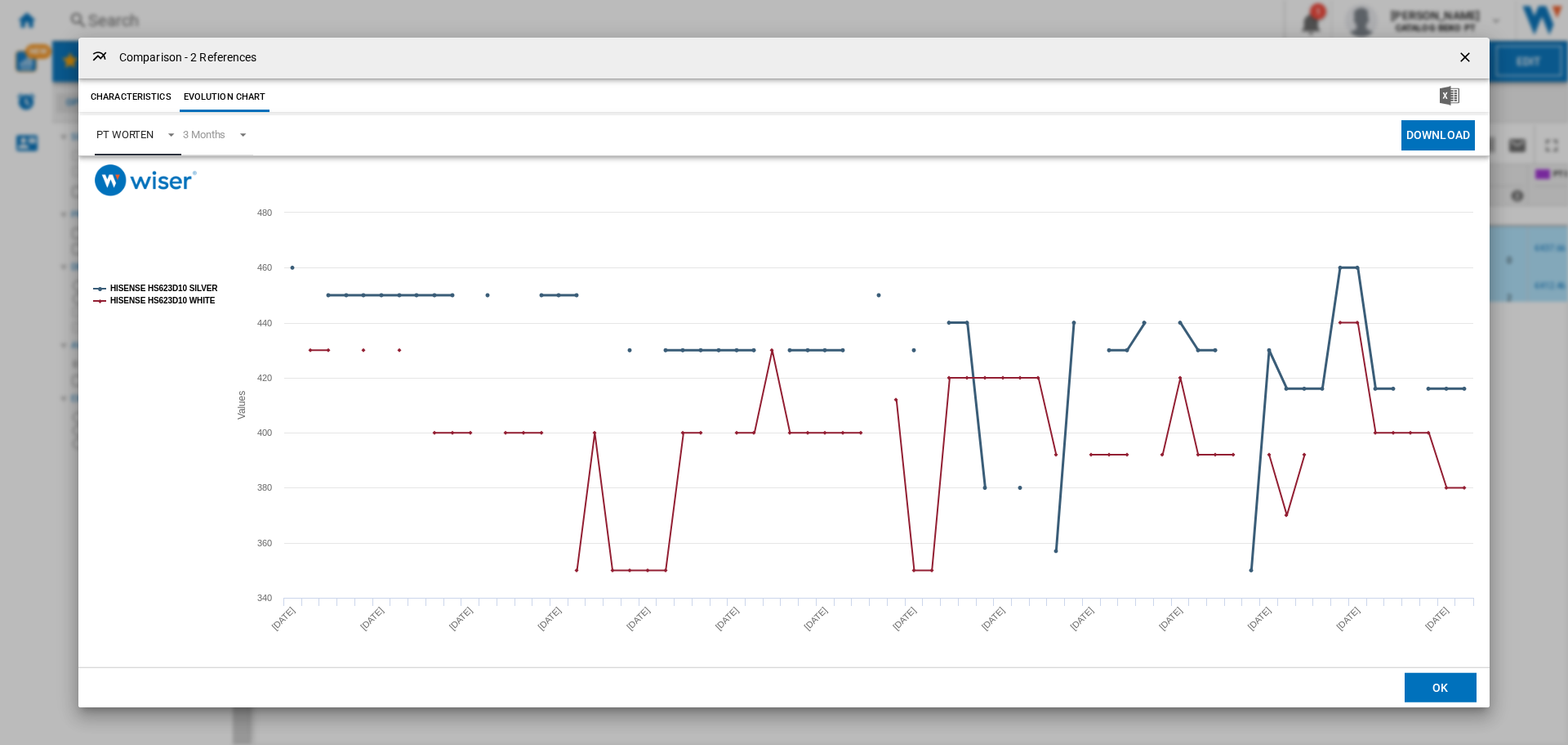
click at [167, 284] on tspan "HISENSE HS623D10 SILVER" at bounding box center [165, 288] width 108 height 9
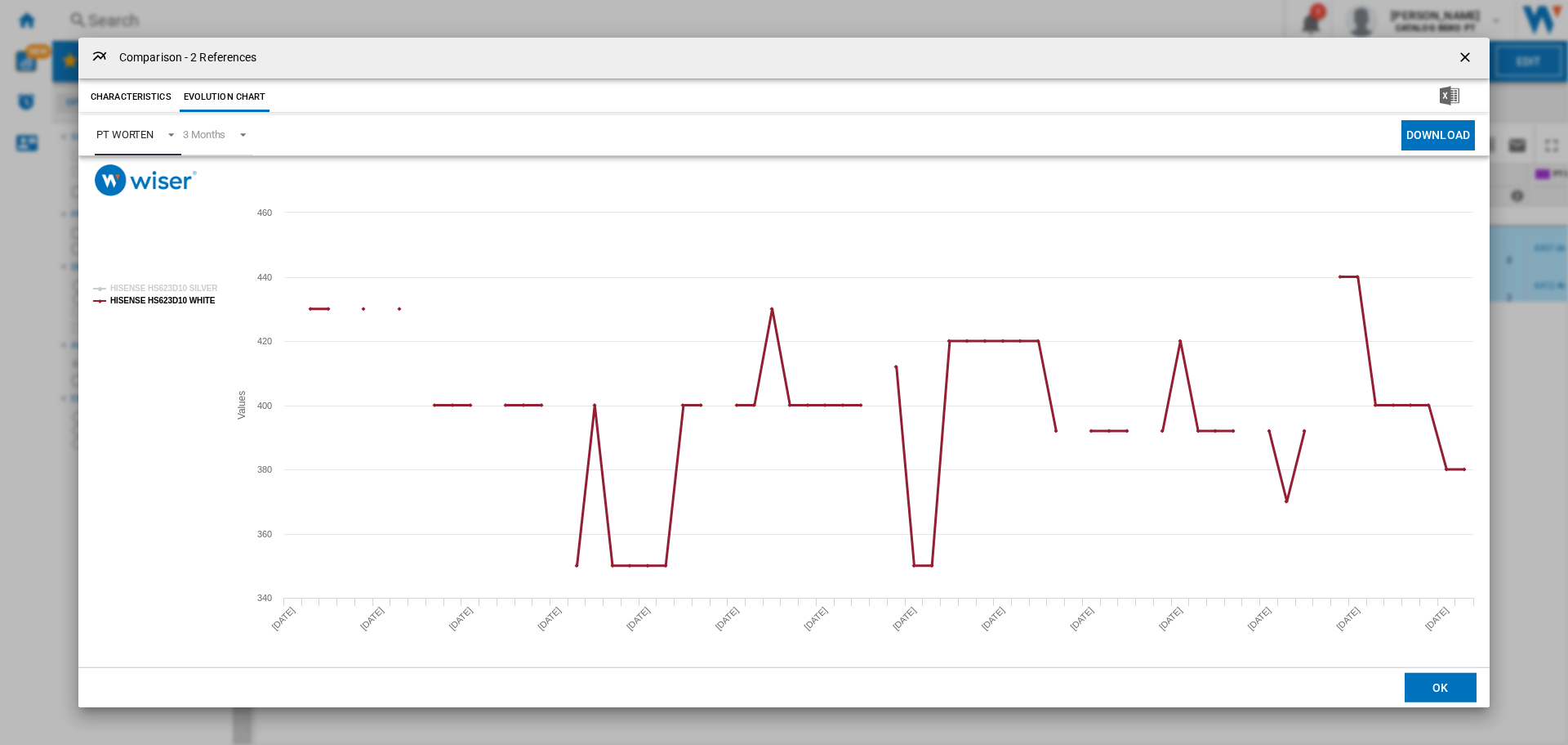
click at [183, 289] on tspan "HISENSE HS623D10 SILVER" at bounding box center [165, 288] width 108 height 9
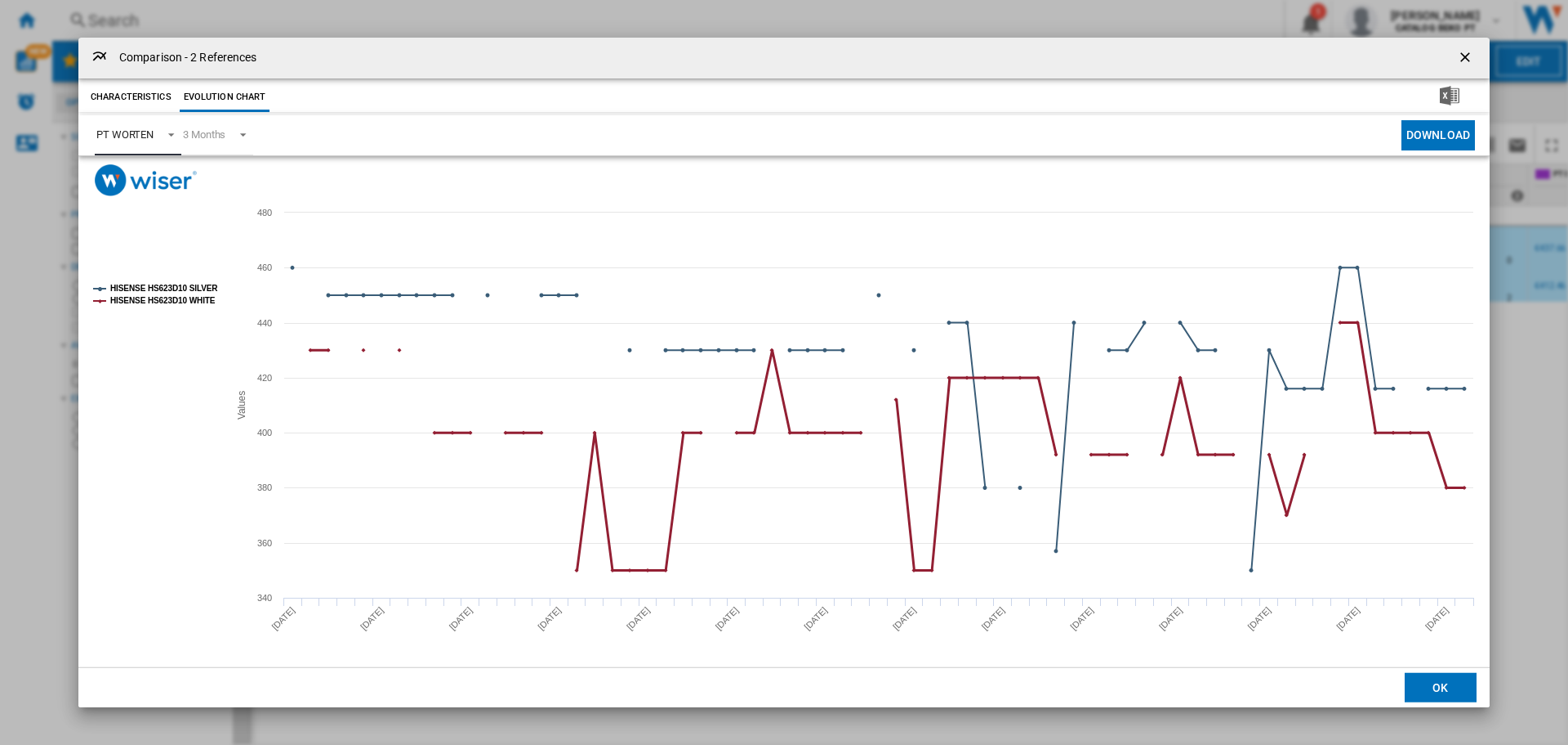
click at [181, 302] on tspan "HISENSE HS623D10 WHITE" at bounding box center [163, 300] width 106 height 9
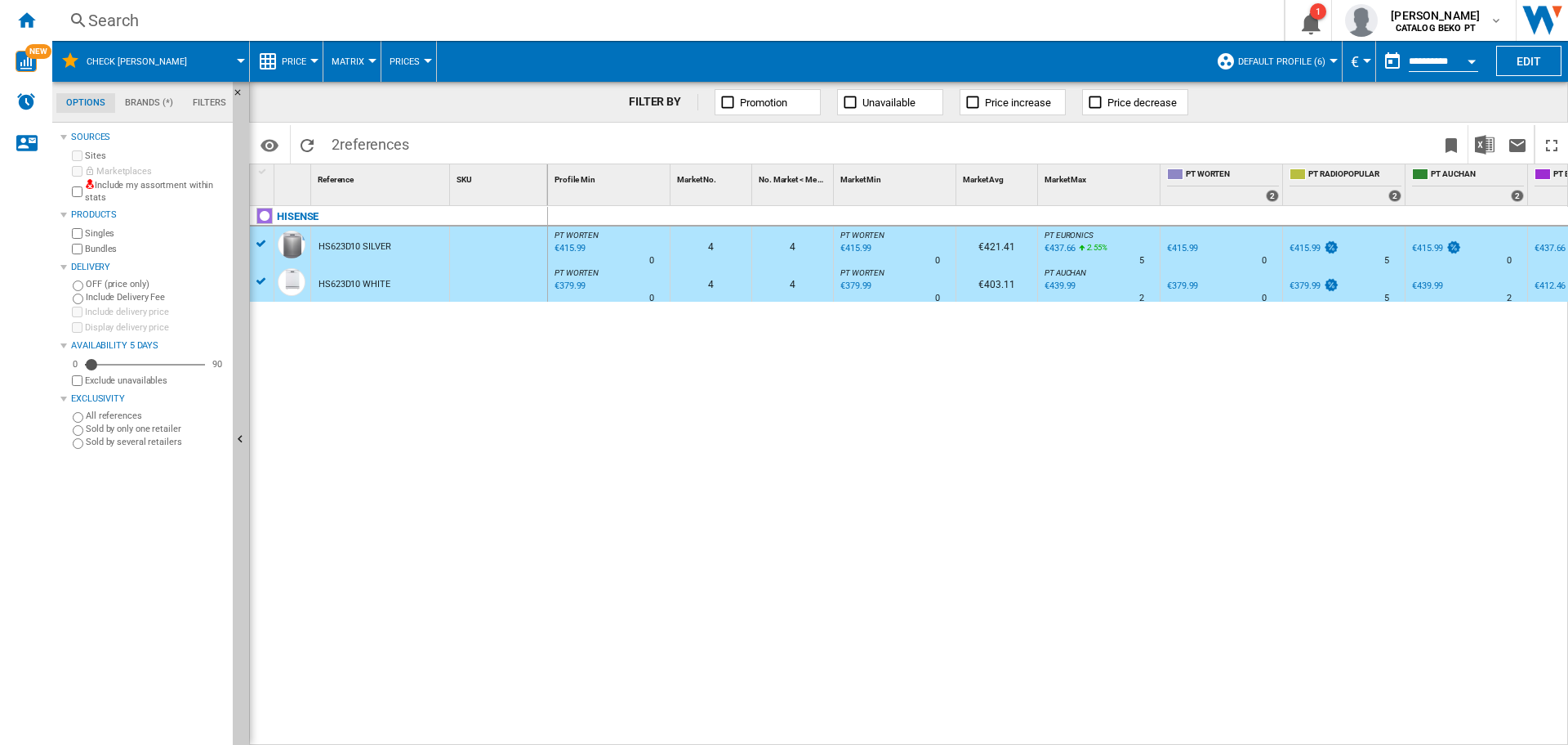
click at [578, 282] on div "€379.99" at bounding box center [569, 286] width 33 height 16
click at [576, 248] on div "€415.99" at bounding box center [569, 248] width 33 height 16
click at [24, 20] on ng-md-icon "Home" at bounding box center [26, 19] width 20 height 20
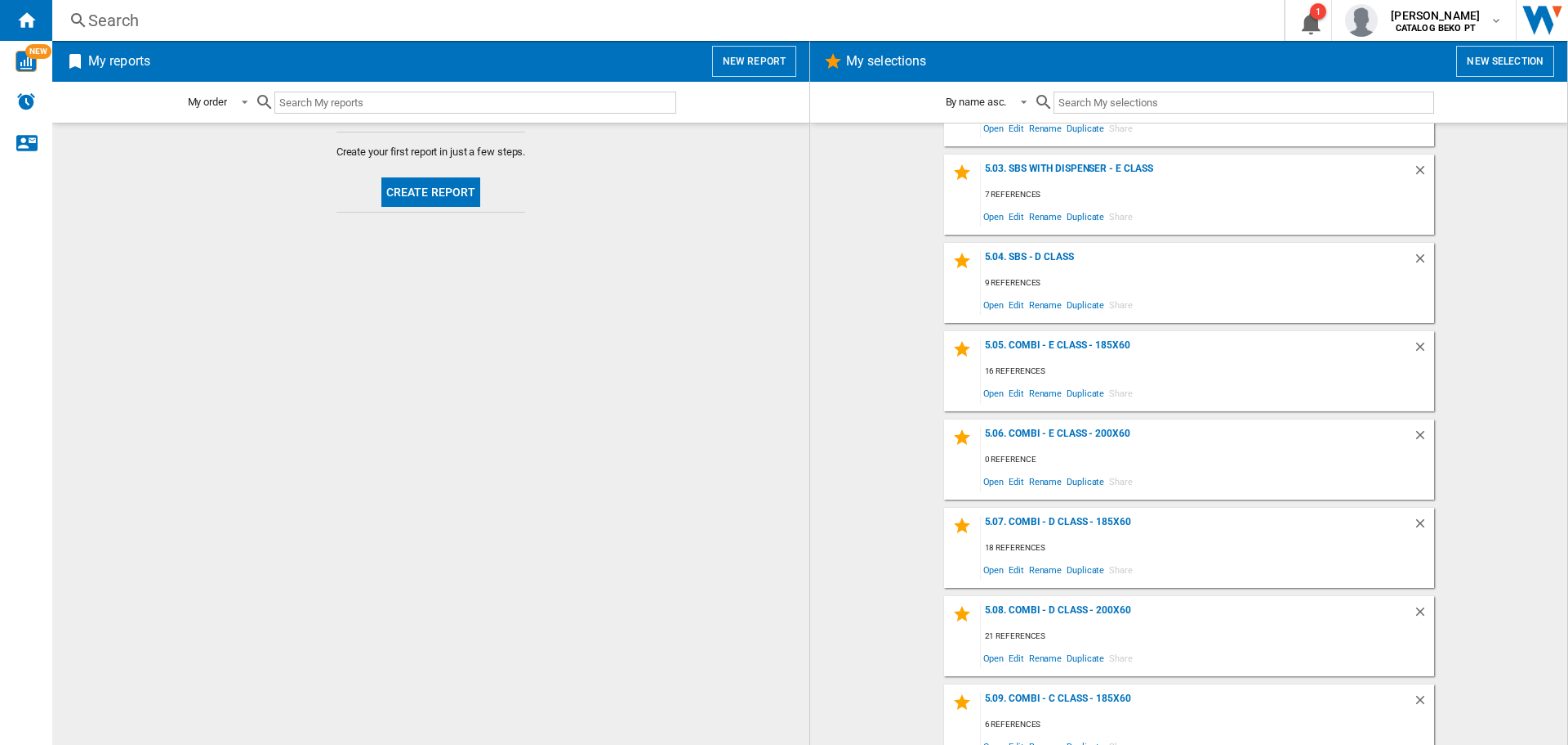
scroll to position [1939, 0]
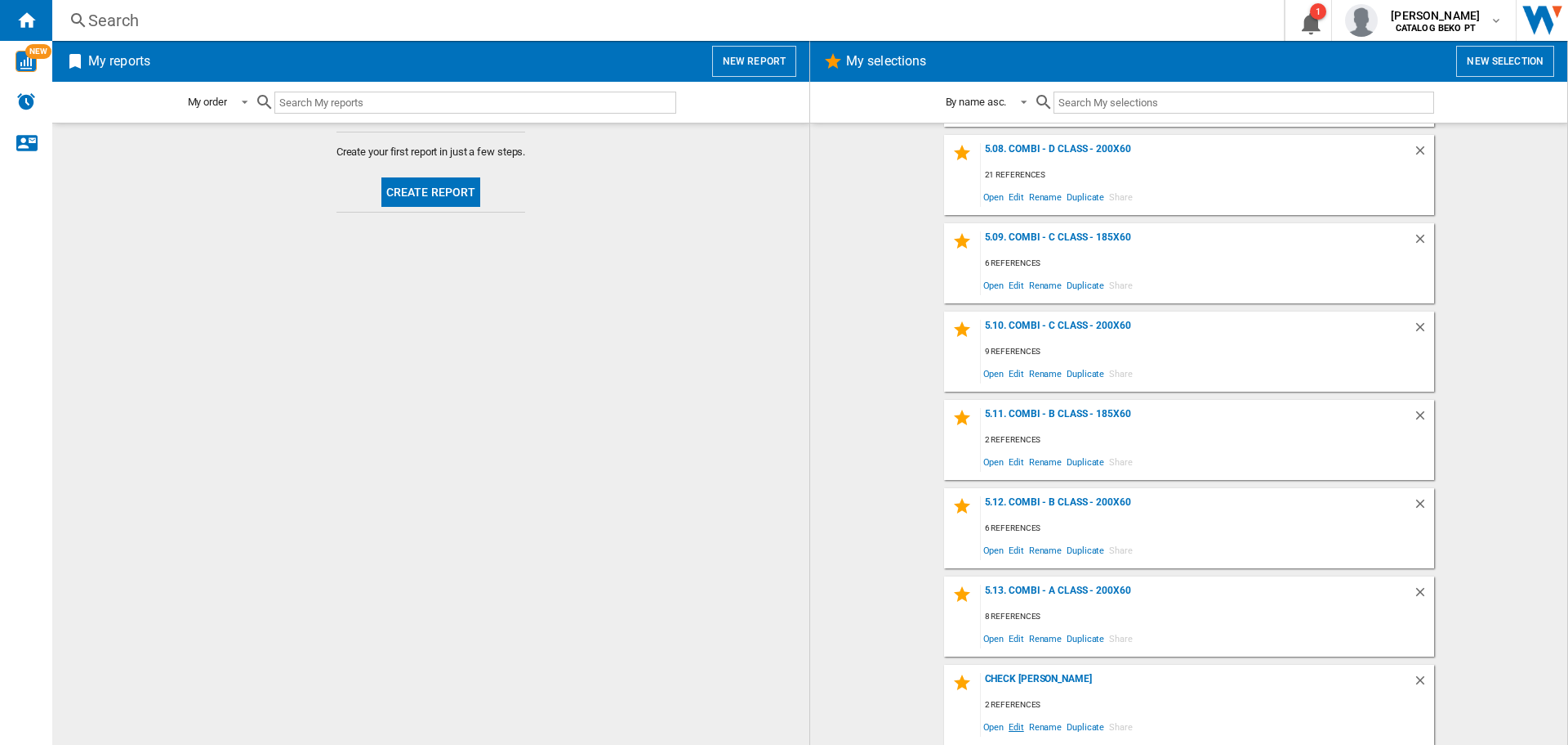
click at [1011, 728] on span "Edit" at bounding box center [1016, 726] width 21 height 22
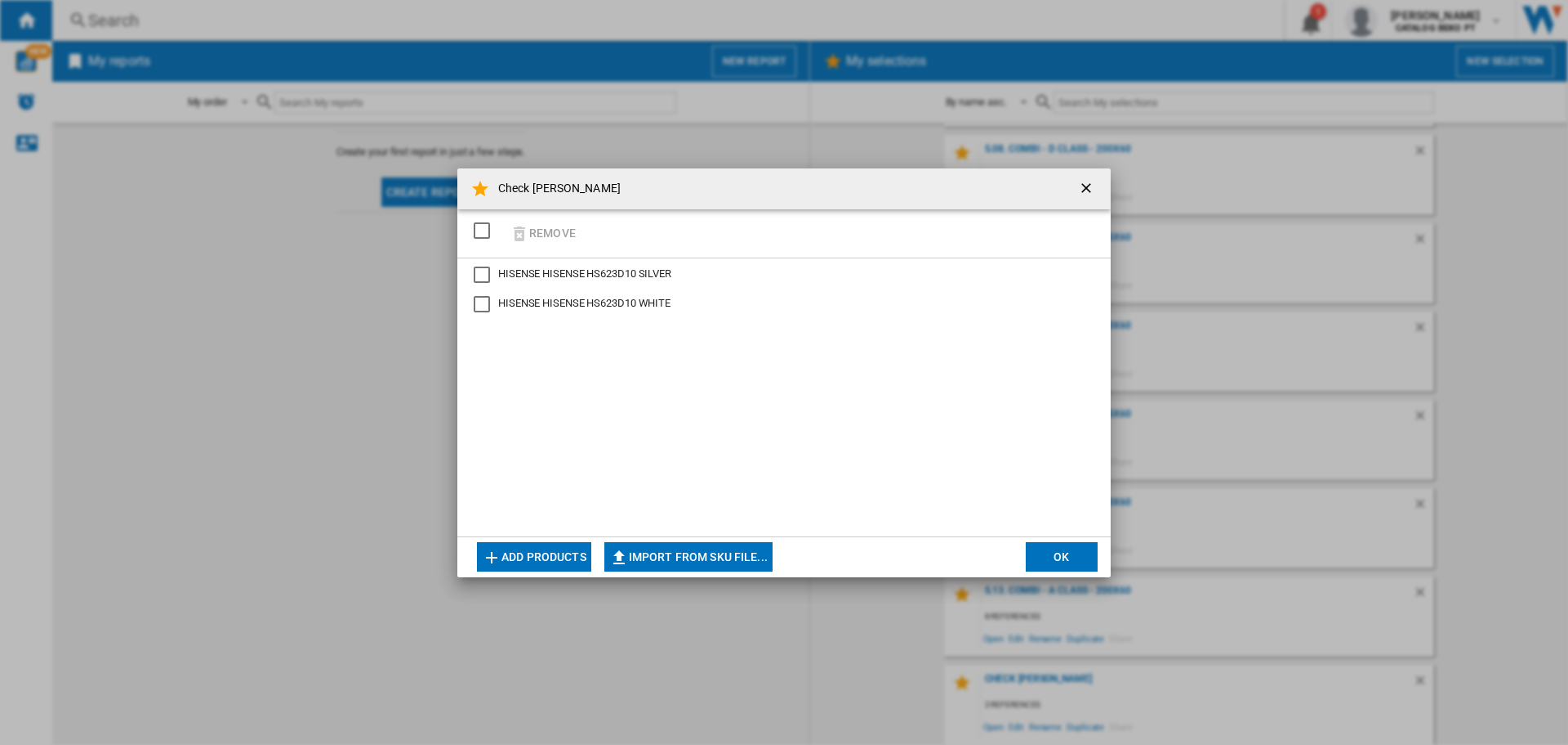
click at [481, 229] on div "SELECTIONS.EDITION_POPUP.SELECT_DESELECT" at bounding box center [481, 230] width 16 height 16
click at [547, 231] on button "Remove" at bounding box center [543, 233] width 76 height 39
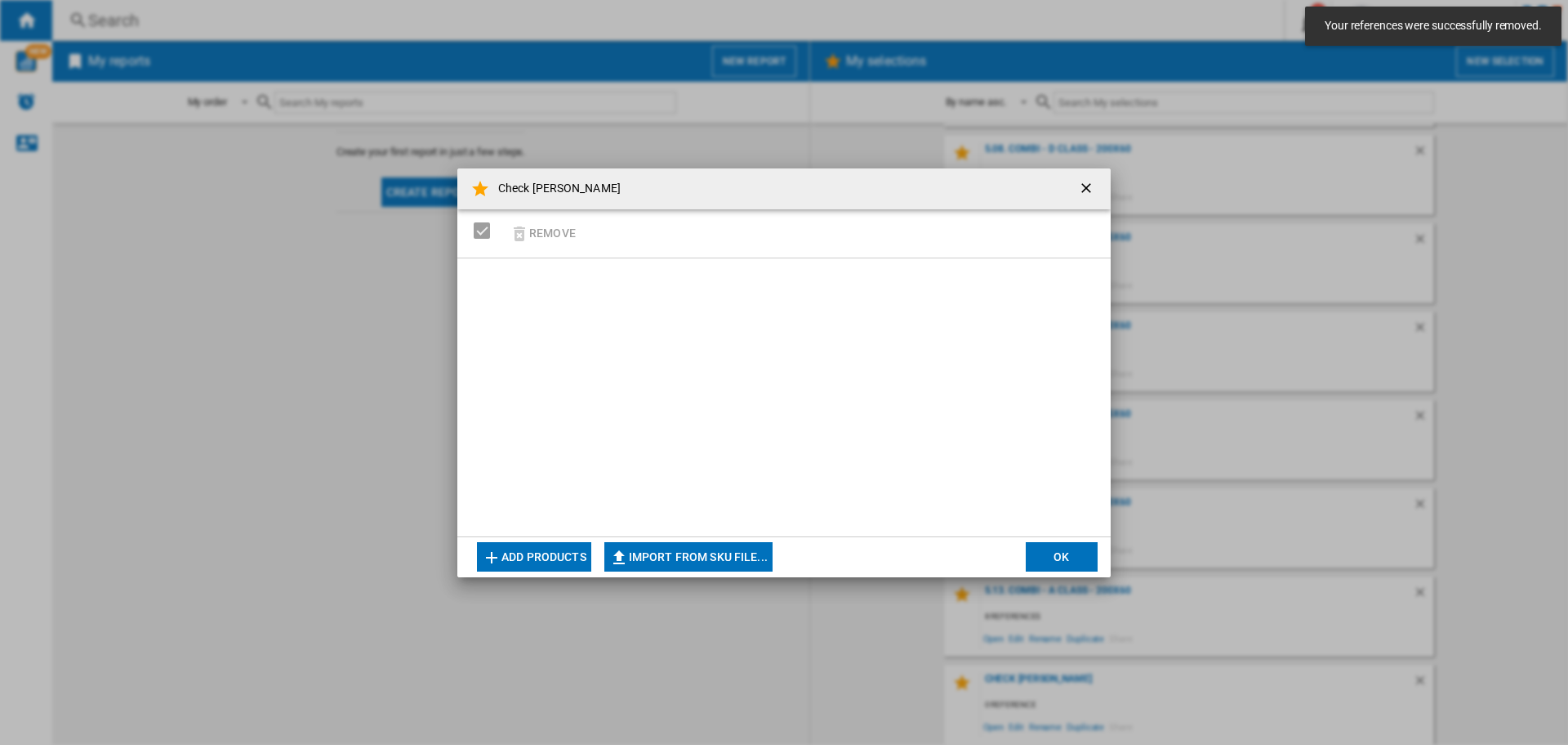
click at [564, 553] on button "Add products" at bounding box center [534, 556] width 114 height 29
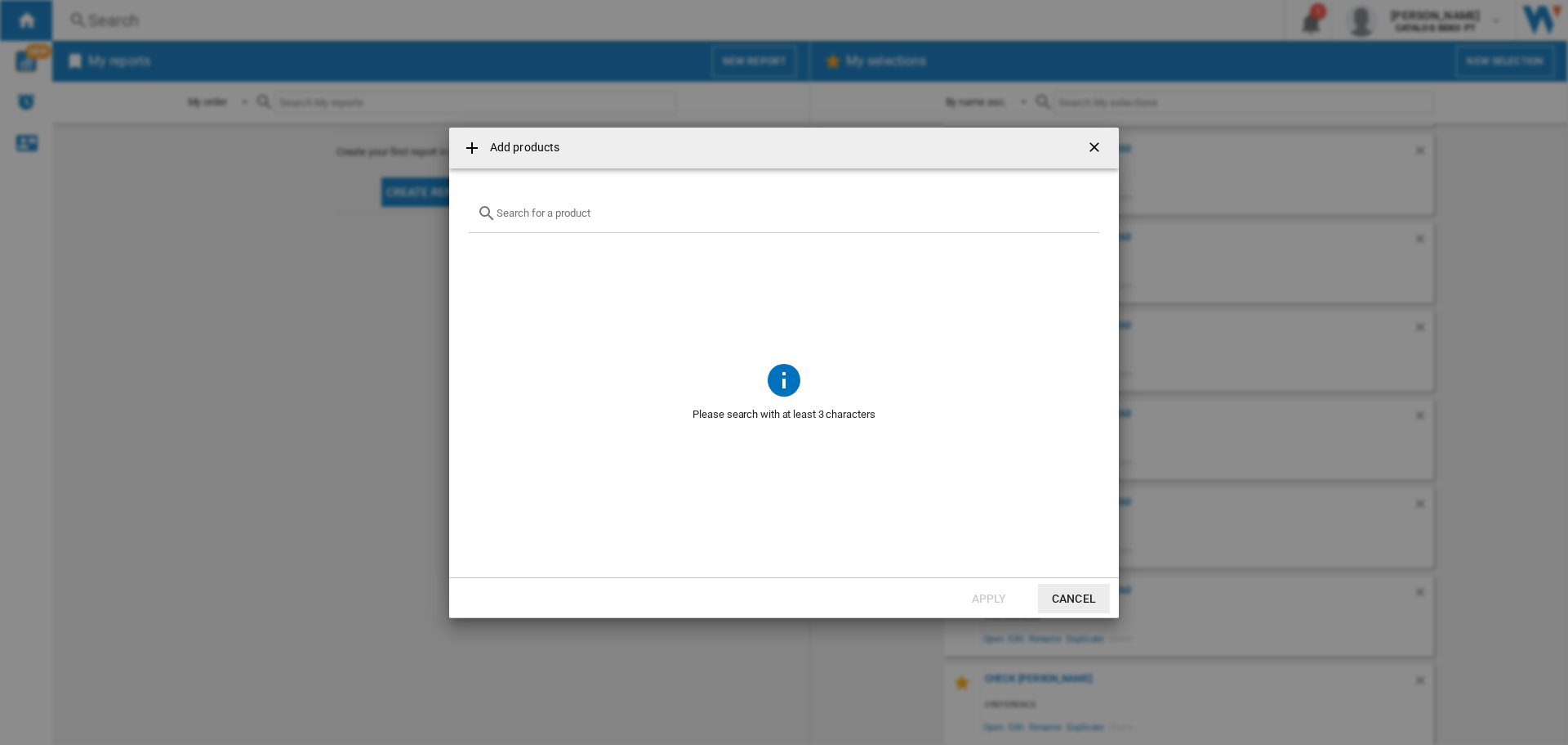
click at [552, 218] on input "Add products ..." at bounding box center [793, 213] width 594 height 12
paste input "DF142FV"
click at [491, 253] on div "Select" at bounding box center [489, 251] width 16 height 16
drag, startPoint x: 564, startPoint y: 210, endPoint x: 479, endPoint y: 213, distance: 85.1
click at [479, 213] on div "DF142FV" at bounding box center [784, 214] width 630 height 39
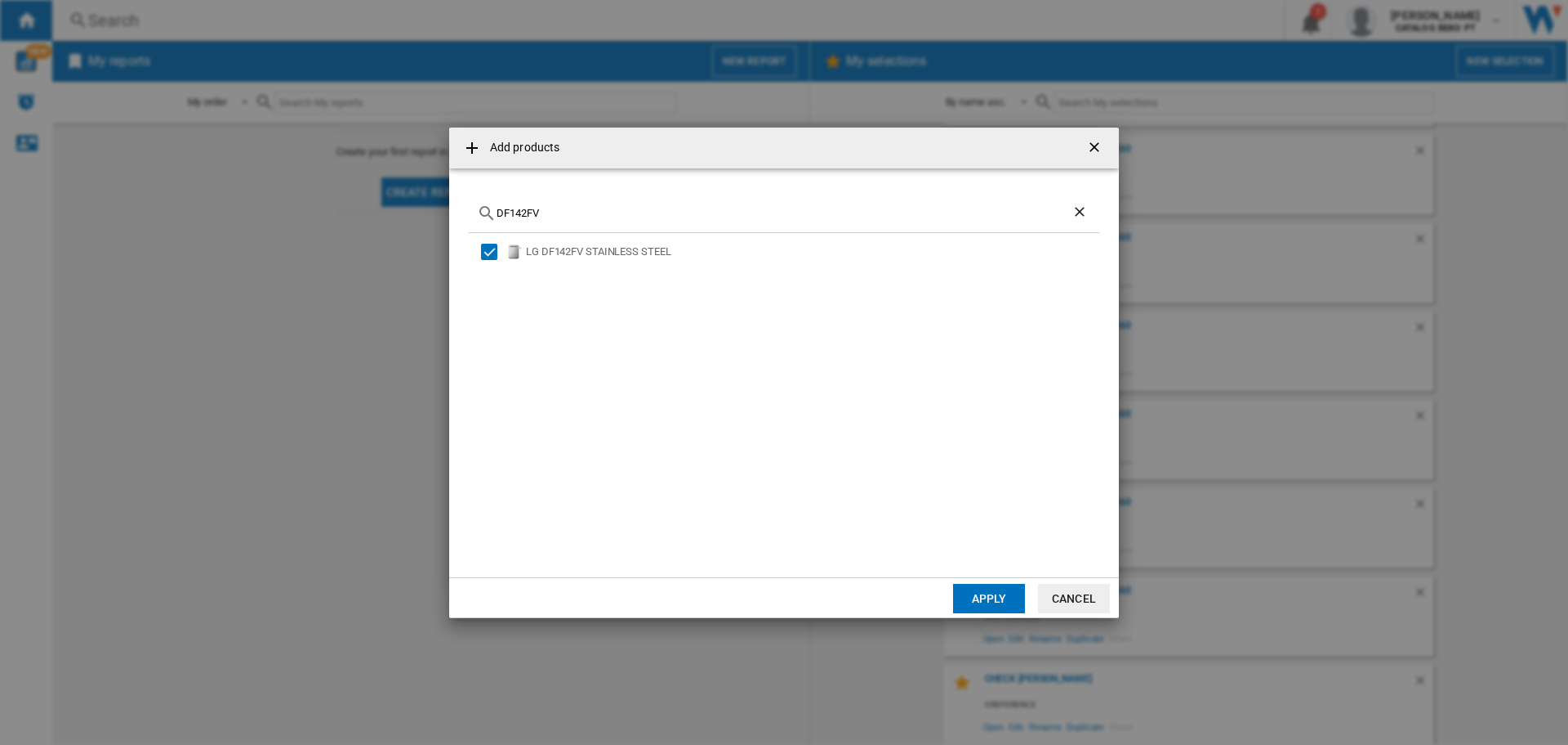
paste input "W"
type input "DF142FW"
click at [492, 252] on div "Select" at bounding box center [489, 251] width 16 height 16
click at [992, 601] on button "Apply" at bounding box center [989, 598] width 72 height 29
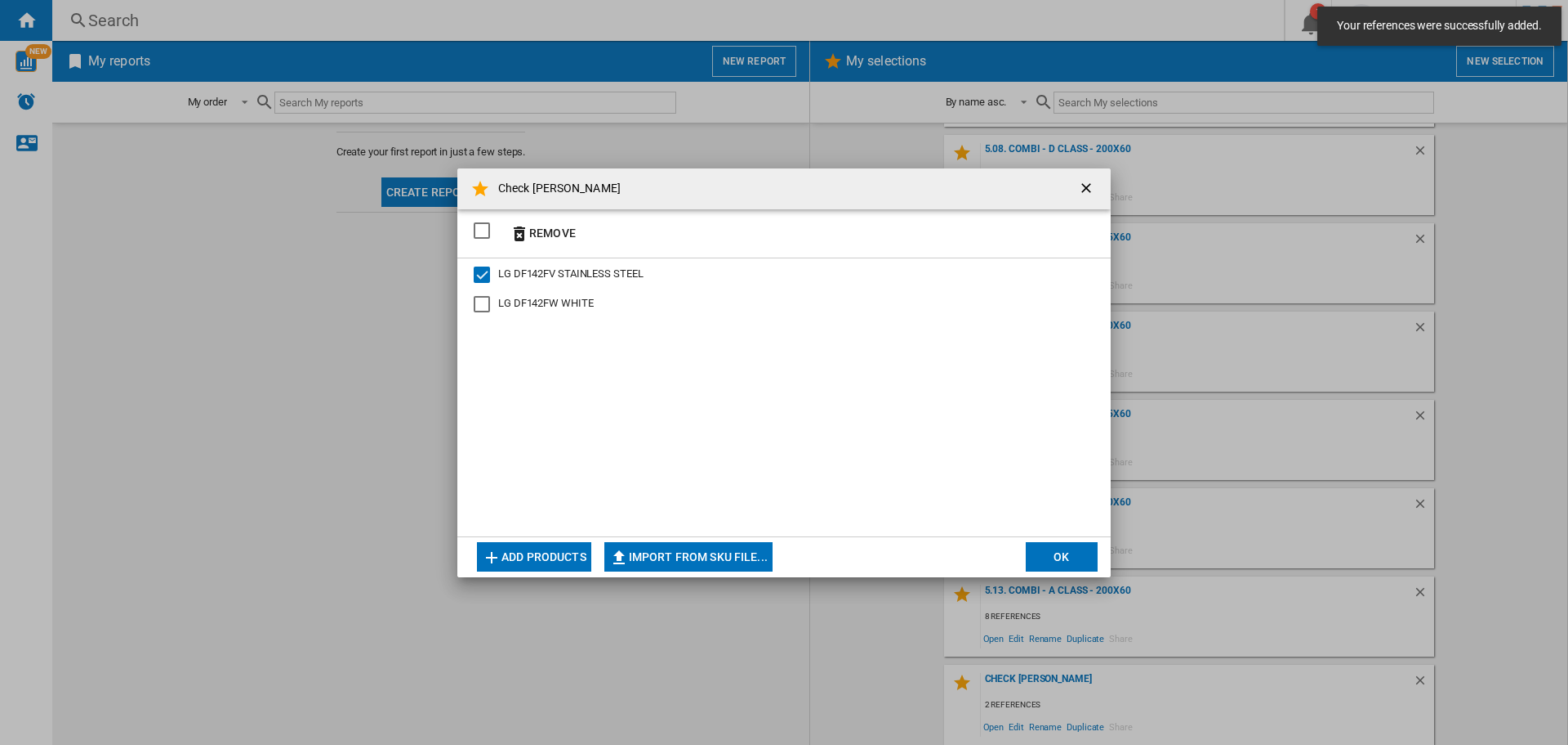
click at [1061, 551] on button "OK" at bounding box center [1062, 556] width 72 height 29
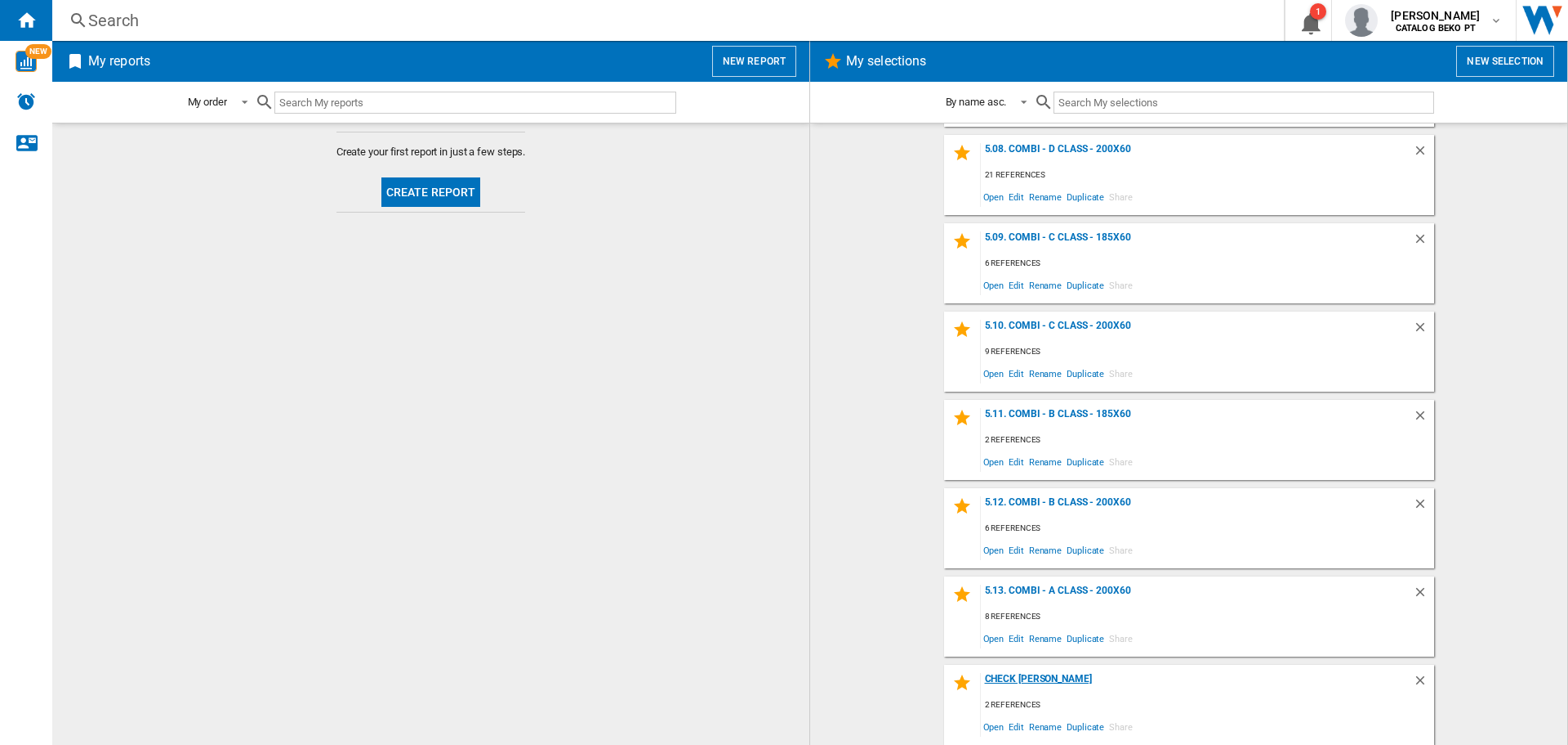
click at [1018, 685] on div "Check [PERSON_NAME]" at bounding box center [1197, 684] width 432 height 22
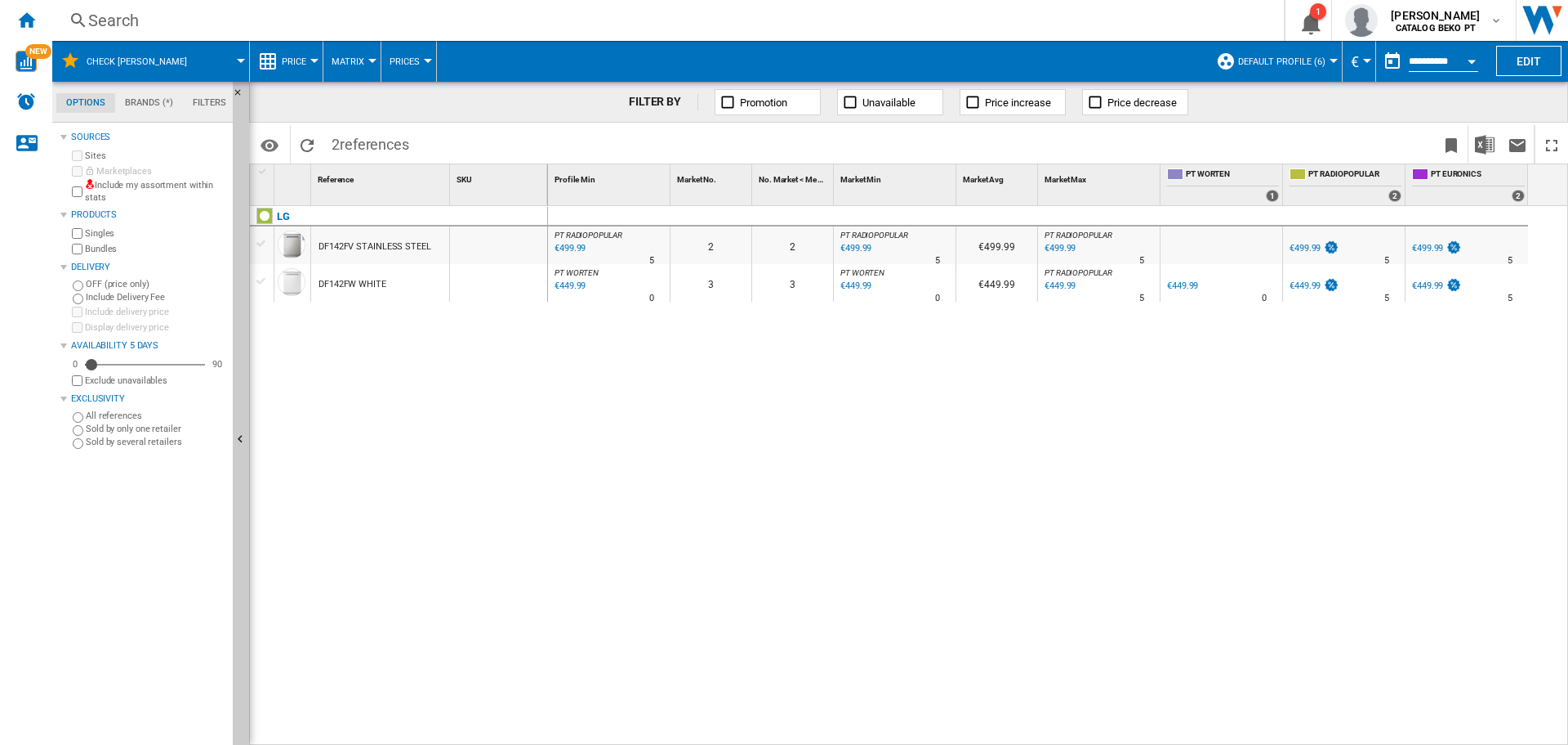
click at [265, 177] on div at bounding box center [263, 171] width 14 height 11
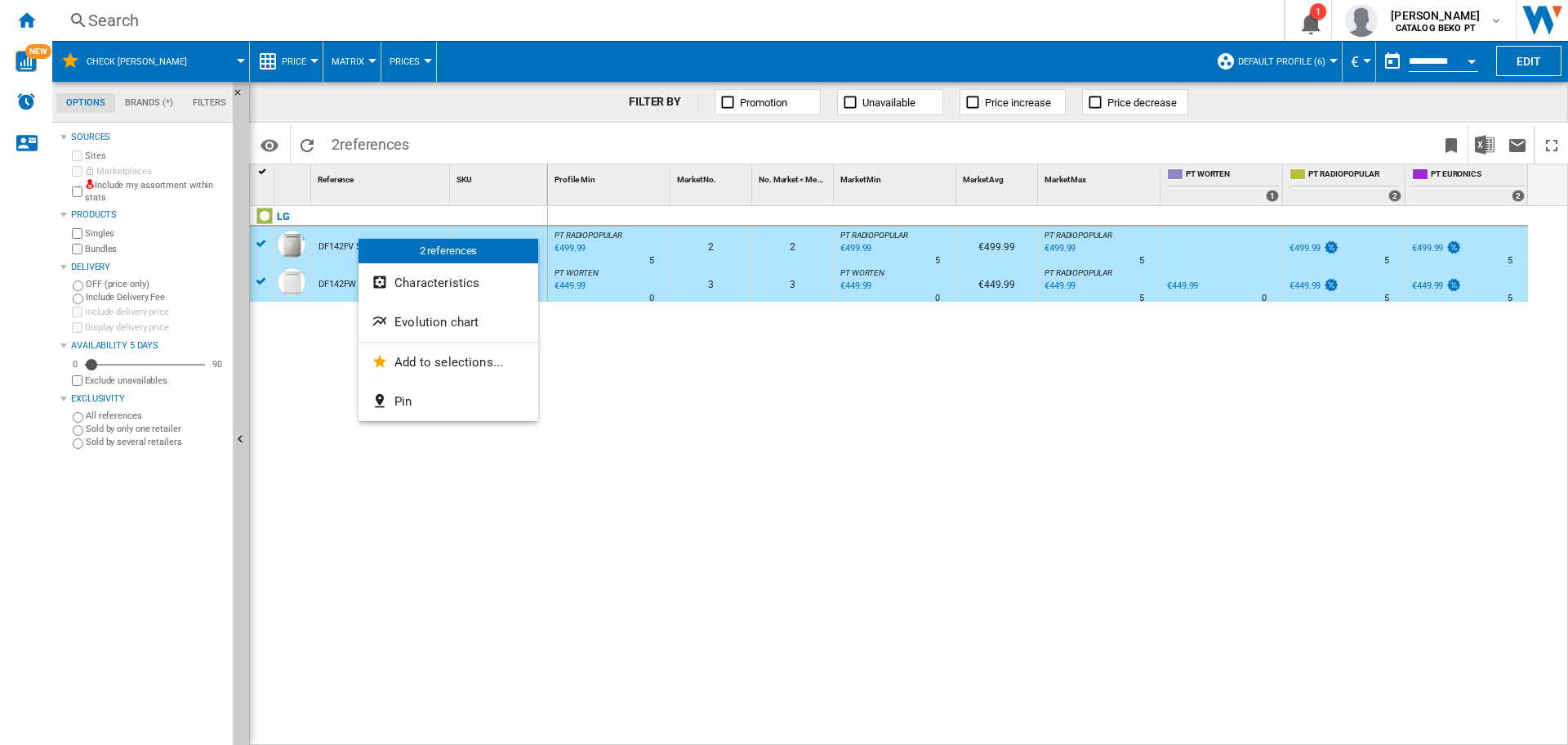
click at [432, 325] on span "Evolution chart" at bounding box center [437, 322] width 84 height 15
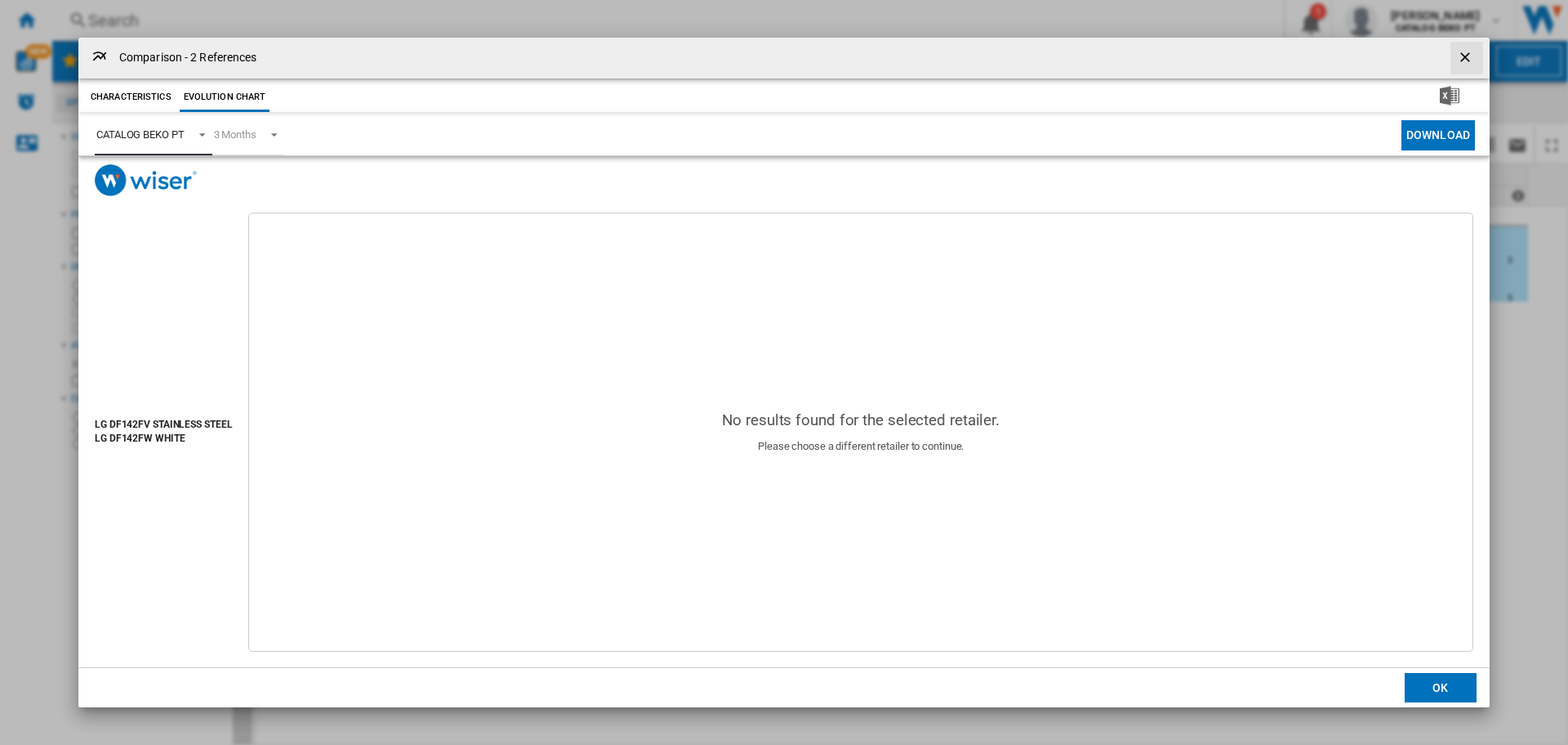
click at [146, 130] on div "CATALOG BEKO PT" at bounding box center [140, 135] width 88 height 12
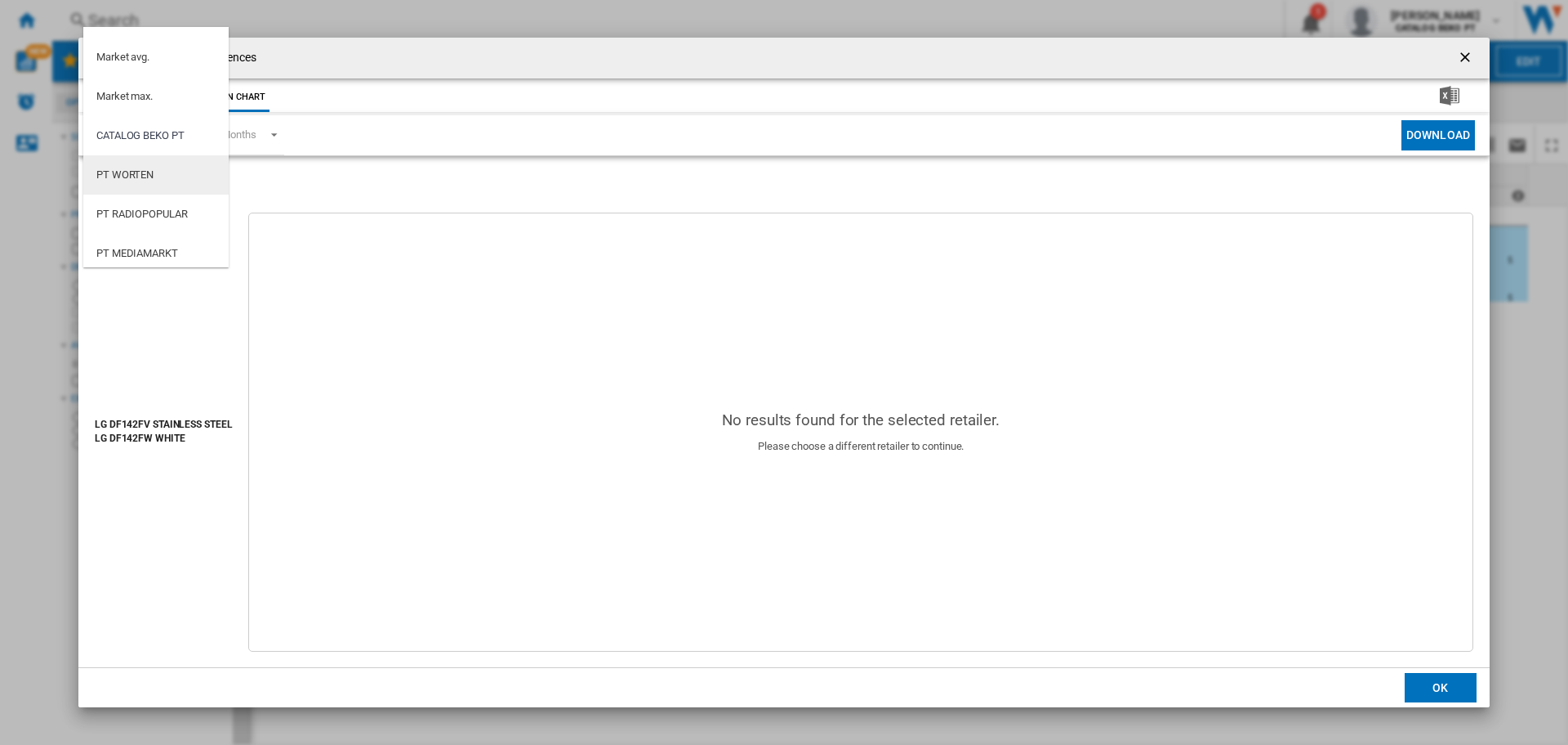
click at [177, 180] on md-option "PT WORTEN" at bounding box center [156, 175] width 146 height 39
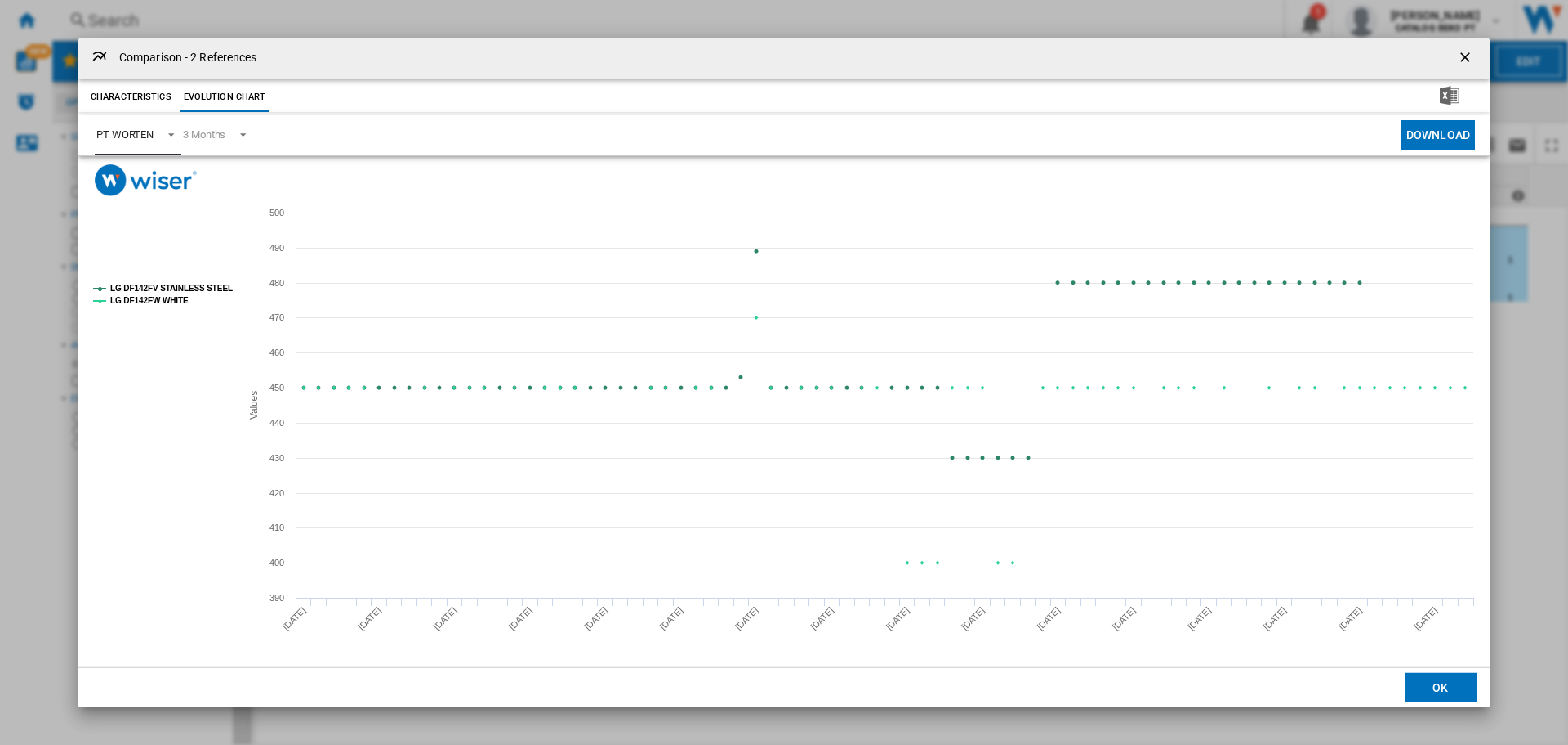
click at [202, 286] on tspan "LG DF142FV STAINLESS STEEL" at bounding box center [172, 288] width 123 height 9
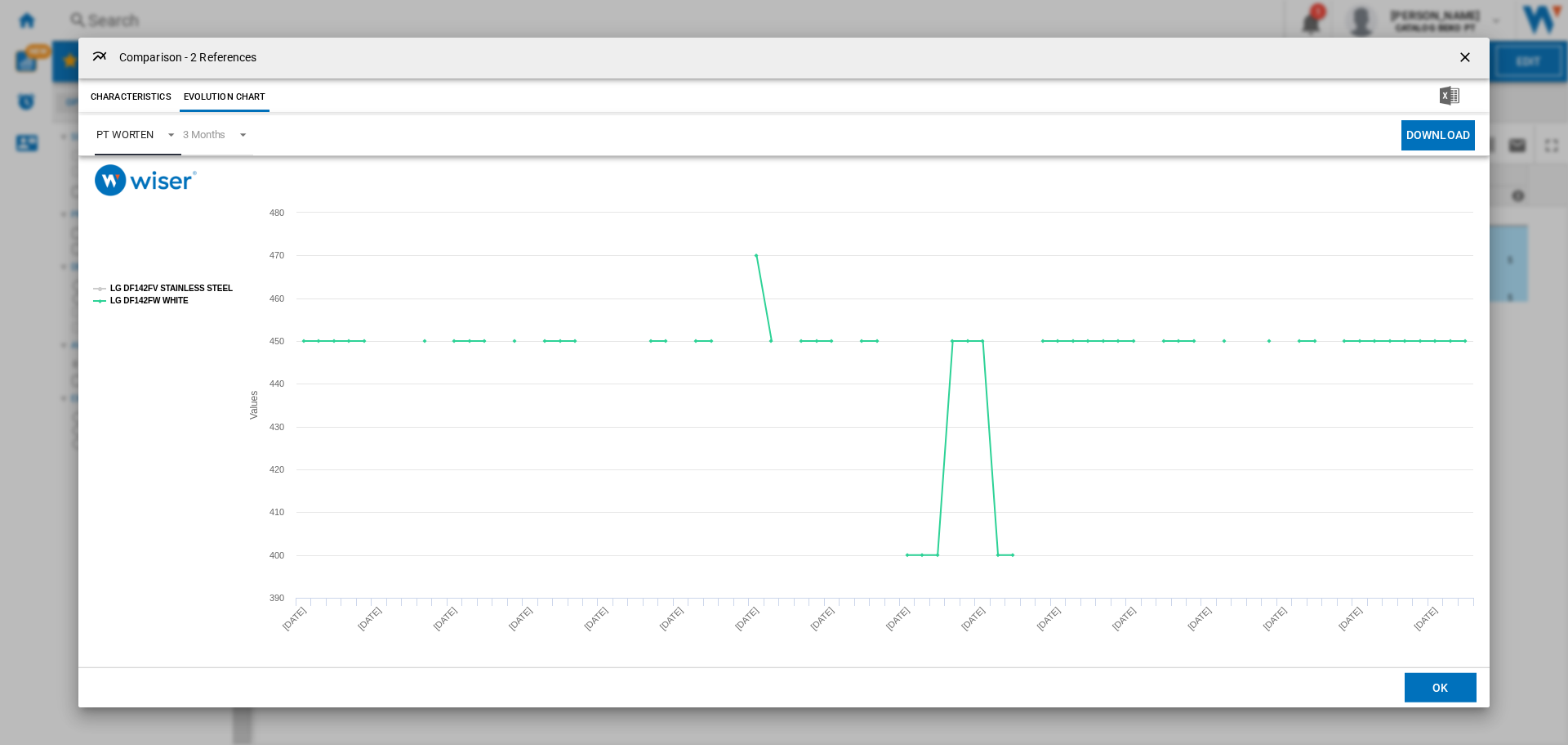
click at [198, 288] on tspan "LG DF142FV STAINLESS STEEL" at bounding box center [172, 288] width 123 height 9
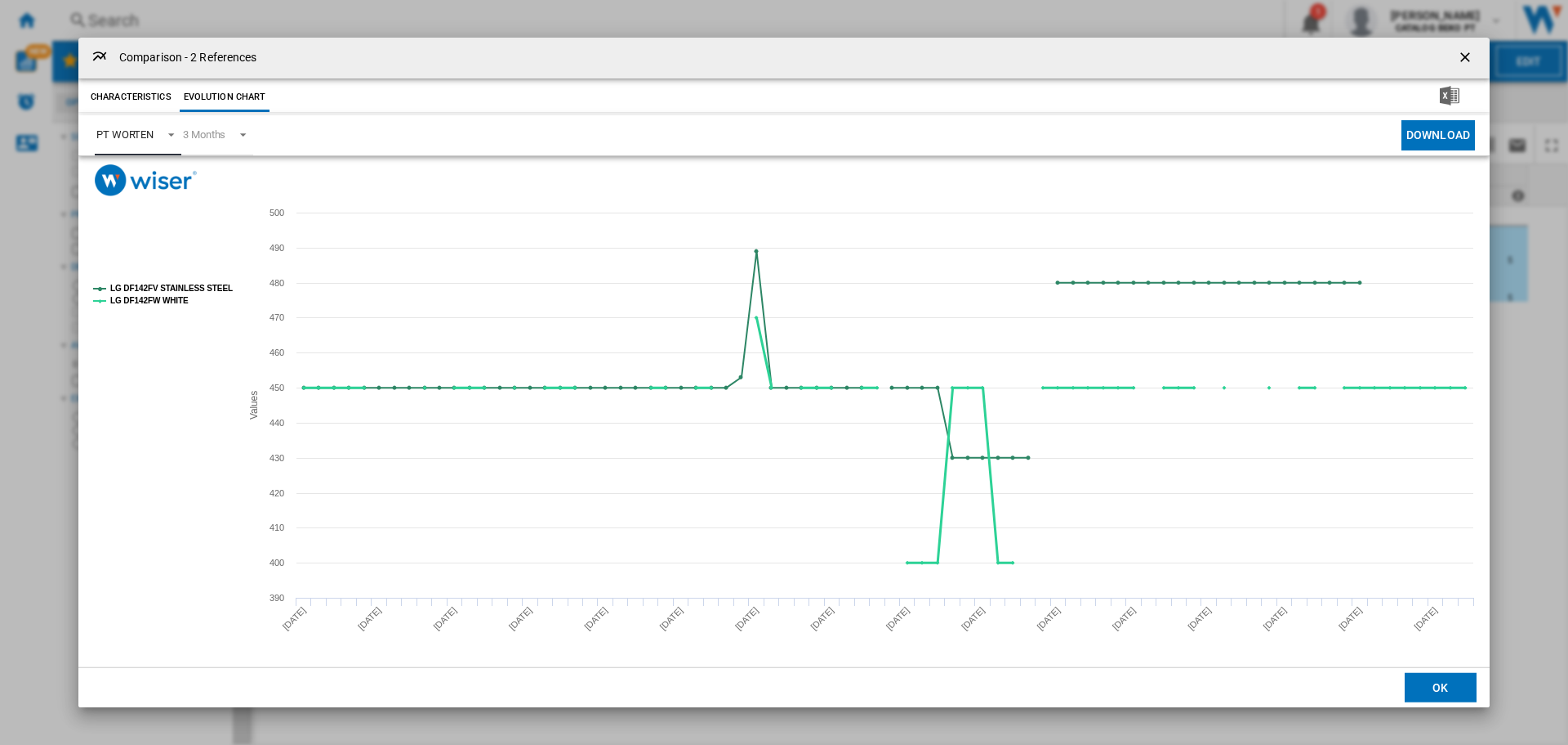
click at [174, 299] on tspan "LG DF142FW WHITE" at bounding box center [149, 300] width 78 height 9
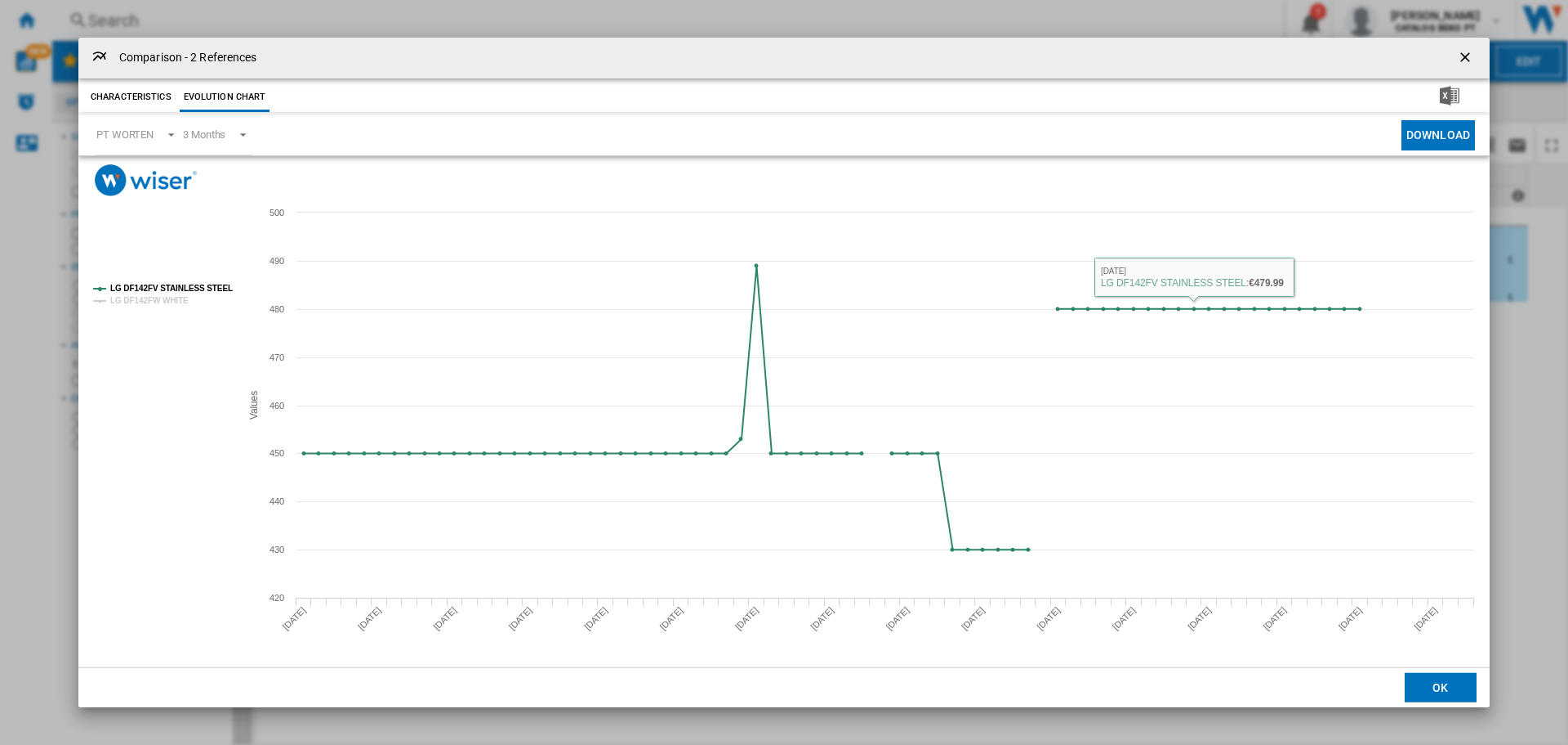
click at [1455, 675] on button "OK" at bounding box center [1441, 687] width 72 height 29
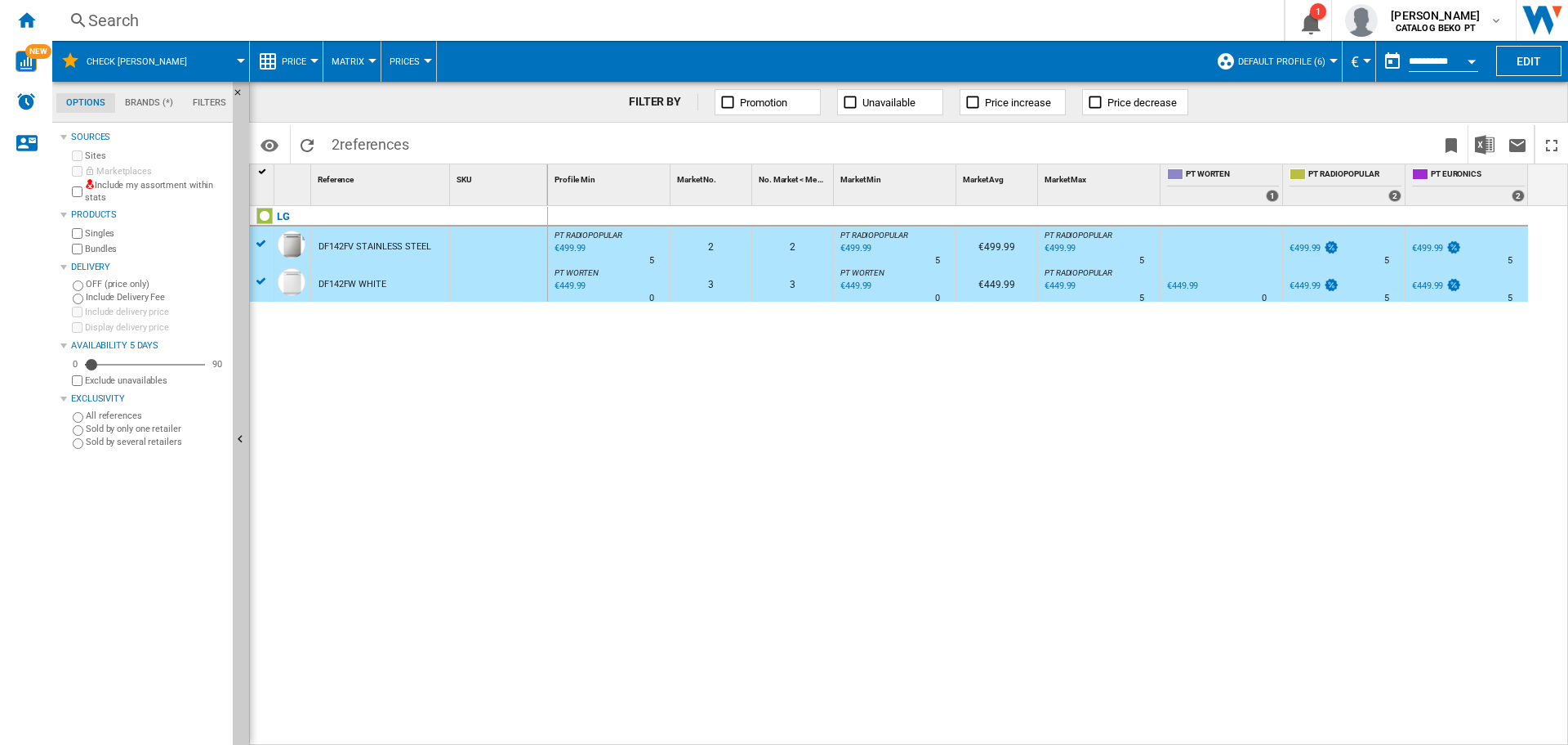
click at [568, 282] on div "€449.99" at bounding box center [569, 286] width 33 height 16
click at [32, 17] on ng-md-icon "Home" at bounding box center [26, 19] width 20 height 20
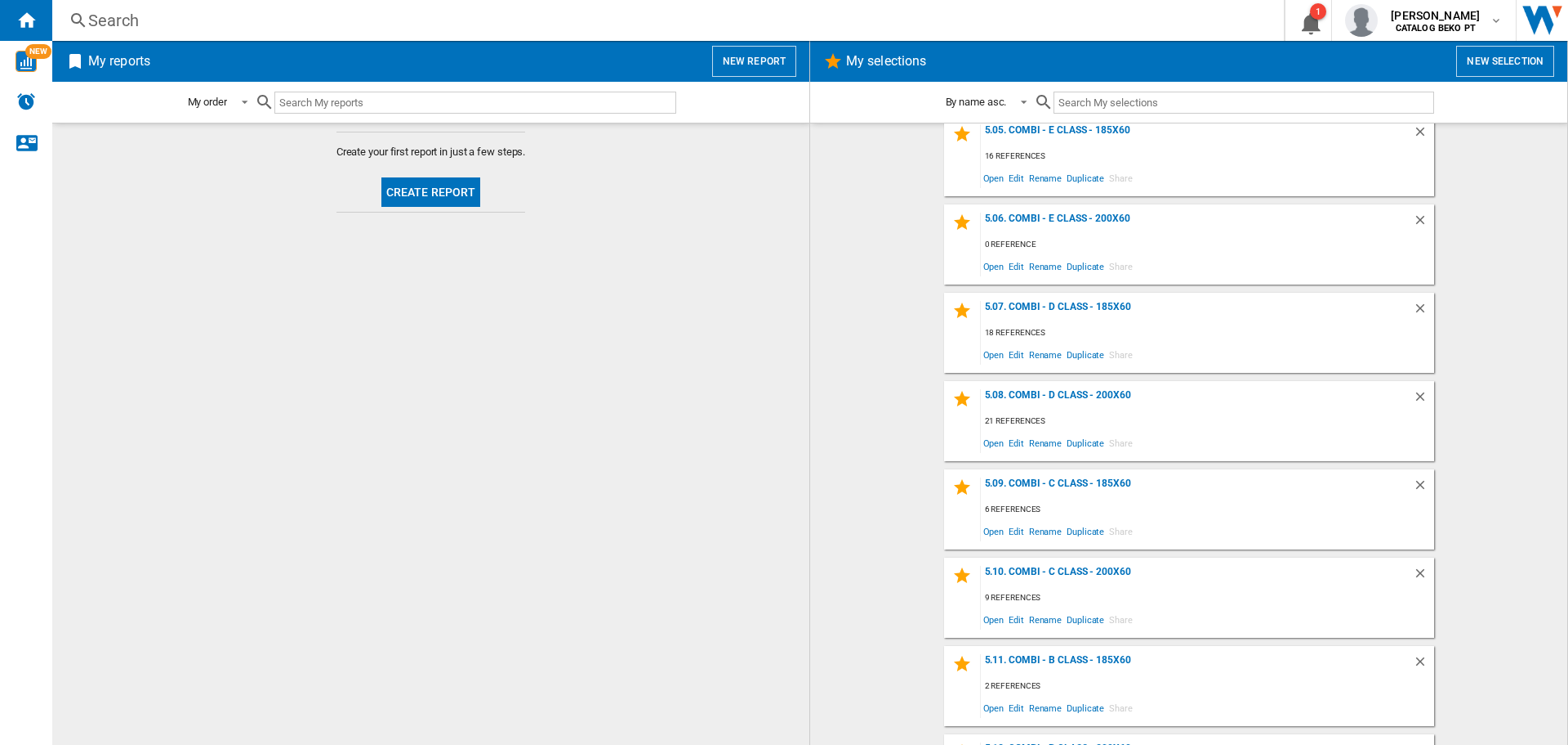
scroll to position [1939, 0]
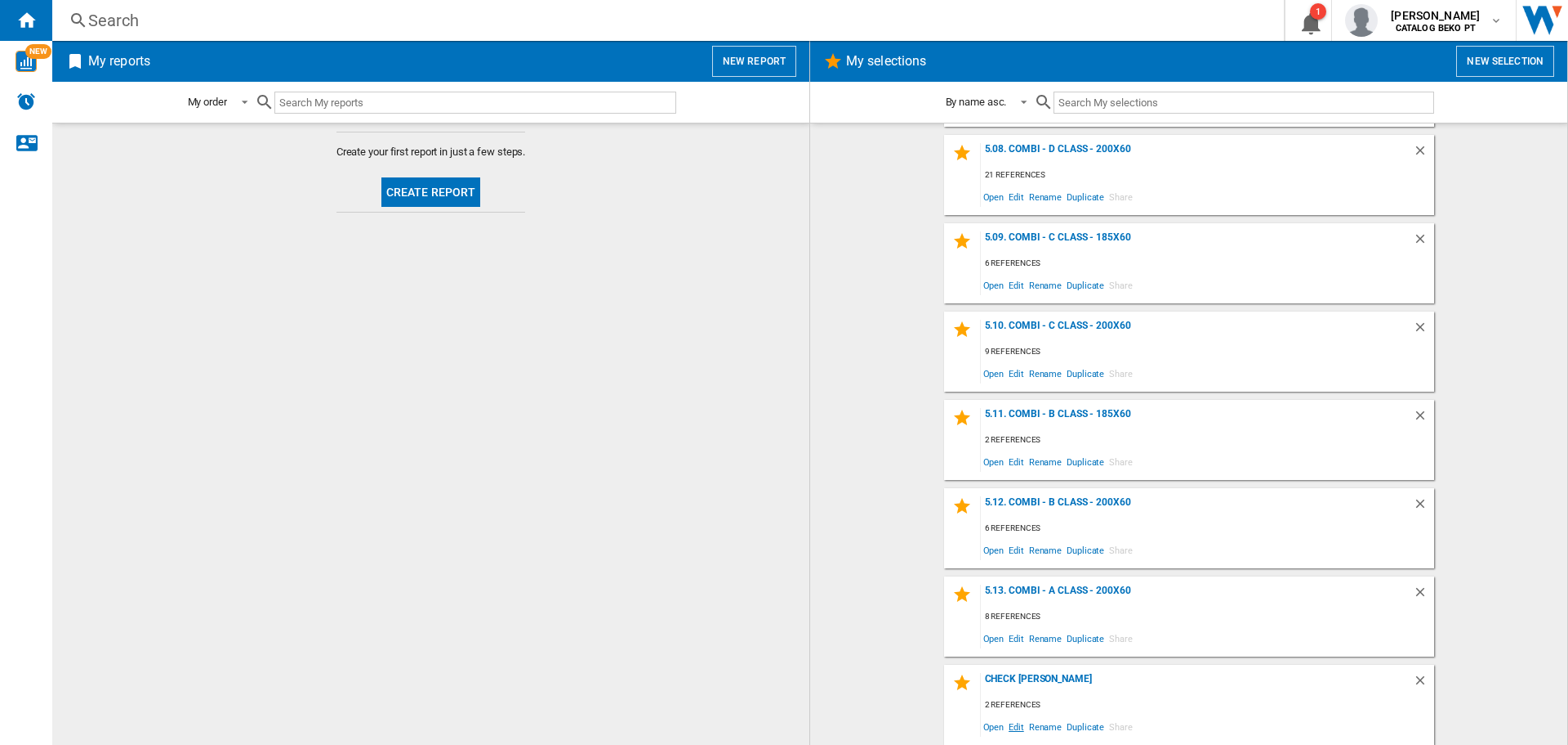
click at [1011, 730] on span "Edit" at bounding box center [1016, 726] width 21 height 22
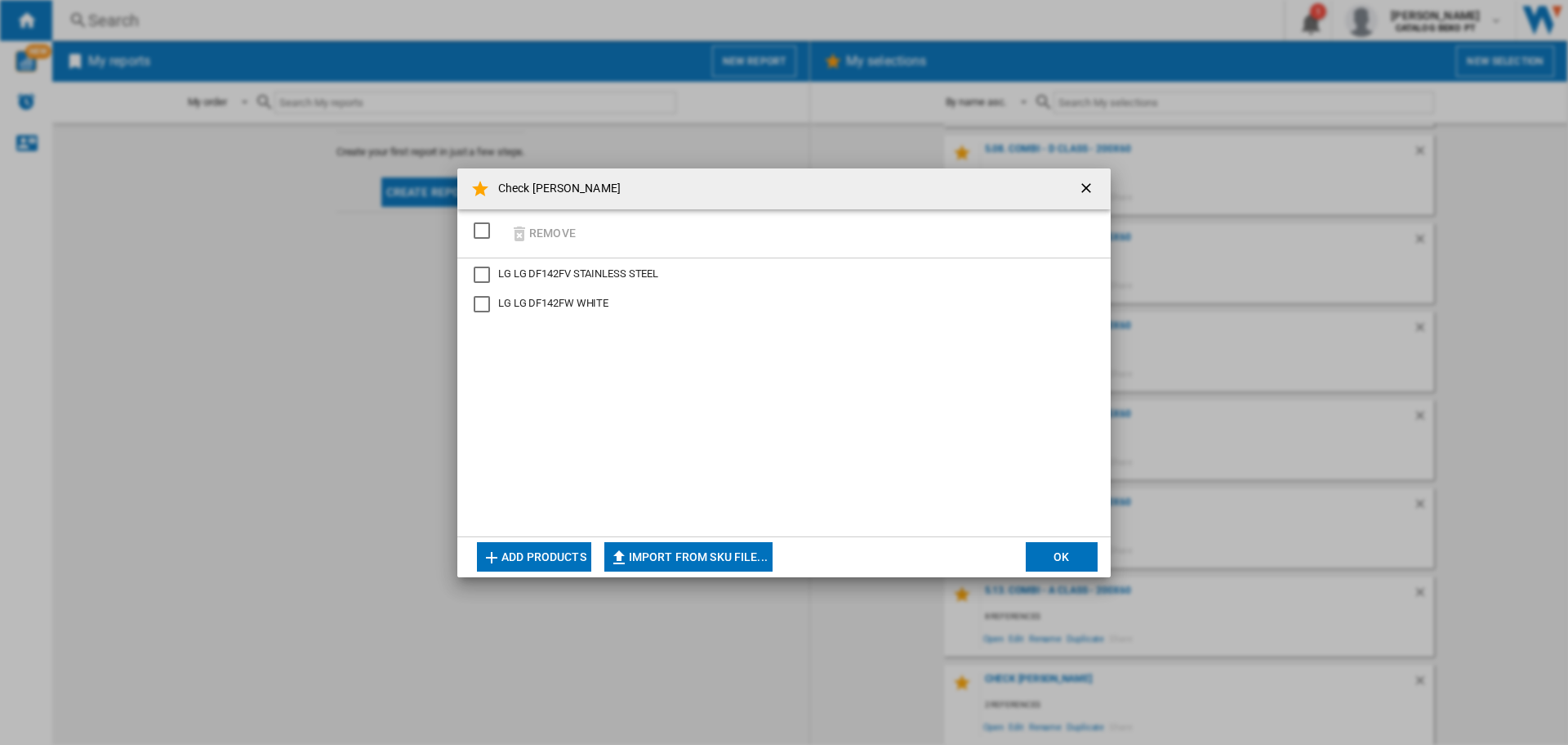
drag, startPoint x: 479, startPoint y: 230, endPoint x: 495, endPoint y: 262, distance: 35.8
click at [479, 229] on div "SELECTIONS.EDITION_POPUP.SELECT_DESELECT" at bounding box center [481, 230] width 16 height 16
drag, startPoint x: 550, startPoint y: 239, endPoint x: 546, endPoint y: 251, distance: 12.6
click at [551, 239] on button "Remove" at bounding box center [543, 233] width 76 height 39
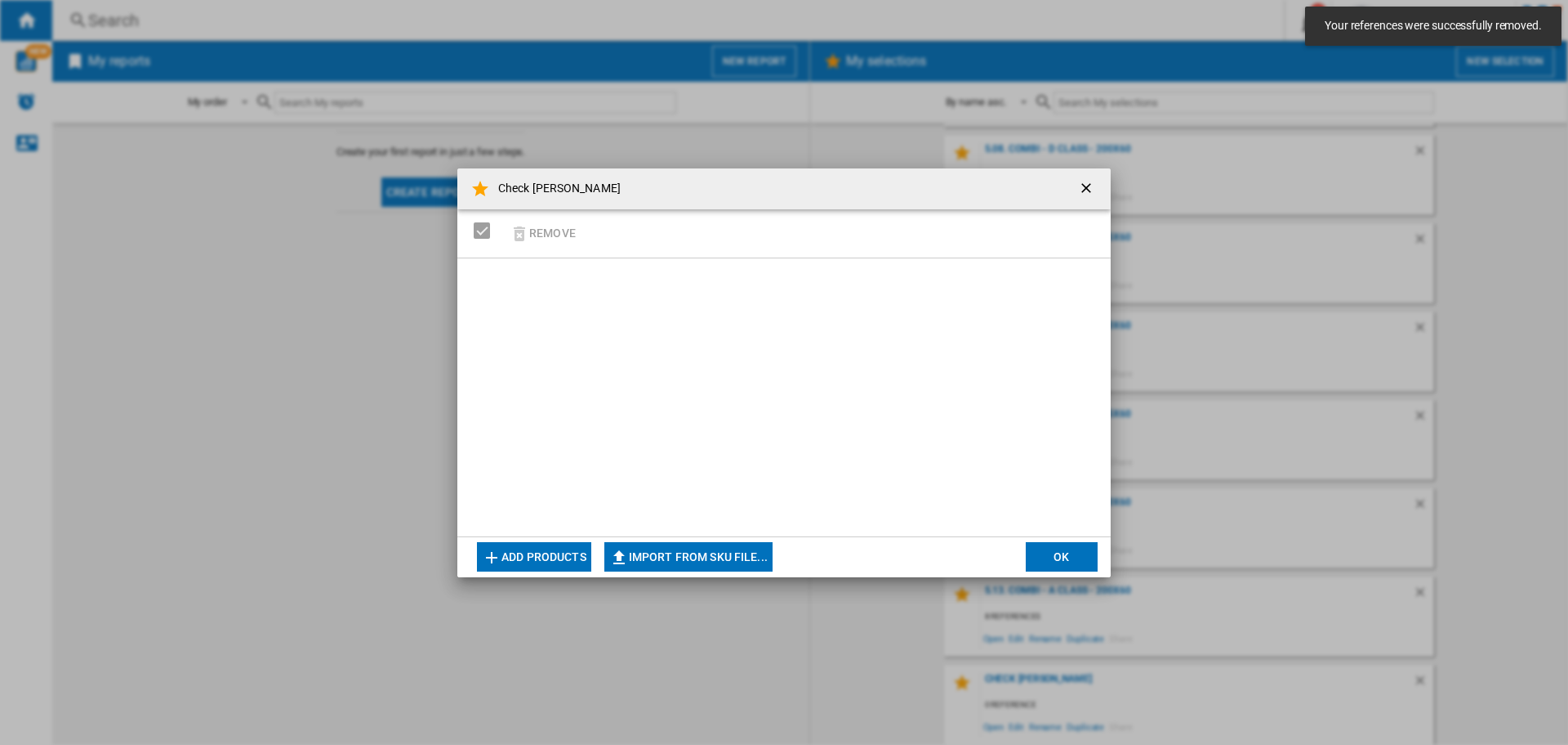
click at [564, 563] on button "Add products" at bounding box center [534, 556] width 114 height 29
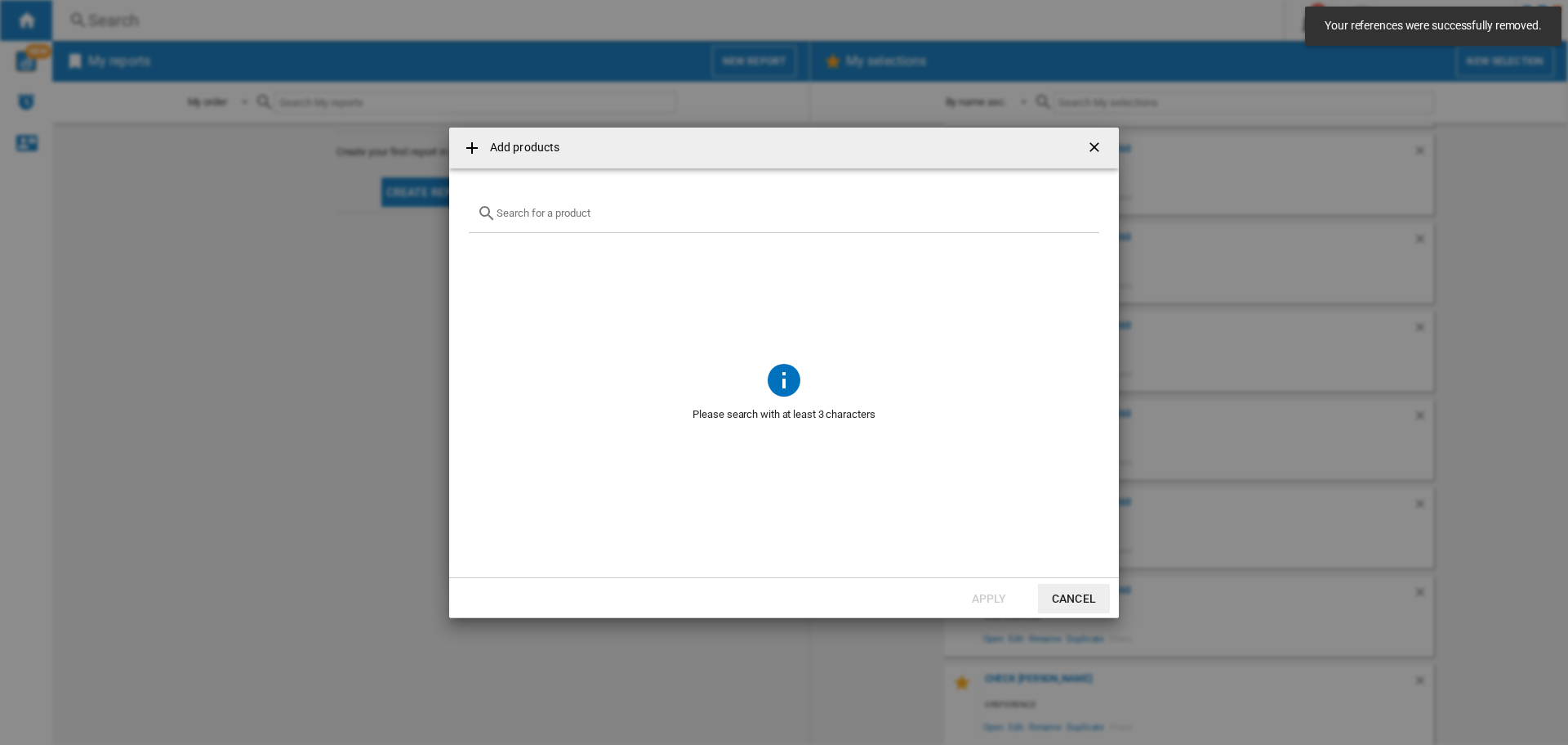
drag, startPoint x: 550, startPoint y: 212, endPoint x: 551, endPoint y: 221, distance: 9.1
click at [550, 213] on input "Add products ..." at bounding box center [793, 213] width 594 height 12
paste input "SMS4HVI03E"
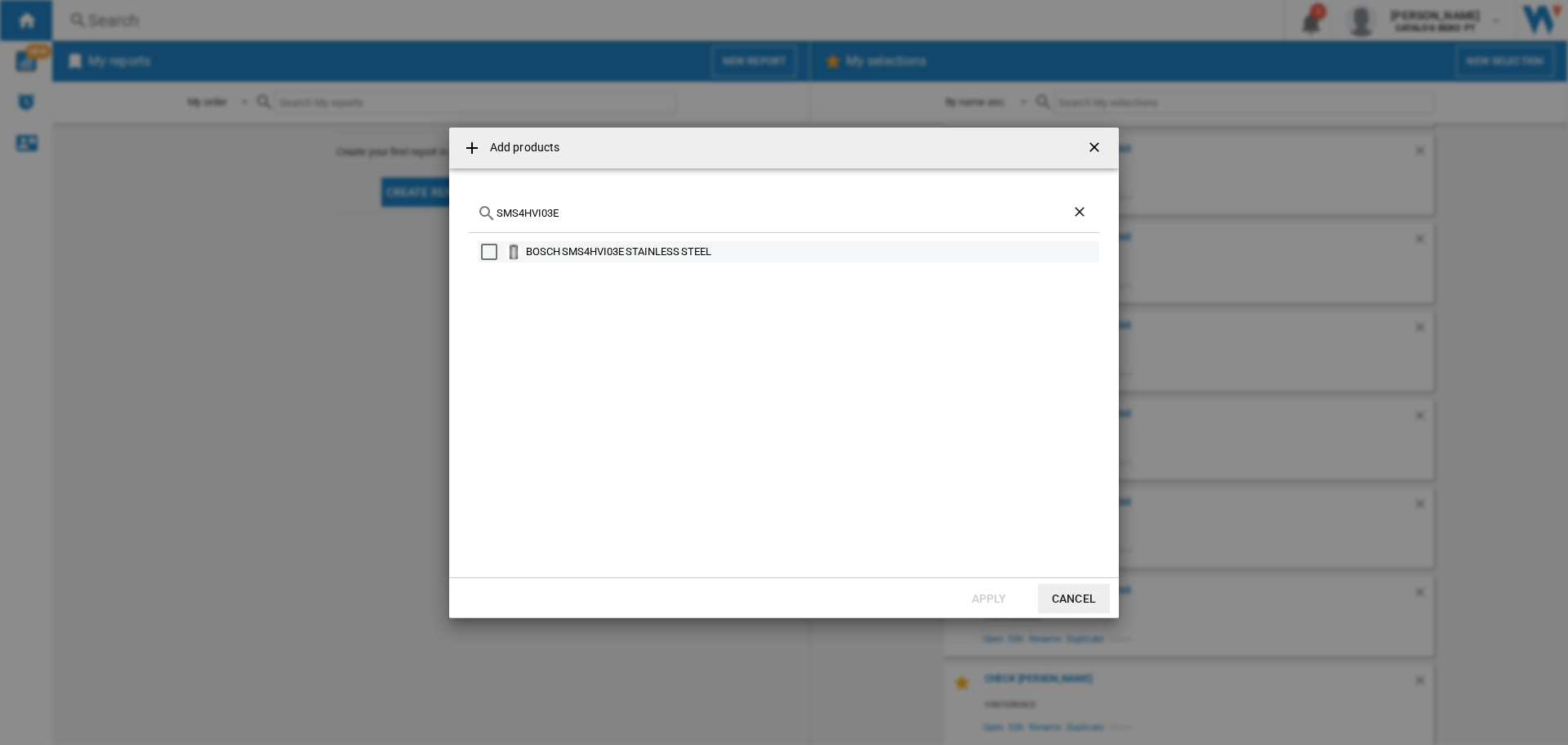
click at [498, 250] on md-checkbox "Select" at bounding box center [493, 251] width 25 height 16
drag, startPoint x: 506, startPoint y: 219, endPoint x: 464, endPoint y: 218, distance: 42.0
click at [465, 218] on md-dialog-content "SMS4HVI03E BOSCH SMS4HVI03E STAINLESS STEEL" at bounding box center [784, 372] width 670 height 409
paste input "TW00E"
type input "SMS4HTW00E"
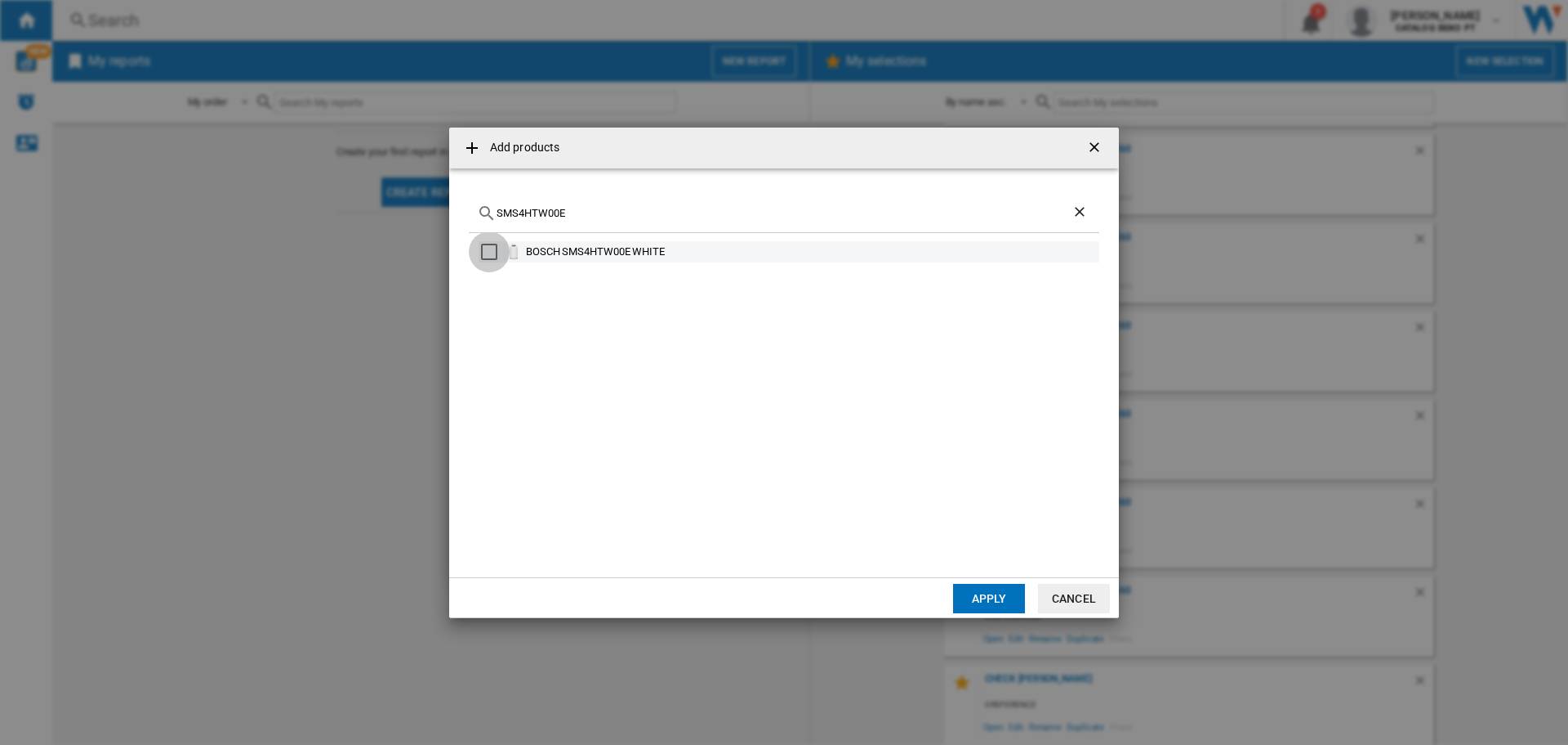
click at [489, 250] on div "Select" at bounding box center [489, 251] width 16 height 16
click at [982, 590] on button "Apply" at bounding box center [989, 598] width 72 height 29
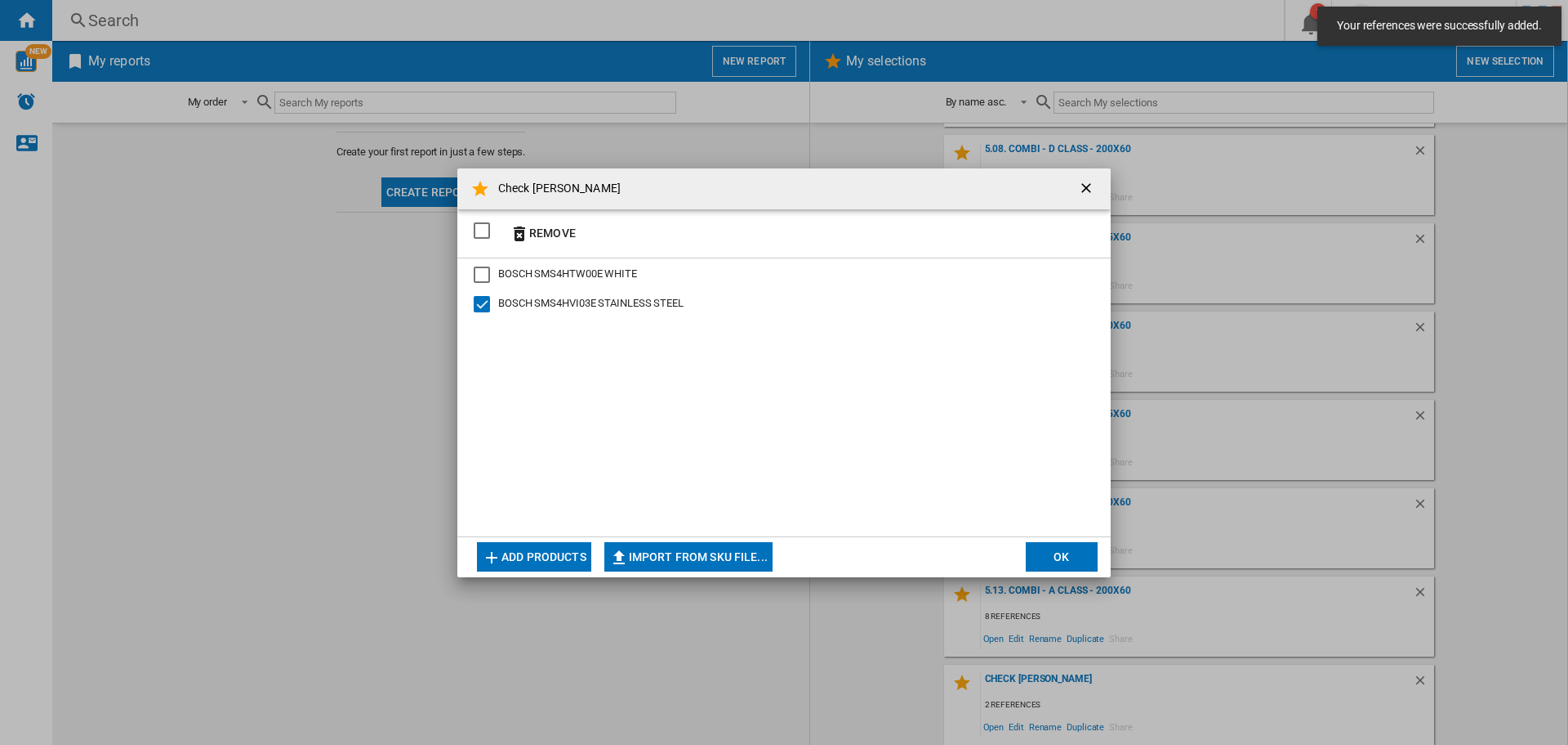
click at [1071, 551] on button "OK" at bounding box center [1062, 556] width 72 height 29
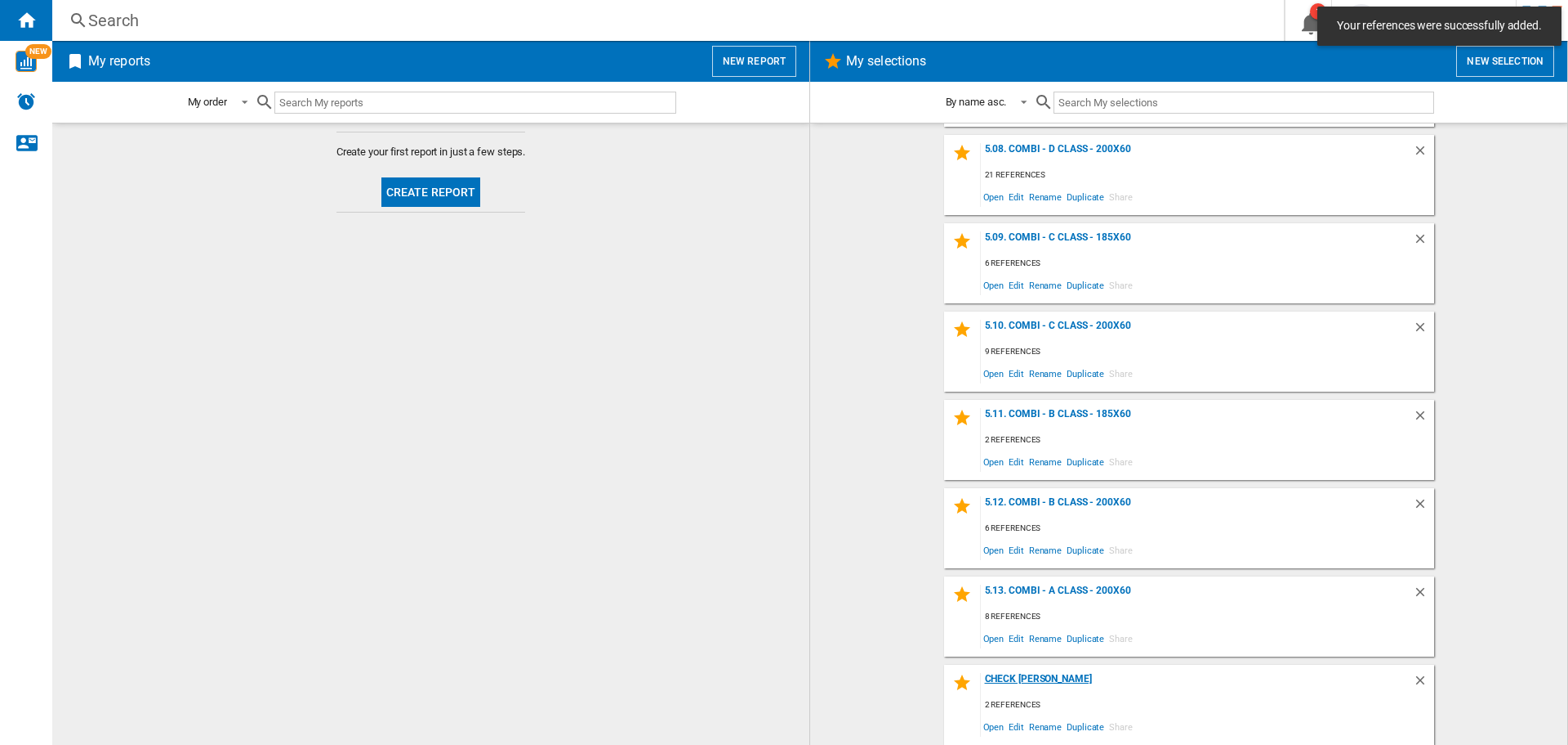
click at [1018, 681] on div "Check [PERSON_NAME]" at bounding box center [1197, 684] width 432 height 22
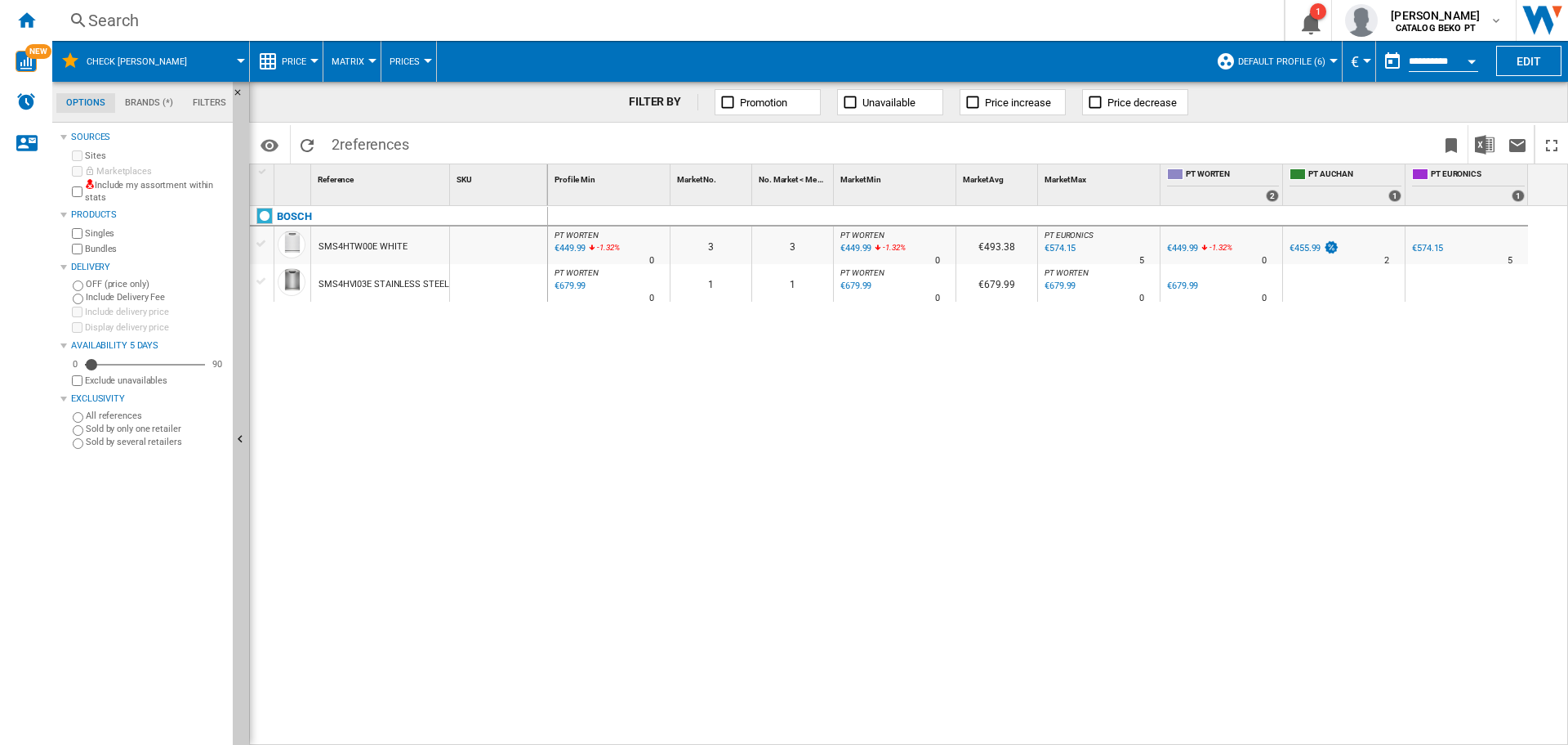
click at [264, 246] on div at bounding box center [262, 243] width 17 height 15
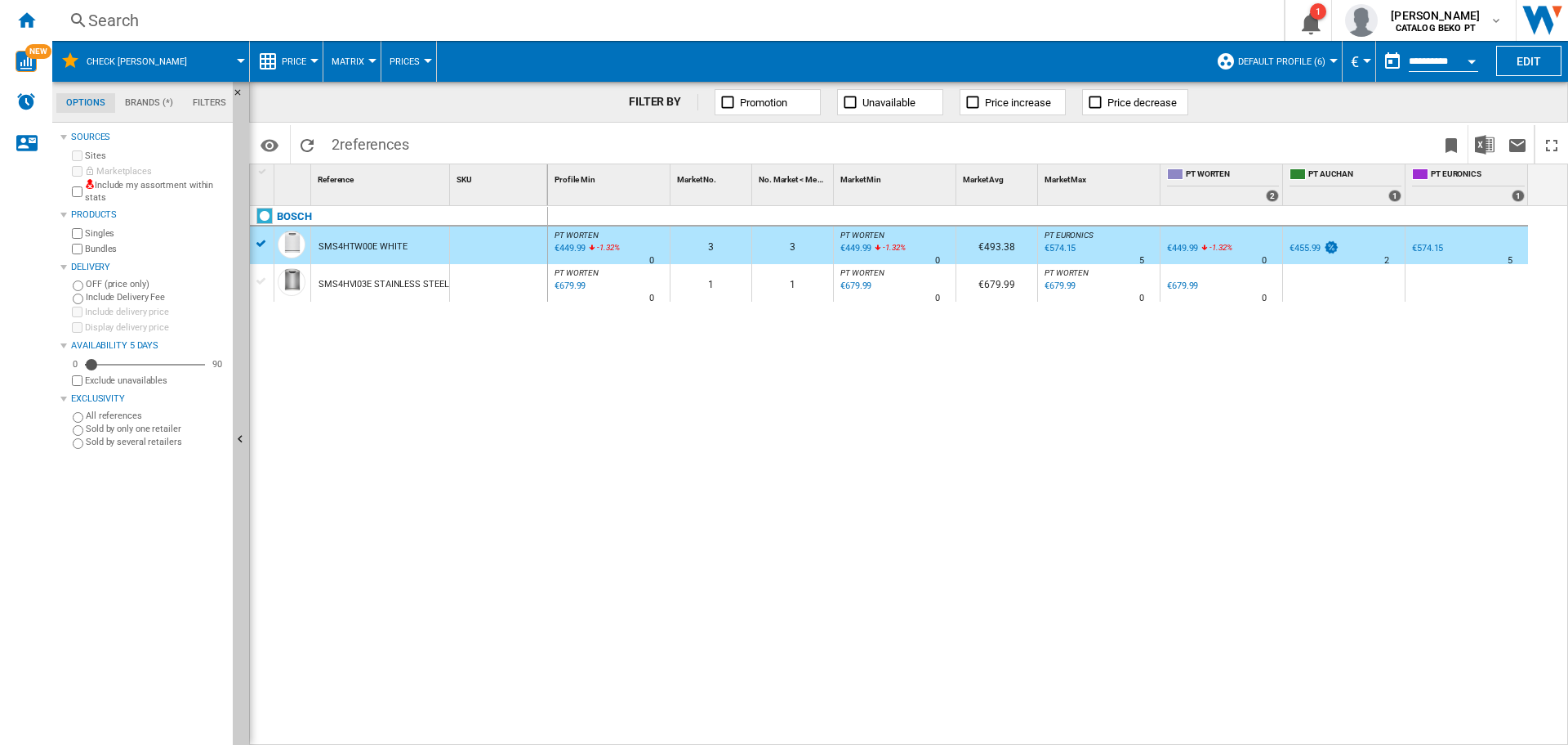
click at [254, 281] on div at bounding box center [262, 281] width 17 height 15
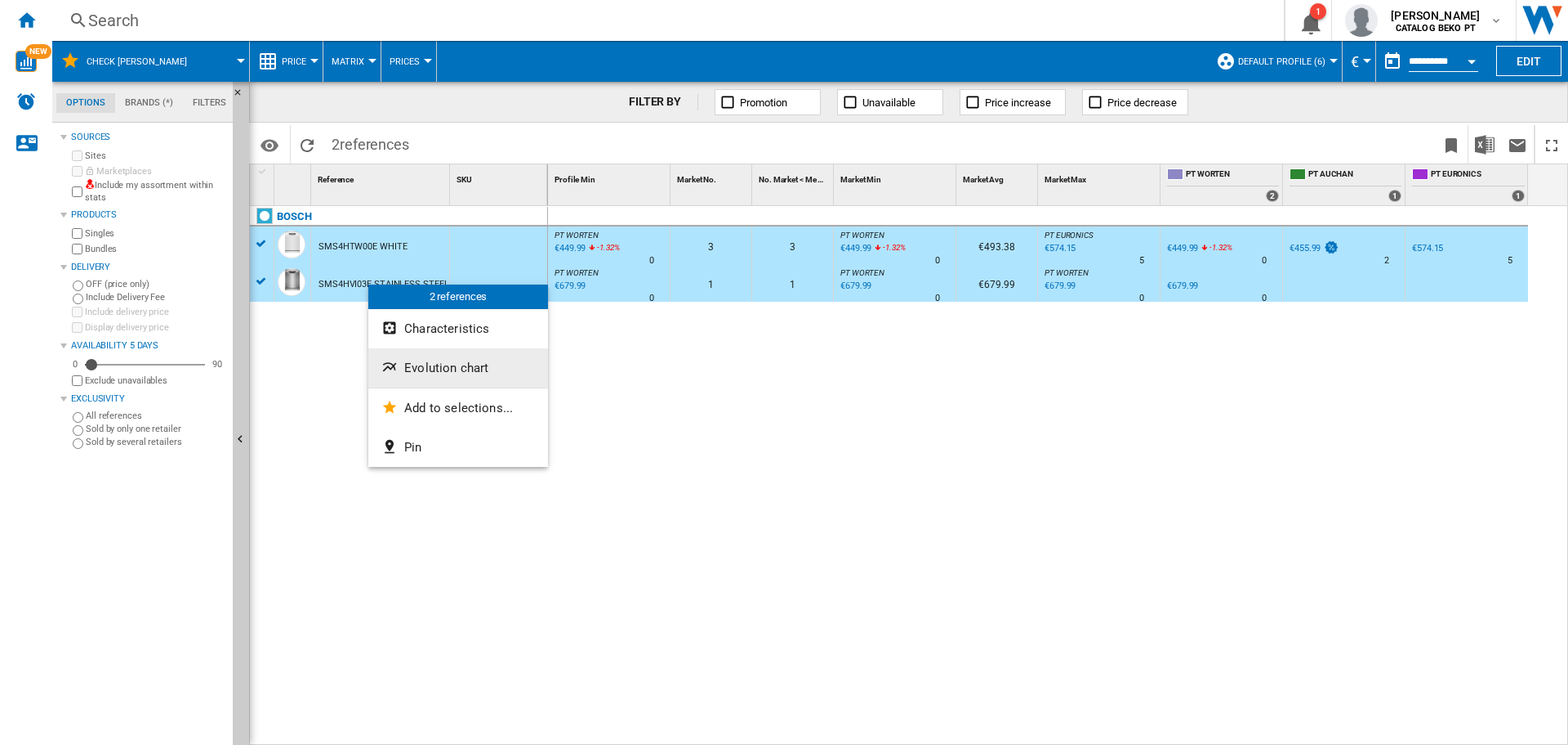
click at [434, 365] on span "Evolution chart" at bounding box center [446, 367] width 84 height 15
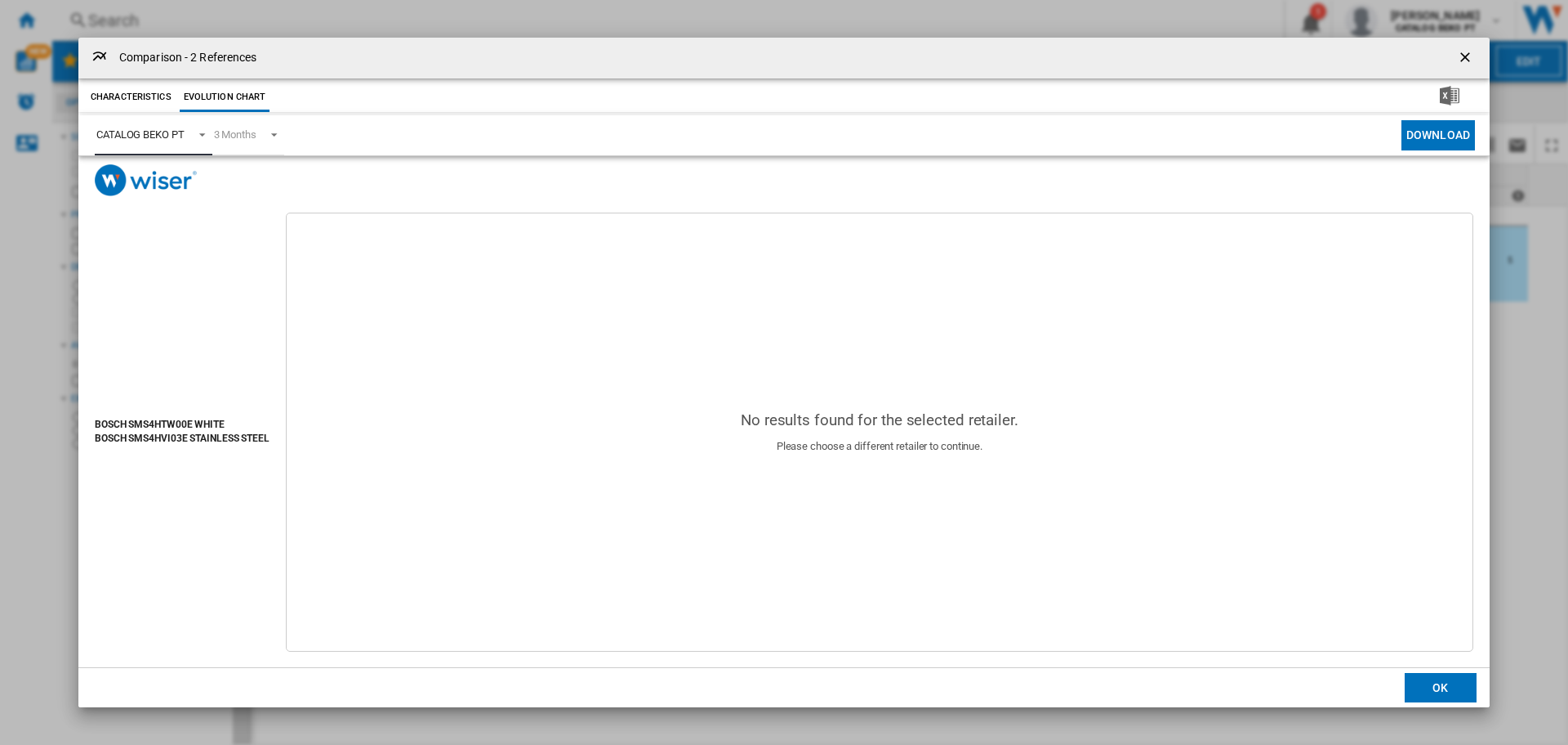
click at [147, 138] on div "CATALOG BEKO PT" at bounding box center [140, 135] width 88 height 12
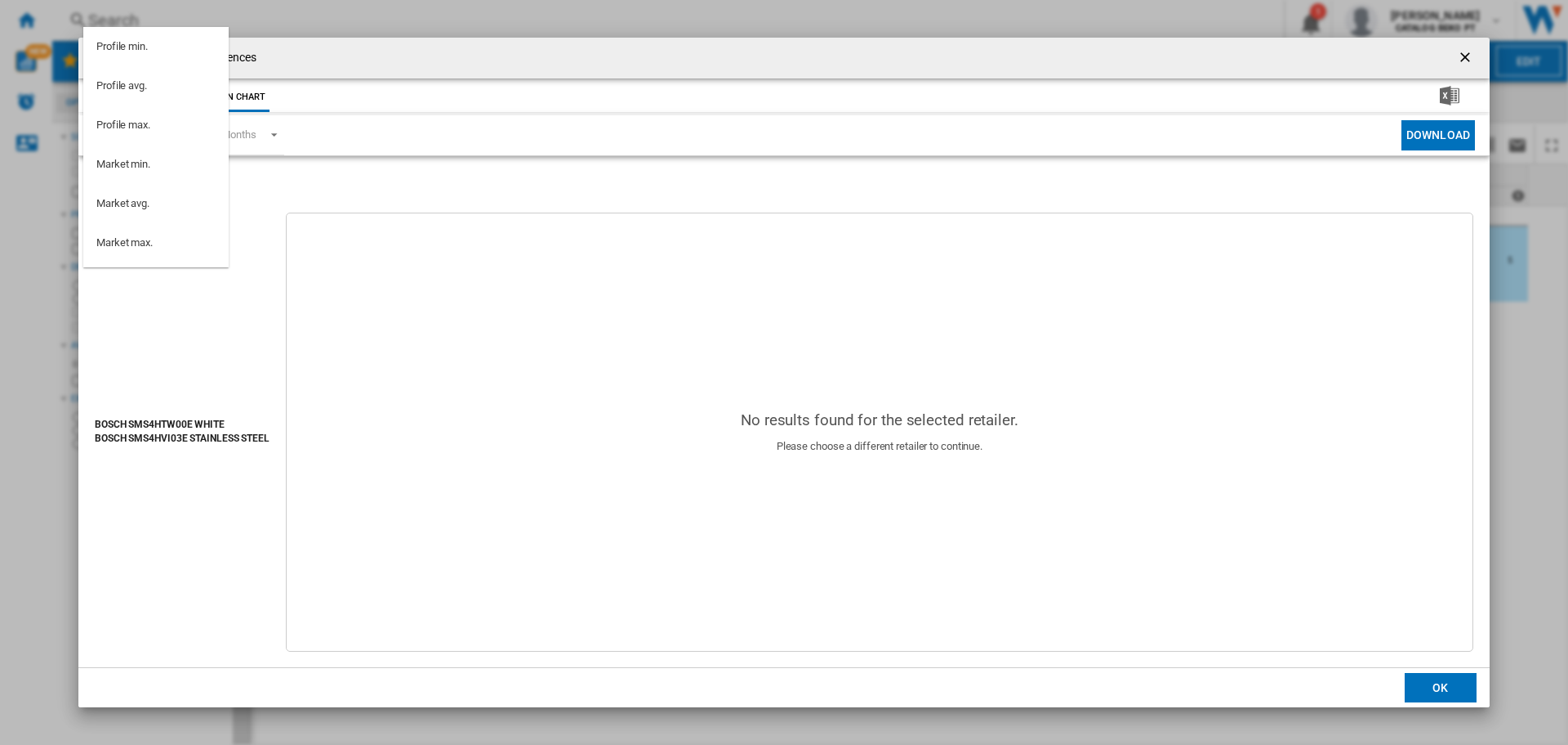
scroll to position [146, 0]
click at [145, 168] on div "PT WORTEN" at bounding box center [124, 174] width 57 height 15
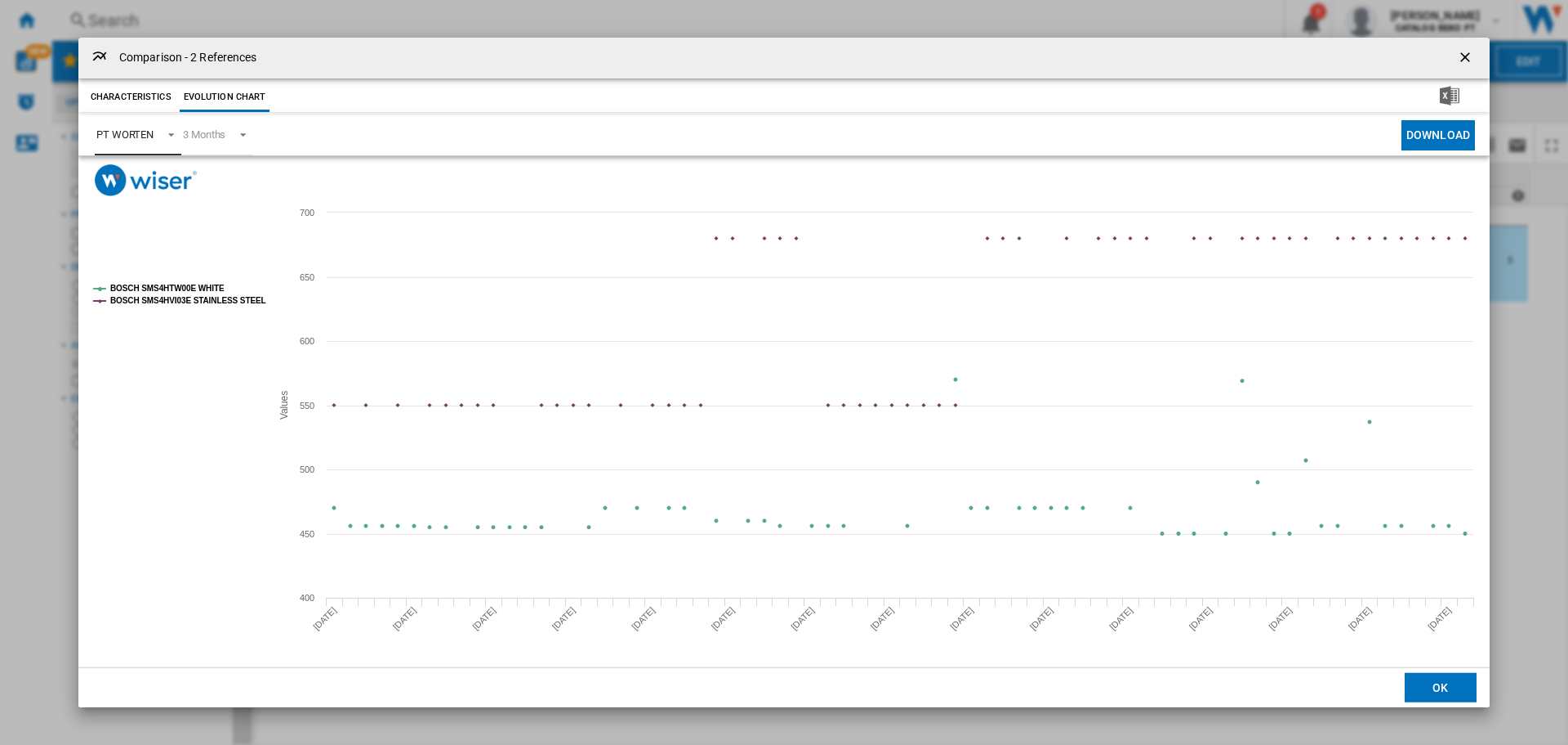
click at [163, 293] on tspan "BOSCH SMS4HTW00E WHITE" at bounding box center [167, 288] width 114 height 9
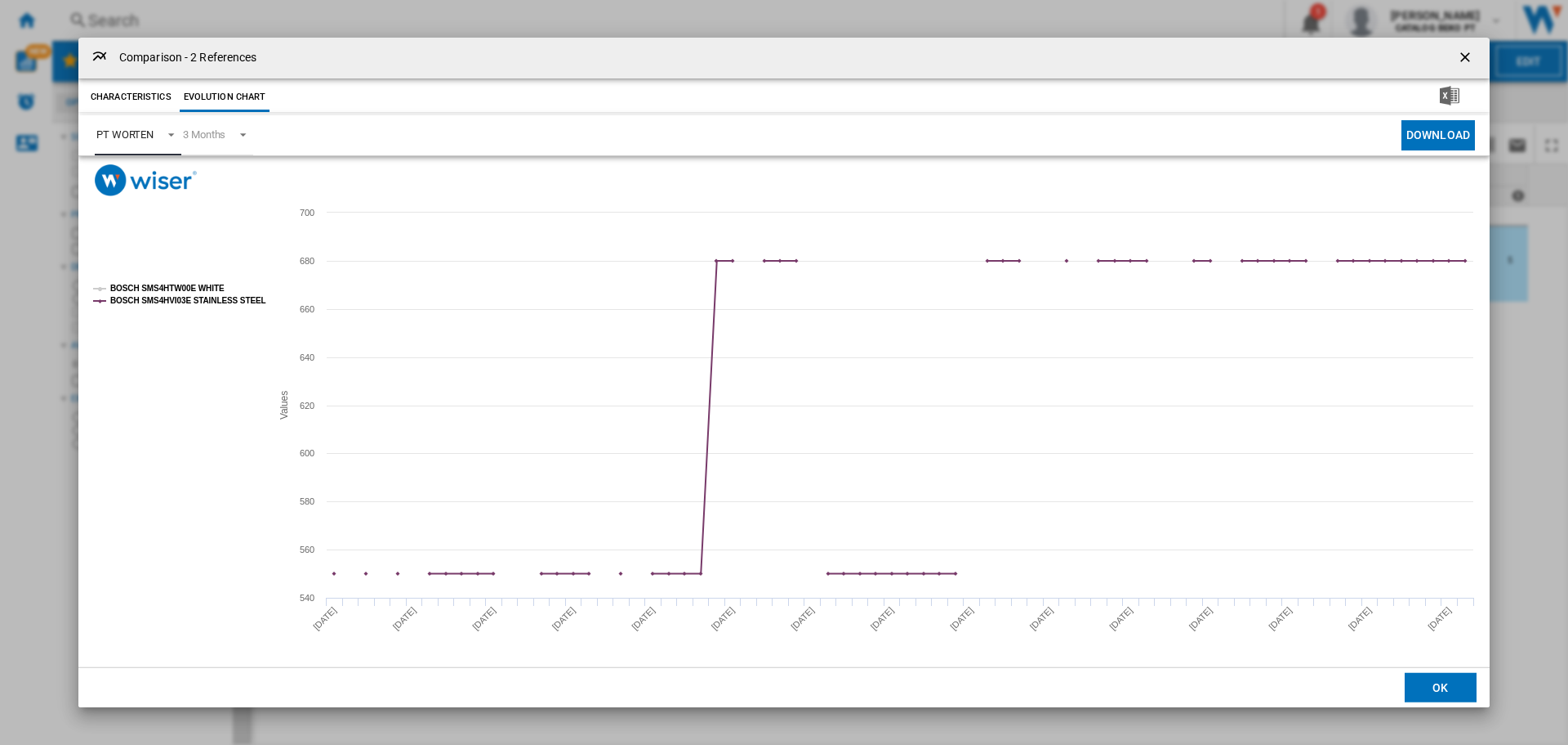
click at [195, 285] on tspan "BOSCH SMS4HTW00E WHITE" at bounding box center [167, 288] width 114 height 9
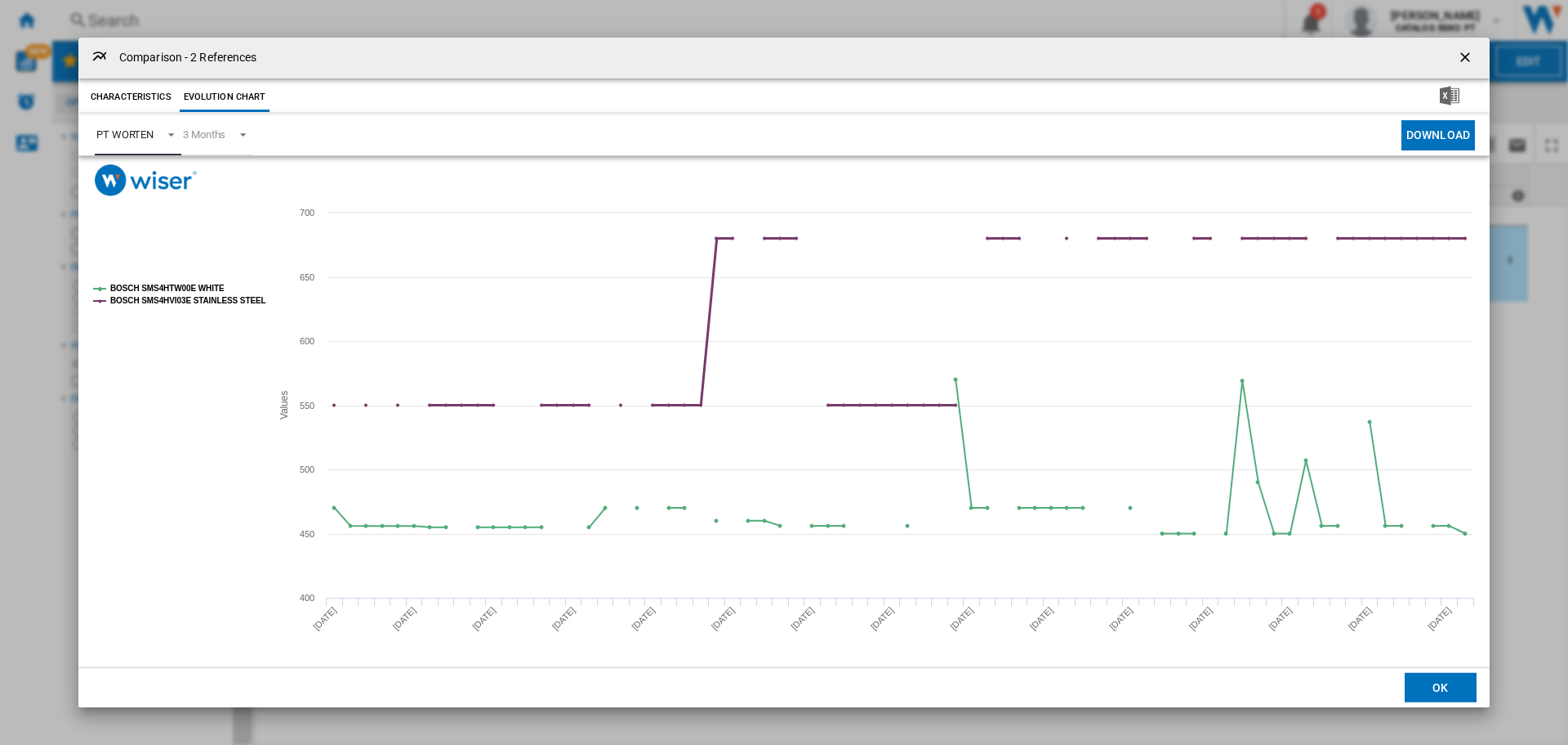
click at [199, 299] on tspan "BOSCH SMS4HVI03E STAINLESS STEEL" at bounding box center [189, 300] width 156 height 9
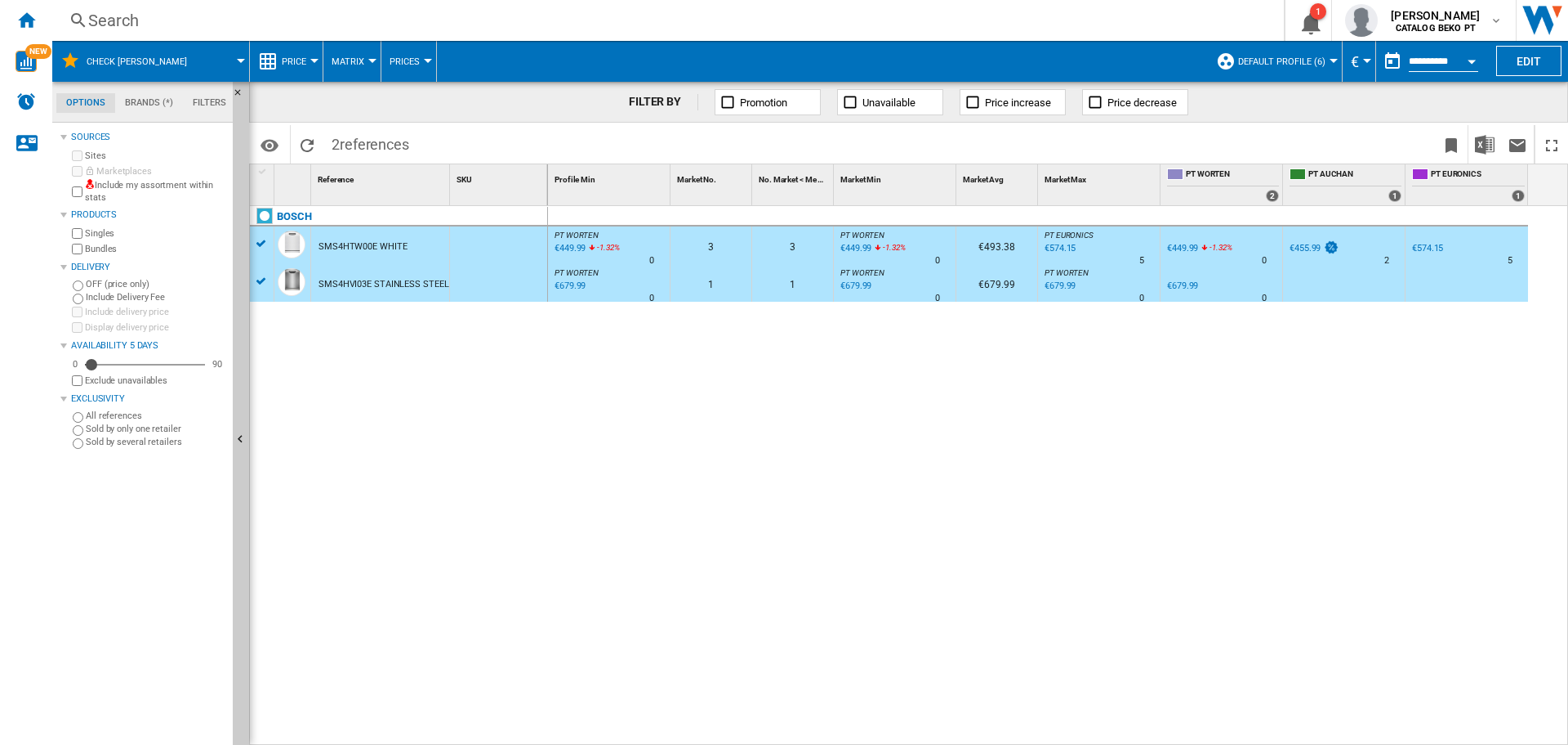
click at [568, 248] on div "€449.99" at bounding box center [569, 248] width 33 height 16
click at [579, 282] on div "€679.99" at bounding box center [569, 286] width 33 height 16
click at [36, 11] on div "Home" at bounding box center [26, 21] width 52 height 41
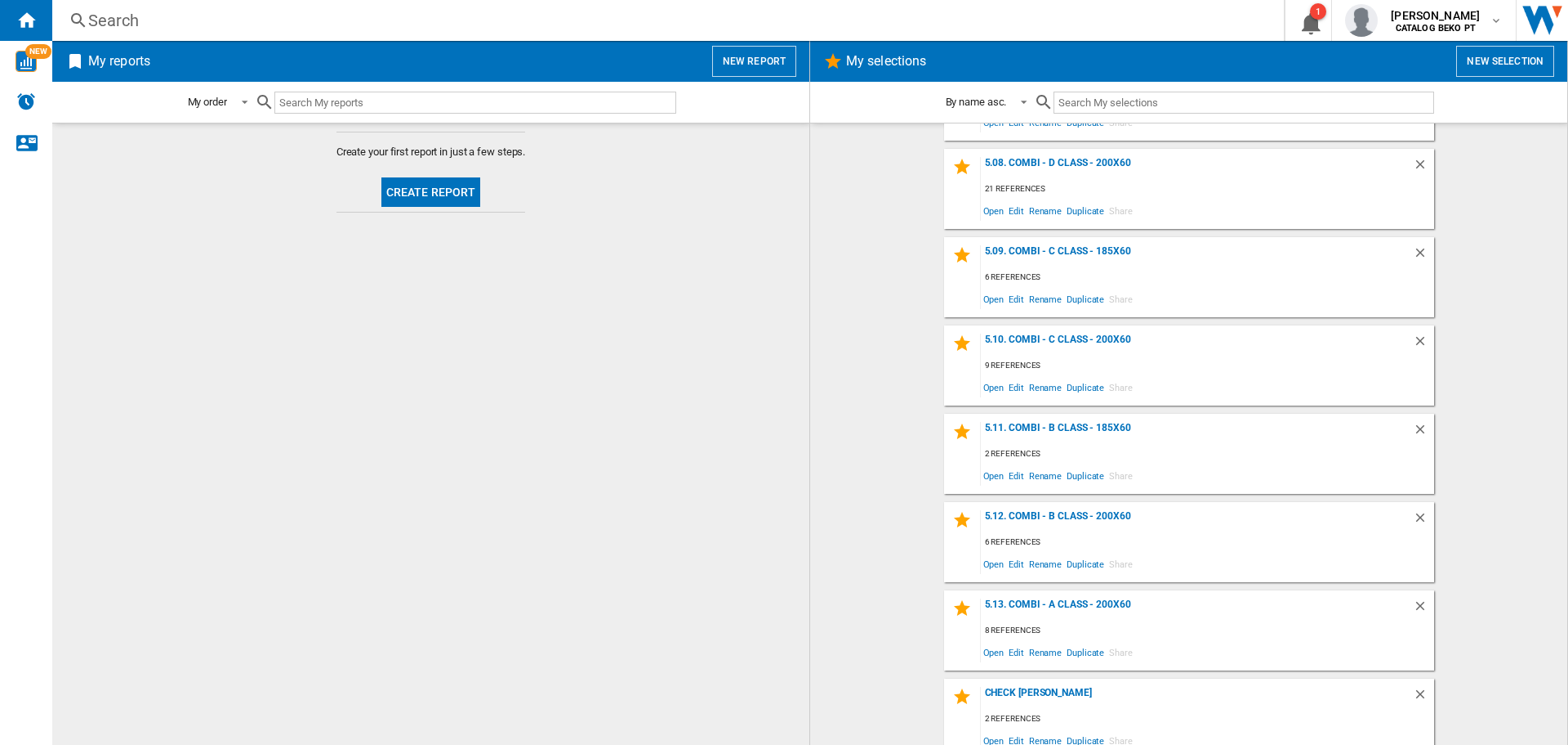
scroll to position [1939, 0]
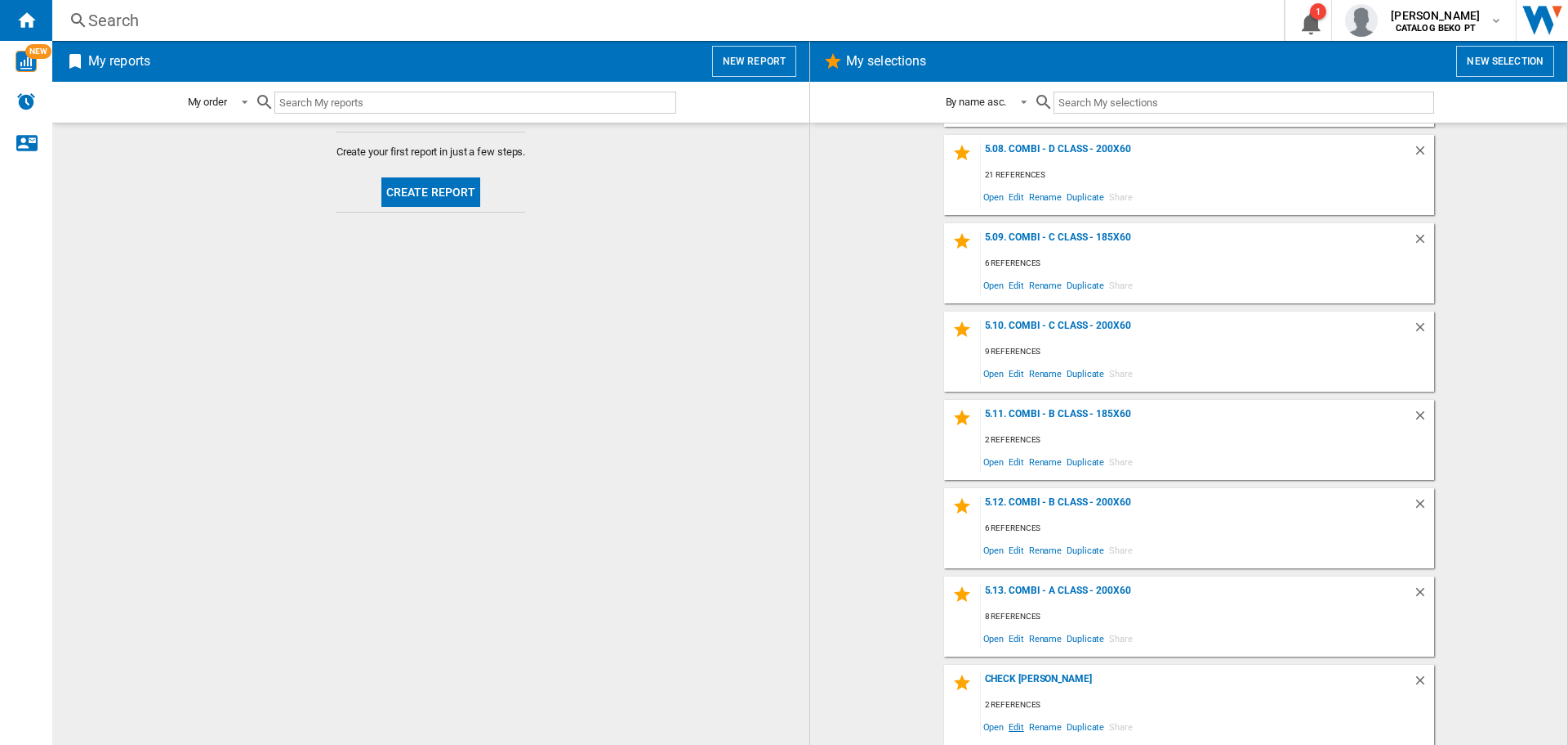
click at [1009, 725] on span "Edit" at bounding box center [1016, 726] width 21 height 22
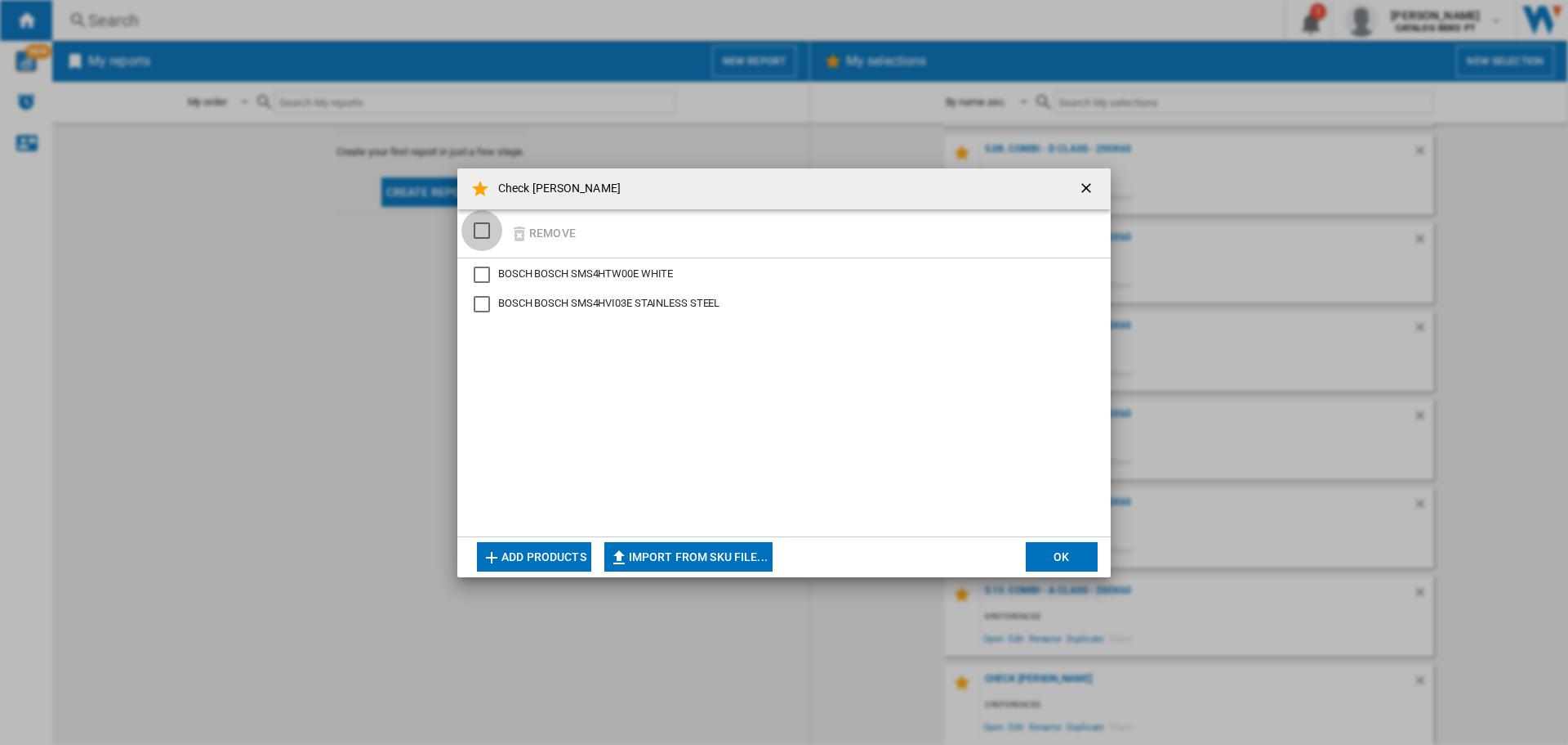
click at [488, 233] on div "SELECTIONS.EDITION_POPUP.SELECT_DESELECT" at bounding box center [481, 230] width 16 height 16
click at [543, 235] on button "Remove" at bounding box center [543, 233] width 76 height 39
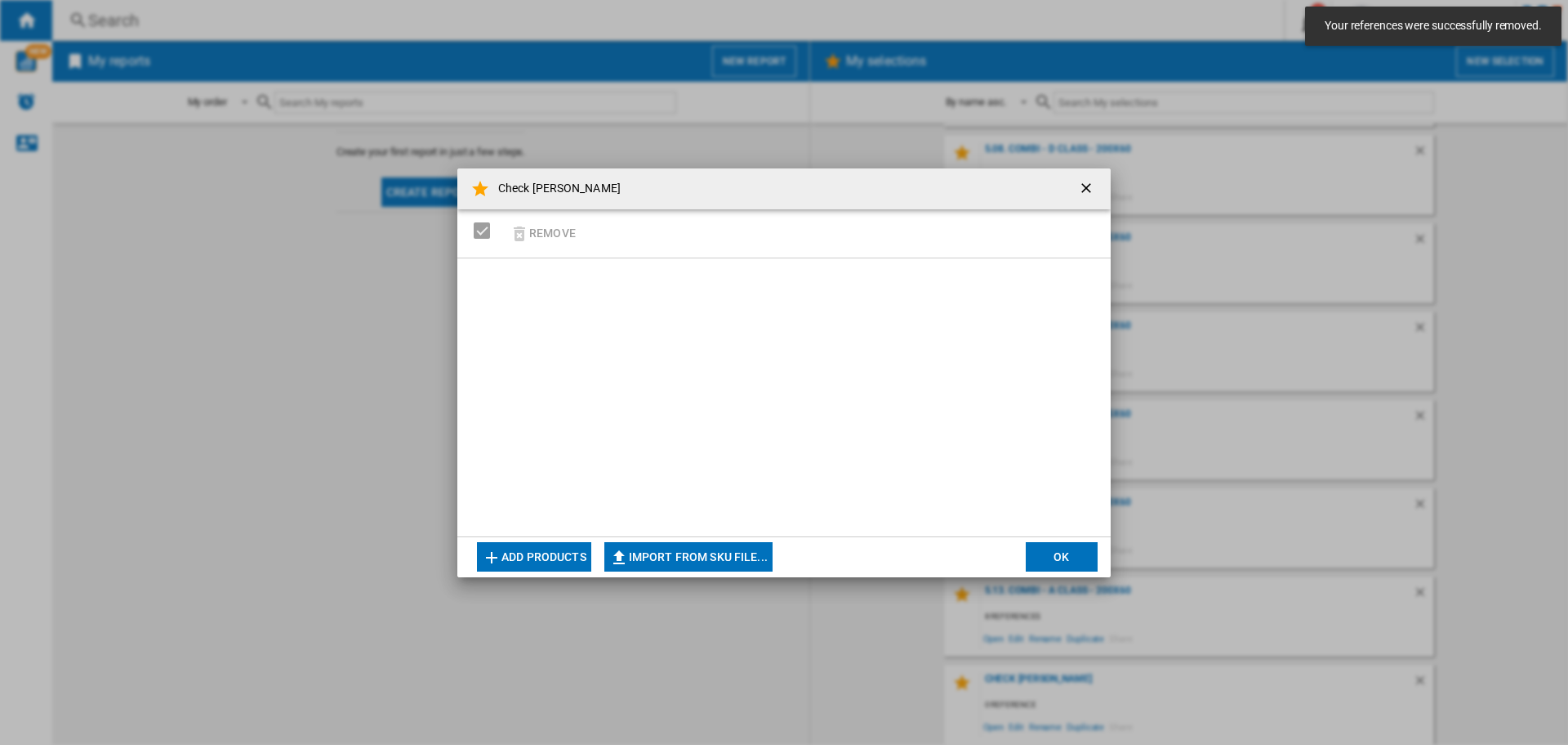
click at [543, 548] on button "Add products" at bounding box center [534, 556] width 114 height 29
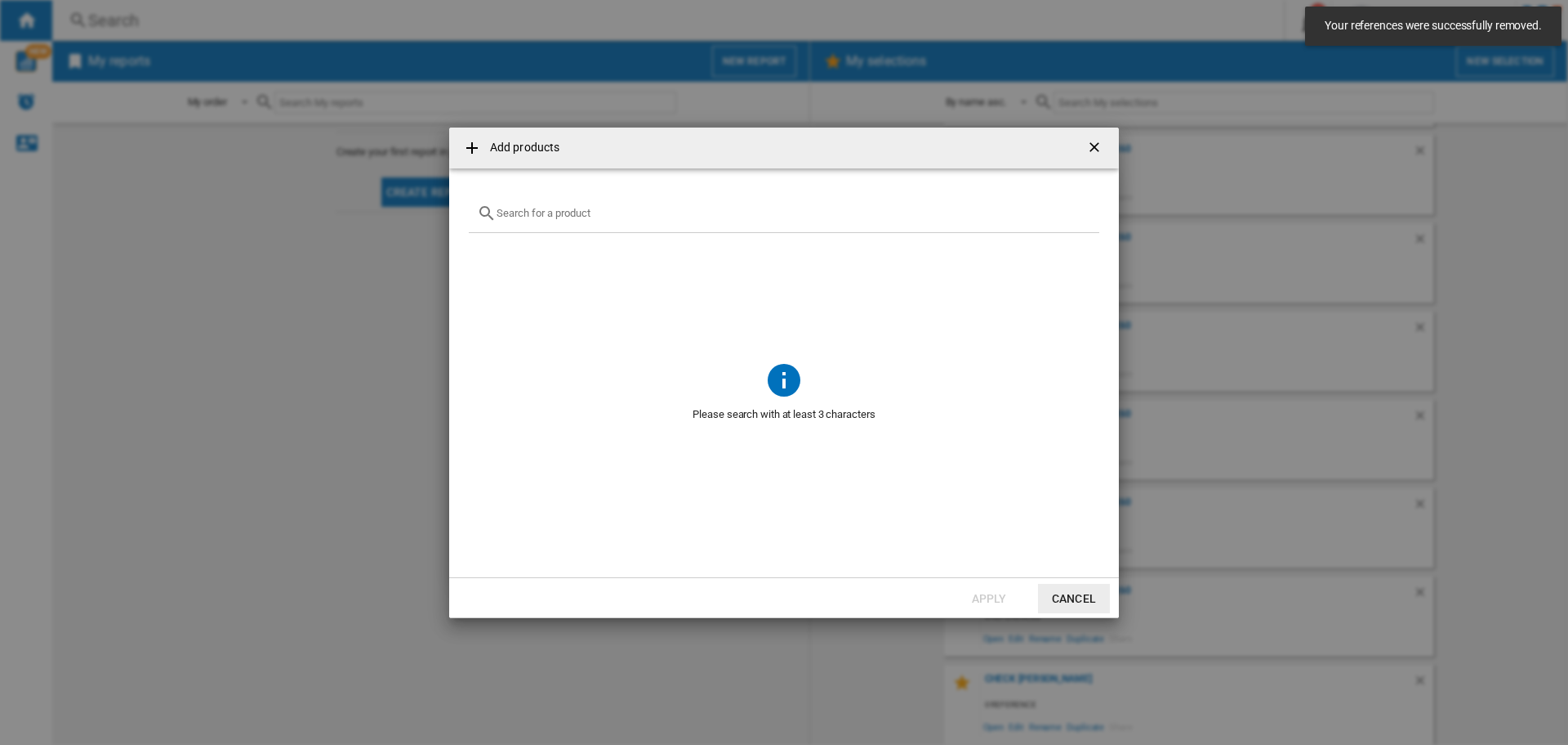
click at [556, 212] on input "Add products ..." at bounding box center [793, 213] width 594 height 12
paste input "SMS25AI05E"
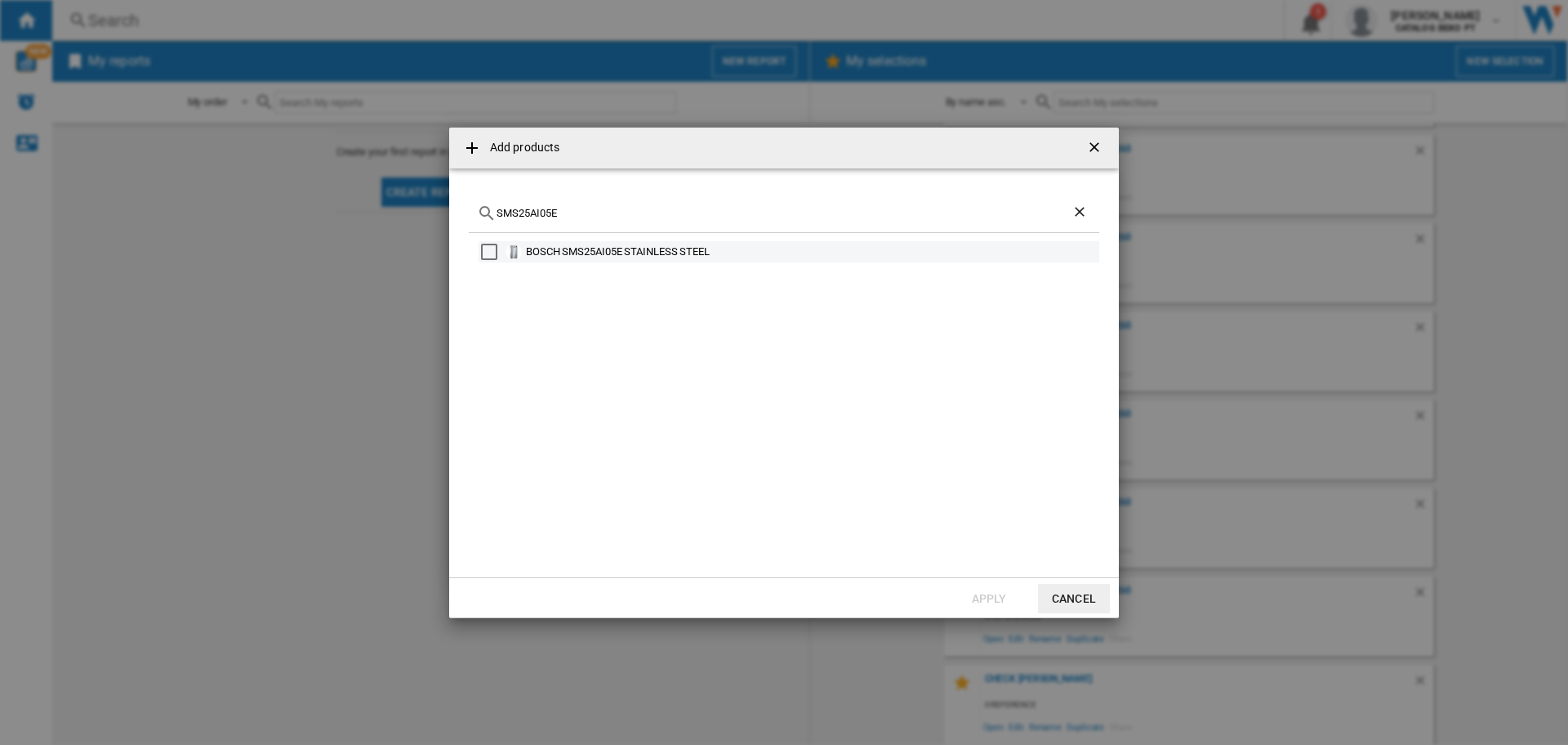
type input "SMS25AI05E"
click at [488, 245] on div "Select" at bounding box center [489, 251] width 16 height 16
drag, startPoint x: 575, startPoint y: 215, endPoint x: 427, endPoint y: 213, distance: 148.0
click at [427, 213] on div "Add products SMS25AI05E BOSCH SMS25AI05E STAINLESS STEEL Apply Cancel" at bounding box center [784, 372] width 1568 height 745
paste input "Add products ..."
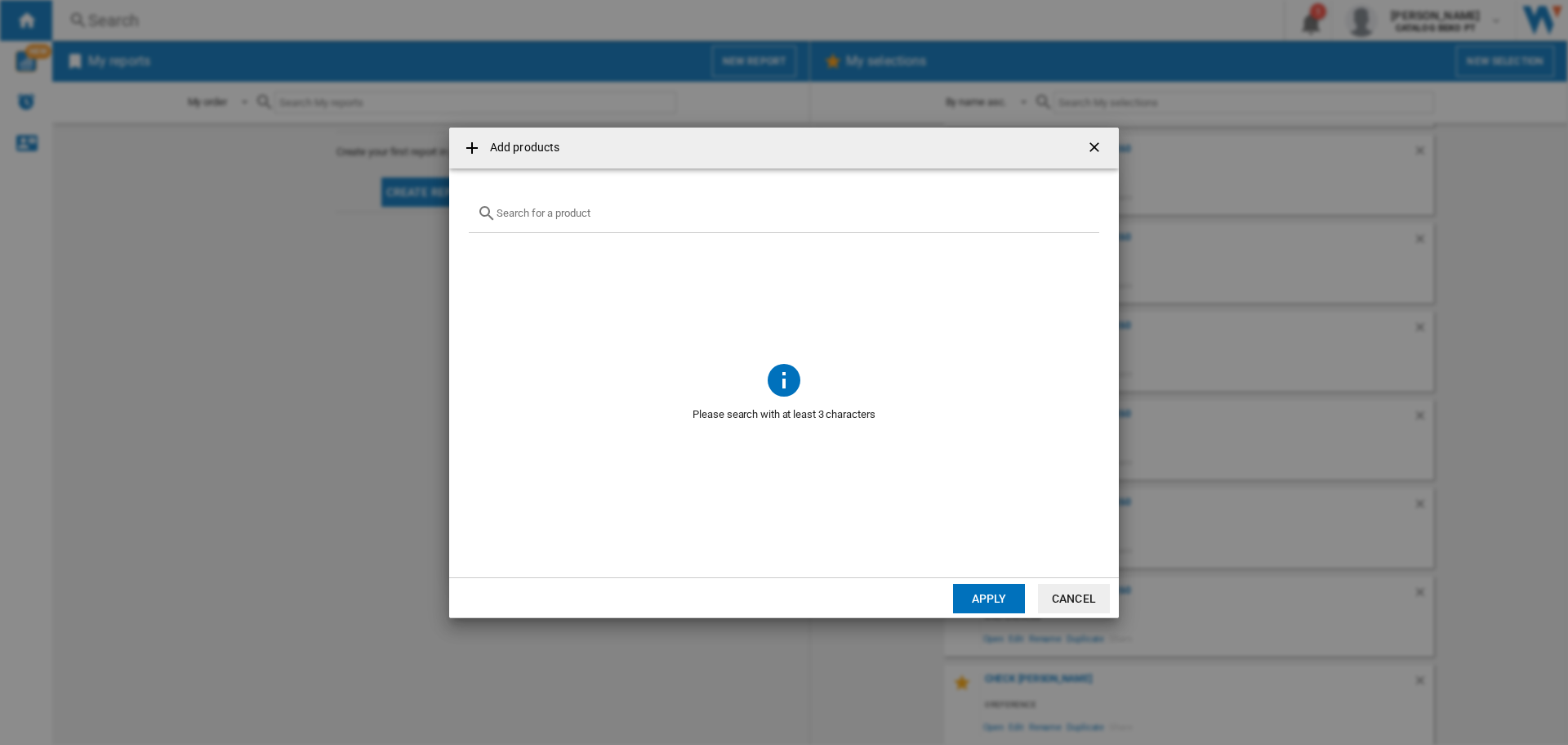
paste input "SMS25AI05E"
drag, startPoint x: 573, startPoint y: 214, endPoint x: 448, endPoint y: 208, distance: 125.1
click at [448, 208] on div "Add products SMS25AI05E BOSCH SMS25AI05E STAINLESS STEEL Apply Cancel" at bounding box center [784, 372] width 1568 height 745
paste input "W"
type input "SMS25AW05E"
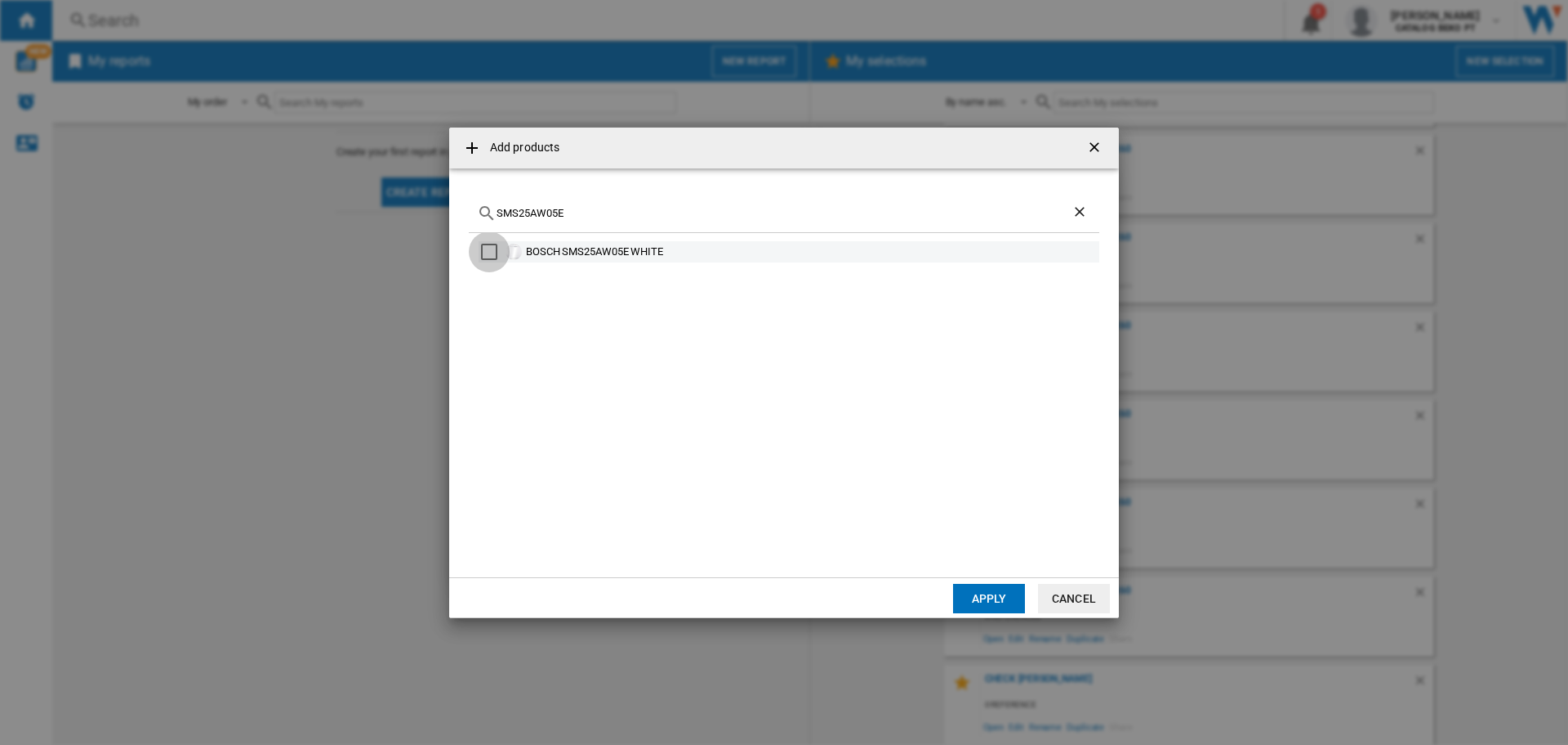
click at [489, 254] on div "Select" at bounding box center [489, 251] width 16 height 16
click at [984, 594] on button "Apply" at bounding box center [989, 598] width 72 height 29
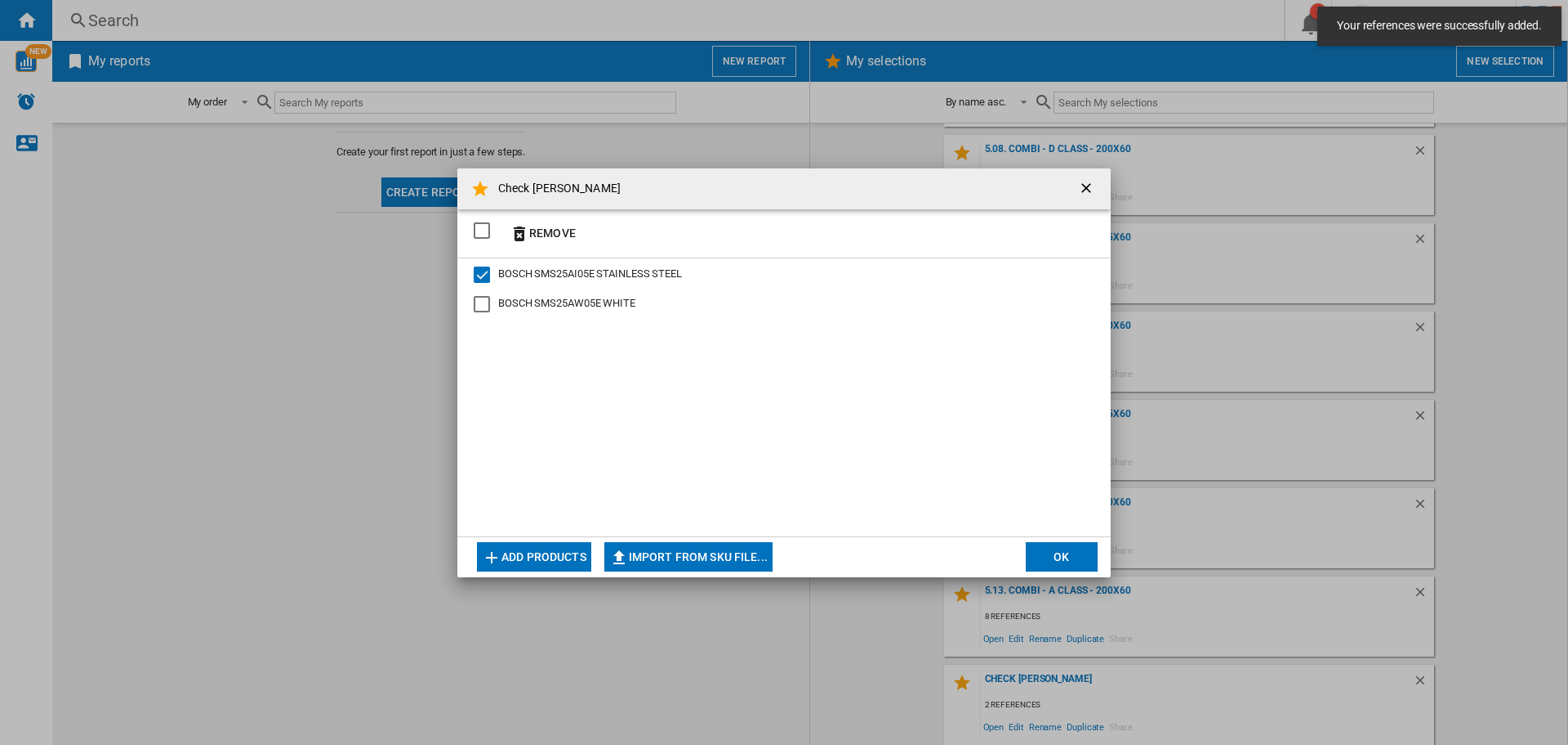
click at [1062, 558] on button "OK" at bounding box center [1062, 556] width 72 height 29
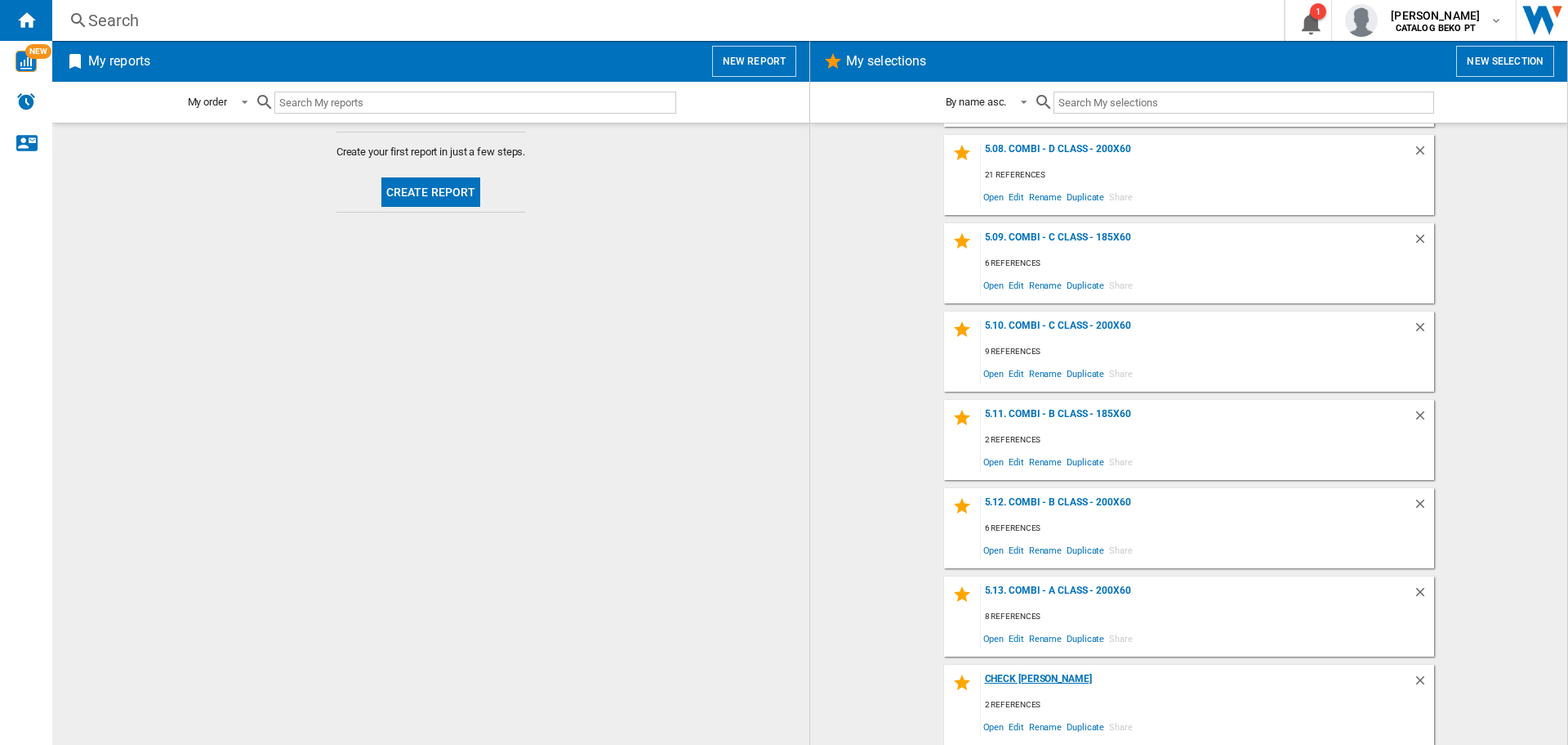
click at [1016, 676] on div "Check [PERSON_NAME]" at bounding box center [1197, 684] width 432 height 22
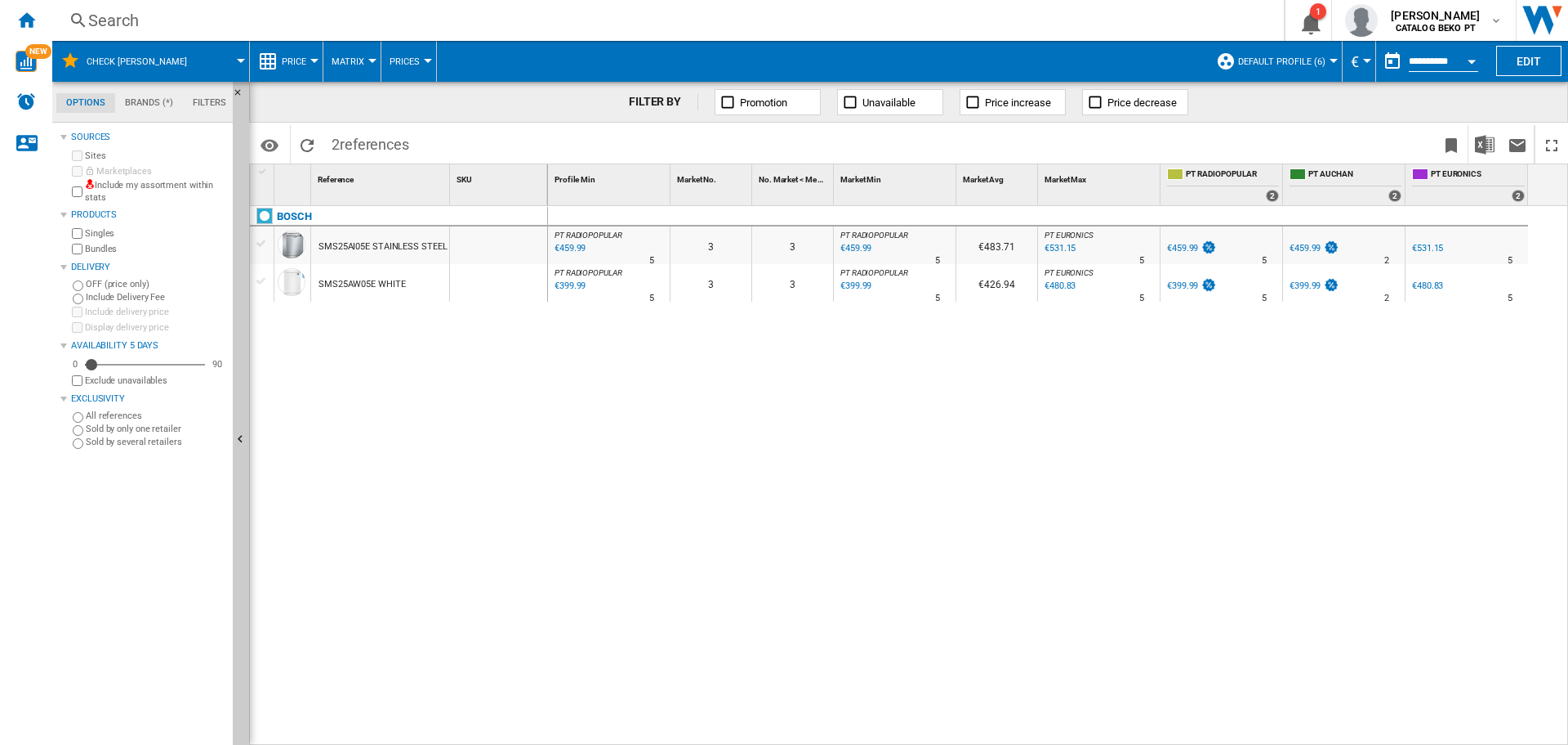
click at [268, 245] on div at bounding box center [262, 243] width 17 height 15
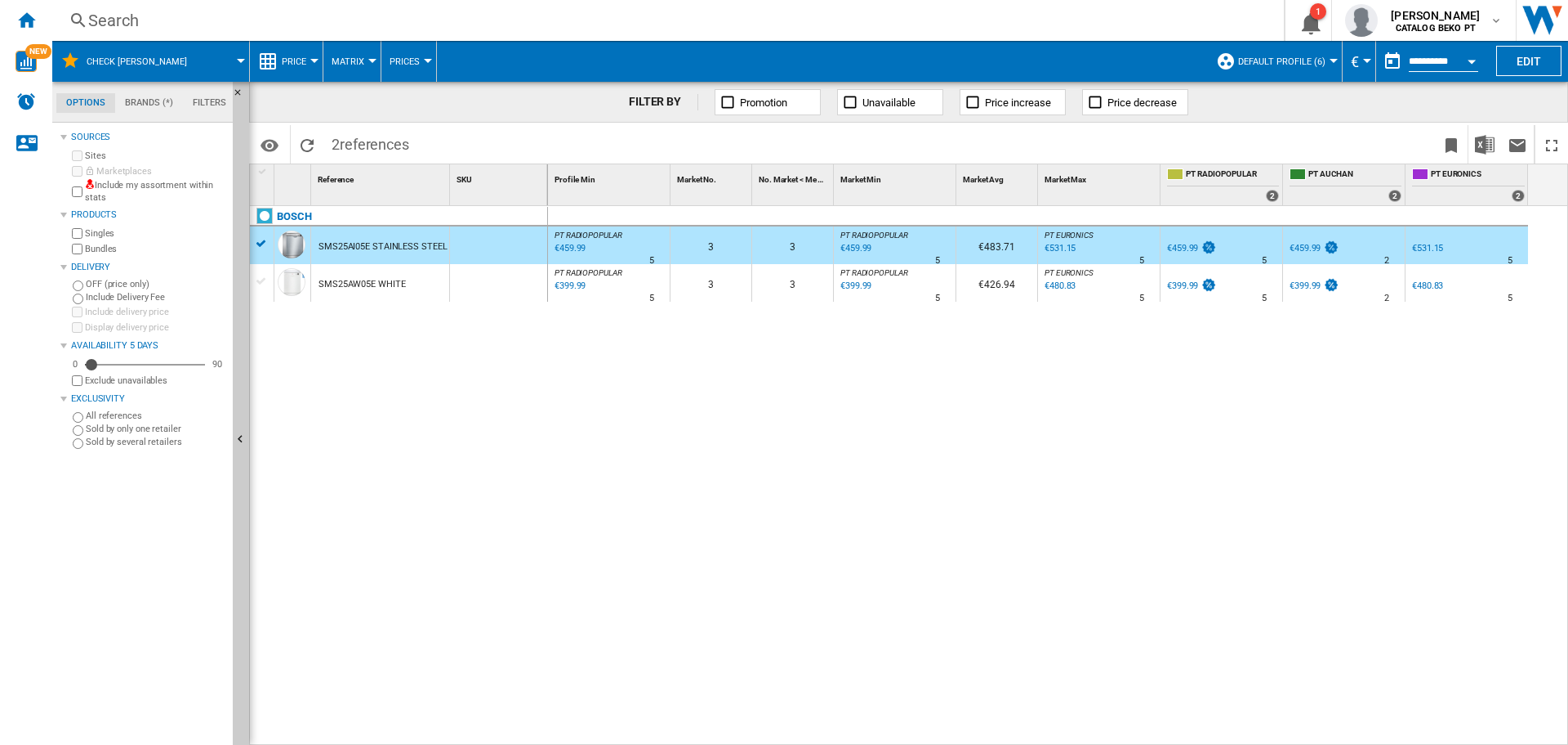
click at [265, 279] on div at bounding box center [262, 281] width 17 height 15
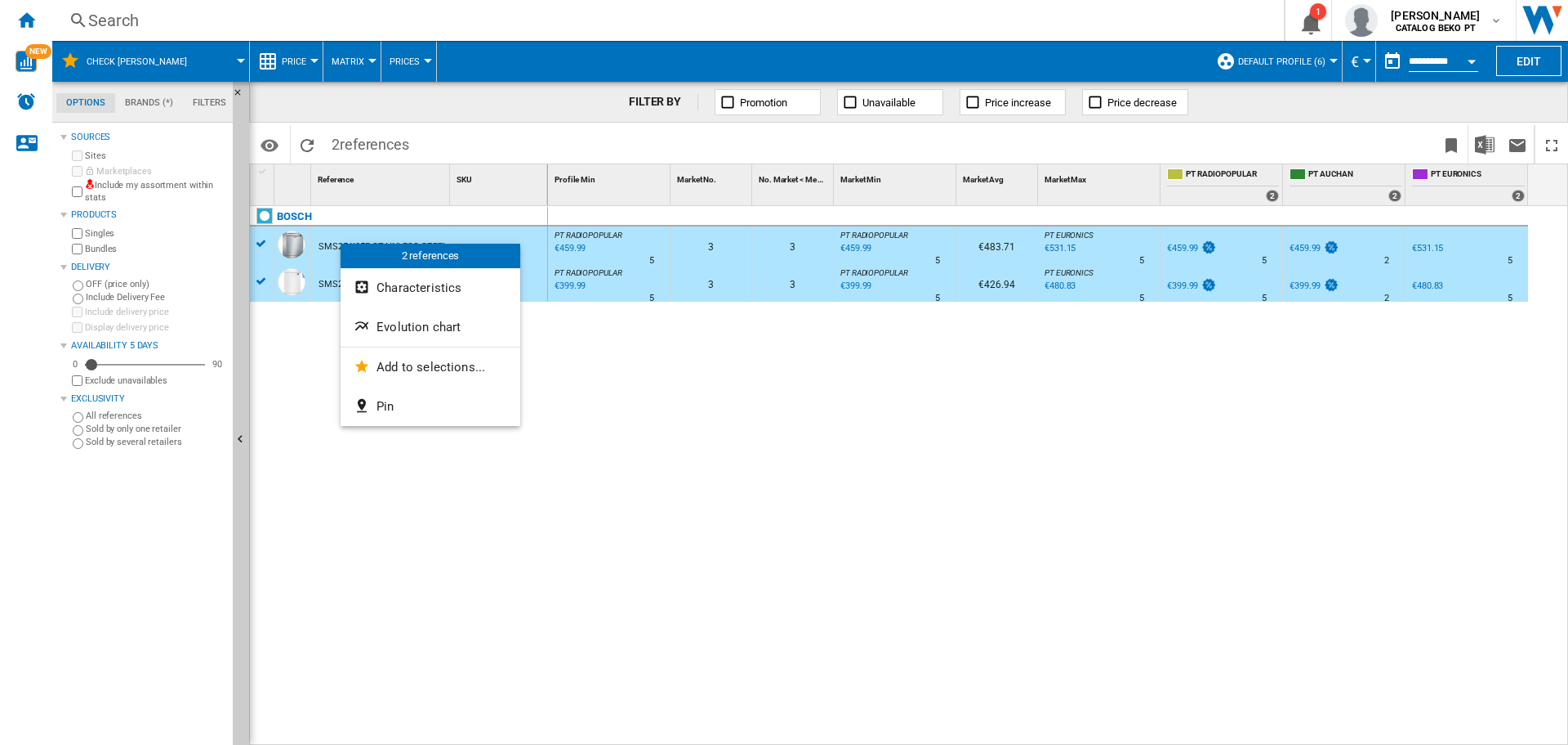
click at [396, 333] on span "Evolution chart" at bounding box center [419, 326] width 84 height 15
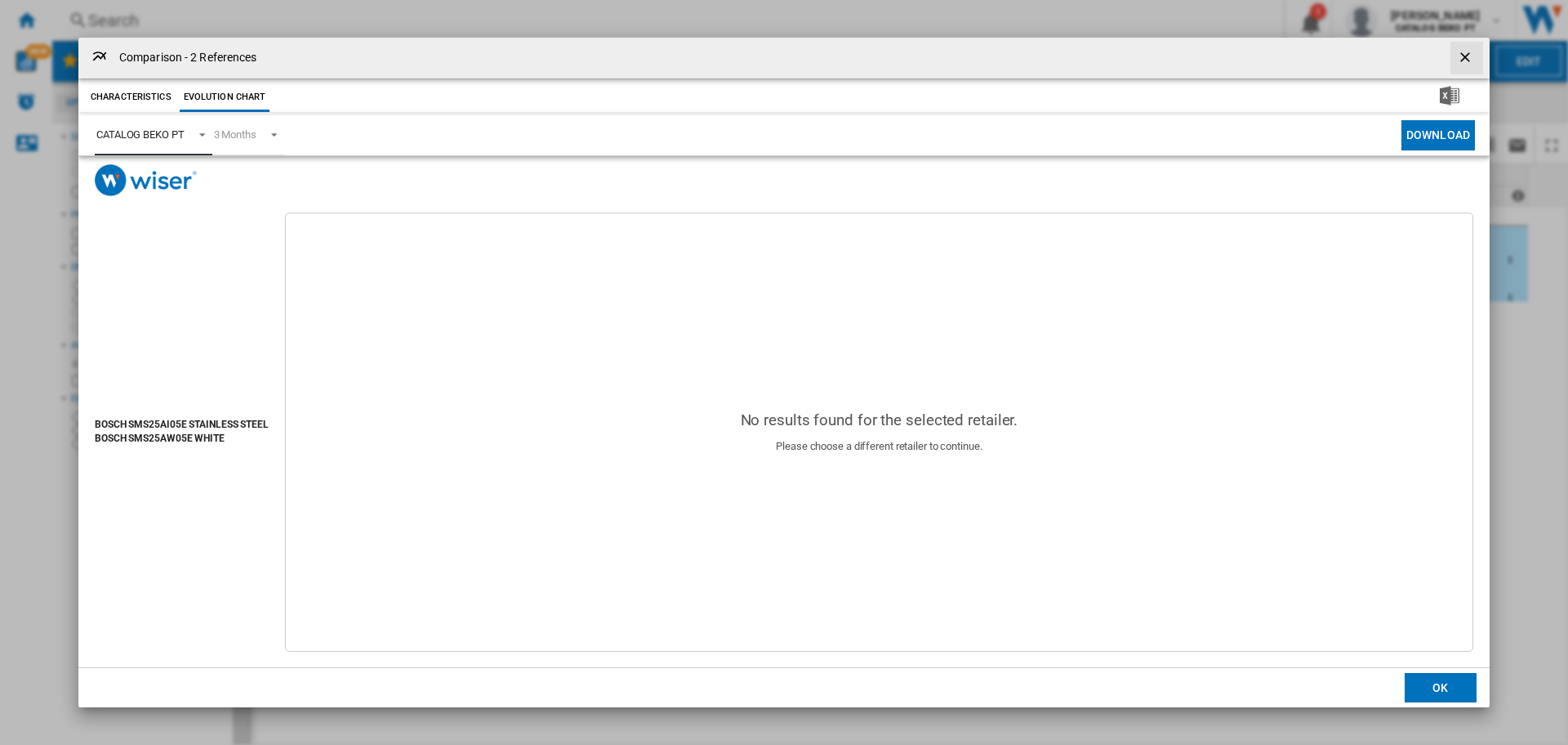
click at [144, 121] on md-select-value "CATALOG BEKO PT" at bounding box center [153, 135] width 118 height 40
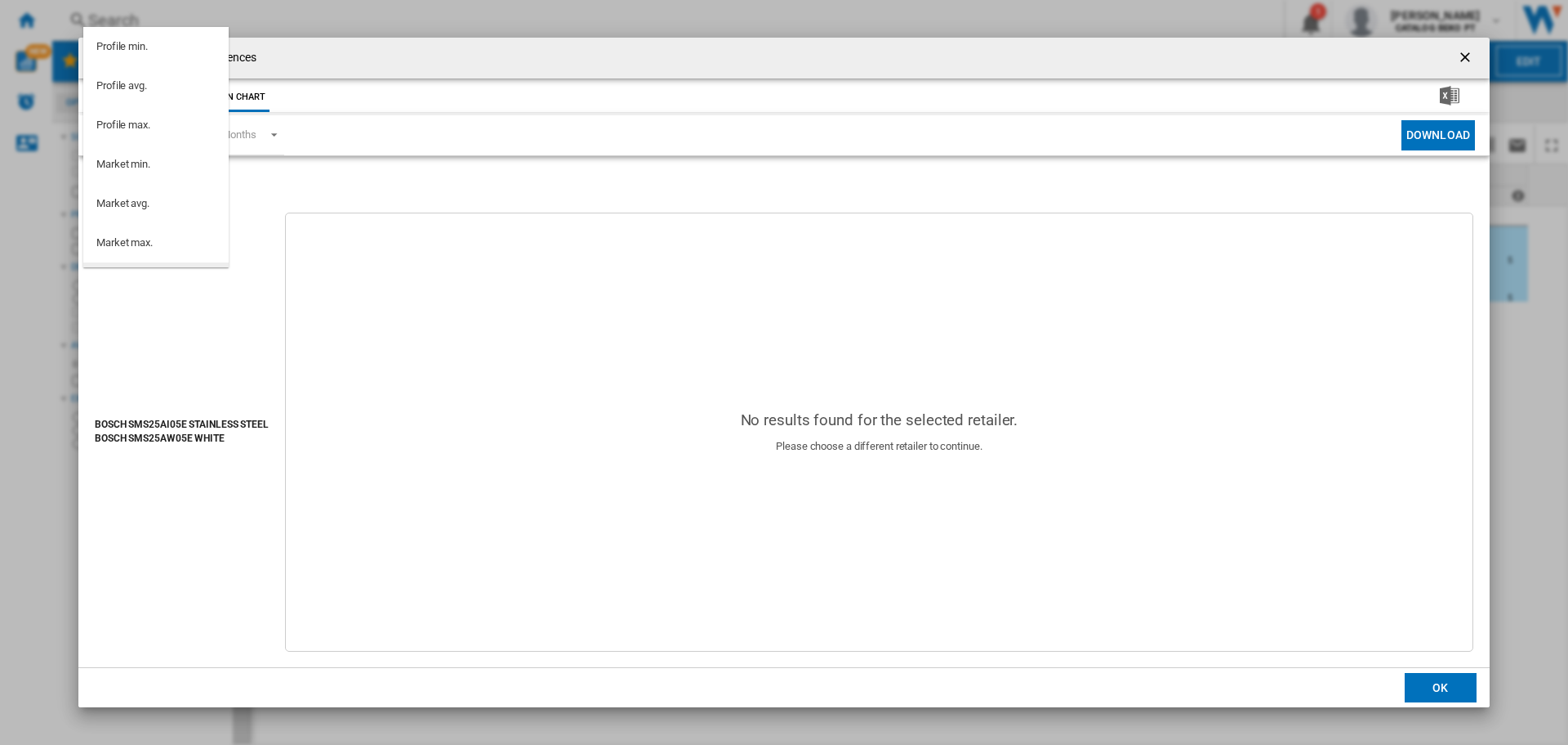
scroll to position [146, 0]
click at [158, 175] on md-option "PT WORTEN" at bounding box center [156, 175] width 146 height 39
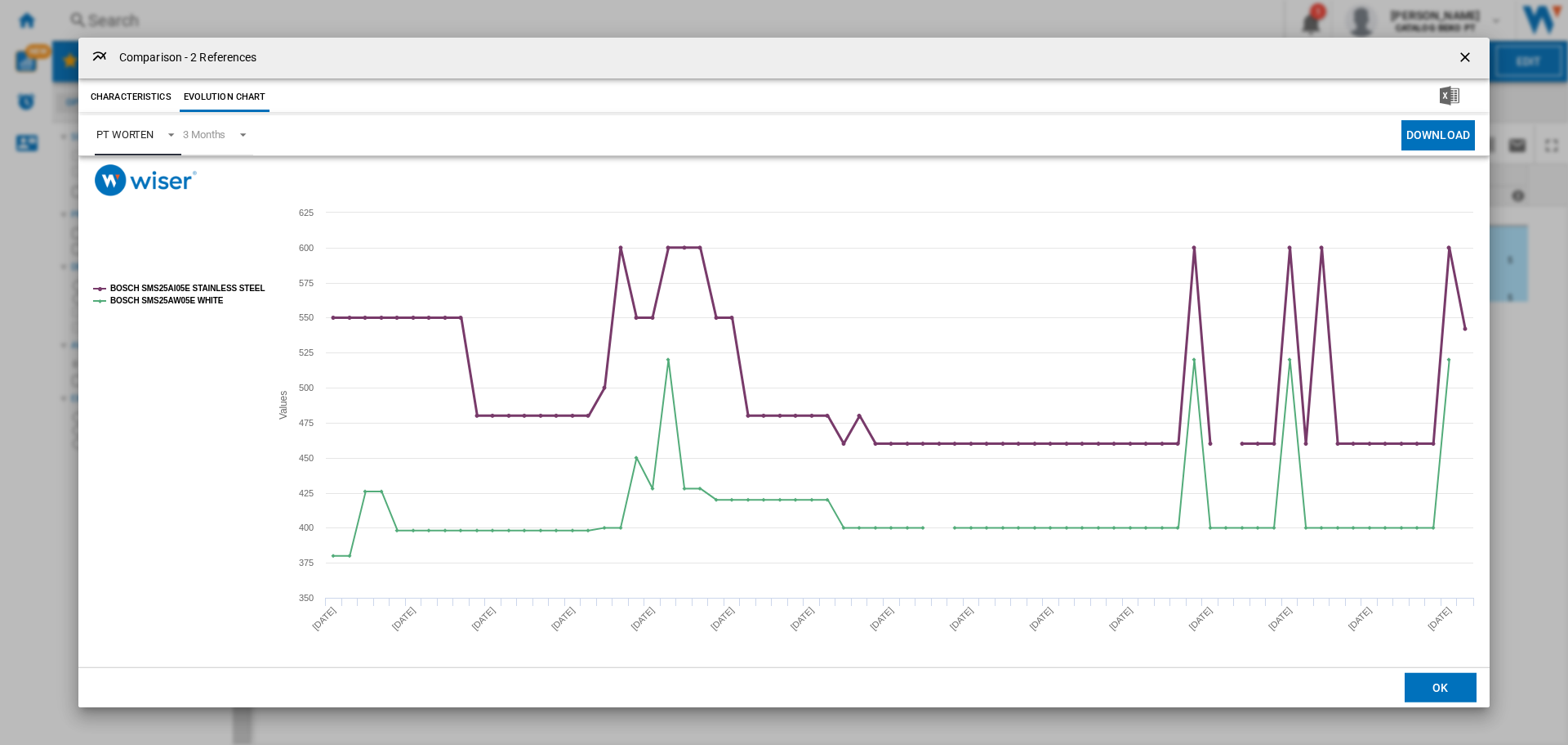
click at [206, 283] on tspan "BOSCH SMS25AI05E STAINLESS STEEL" at bounding box center [188, 288] width 154 height 9
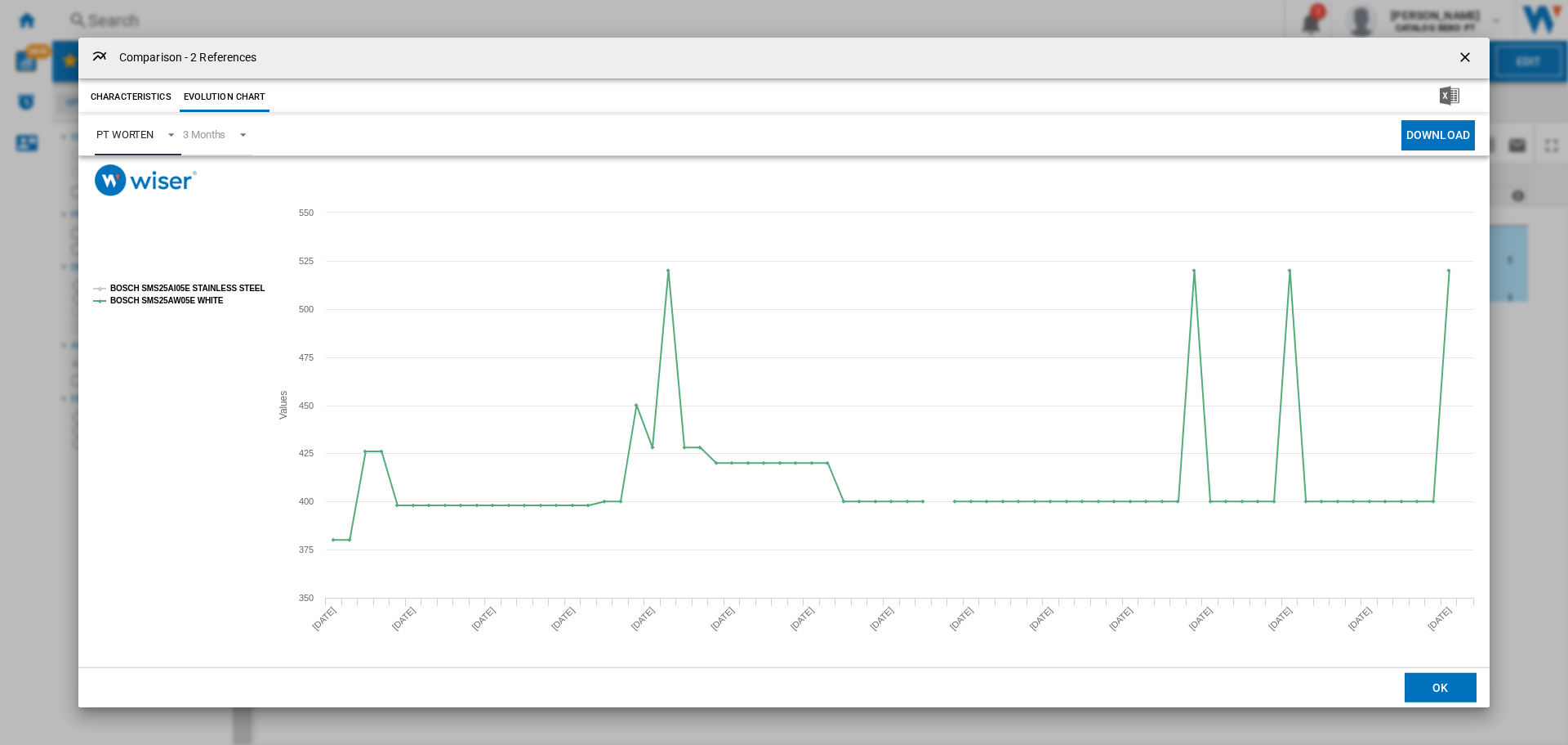
click at [230, 283] on tspan "BOSCH SMS25AI05E STAINLESS STEEL" at bounding box center [188, 288] width 154 height 9
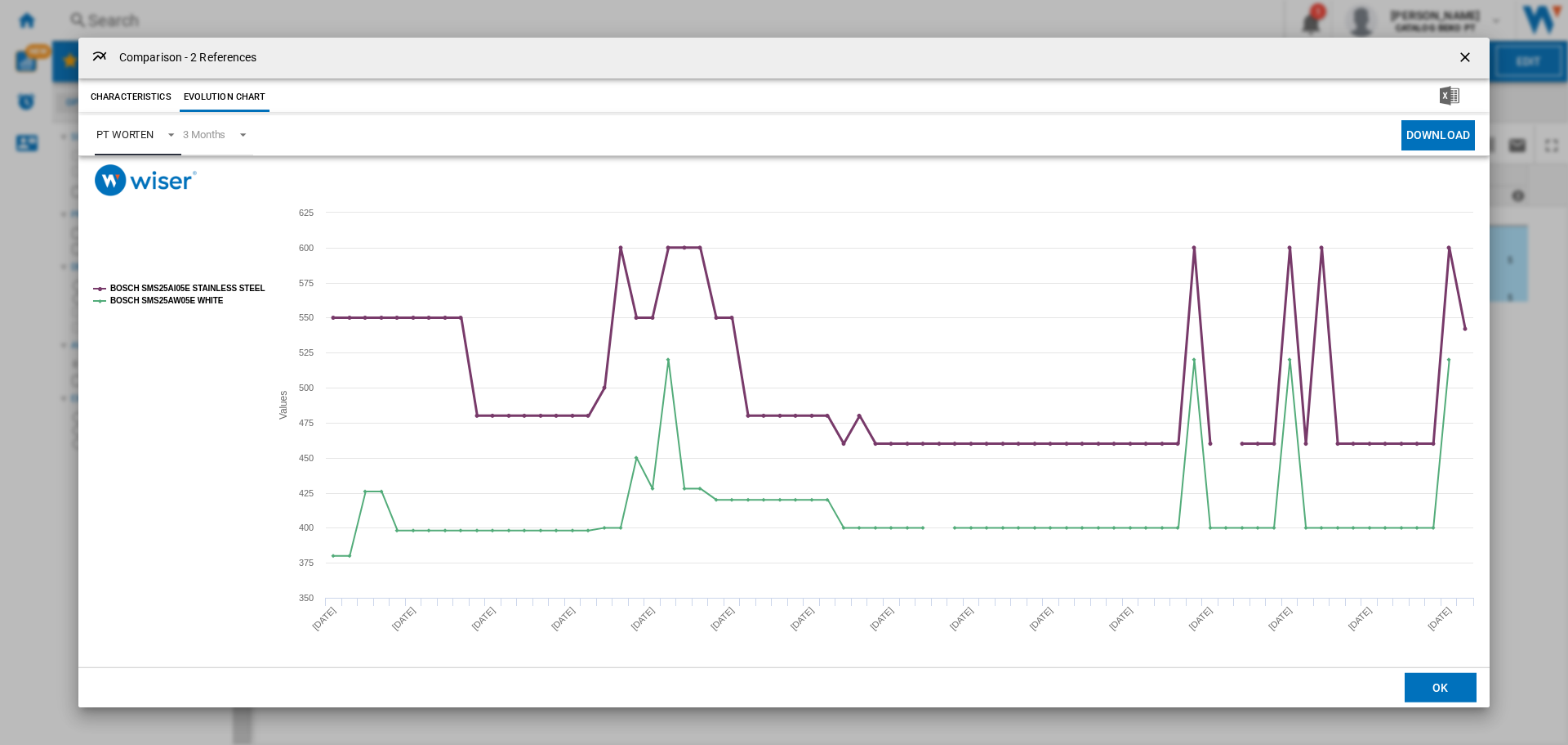
click at [192, 297] on tspan "BOSCH SMS25AW05E WHITE" at bounding box center [167, 300] width 113 height 9
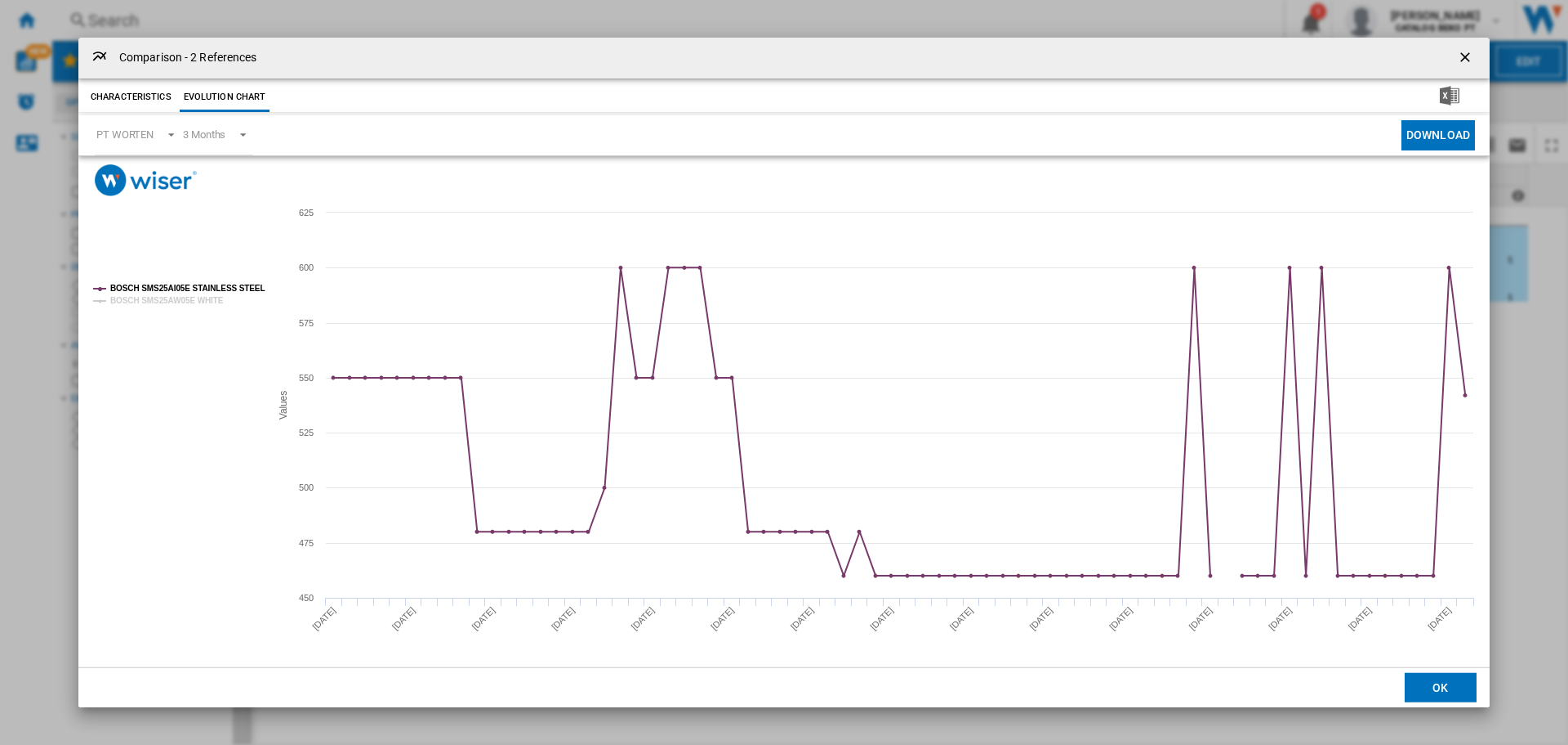
click at [1456, 692] on button "OK" at bounding box center [1441, 687] width 72 height 29
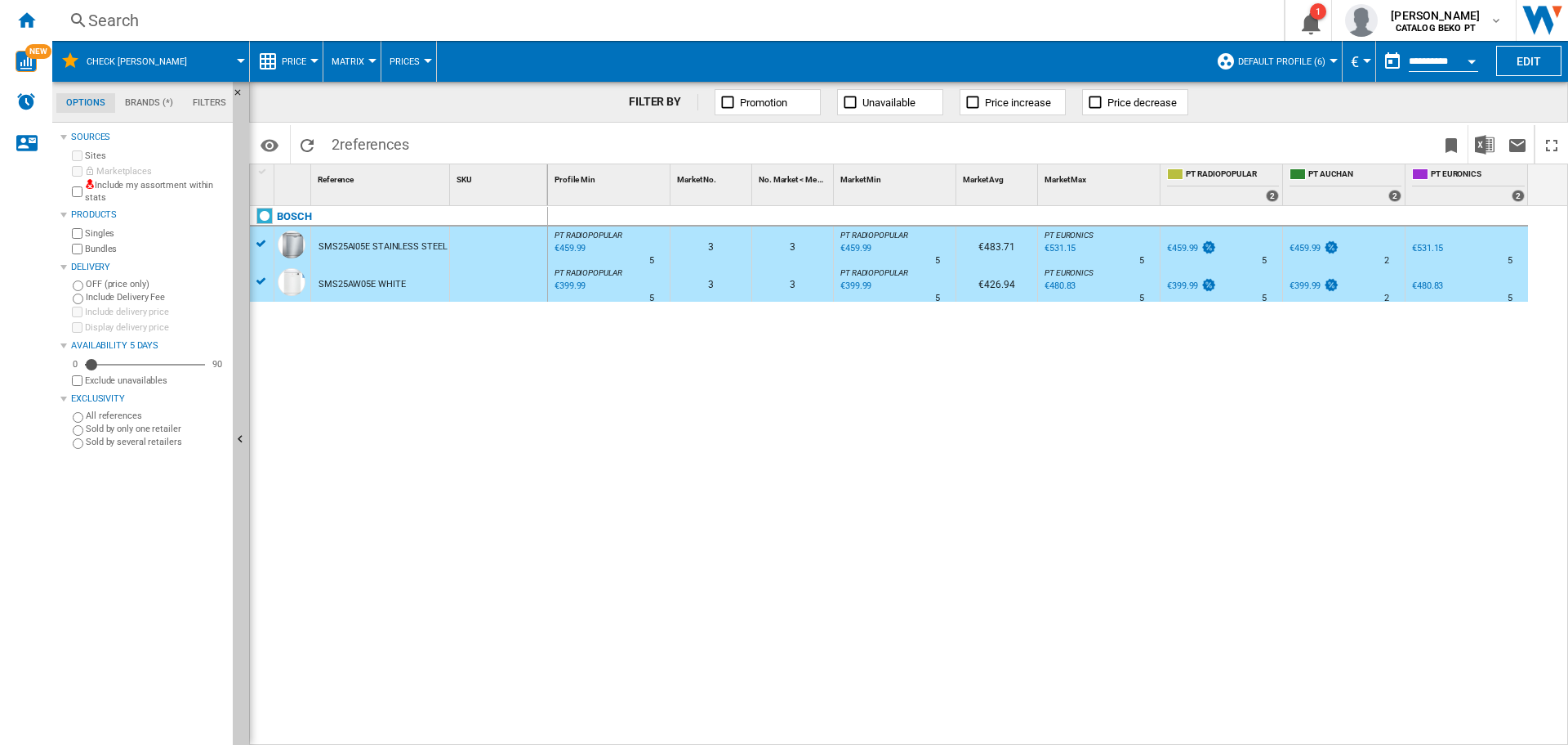
click at [579, 244] on div "€459.99" at bounding box center [569, 248] width 33 height 16
click at [577, 286] on div "€399.99" at bounding box center [569, 286] width 33 height 16
click at [750, 385] on div "0 0 PT RADIOPOPULAR : PT RADIOPOPULAR -1.0 % €459.99 % N/A 5 PT RADIOPOPULAR : …" at bounding box center [1058, 475] width 1021 height 539
click at [1187, 248] on div "€459.99" at bounding box center [1183, 248] width 31 height 10
click at [1185, 286] on div "€399.99" at bounding box center [1183, 286] width 31 height 10
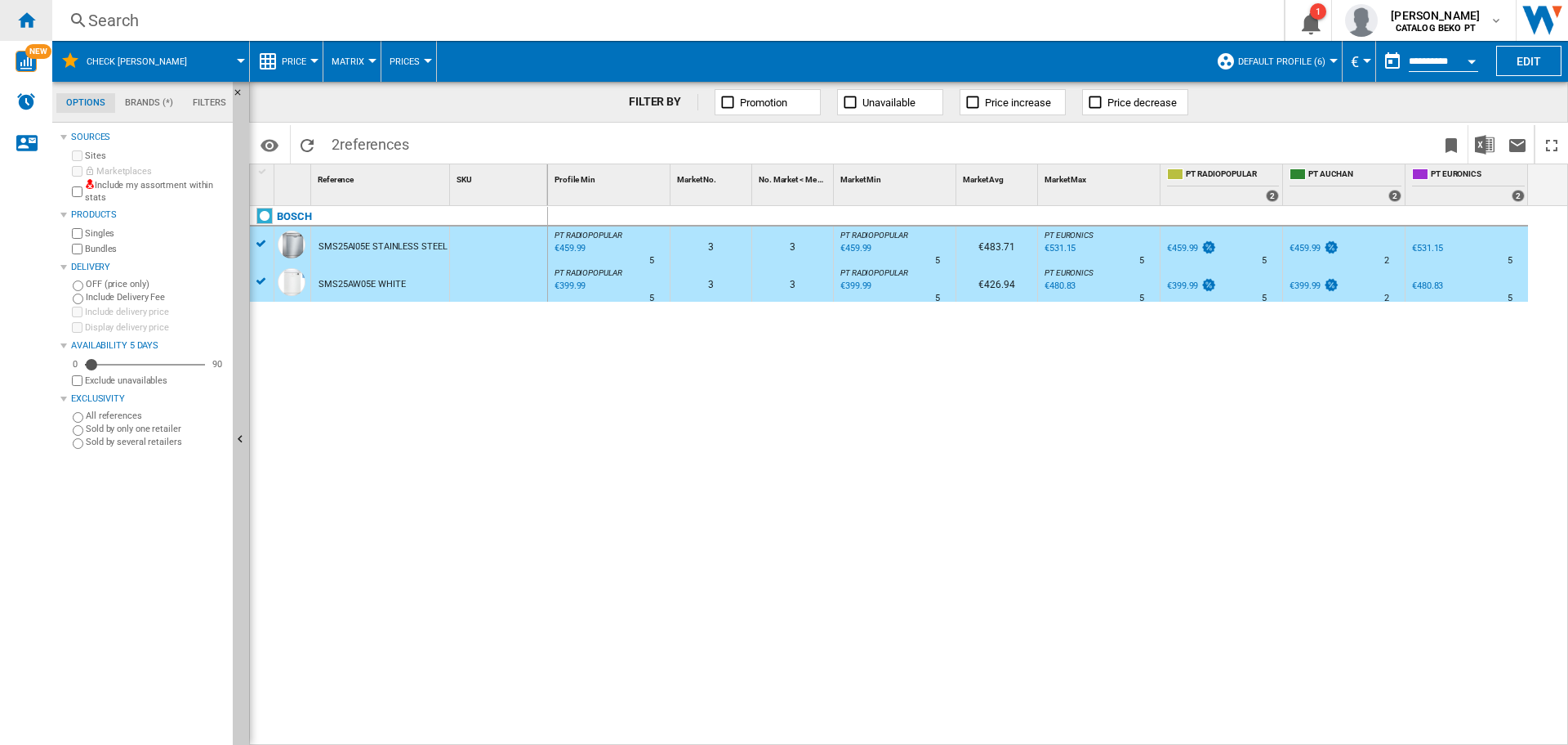
click at [33, 21] on ng-md-icon "Home" at bounding box center [26, 19] width 20 height 20
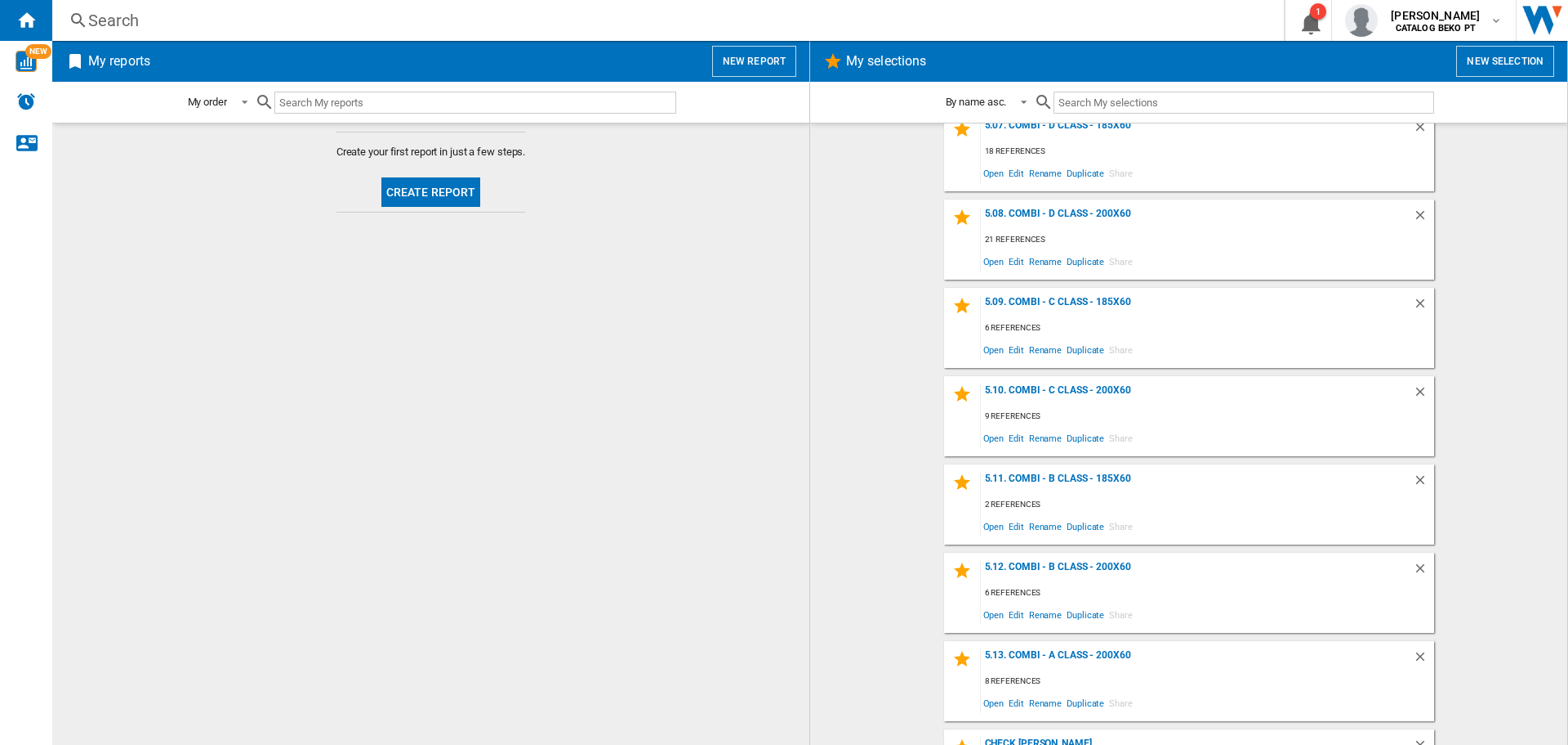
scroll to position [1939, 0]
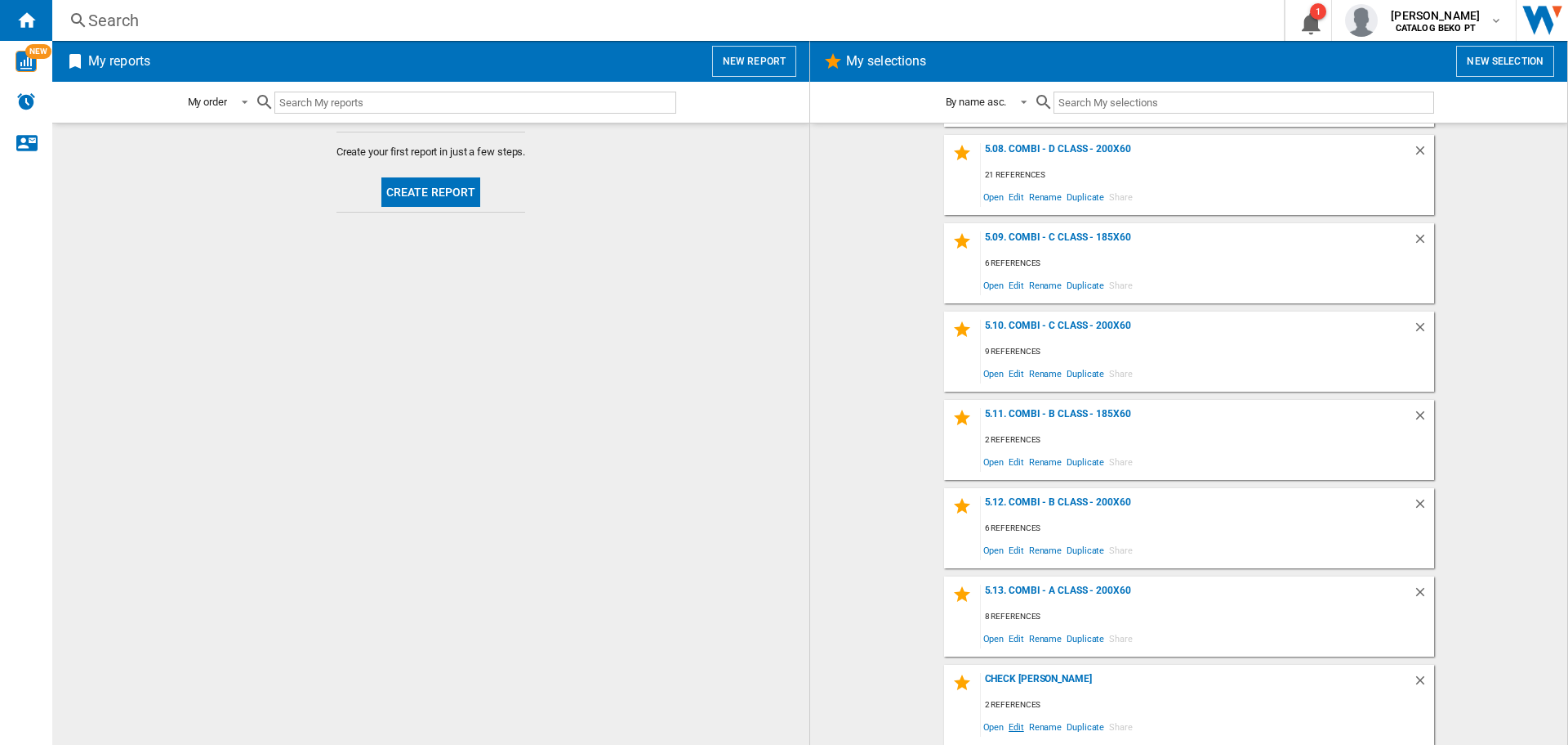
click at [1011, 724] on span "Edit" at bounding box center [1016, 726] width 21 height 22
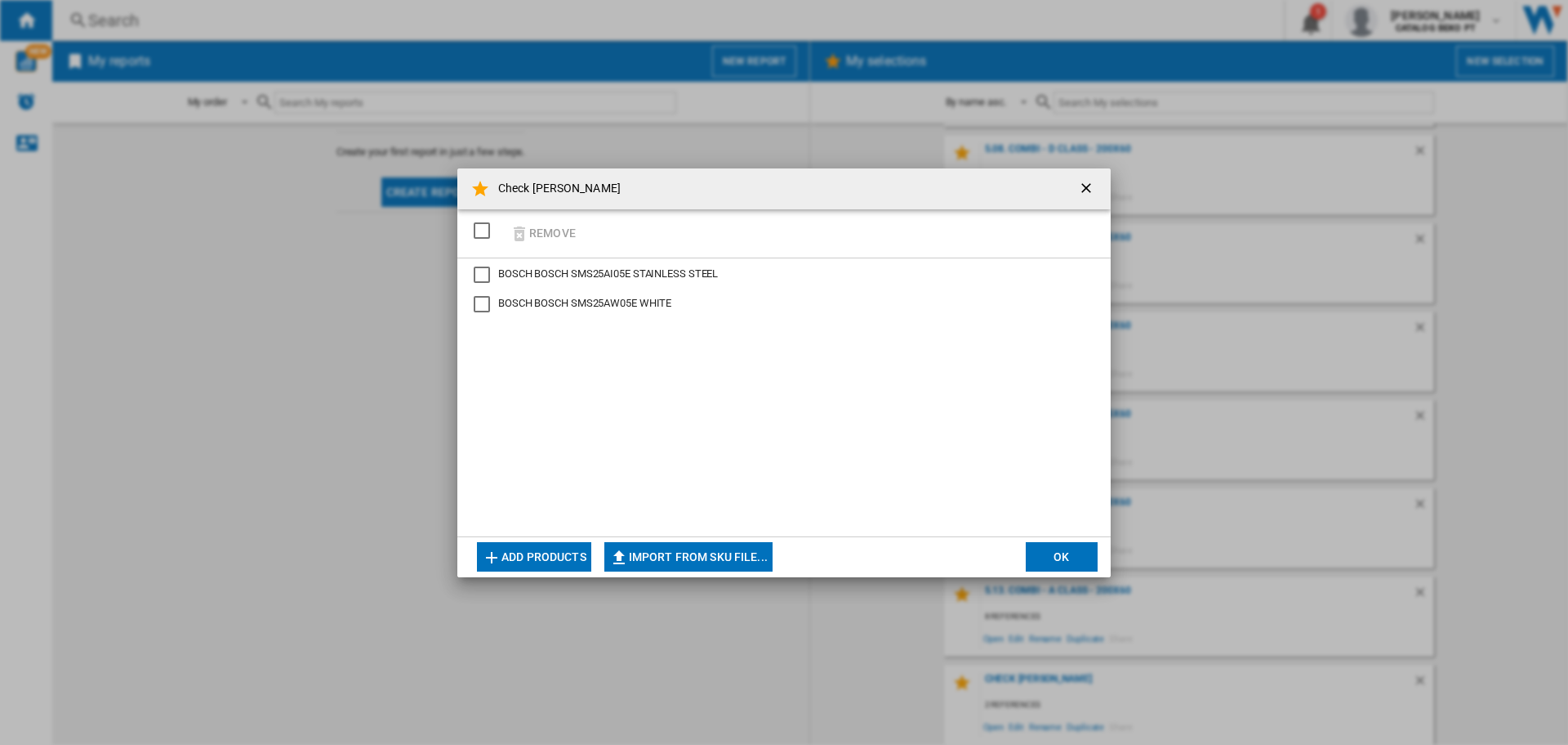
click at [482, 230] on div "SELECTIONS.EDITION_POPUP.SELECT_DESELECT" at bounding box center [481, 230] width 16 height 16
click at [550, 231] on button "Remove" at bounding box center [543, 233] width 76 height 39
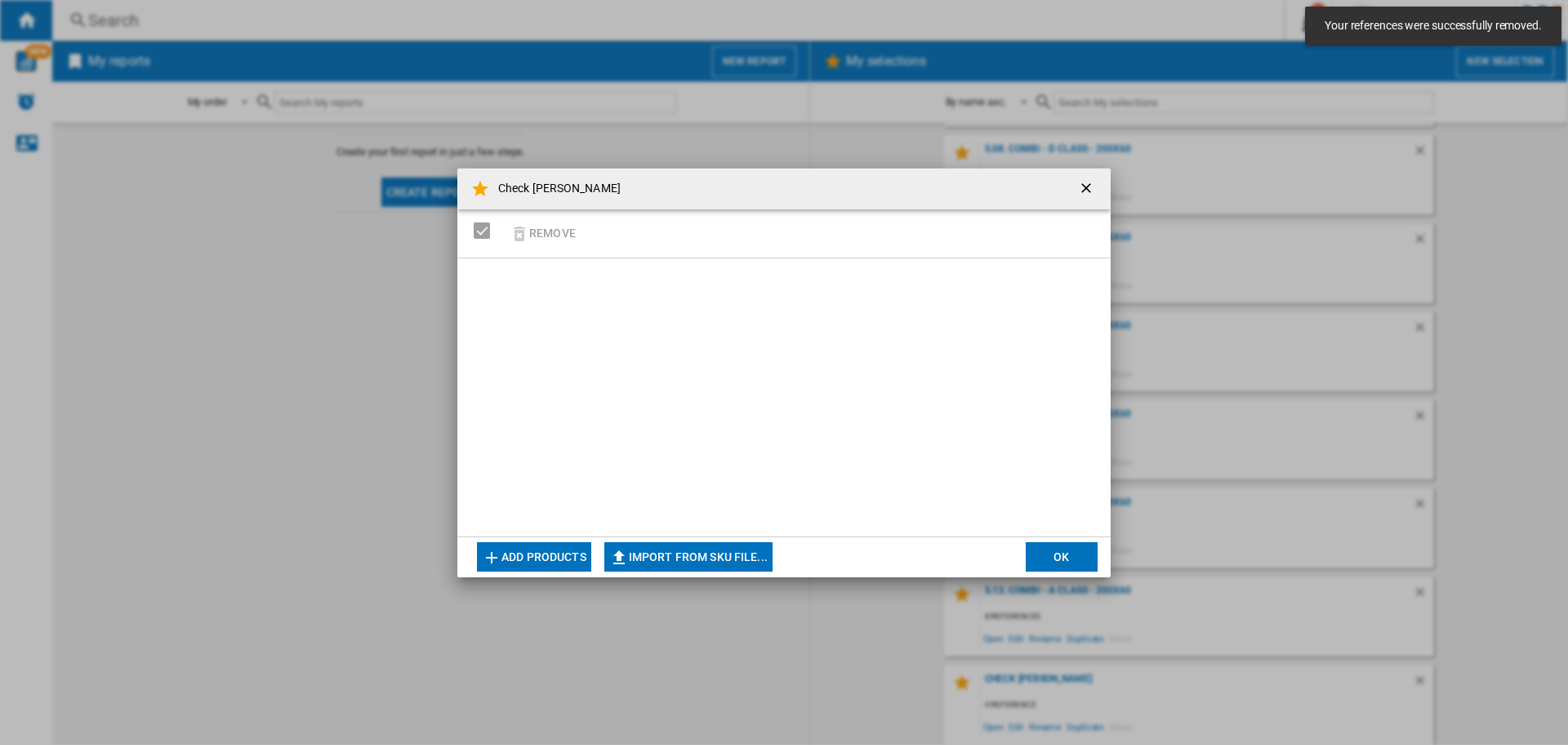
click at [543, 562] on button "Add products" at bounding box center [534, 556] width 114 height 29
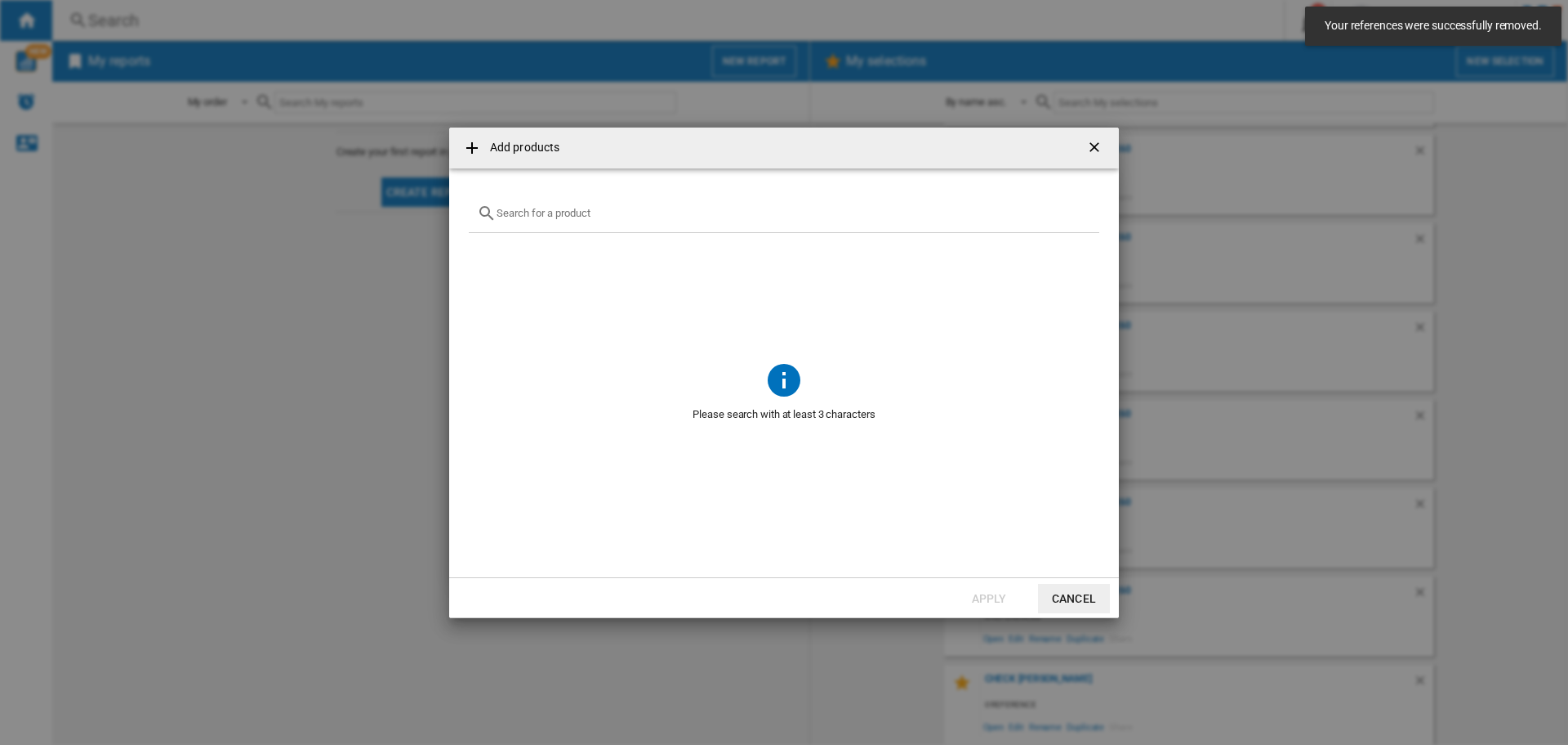
click at [554, 215] on input "Add products ..." at bounding box center [793, 213] width 594 height 12
paste input "BDW1965N"
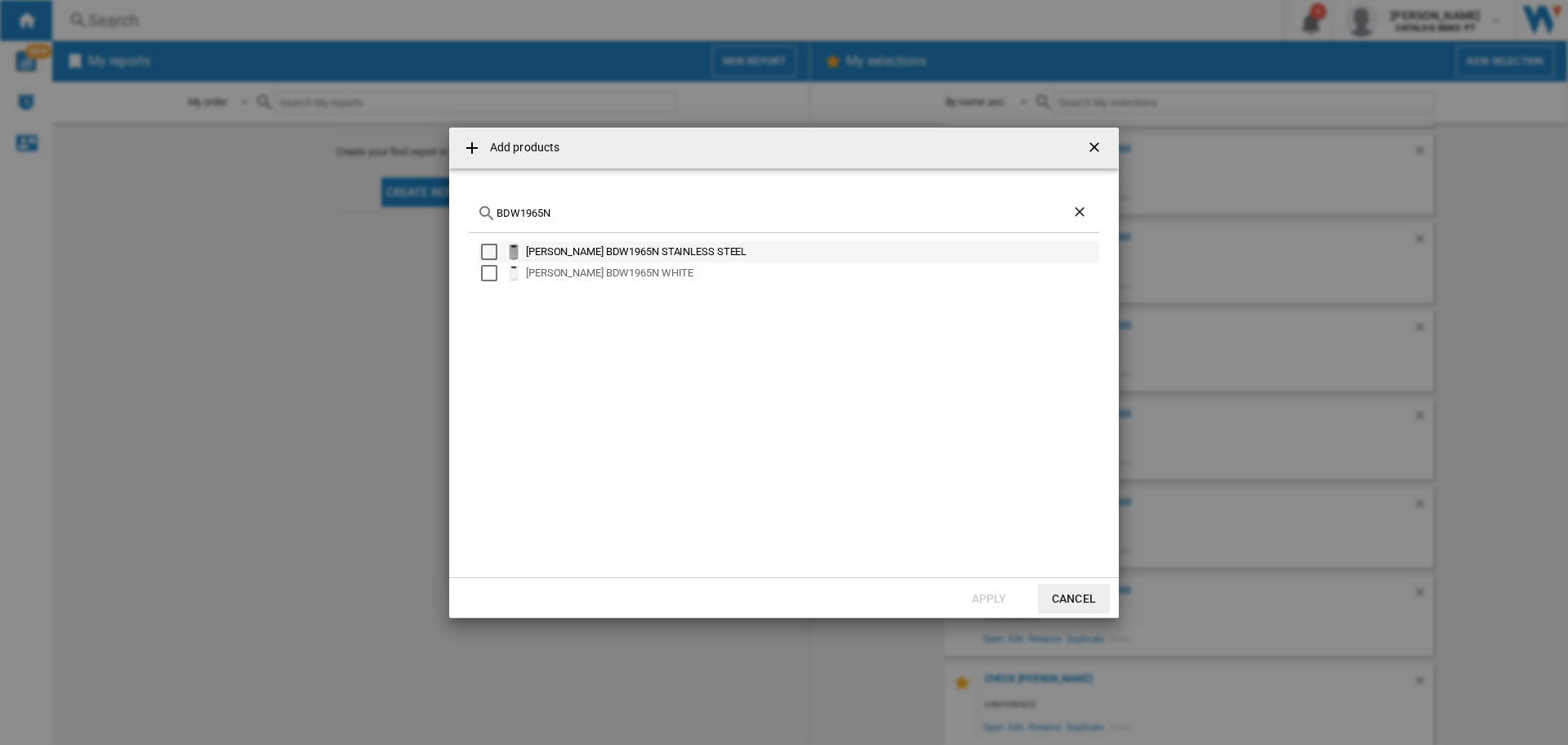
type input "BDW1965N"
click at [491, 250] on div "Select" at bounding box center [489, 251] width 16 height 16
click at [487, 271] on div "Select" at bounding box center [489, 273] width 16 height 16
click at [984, 591] on button "Apply" at bounding box center [989, 598] width 72 height 29
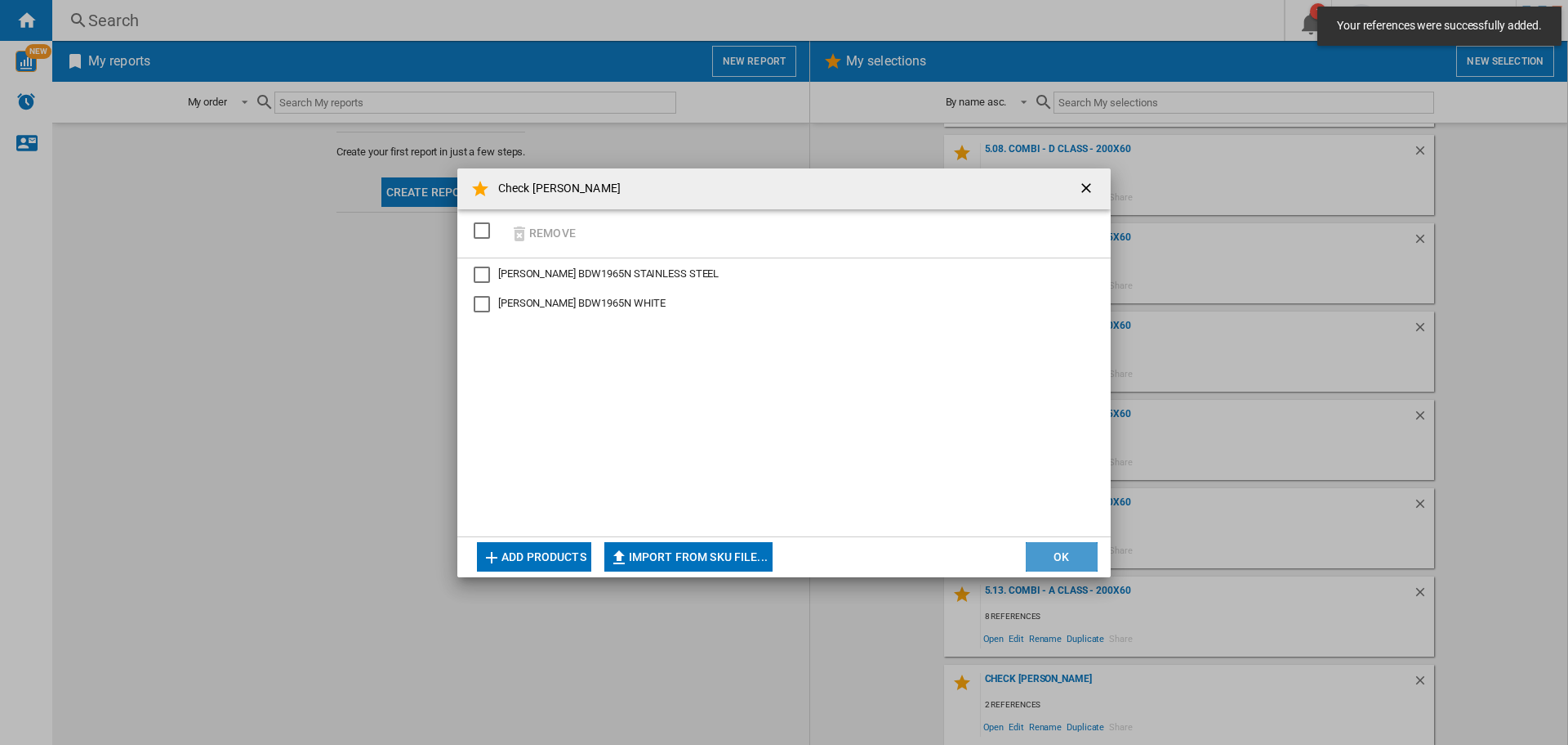
drag, startPoint x: 1070, startPoint y: 558, endPoint x: 1076, endPoint y: 572, distance: 15.2
click at [1070, 560] on button "OK" at bounding box center [1062, 556] width 72 height 29
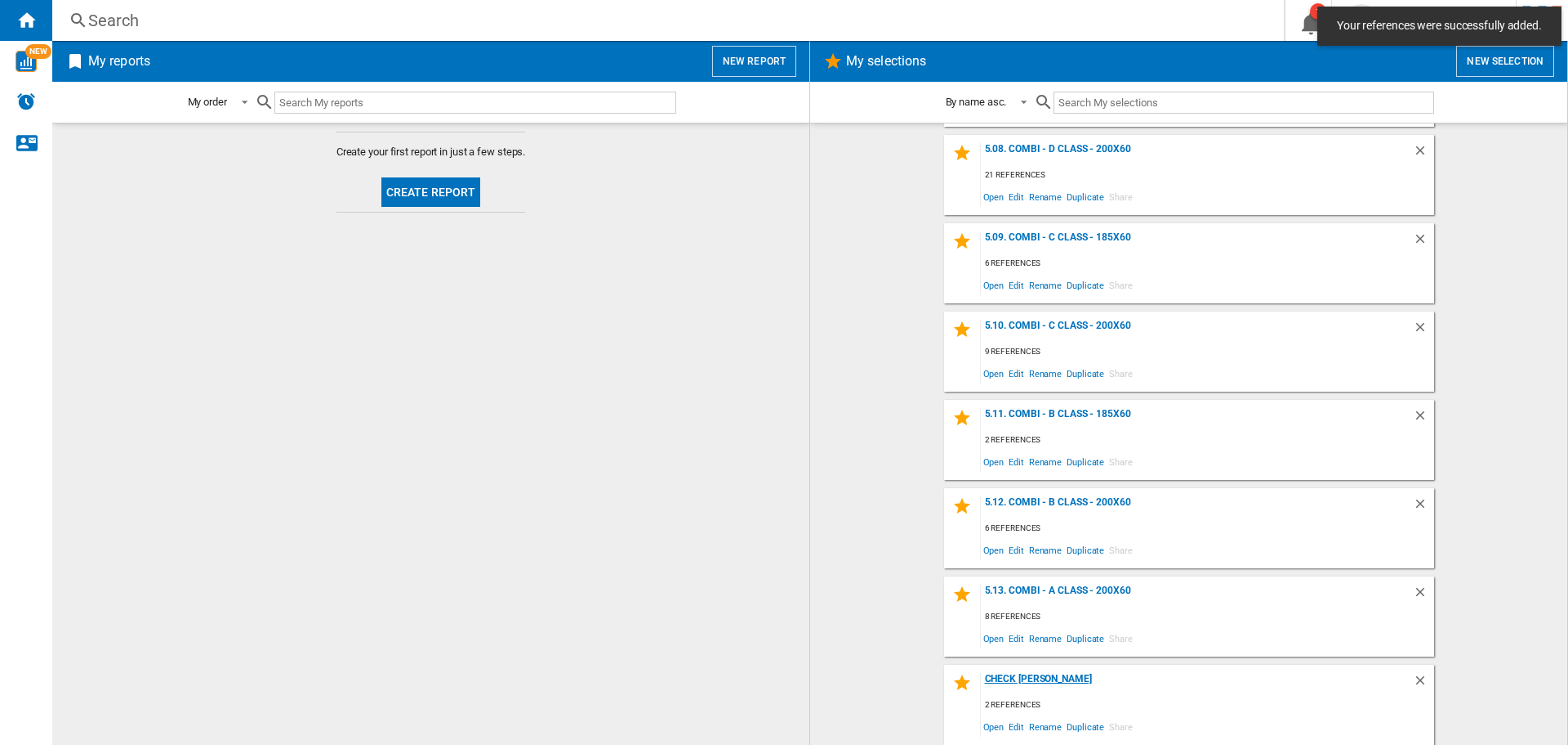
click at [1004, 675] on div "Check [PERSON_NAME]" at bounding box center [1197, 684] width 432 height 22
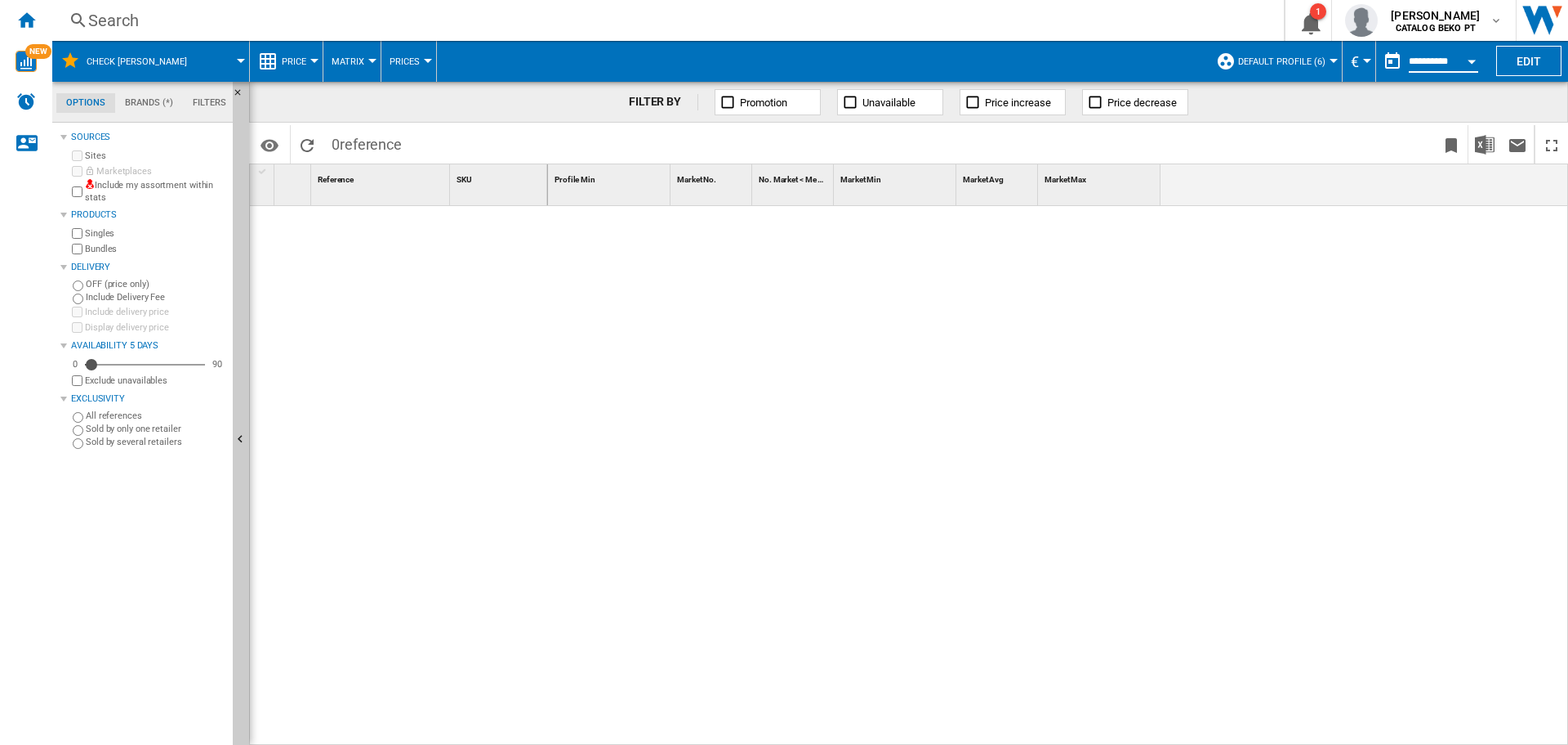
click at [1453, 59] on input "**********" at bounding box center [1444, 64] width 69 height 15
click at [1473, 60] on div "Open calendar" at bounding box center [1472, 62] width 9 height 4
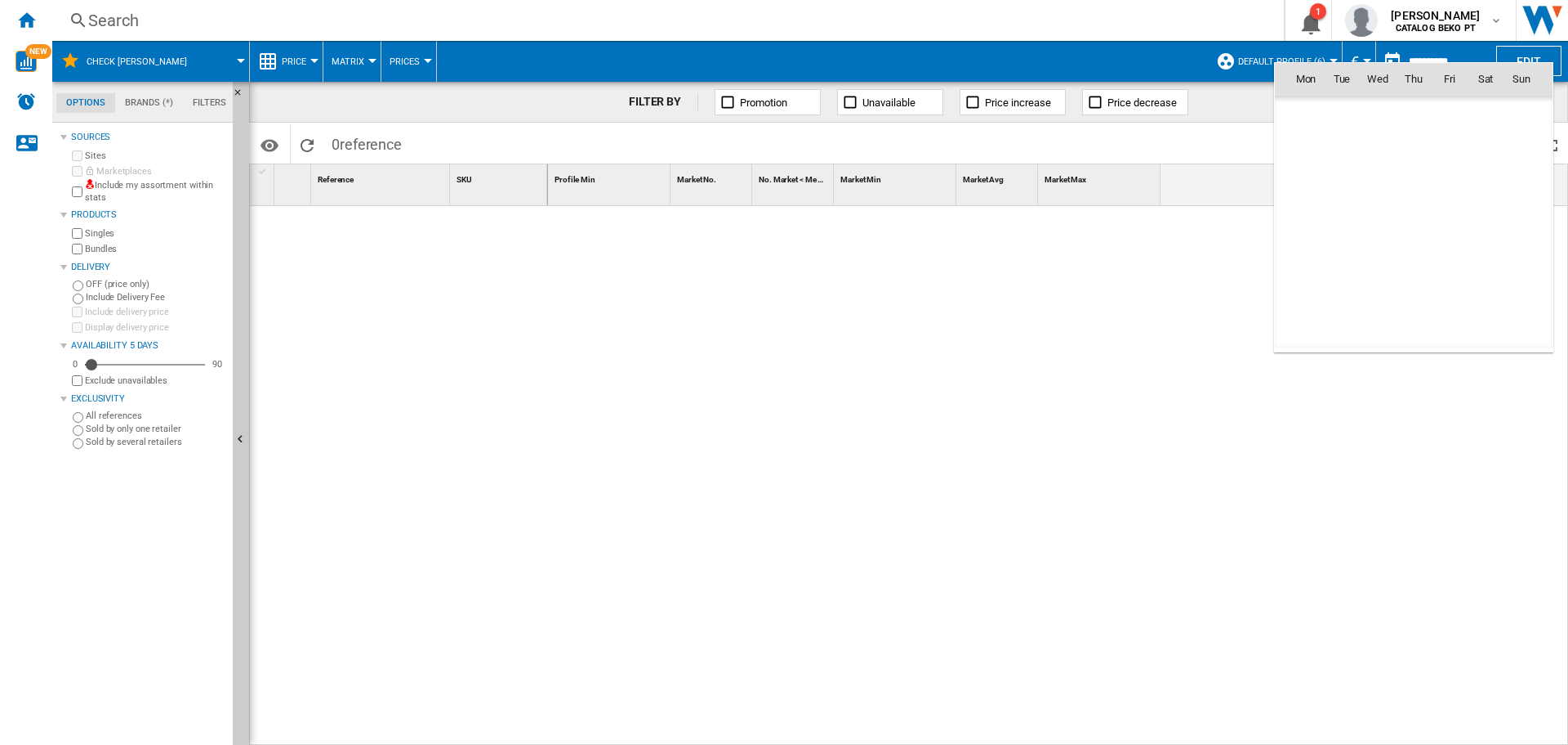
scroll to position [7798, 0]
click at [1375, 147] on span "1" at bounding box center [1378, 150] width 33 height 33
type input "**********"
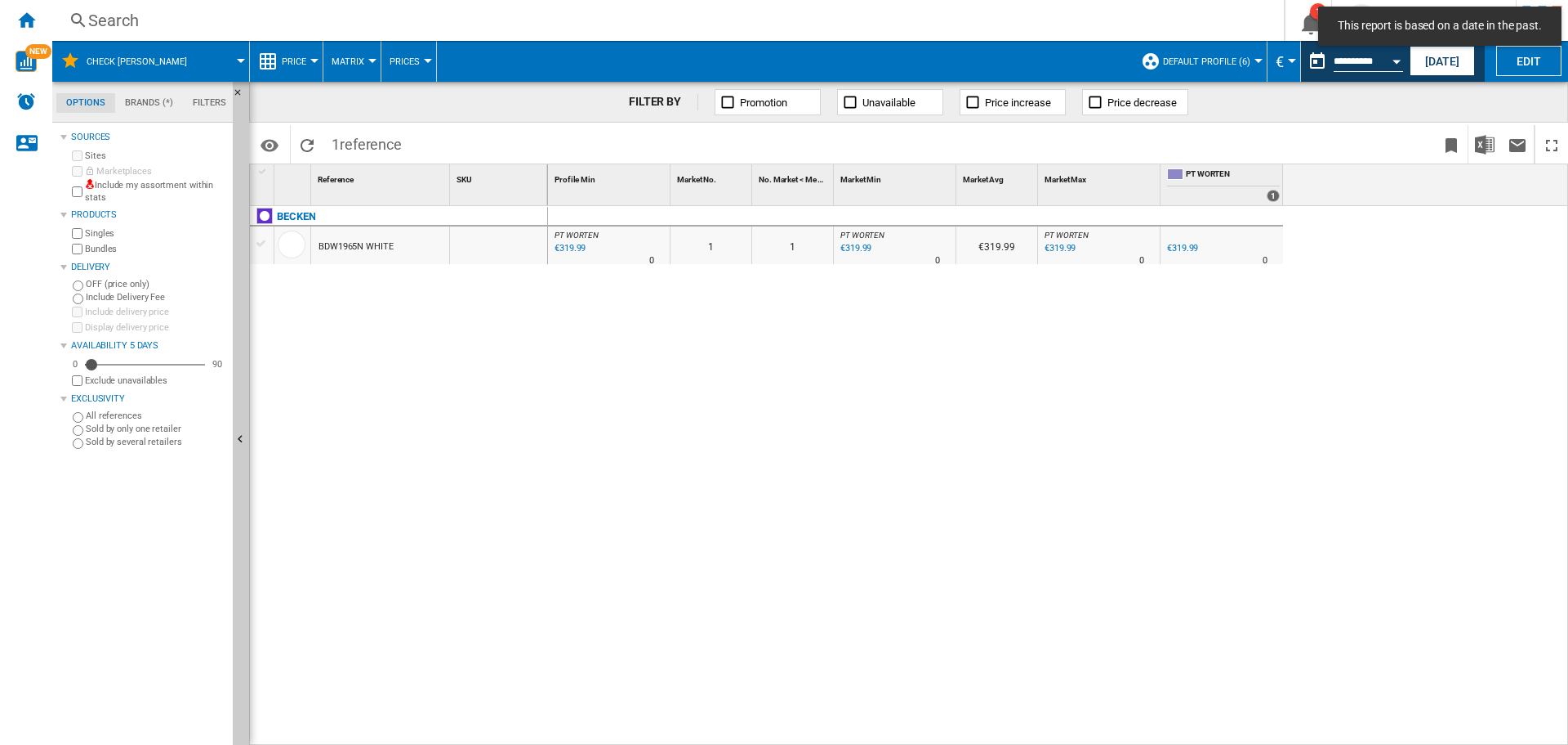
click at [259, 241] on div at bounding box center [262, 243] width 17 height 15
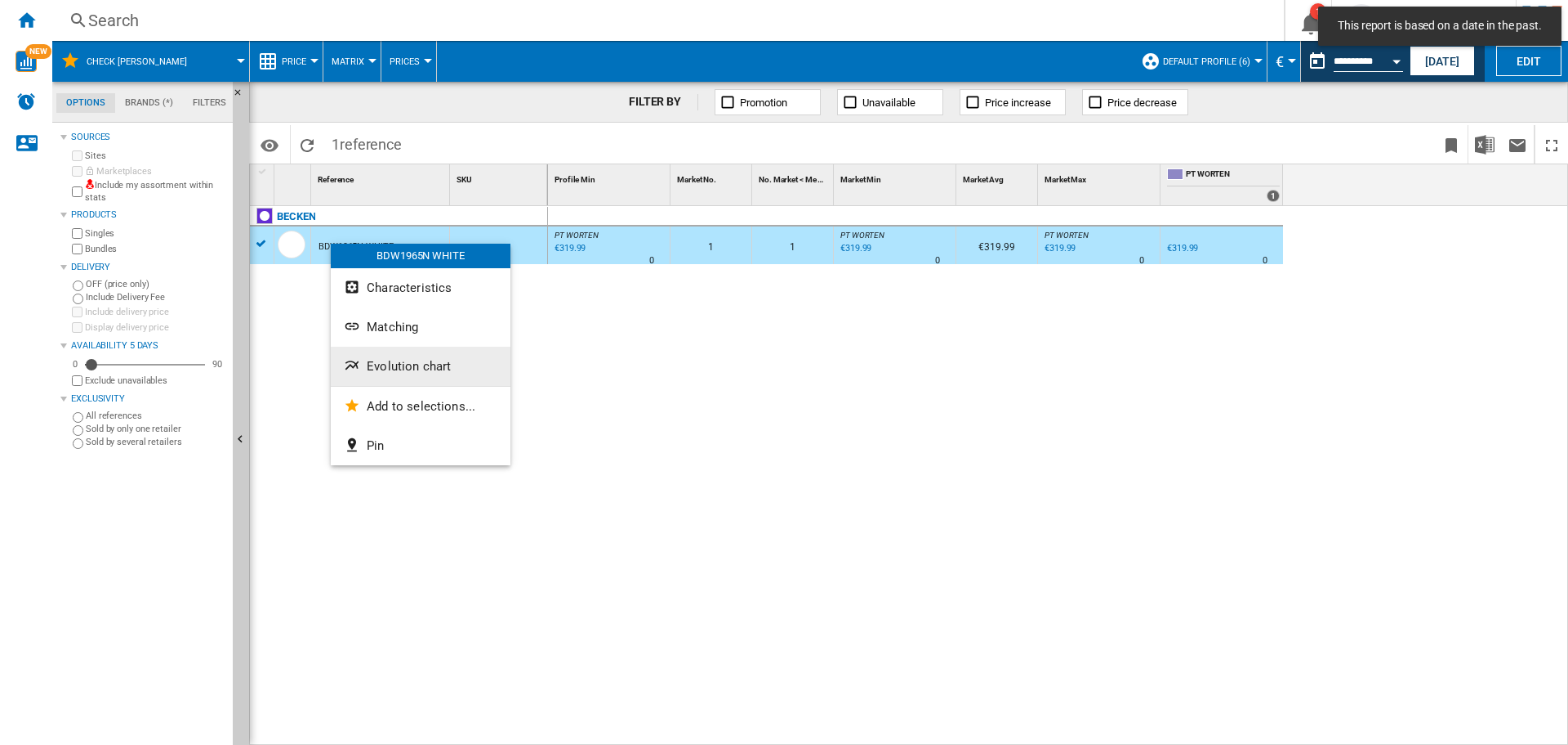
click at [419, 361] on span "Evolution chart" at bounding box center [409, 366] width 84 height 15
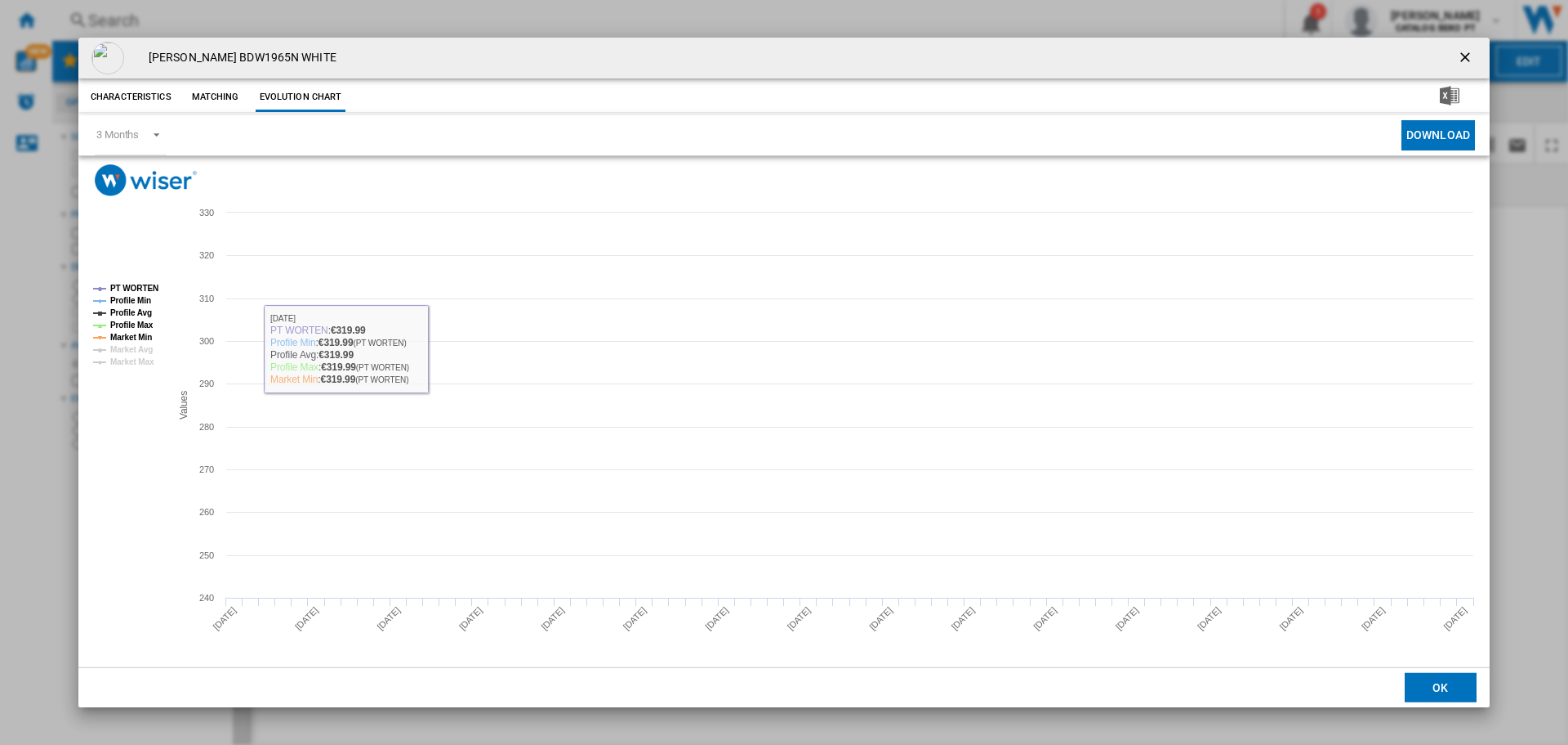
click at [129, 314] on tspan "Profile Avg" at bounding box center [131, 312] width 42 height 9
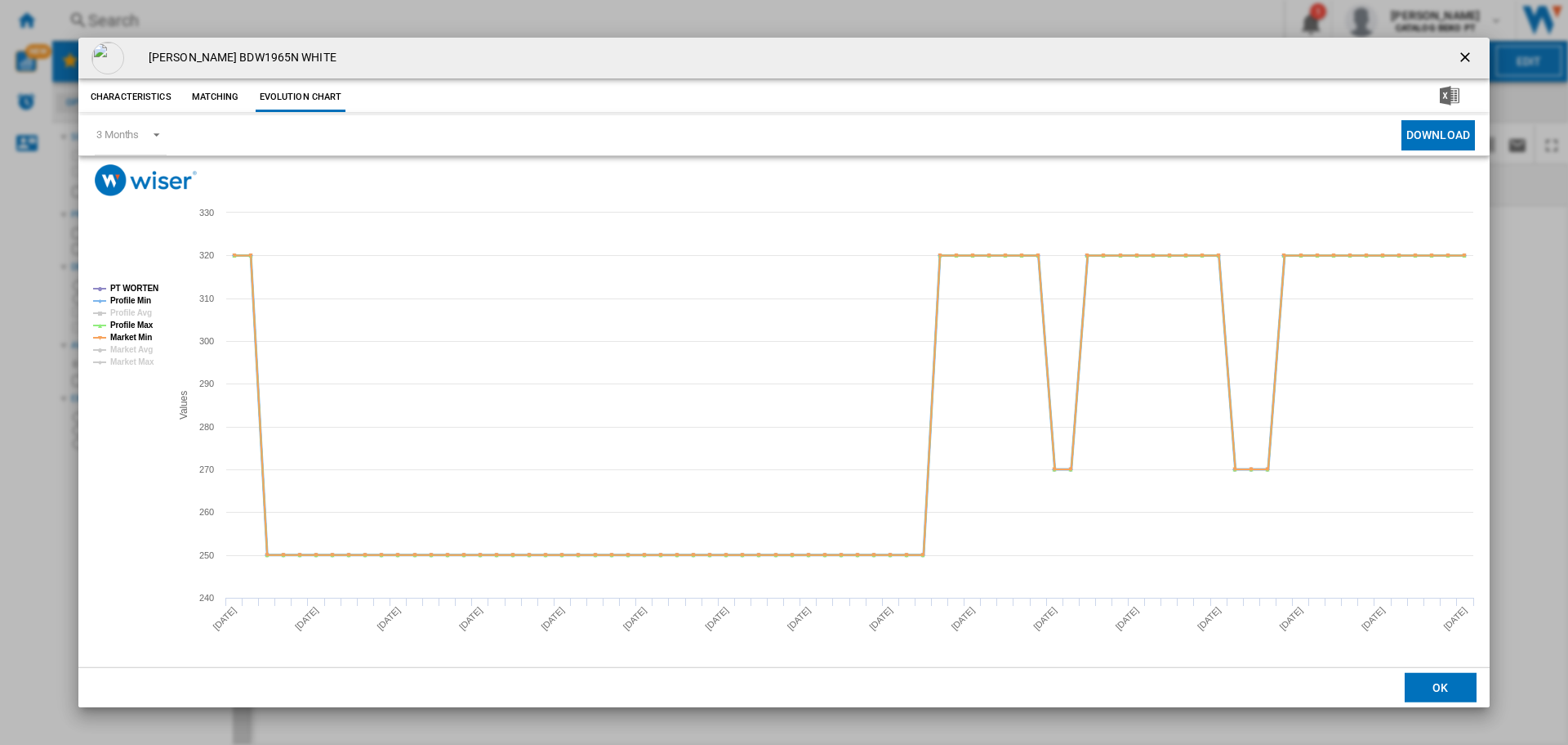
click at [132, 300] on tspan "Profile Min" at bounding box center [131, 300] width 41 height 9
click at [136, 326] on tspan "Profile Max" at bounding box center [132, 324] width 43 height 9
click at [136, 335] on tspan "Market Min" at bounding box center [131, 337] width 42 height 9
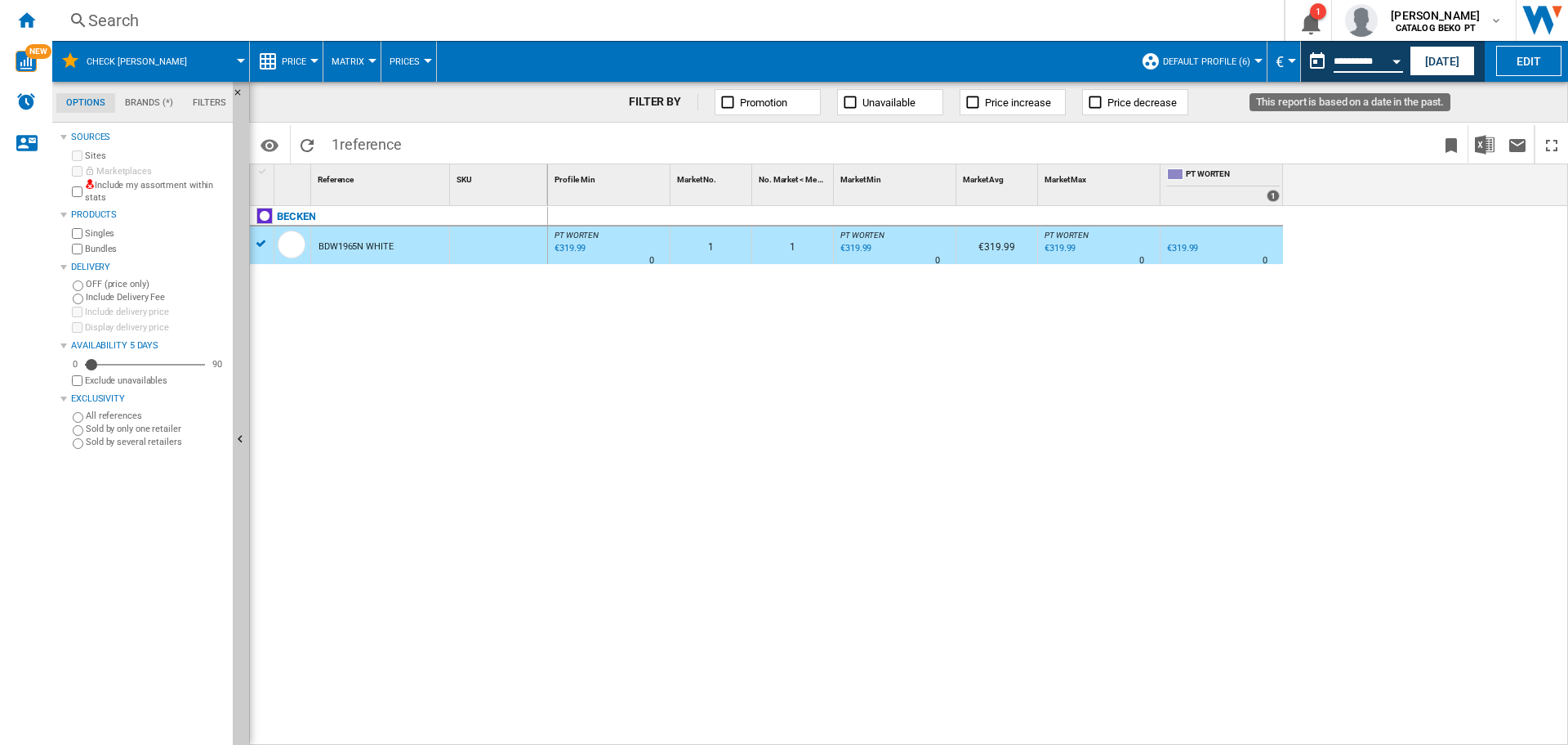
click at [1378, 59] on input "**********" at bounding box center [1368, 64] width 69 height 15
click at [1395, 56] on button "Open calendar" at bounding box center [1396, 58] width 29 height 29
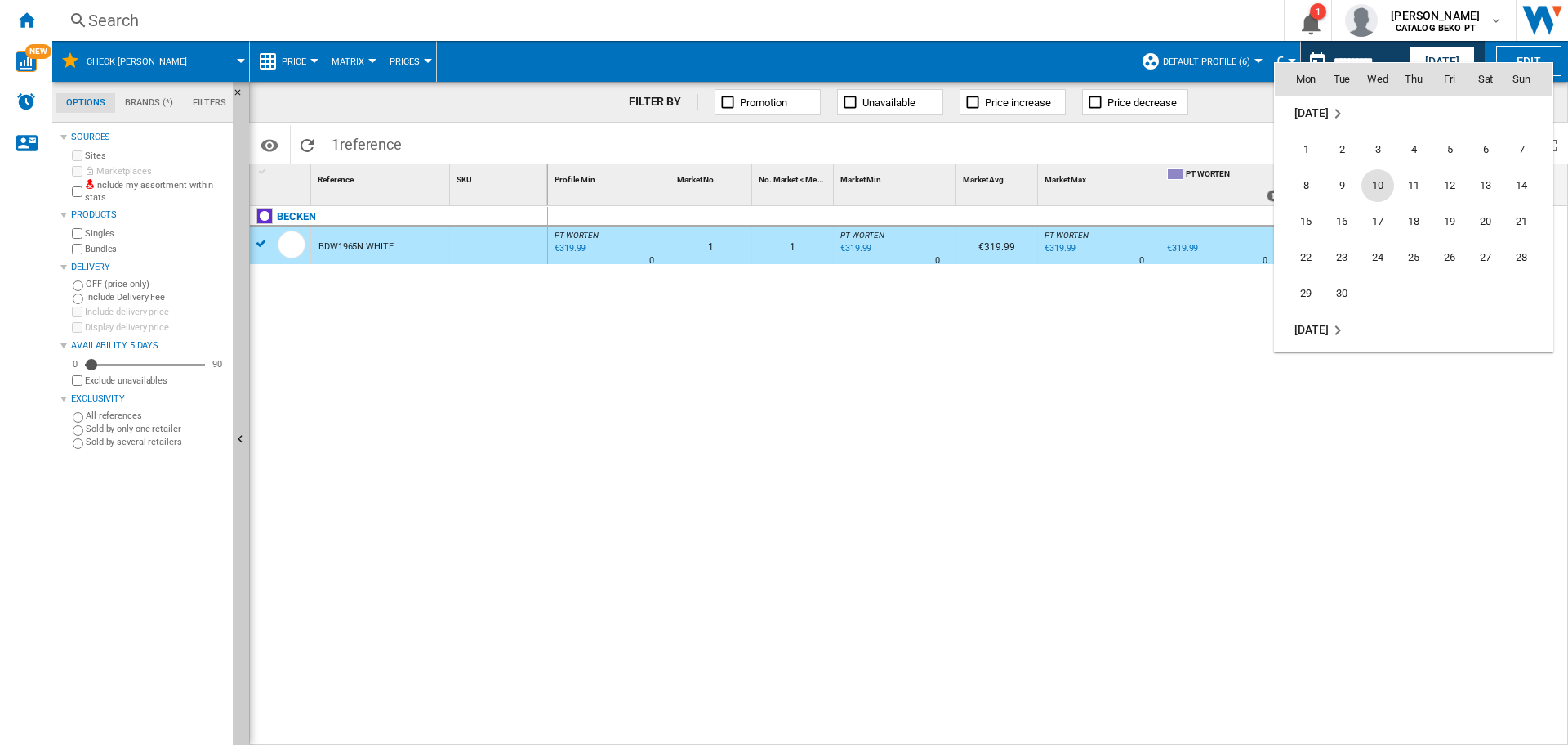
scroll to position [7552, 0]
click at [1306, 180] on span "1" at bounding box center [1306, 179] width 33 height 33
type input "**********"
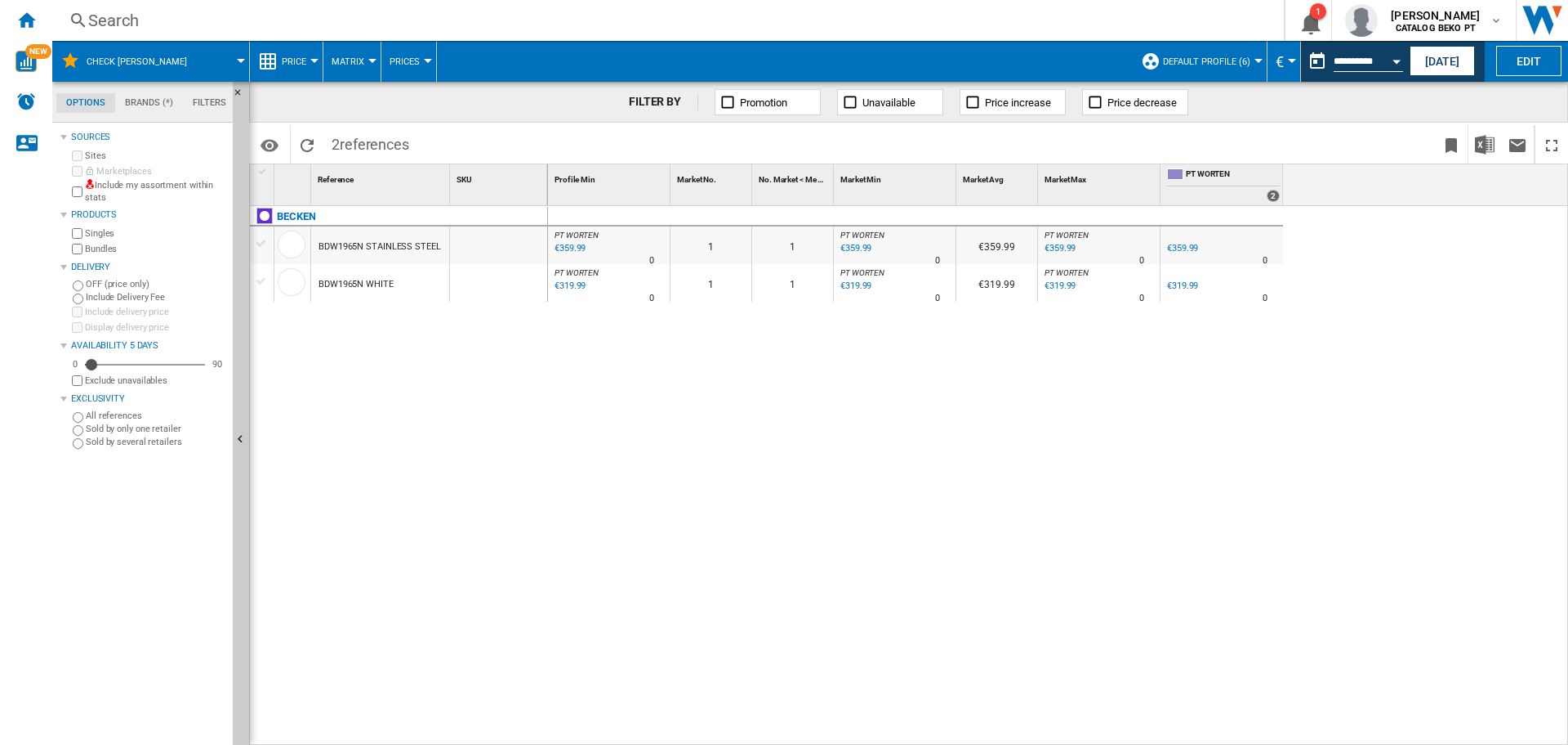
drag, startPoint x: 261, startPoint y: 244, endPoint x: 260, endPoint y: 270, distance: 26.0
click at [262, 247] on div at bounding box center [262, 243] width 17 height 15
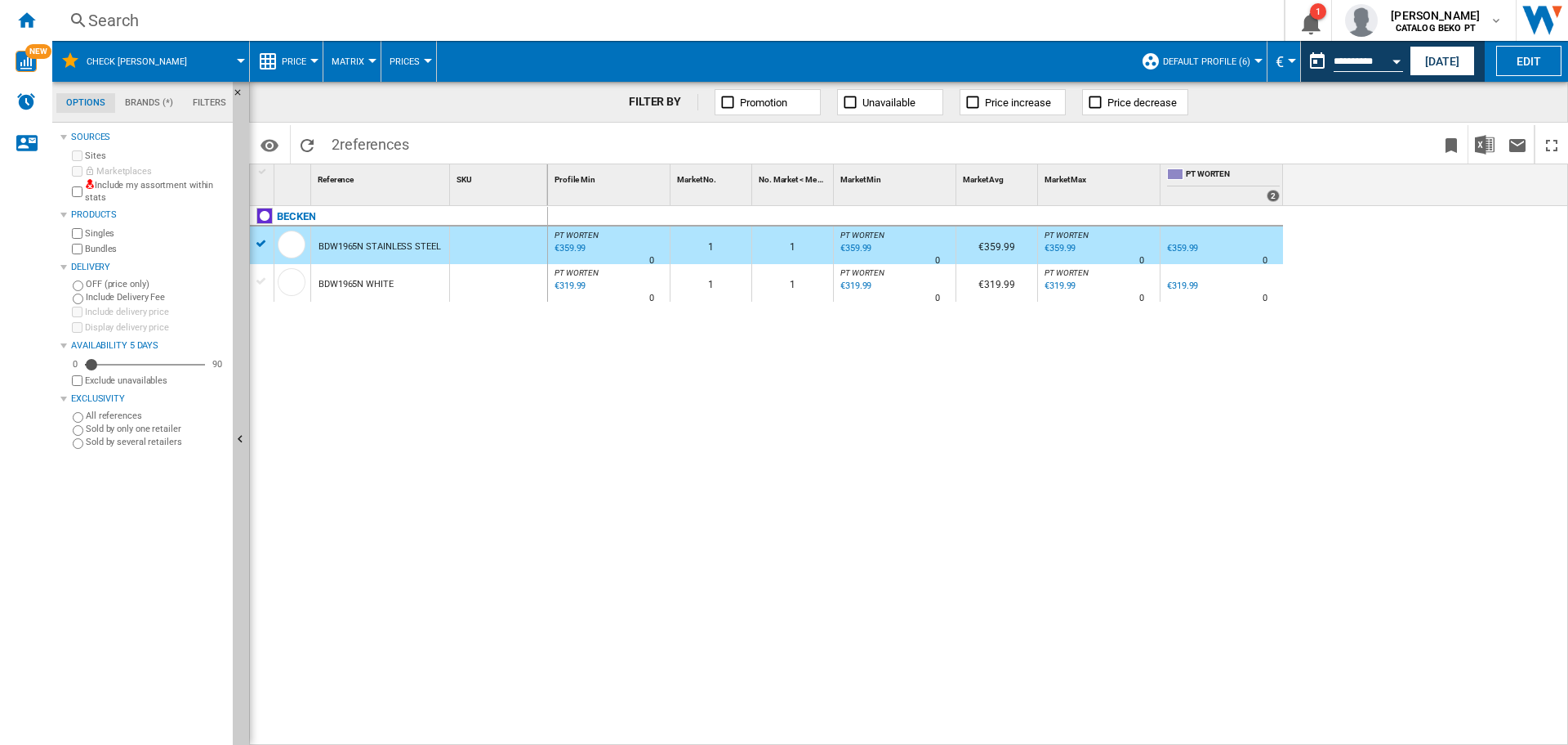
click at [260, 285] on div at bounding box center [262, 281] width 17 height 15
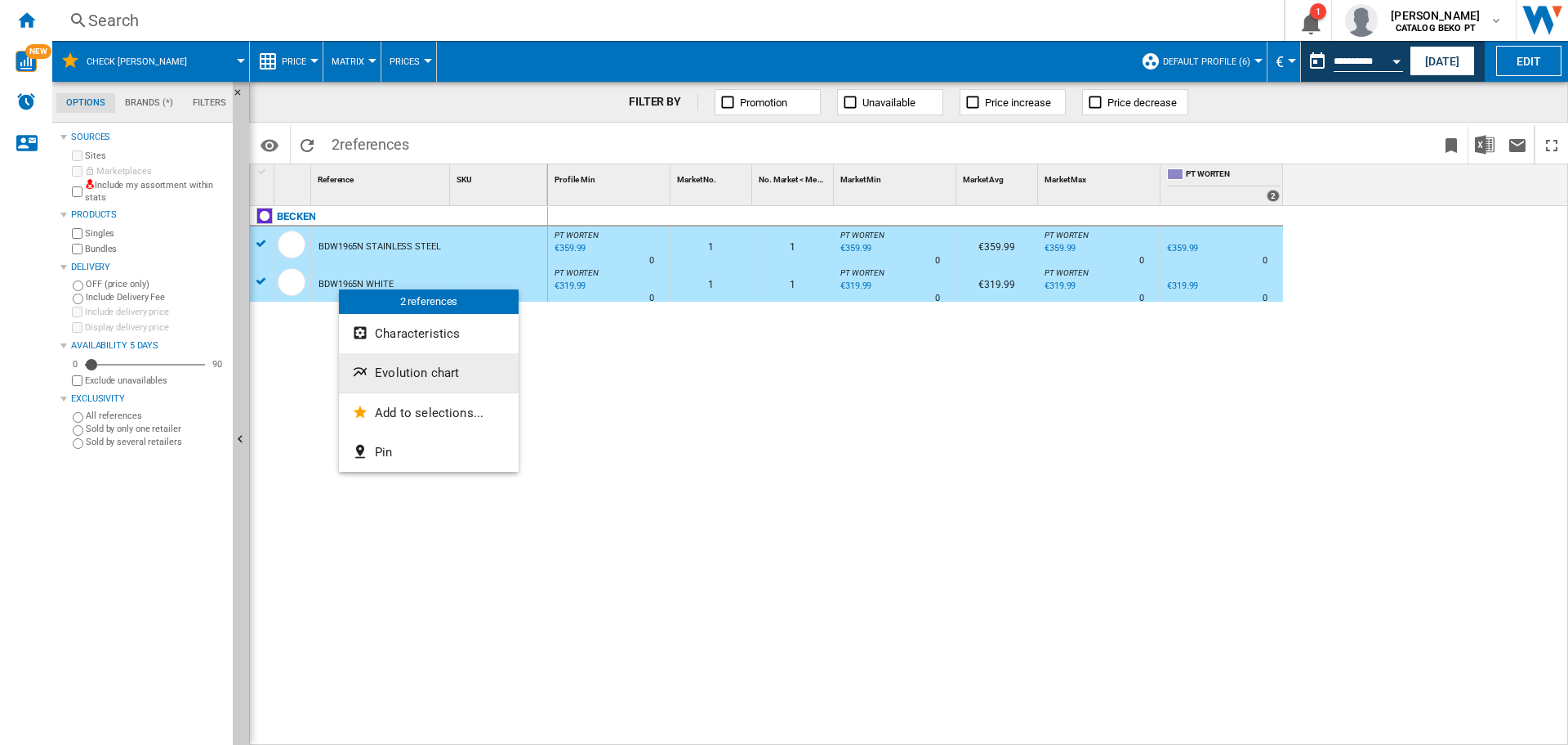
click at [402, 372] on span "Evolution chart" at bounding box center [417, 372] width 84 height 15
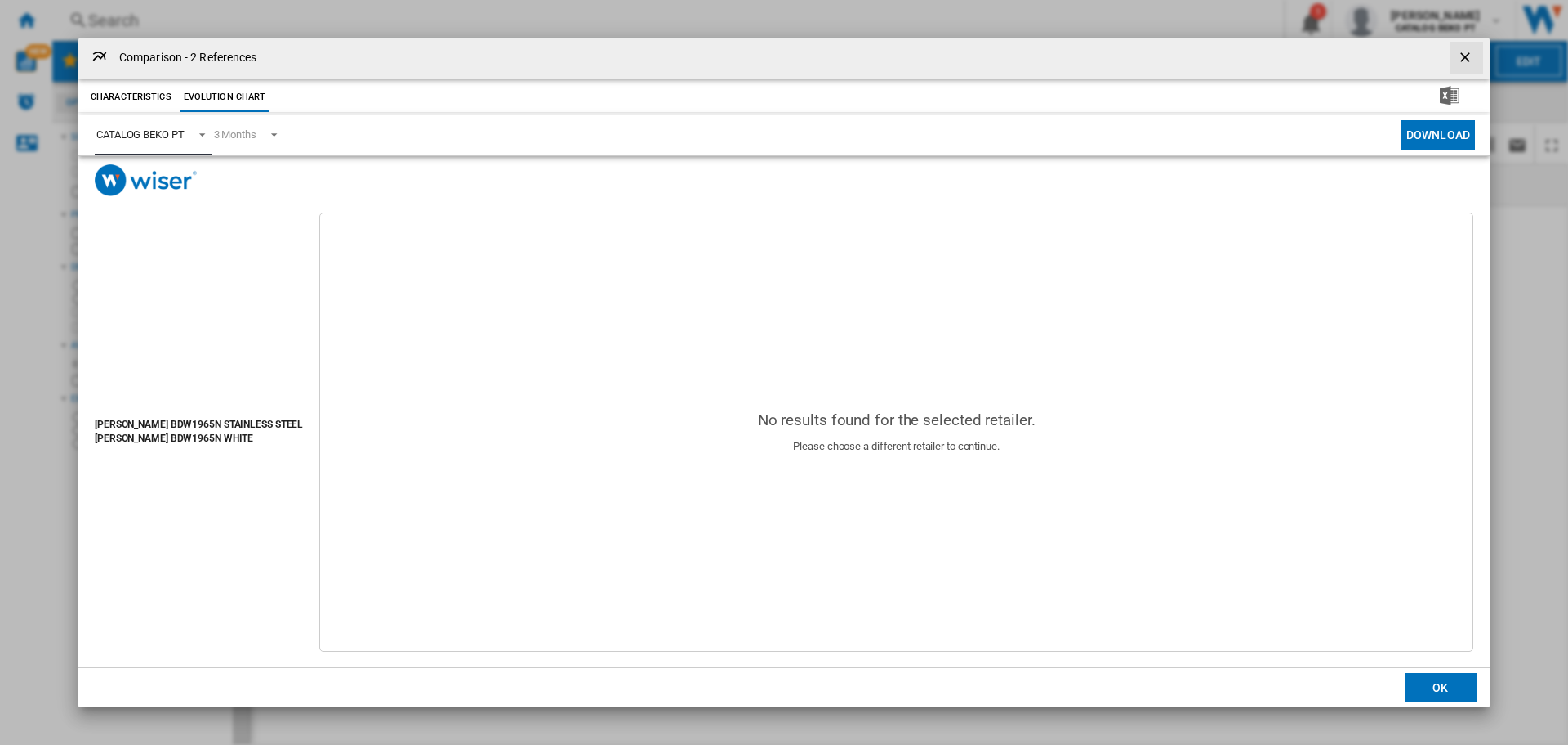
click at [160, 142] on span "CATALOG BEKO PT" at bounding box center [140, 135] width 88 height 15
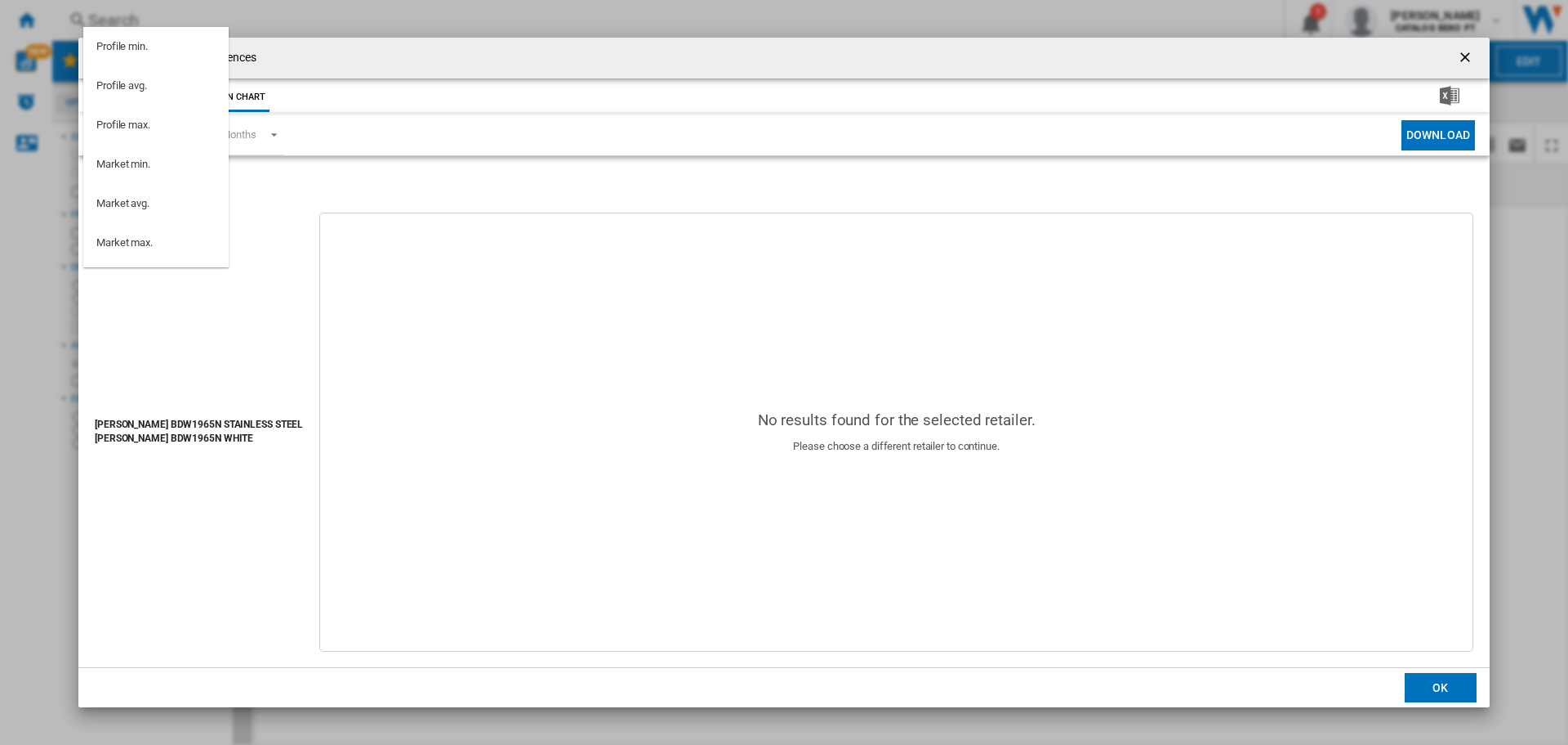
scroll to position [146, 0]
click at [165, 177] on md-option "PT WORTEN" at bounding box center [156, 175] width 146 height 39
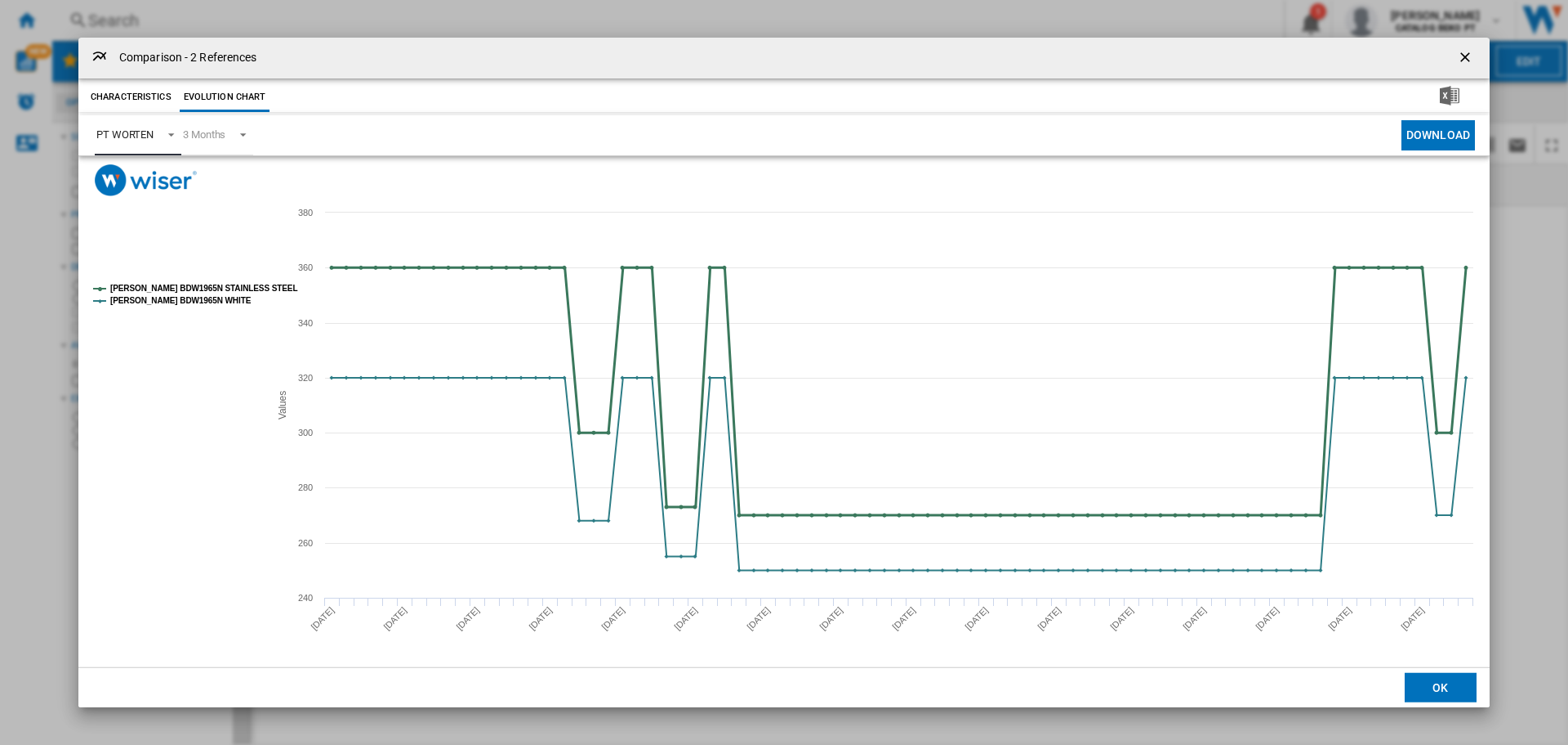
click at [192, 288] on tspan "[PERSON_NAME] BDW1965N STAINLESS STEEL" at bounding box center [204, 288] width 187 height 9
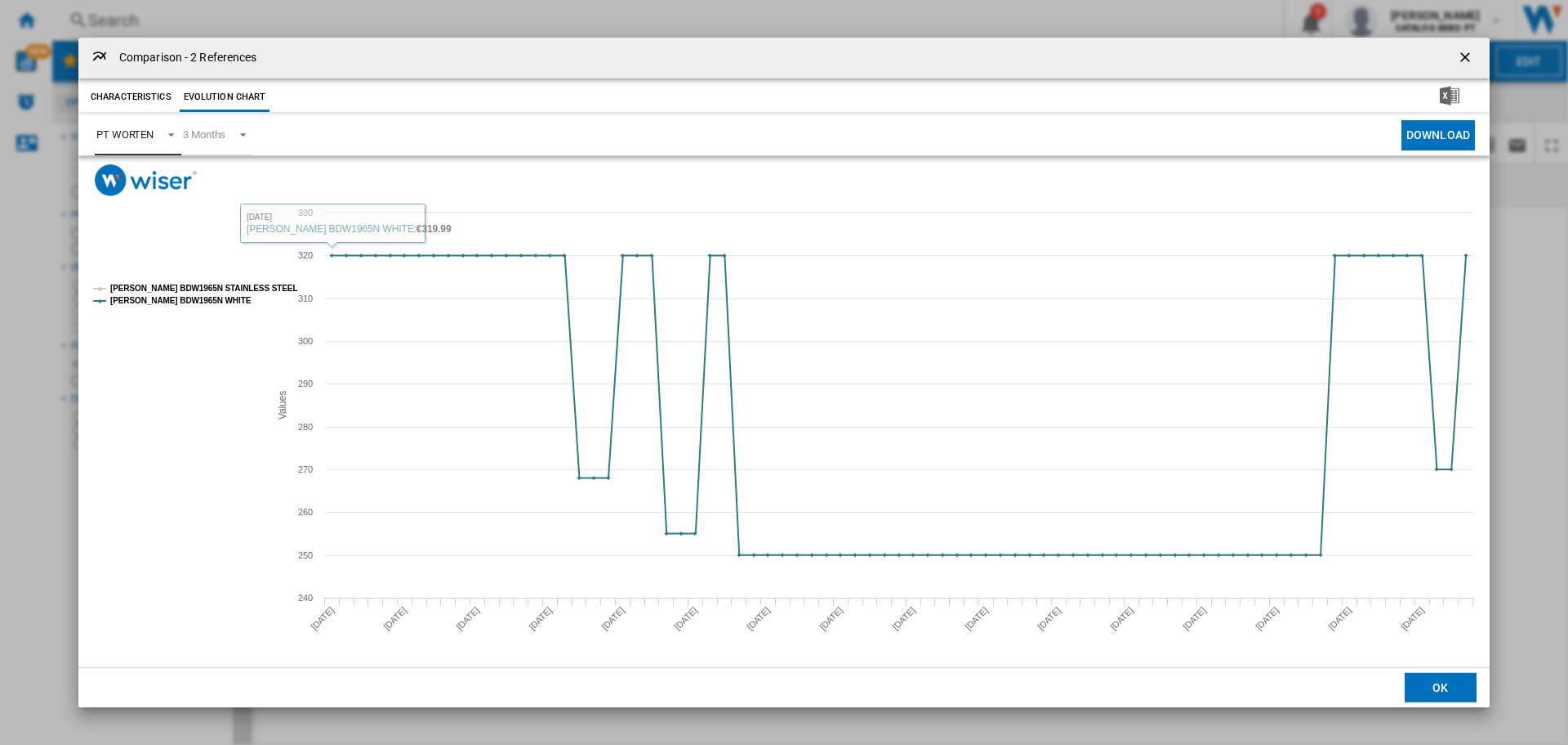
click at [226, 288] on tspan "[PERSON_NAME] BDW1965N STAINLESS STEEL" at bounding box center [204, 288] width 187 height 9
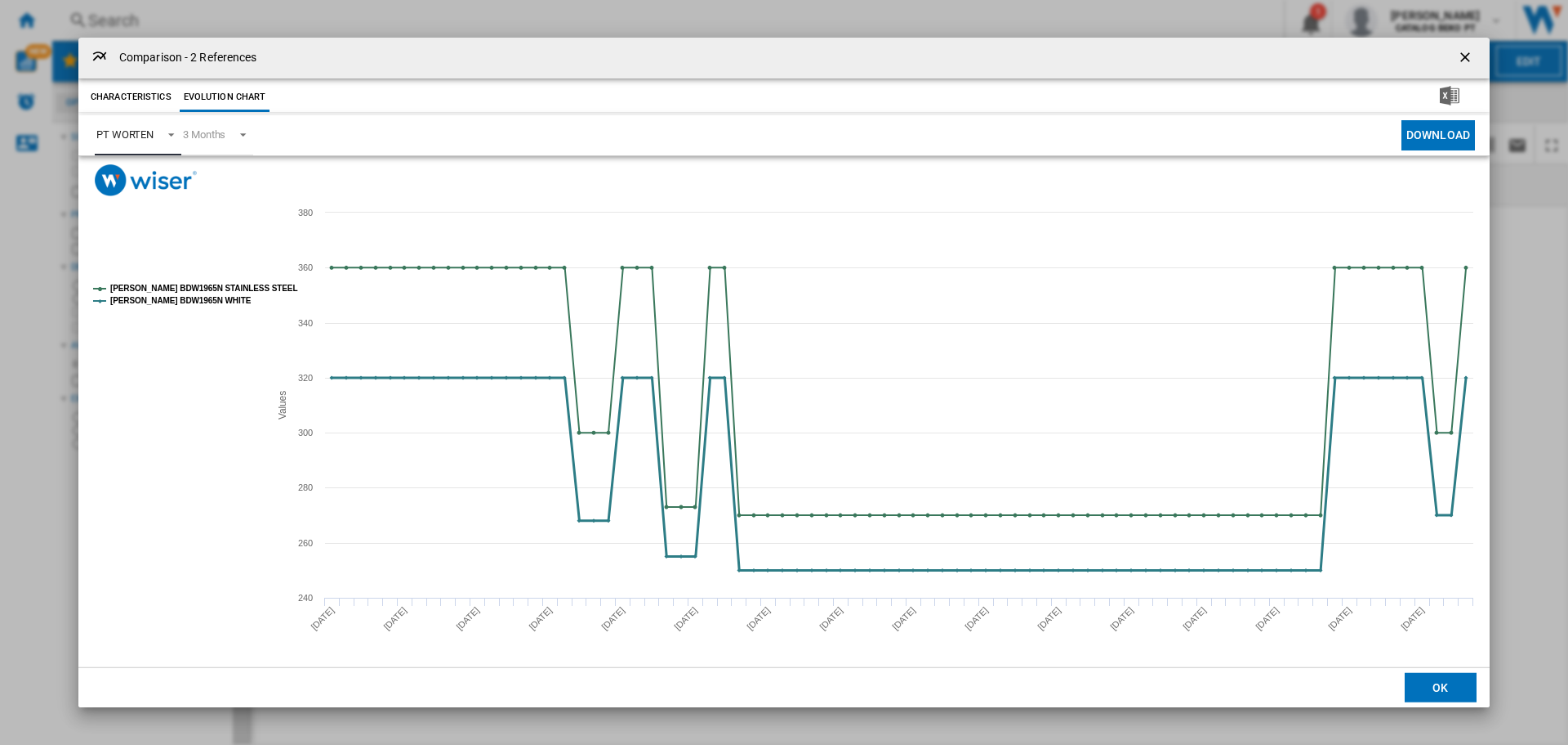
click at [202, 296] on tspan "[PERSON_NAME] BDW1965N WHITE" at bounding box center [181, 300] width 142 height 9
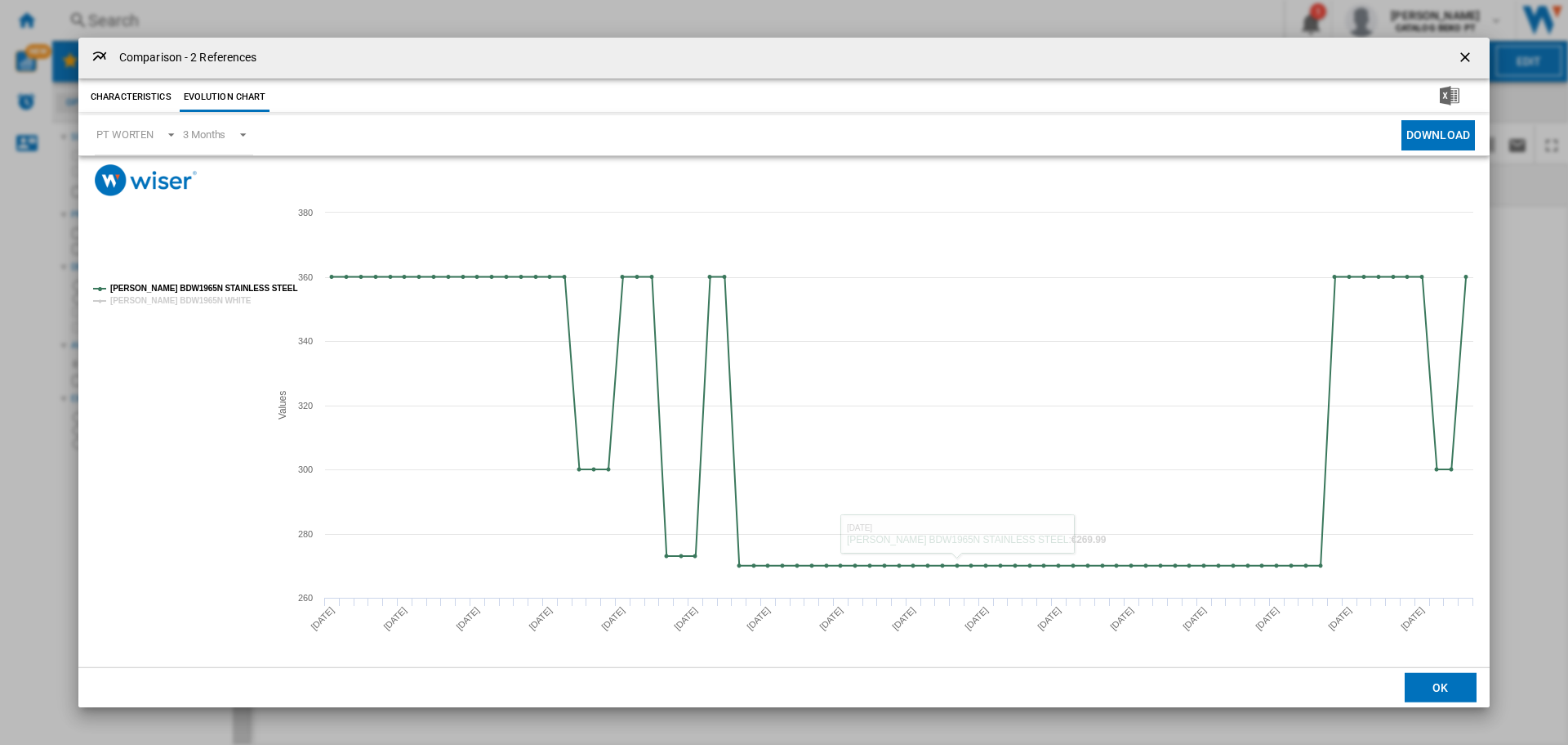
click at [1448, 683] on button "OK" at bounding box center [1441, 687] width 72 height 29
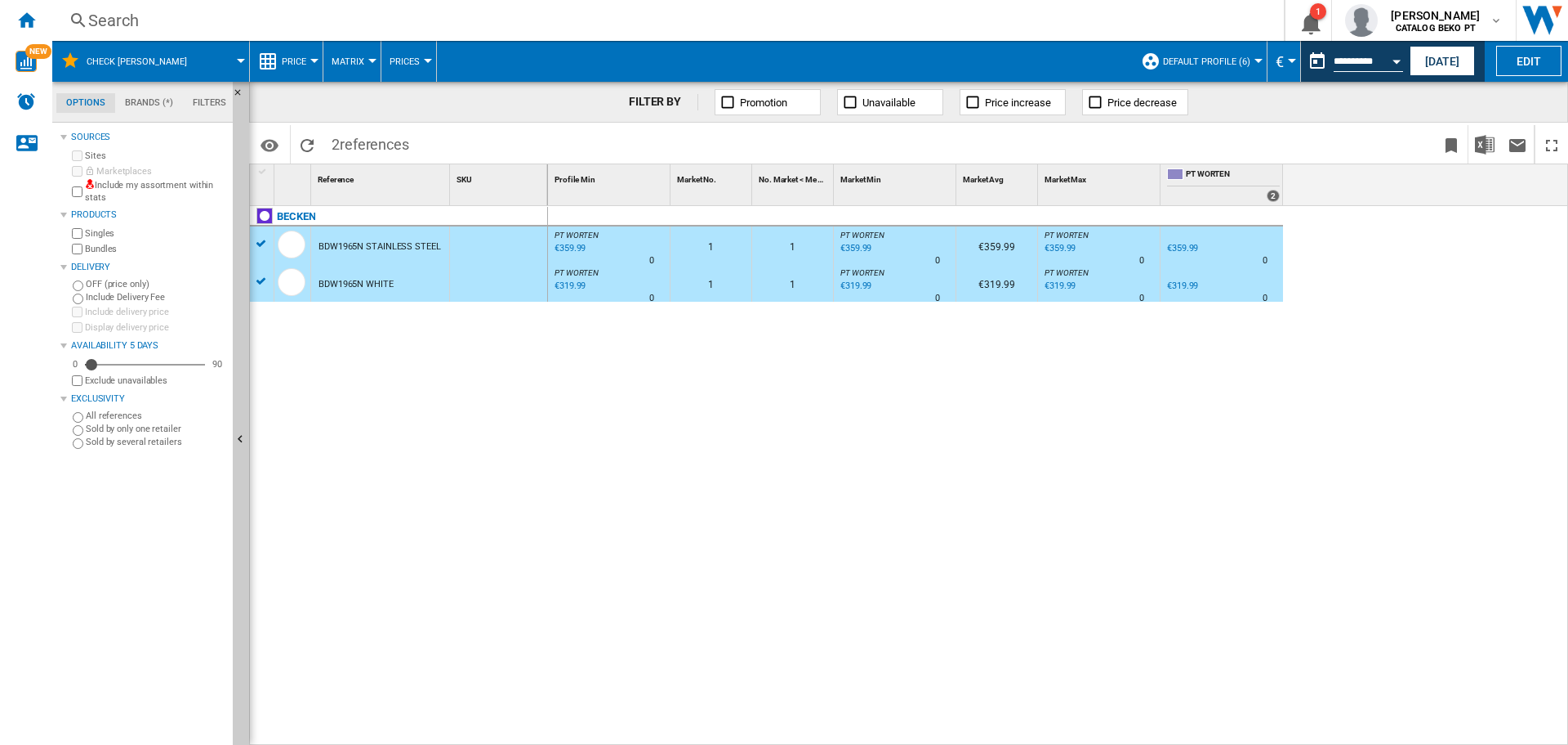
drag, startPoint x: 1450, startPoint y: 694, endPoint x: 1326, endPoint y: 639, distance: 135.7
click at [1450, 693] on div "0 0 PT WORTEN : -1.0 % €359.99 % N/A 0 PT WORTEN : 1 1 PT WORTEN : -1.0 % €359.…" at bounding box center [1058, 475] width 1021 height 539
click at [39, 19] on div "Home" at bounding box center [26, 21] width 52 height 41
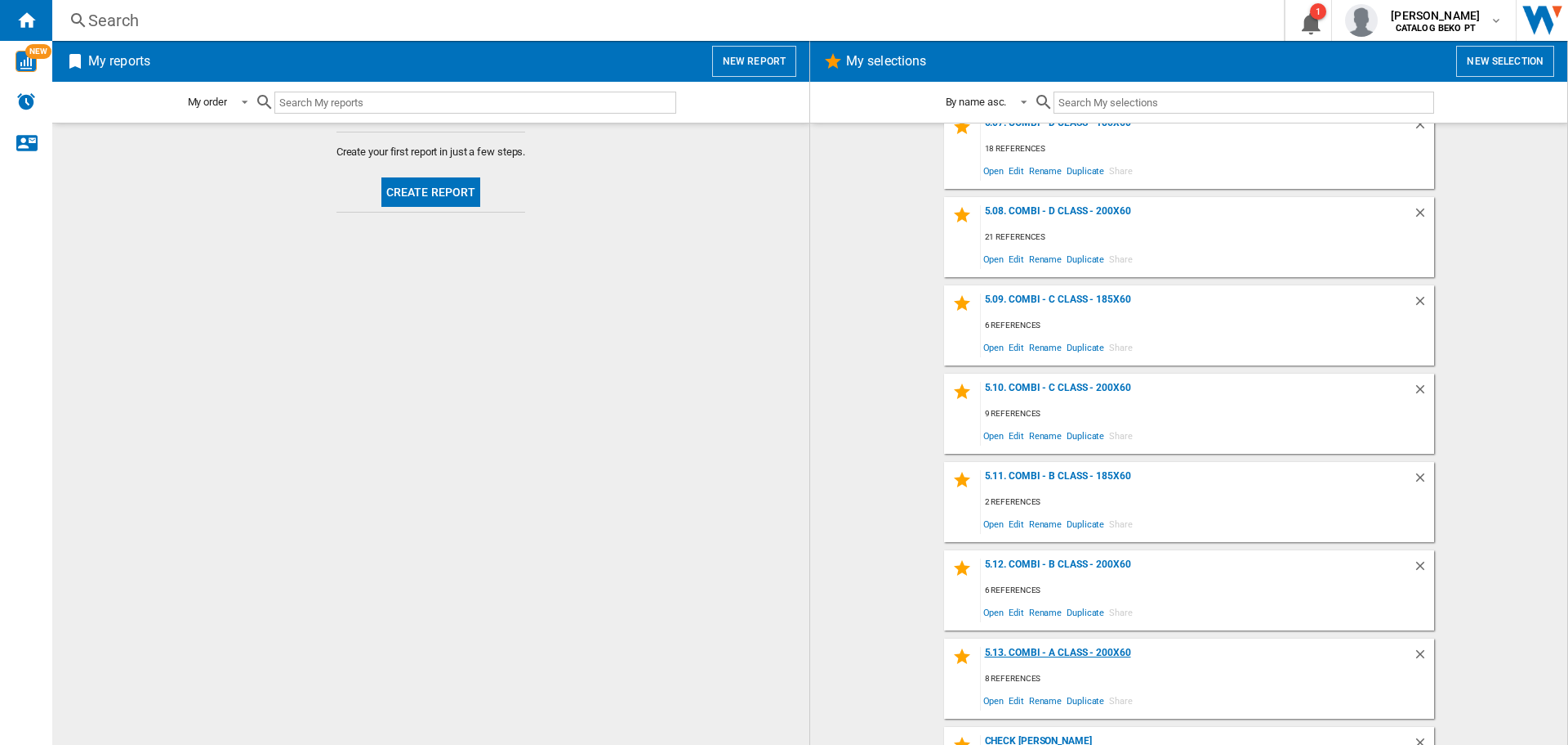
scroll to position [1939, 0]
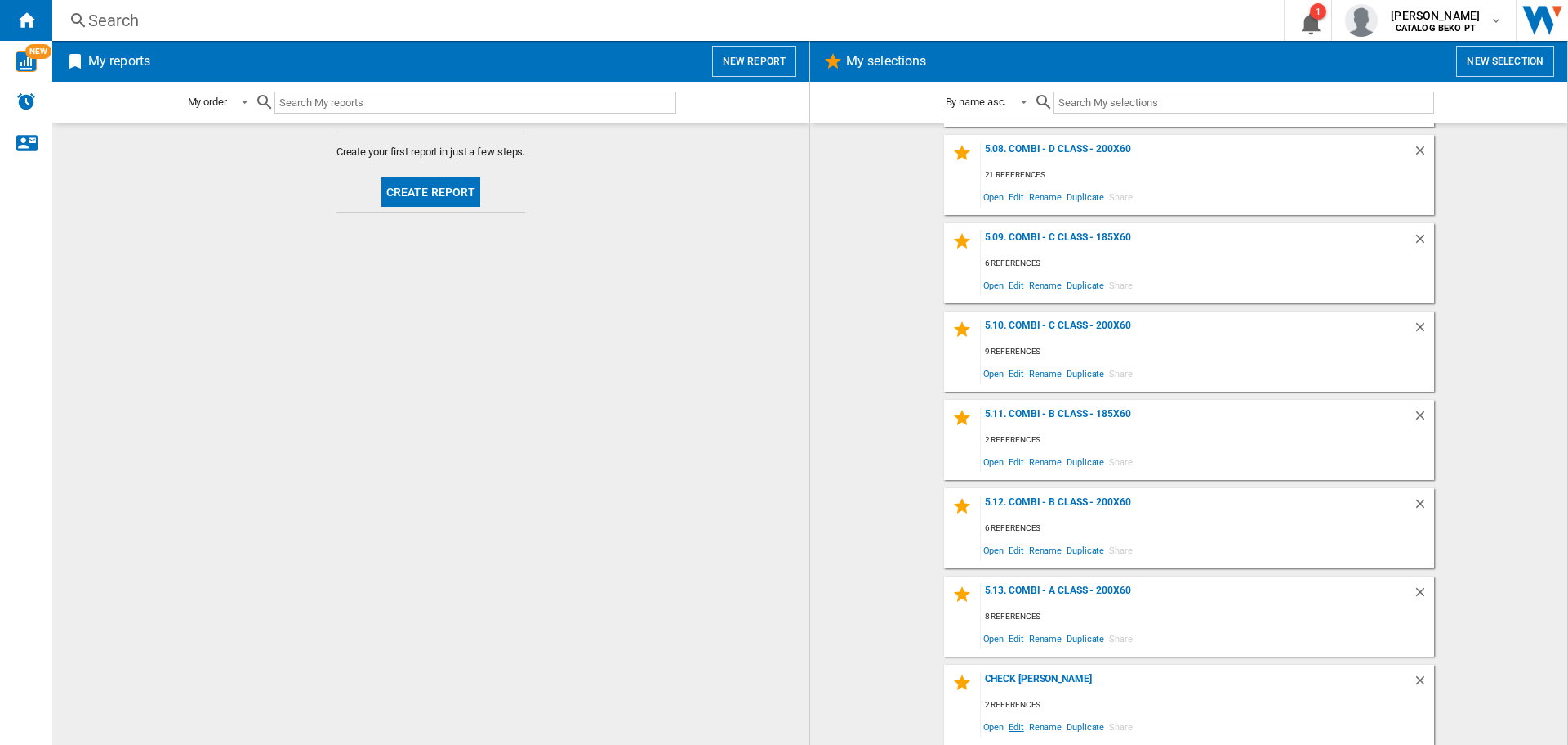
click at [1015, 727] on span "Edit" at bounding box center [1016, 726] width 21 height 22
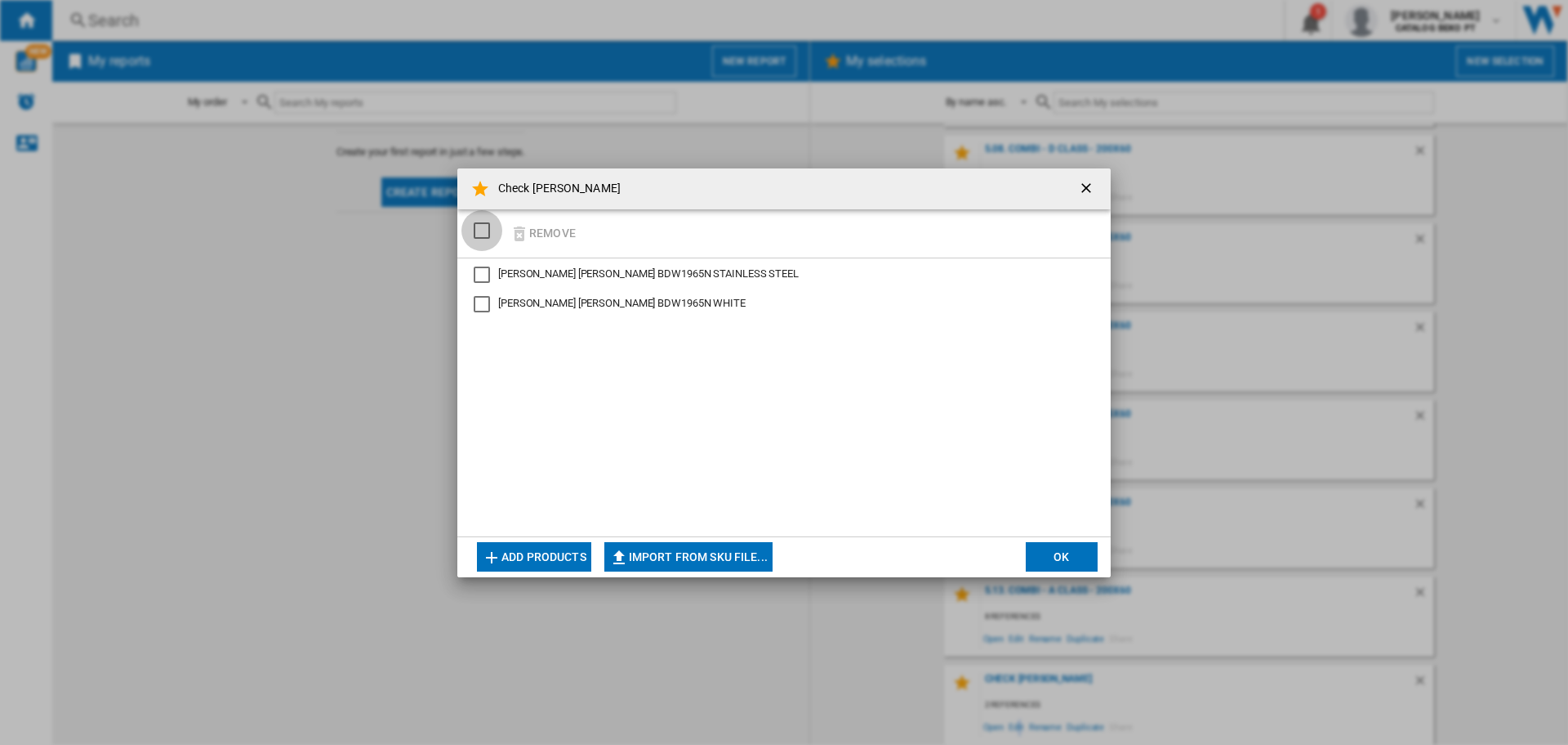
click at [488, 233] on div "SELECTIONS.EDITION_POPUP.SELECT_DESELECT" at bounding box center [481, 230] width 16 height 16
click at [530, 229] on button "Remove" at bounding box center [543, 233] width 76 height 39
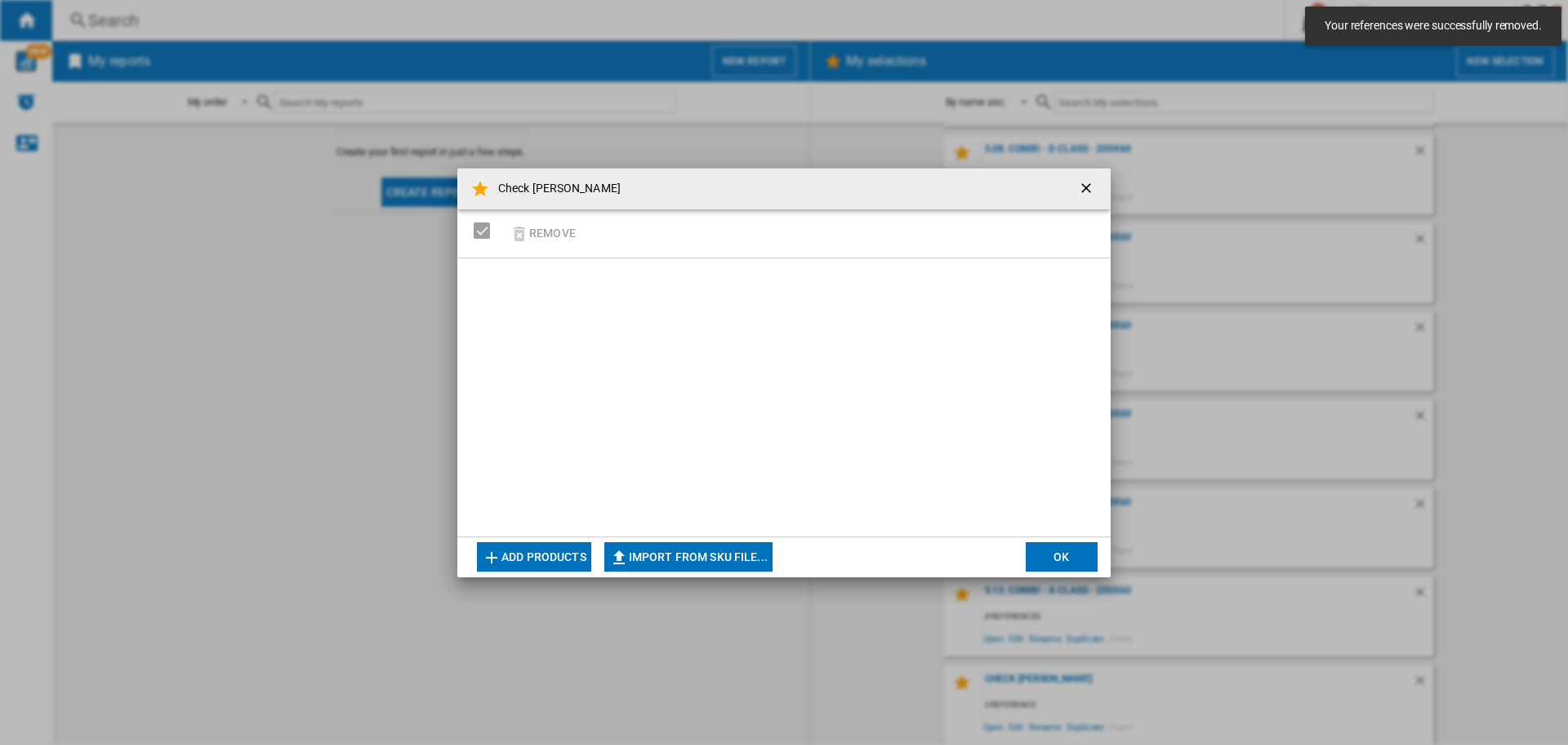
click at [556, 549] on button "Add products" at bounding box center [534, 556] width 114 height 29
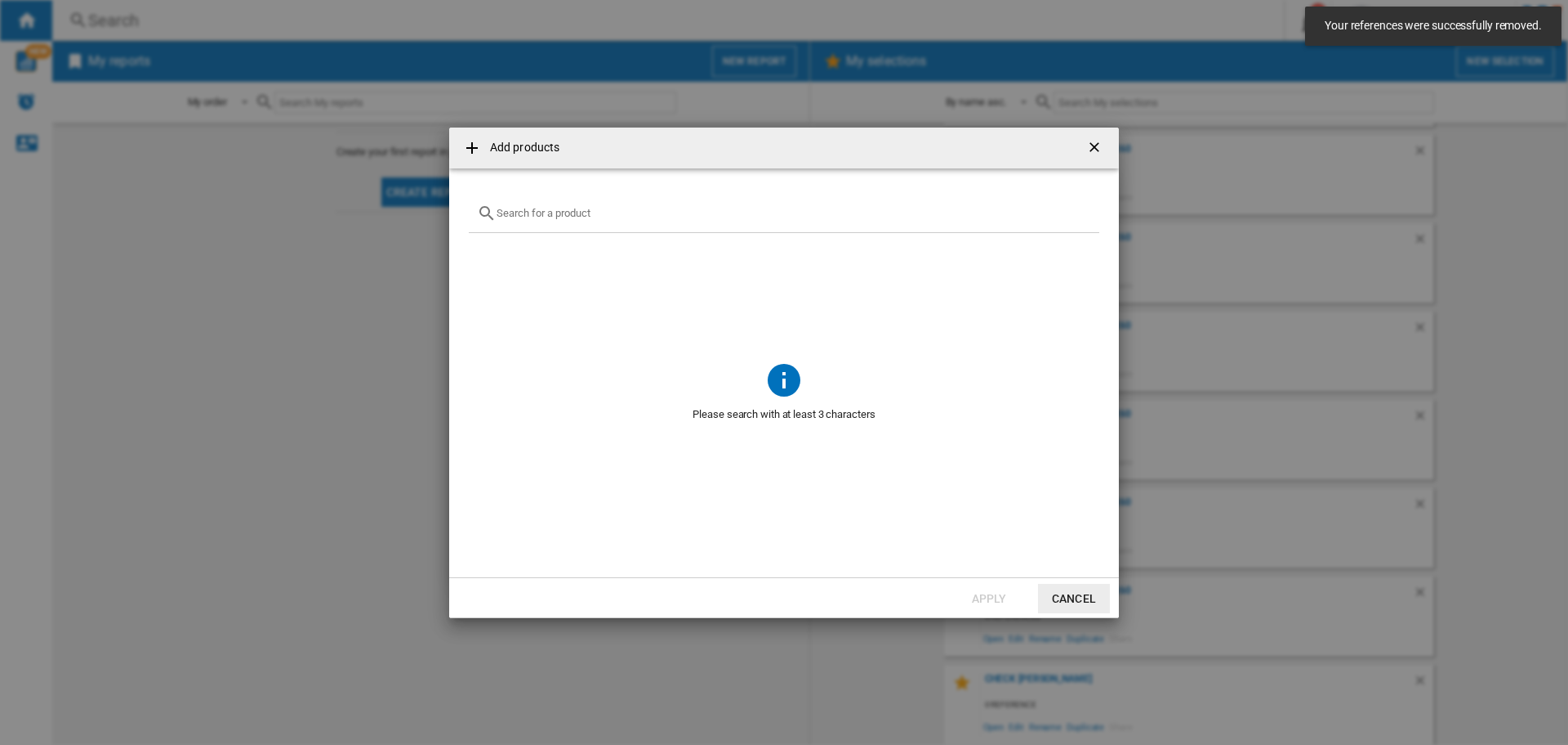
click at [516, 211] on input "Add products ..." at bounding box center [793, 213] width 594 height 12
paste input "BDW9995"
click at [497, 214] on input "BDW9995" at bounding box center [784, 213] width 575 height 12
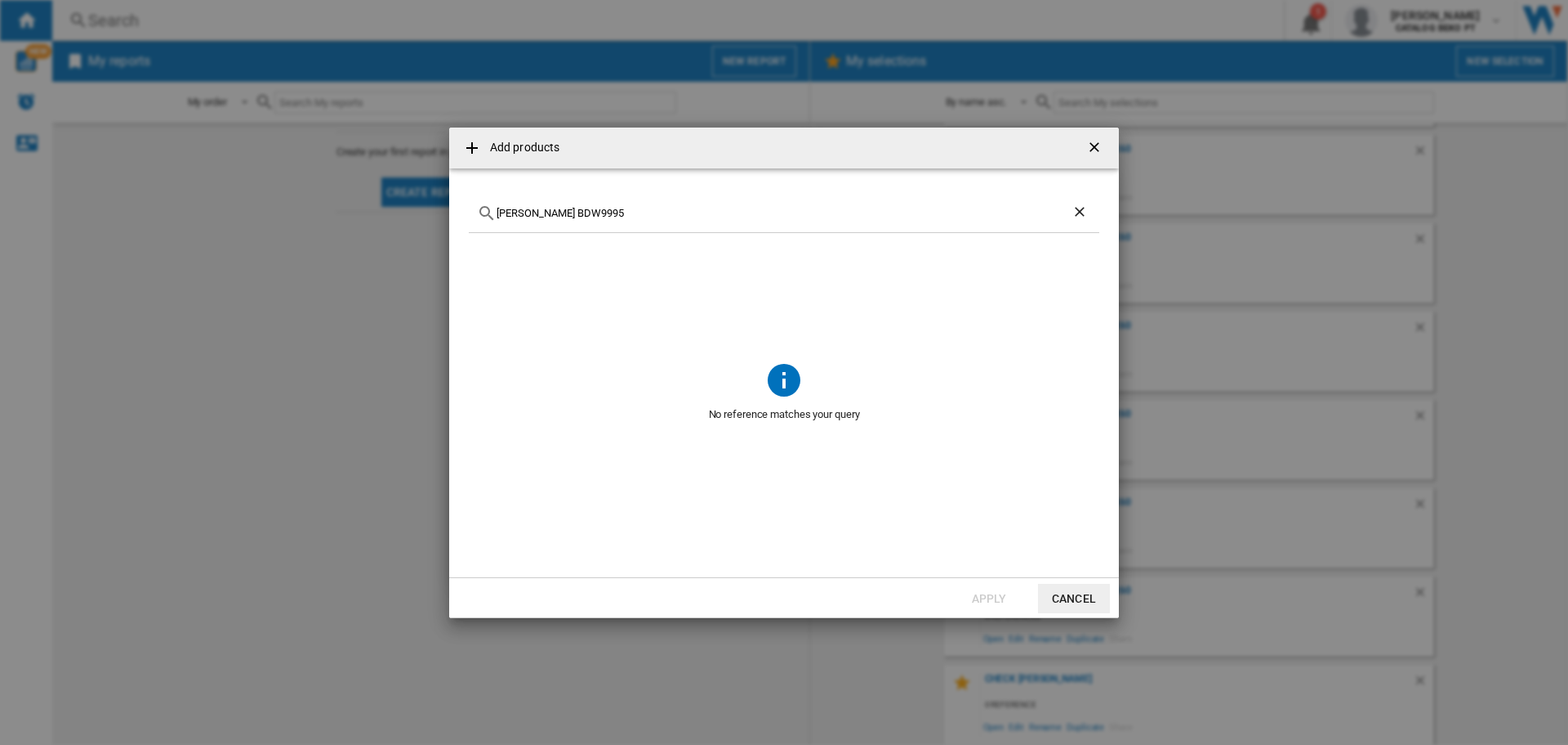
click at [516, 213] on input "[PERSON_NAME] BDW9995" at bounding box center [784, 213] width 575 height 12
click at [561, 216] on input "BDW9995" at bounding box center [784, 213] width 575 height 12
type input "BDW9"
